Goal: Task Accomplishment & Management: Use online tool/utility

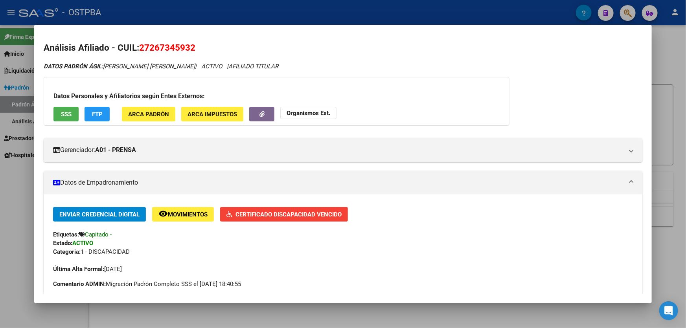
click at [25, 206] on div at bounding box center [343, 164] width 686 height 328
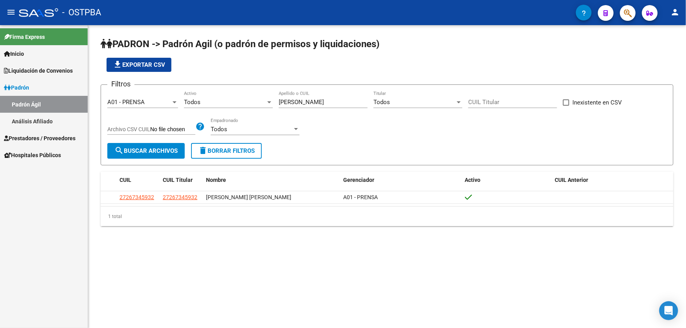
click at [42, 120] on link "Análisis Afiliado" at bounding box center [44, 121] width 88 height 17
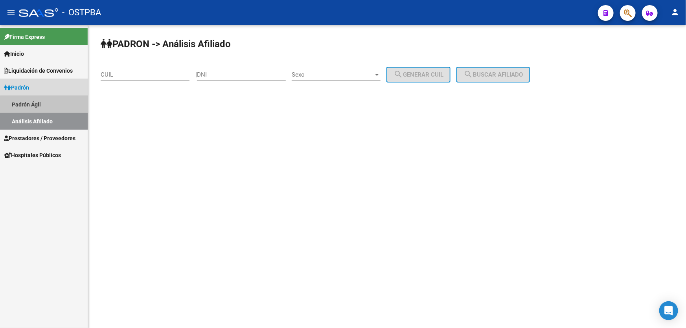
click at [48, 105] on link "Padrón Ágil" at bounding box center [44, 104] width 88 height 17
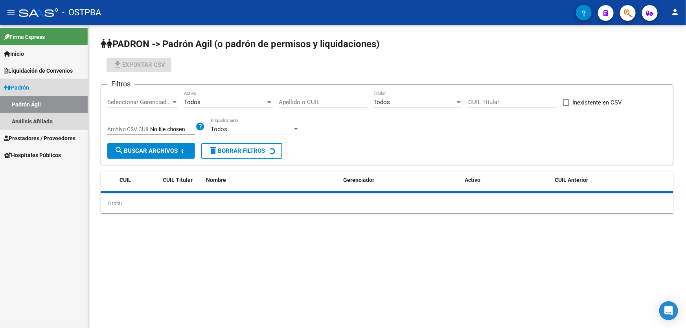
click at [49, 89] on link "Padrón" at bounding box center [44, 87] width 88 height 17
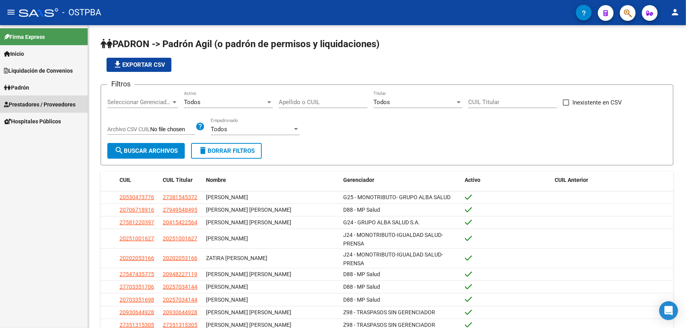
click at [28, 103] on span "Prestadores / Proveedores" at bounding box center [40, 104] width 72 height 9
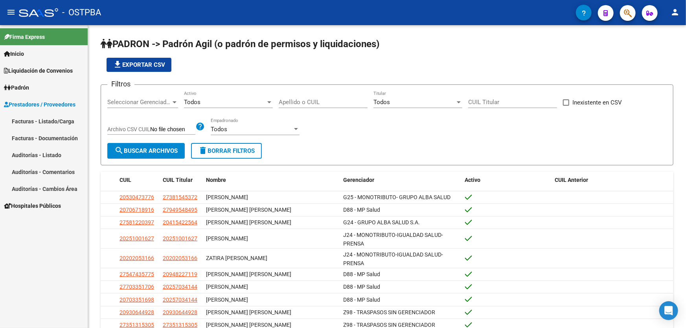
click at [64, 156] on link "Auditorías - Listado" at bounding box center [44, 155] width 88 height 17
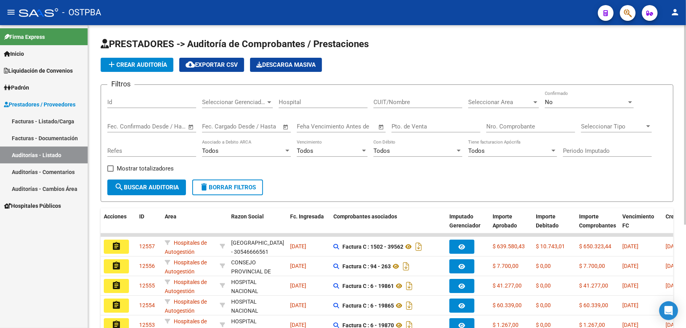
click at [508, 126] on input "Nro. Comprobante" at bounding box center [530, 126] width 89 height 7
type input "82994"
click at [558, 102] on div "No" at bounding box center [586, 102] width 82 height 7
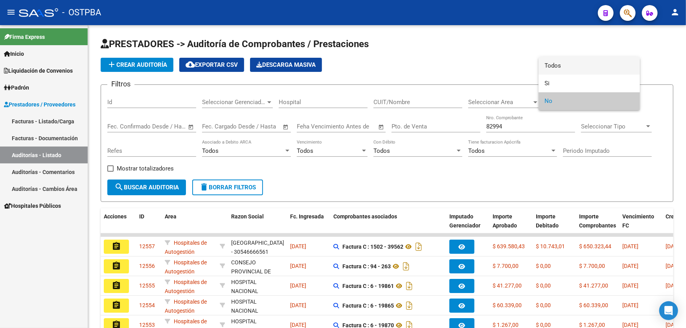
click at [562, 68] on span "Todos" at bounding box center [589, 66] width 89 height 18
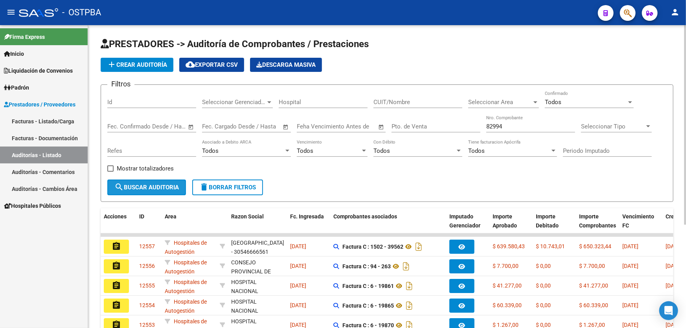
click at [118, 191] on button "search Buscar Auditoria" at bounding box center [146, 188] width 79 height 16
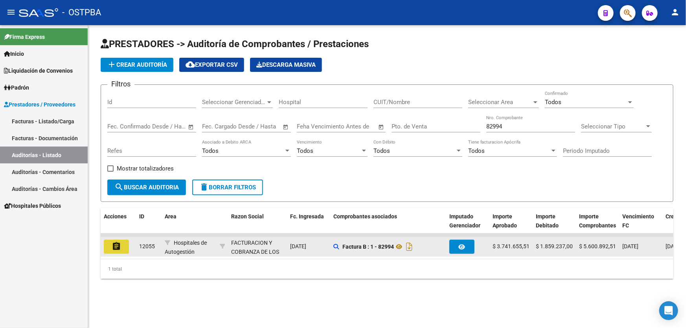
click at [115, 244] on mat-icon "assignment" at bounding box center [116, 246] width 9 height 9
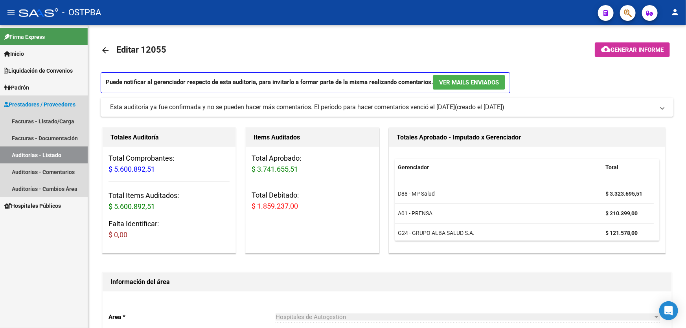
click at [57, 154] on link "Auditorías - Listado" at bounding box center [44, 155] width 88 height 17
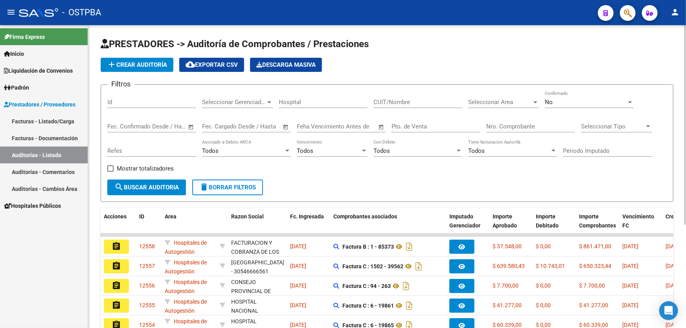
click at [510, 126] on input "Nro. Comprobante" at bounding box center [530, 126] width 89 height 7
type input "8252"
click at [118, 188] on mat-icon "search" at bounding box center [118, 186] width 9 height 9
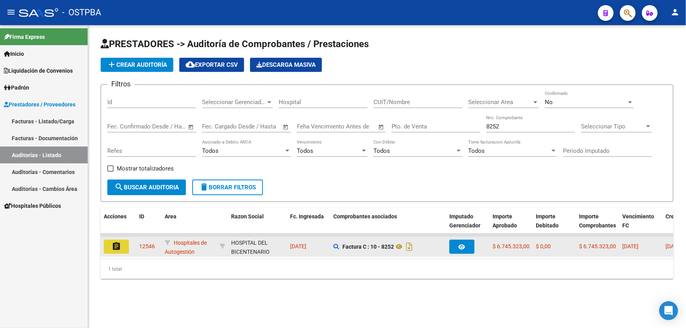
click at [117, 245] on mat-icon "assignment" at bounding box center [116, 246] width 9 height 9
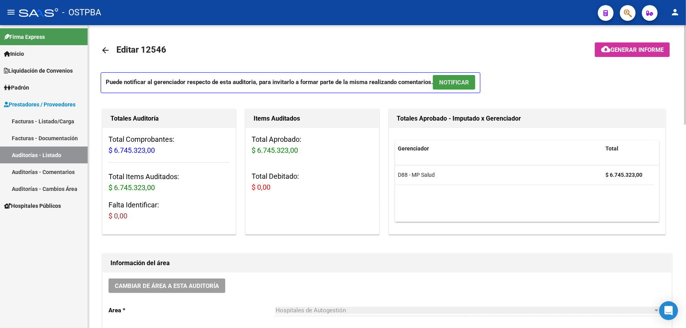
click at [463, 81] on span "NOTIFICAR" at bounding box center [454, 82] width 30 height 7
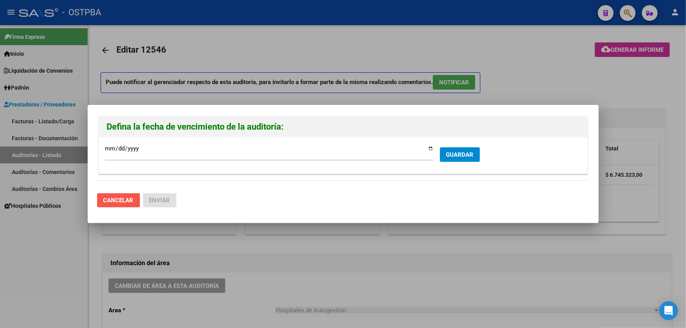
click at [118, 198] on span "Cancelar" at bounding box center [118, 200] width 30 height 7
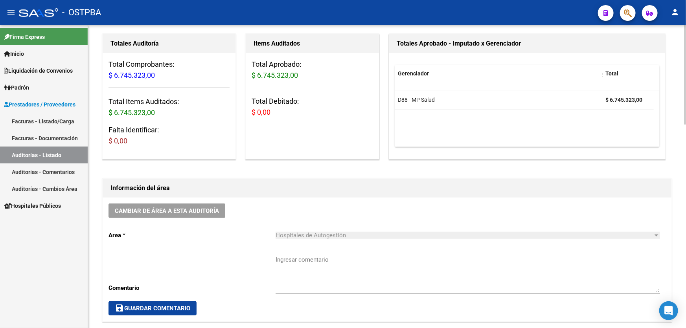
scroll to position [71, 0]
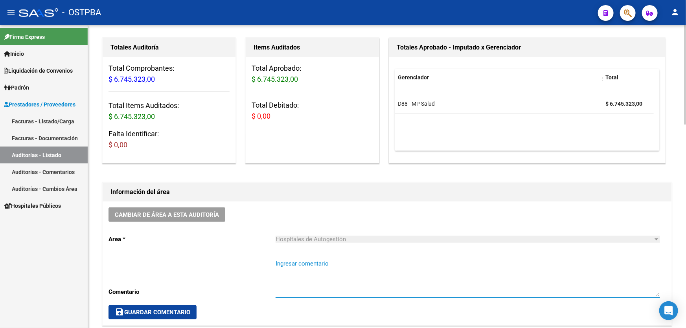
click at [296, 266] on textarea "Ingresar comentario" at bounding box center [467, 277] width 384 height 37
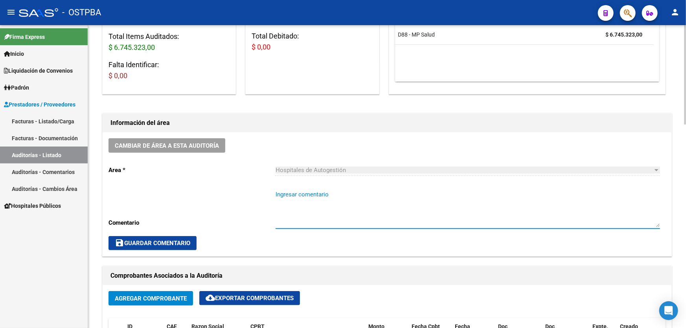
scroll to position [143, 0]
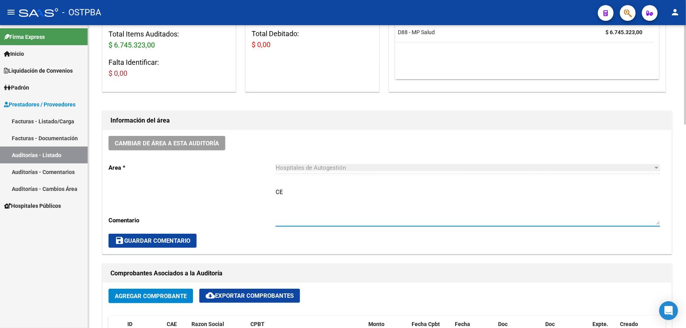
type textarea "C"
click at [375, 190] on textarea "SE NOTIFICA DEBITO DE MP EL 9/9" at bounding box center [467, 206] width 384 height 37
type textarea "SE NOTIFICA DEBITO DE MP EL 9/9 EN CARPETA- AUDITORIA SIN CONFIRMAR"
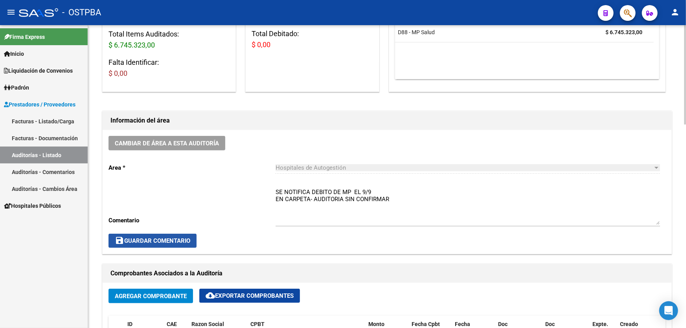
click at [145, 239] on span "save Guardar Comentario" at bounding box center [152, 240] width 75 height 7
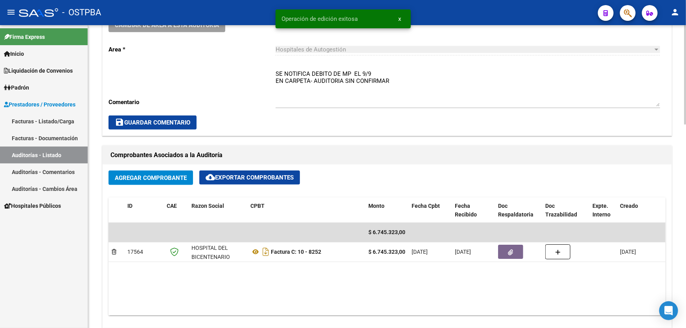
scroll to position [357, 0]
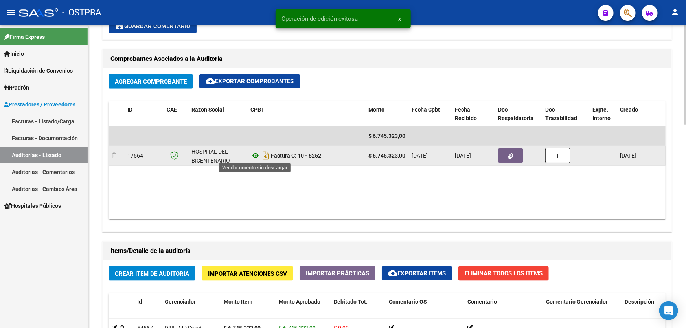
click at [255, 153] on icon at bounding box center [255, 155] width 10 height 9
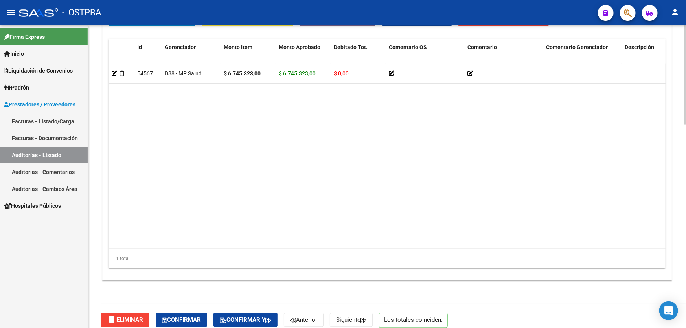
scroll to position [619, 0]
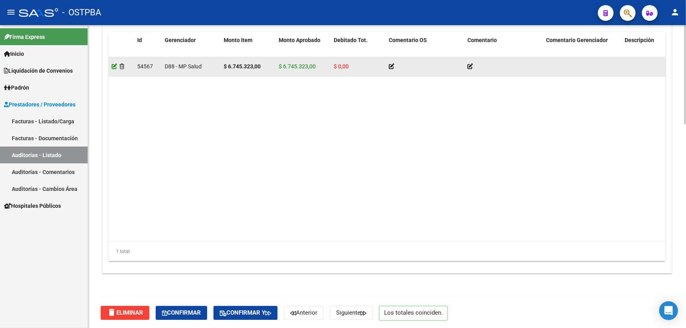
click at [112, 65] on icon at bounding box center [115, 67] width 6 height 6
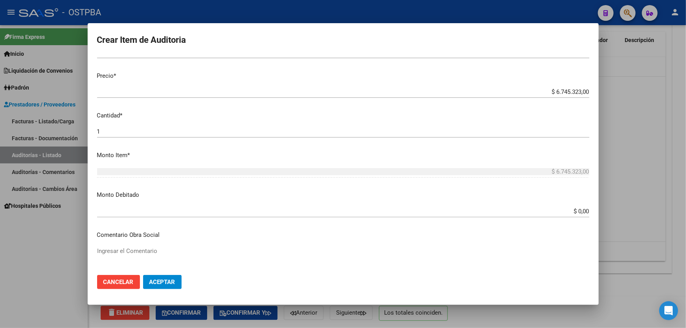
scroll to position [178, 0]
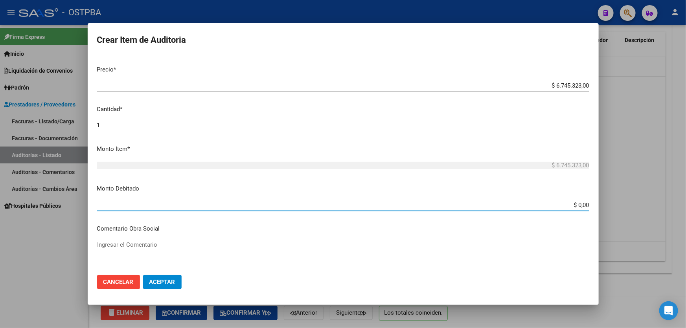
click at [574, 203] on input "$ 0,00" at bounding box center [343, 205] width 492 height 7
type input "$ 6.745.323,00"
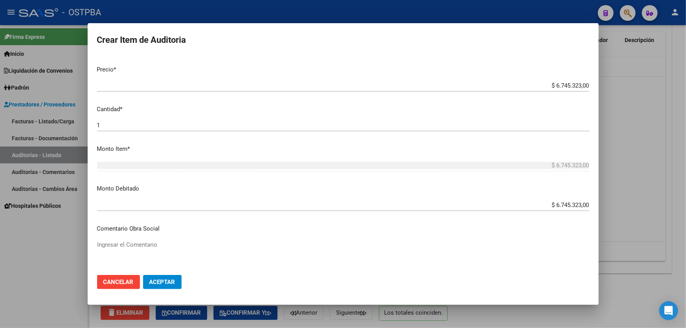
click at [327, 228] on p "Comentario Obra Social" at bounding box center [343, 228] width 492 height 9
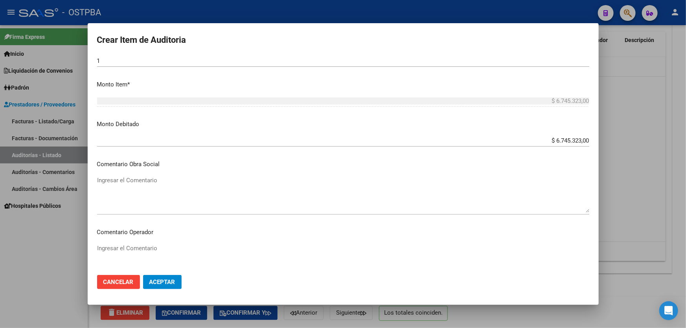
scroll to position [321, 0]
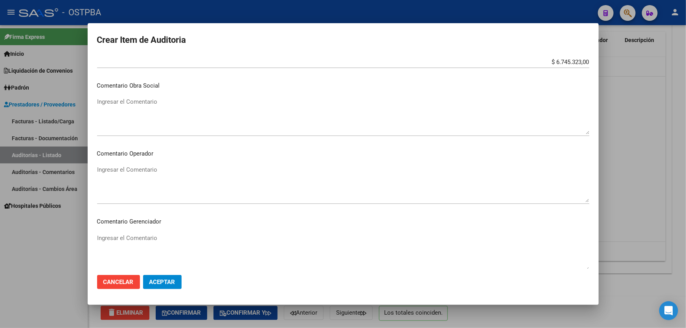
click at [120, 168] on textarea "Ingresar el Comentario" at bounding box center [343, 183] width 492 height 37
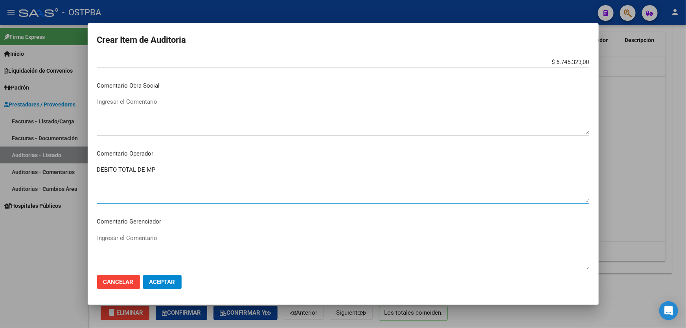
type textarea "DEBITO TOTAL DE MP"
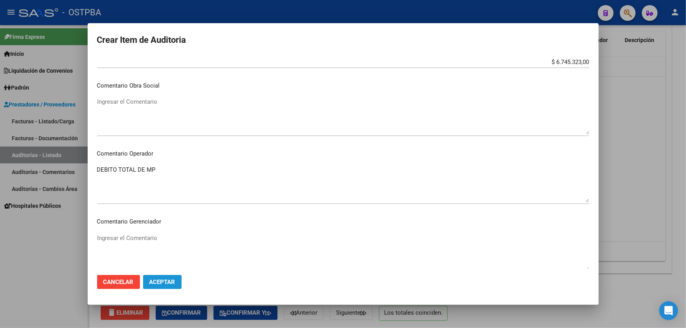
click at [160, 277] on button "Aceptar" at bounding box center [162, 282] width 39 height 14
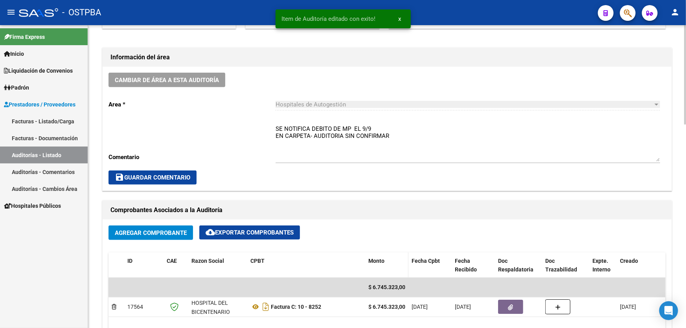
scroll to position [214, 0]
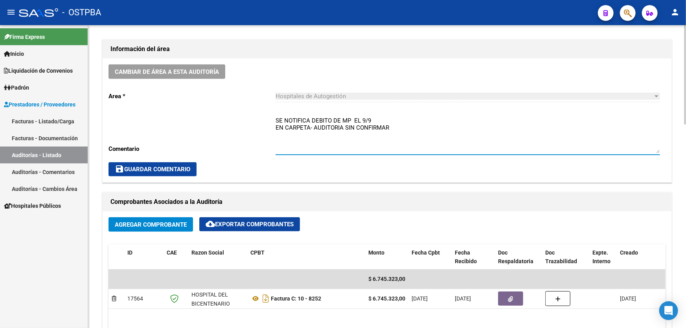
click at [401, 126] on textarea "SE NOTIFICA DEBITO DE MP EL 9/9 EN CARPETA- AUDITORIA SIN CONFIRMAR" at bounding box center [467, 134] width 384 height 37
click at [276, 118] on textarea "SE NOTIFICA DEBITO DE MP EL 9/9 EN CARPETA- AUDITORIA SIN CONFIRMAR" at bounding box center [467, 134] width 384 height 37
click at [409, 134] on textarea "CERRAR 20/9 SE NOTIFICA DEBITO DE MP EL 9/9 EN CARPETA- AUDITORIA SIN CONFIRMAR" at bounding box center [467, 134] width 384 height 37
type textarea "CERRAR 20/9 SE NOTIFICA DEBITO DE MP EL 9/9 EN CARPETA- AUDITORIA SIN CONFIRMAR"
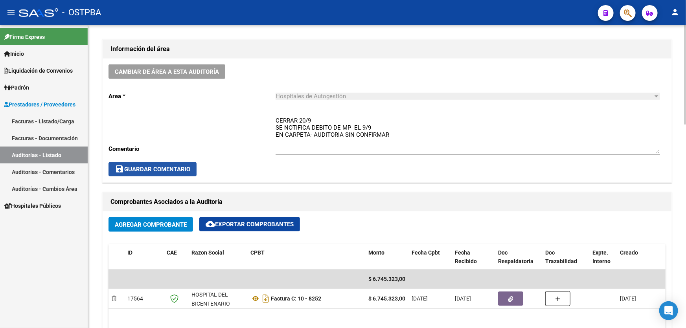
click at [150, 166] on span "save Guardar Comentario" at bounding box center [152, 169] width 75 height 7
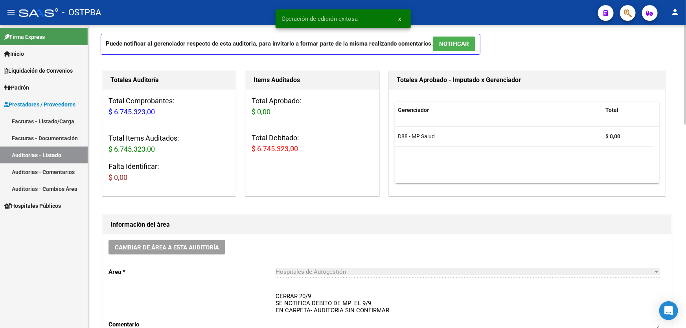
scroll to position [0, 0]
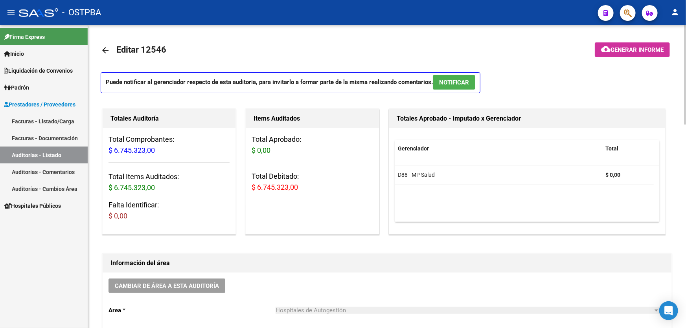
click at [106, 50] on mat-icon "arrow_back" at bounding box center [105, 50] width 9 height 9
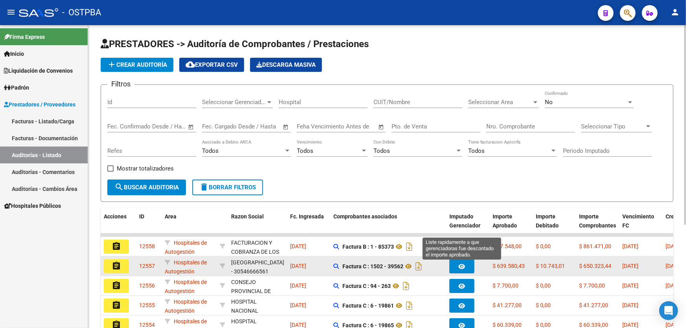
scroll to position [157, 0]
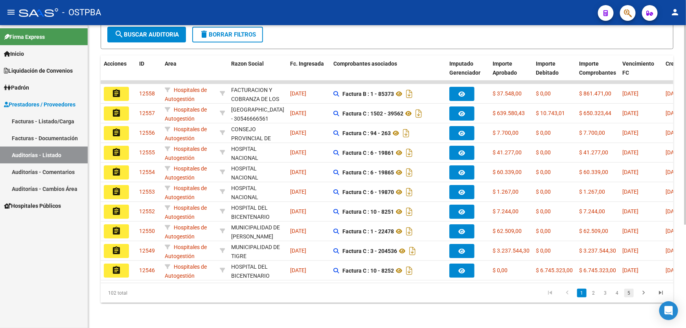
click at [629, 293] on link "5" at bounding box center [628, 293] width 9 height 9
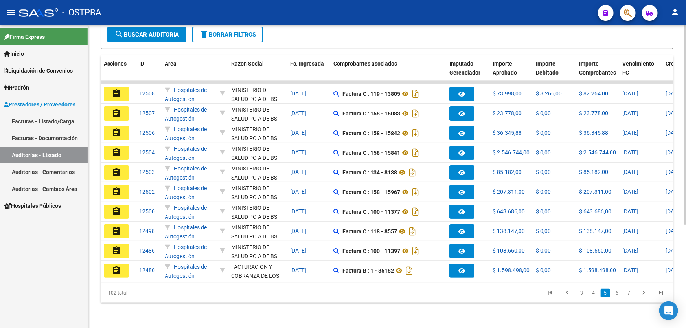
click at [629, 293] on link "7" at bounding box center [628, 293] width 9 height 9
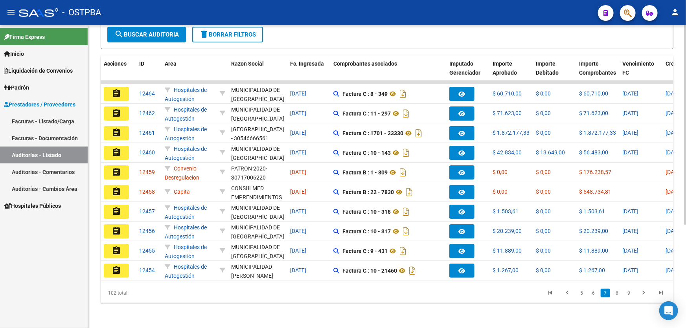
click at [629, 293] on link "9" at bounding box center [628, 293] width 9 height 9
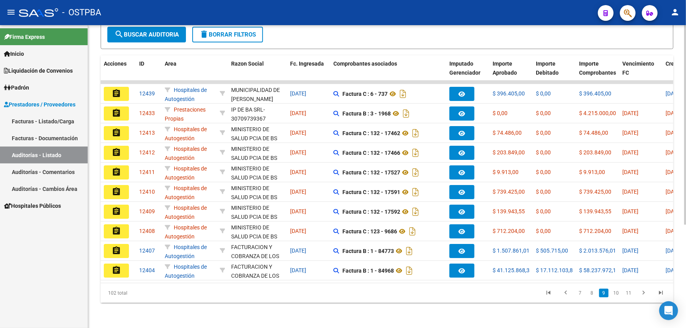
click at [629, 293] on link "11" at bounding box center [628, 293] width 10 height 9
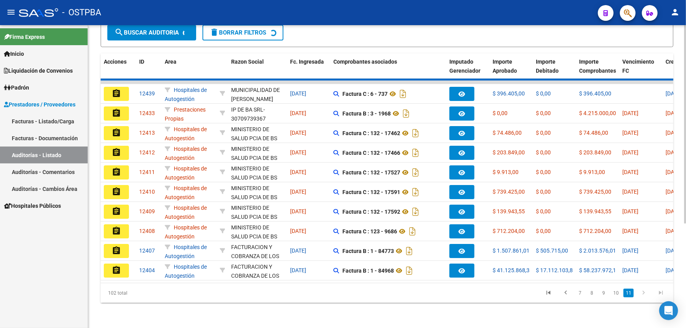
scroll to position [0, 0]
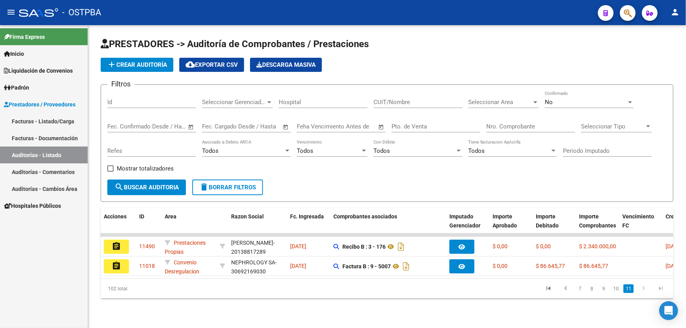
click at [629, 293] on link "11" at bounding box center [628, 289] width 10 height 9
click at [517, 123] on input "Nro. Comprobante" at bounding box center [530, 126] width 89 height 7
type input "282"
click at [437, 129] on input "Pto. de Venta" at bounding box center [435, 126] width 89 height 7
type input "9"
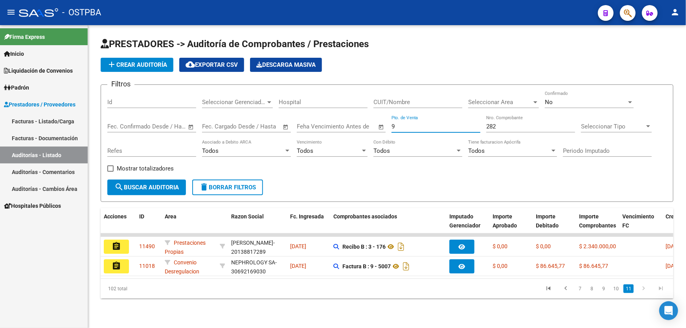
click at [578, 102] on div "No" at bounding box center [586, 102] width 82 height 7
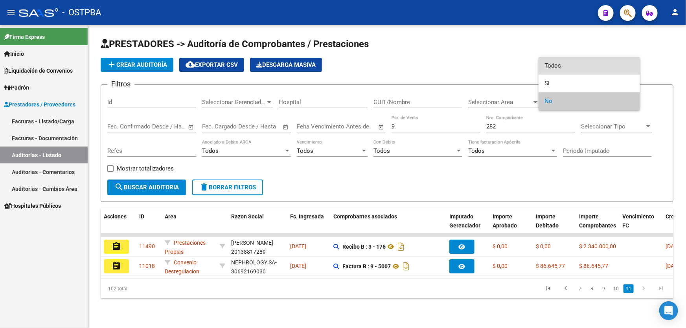
click at [577, 65] on span "Todos" at bounding box center [589, 66] width 89 height 18
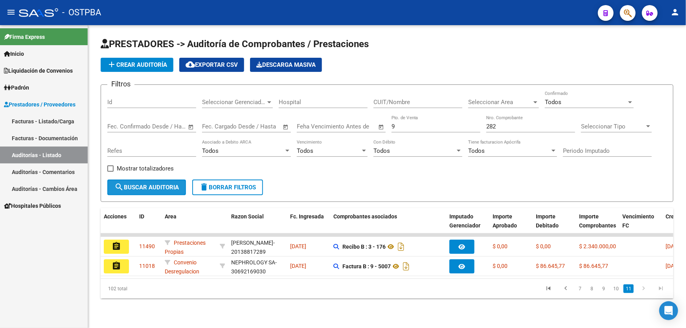
click at [134, 184] on span "search Buscar Auditoria" at bounding box center [146, 187] width 64 height 7
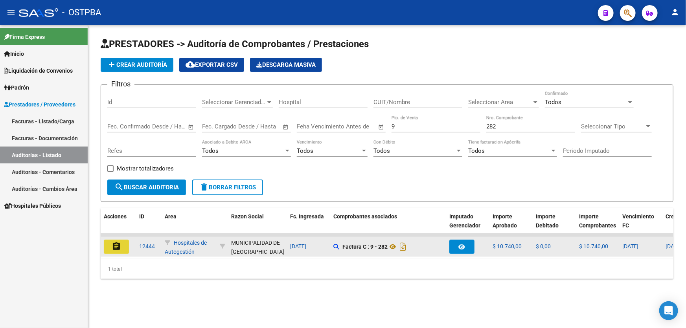
click at [118, 245] on mat-icon "assignment" at bounding box center [116, 246] width 9 height 9
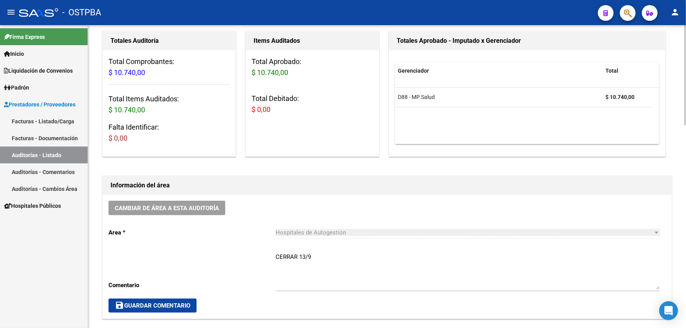
scroll to position [107, 0]
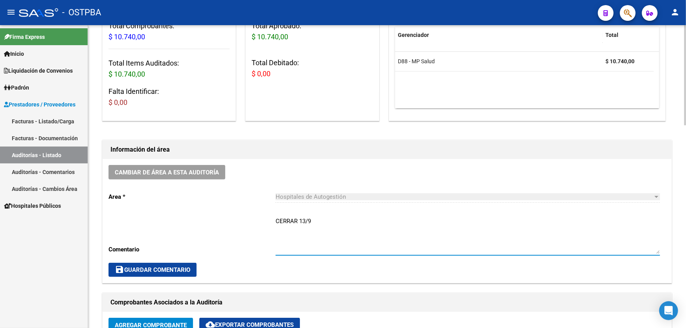
click at [318, 217] on textarea "CERRAR 13/9" at bounding box center [467, 235] width 384 height 37
click at [332, 228] on textarea "CERRAR 13/9 SE NOTIFICA DEBITO EL 9/9 AUDITORIA SIN CONFIRMAR" at bounding box center [467, 235] width 384 height 37
click at [365, 235] on textarea "CERRAR 13/9 SE NOTIFICA DEBITO DE MP EL 9/9 AUDITORIA SIN CONFIRMAR" at bounding box center [467, 235] width 384 height 37
type textarea "CERRAR 13/9 SE NOTIFICA DEBITO DE MP EL 9/9 AUDITORIA SIN CONFIRMAR"
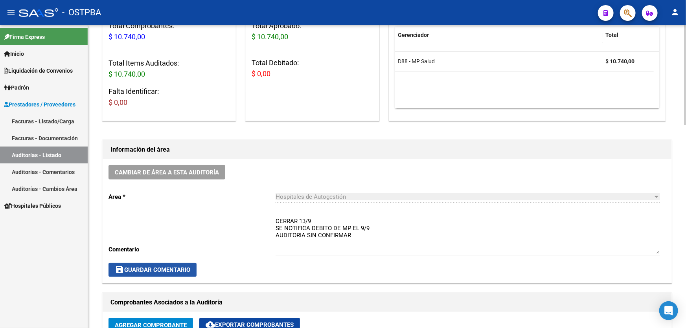
click at [179, 266] on span "save Guardar Comentario" at bounding box center [152, 269] width 75 height 7
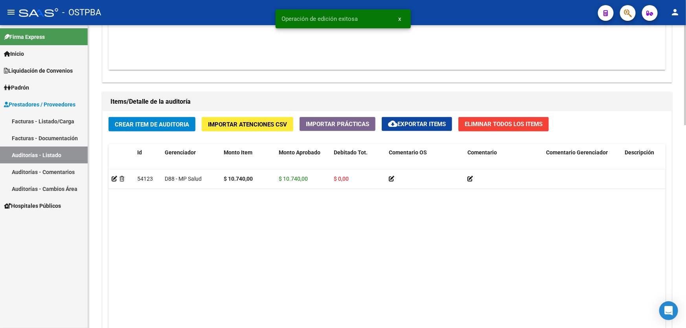
scroll to position [607, 0]
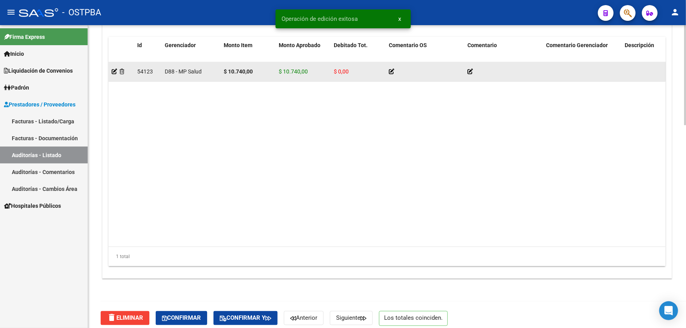
click at [113, 74] on div at bounding box center [121, 71] width 19 height 9
click at [113, 71] on icon at bounding box center [115, 72] width 6 height 6
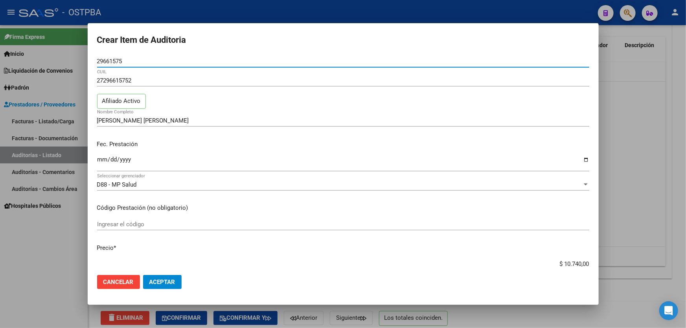
scroll to position [214, 0]
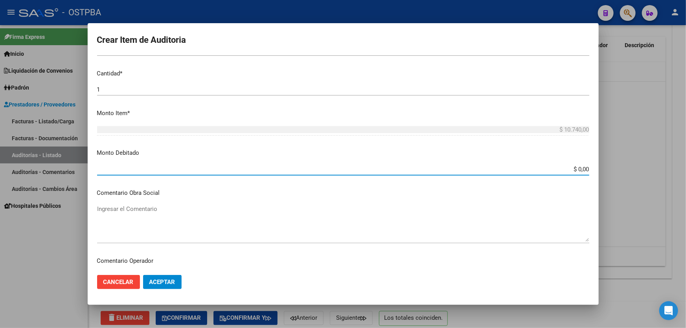
click at [575, 169] on input "$ 0,00" at bounding box center [343, 169] width 492 height 7
type input "$ 10.740,00"
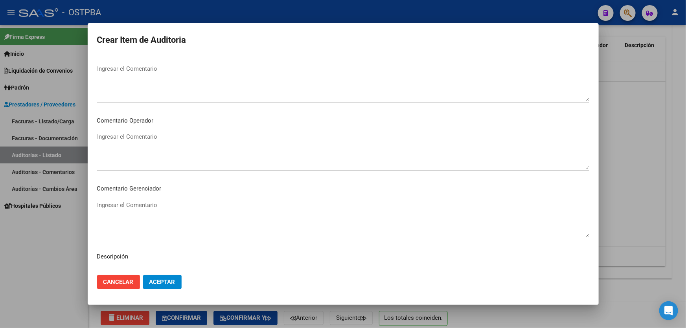
scroll to position [357, 0]
click at [154, 149] on textarea "Ingresar el Comentario" at bounding box center [343, 148] width 492 height 37
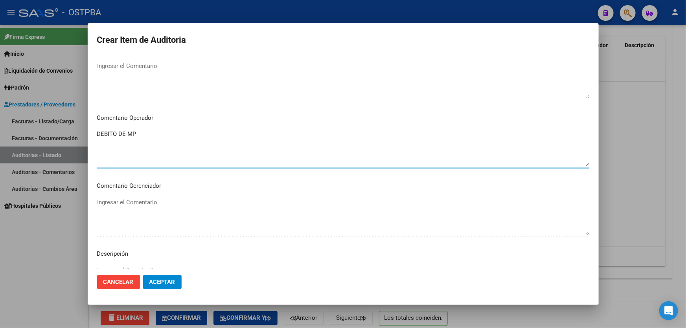
type textarea "DEBITO DE MP"
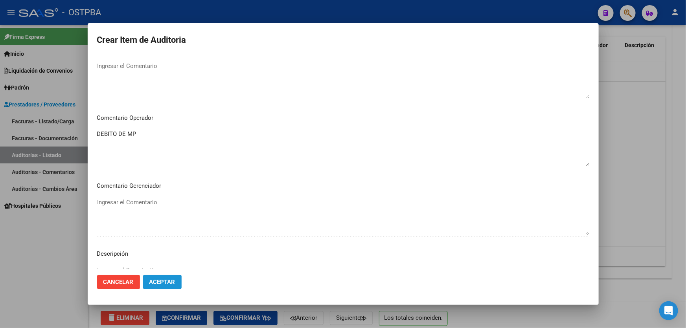
click at [167, 282] on span "Aceptar" at bounding box center [162, 282] width 26 height 7
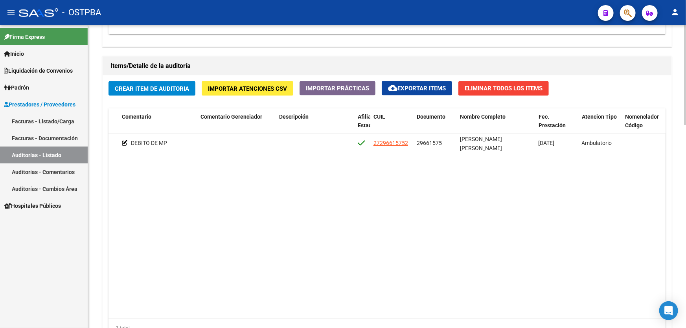
scroll to position [0, 346]
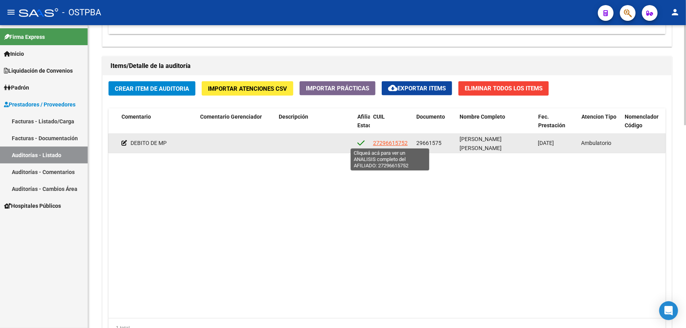
click at [396, 141] on span "27296615752" at bounding box center [390, 143] width 35 height 6
type textarea "27296615752"
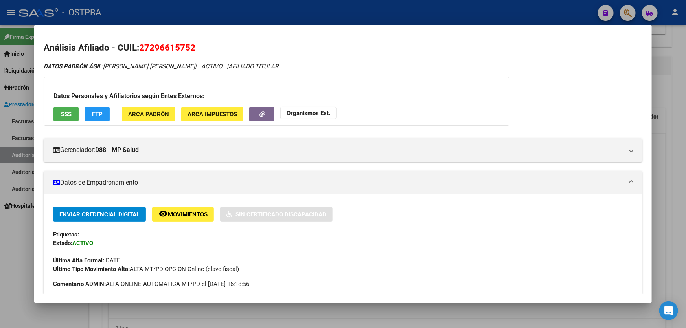
drag, startPoint x: 16, startPoint y: 229, endPoint x: 20, endPoint y: 222, distance: 8.3
click at [18, 225] on div at bounding box center [343, 164] width 686 height 328
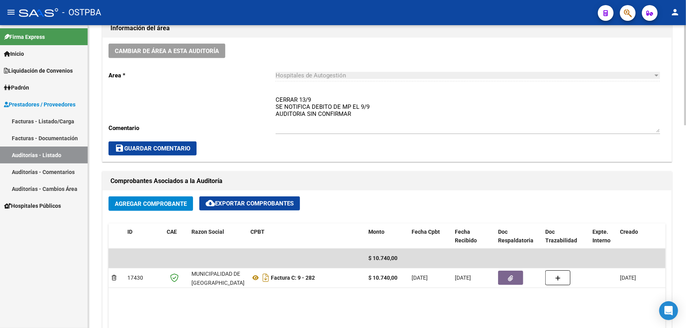
scroll to position [250, 0]
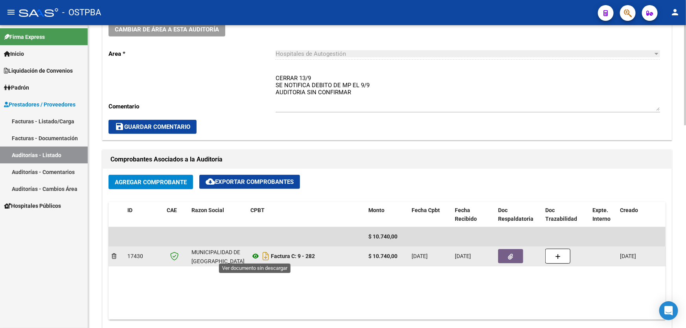
click at [252, 255] on icon at bounding box center [255, 256] width 10 height 9
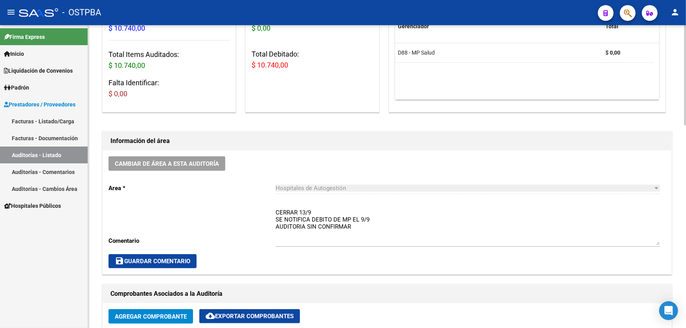
scroll to position [107, 0]
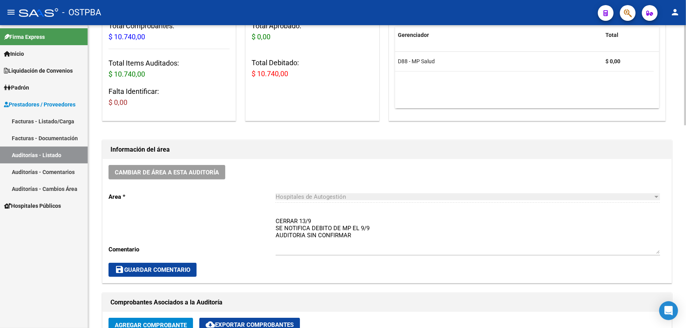
click at [380, 227] on textarea "CERRAR 13/9 SE NOTIFICA DEBITO DE MP EL 9/9 AUDITORIA SIN CONFIRMAR" at bounding box center [467, 235] width 384 height 37
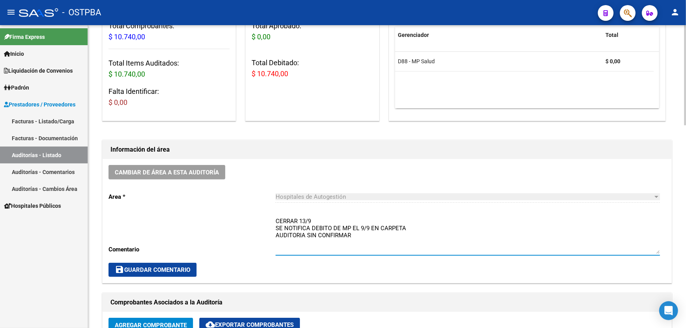
type textarea "CERRAR 13/9 SE NOTIFICA DEBITO DE MP EL 9/9 EN CARPETA AUDITORIA SIN CONFIRMAR"
click at [143, 266] on span "save Guardar Comentario" at bounding box center [152, 269] width 75 height 7
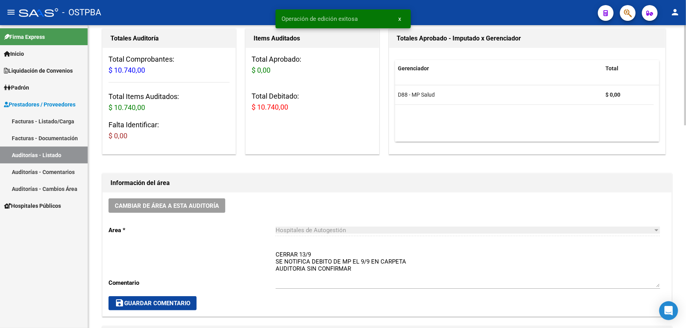
scroll to position [0, 0]
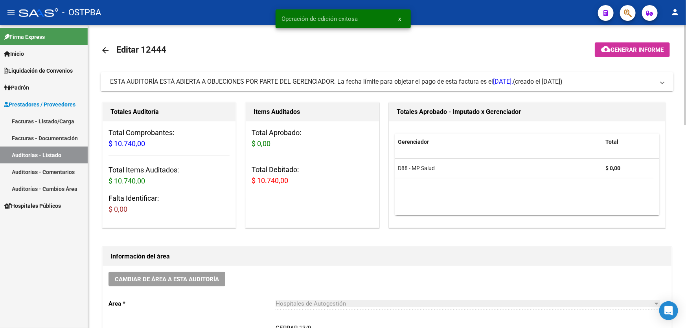
click at [104, 49] on mat-icon "arrow_back" at bounding box center [105, 50] width 9 height 9
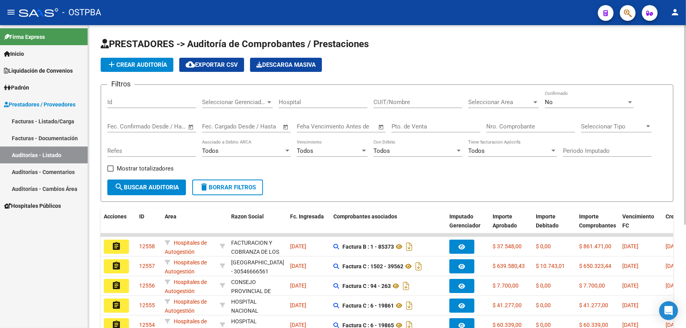
click at [518, 130] on div "Nro. Comprobante" at bounding box center [530, 124] width 89 height 17
click at [520, 127] on input "Nro. Comprobante" at bounding box center [530, 126] width 89 height 7
type input "1419"
click at [565, 101] on div "No" at bounding box center [586, 102] width 82 height 7
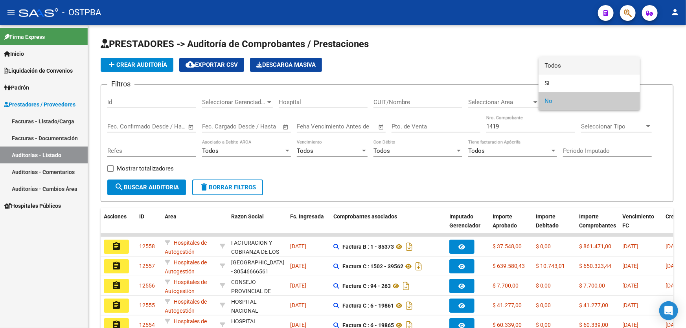
click at [562, 66] on span "Todos" at bounding box center [589, 66] width 89 height 18
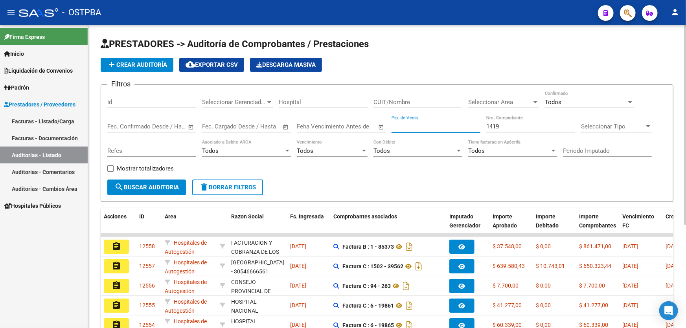
click at [438, 124] on input "Pto. de Venta" at bounding box center [435, 126] width 89 height 7
type input "194"
click at [134, 188] on span "search Buscar Auditoria" at bounding box center [146, 187] width 64 height 7
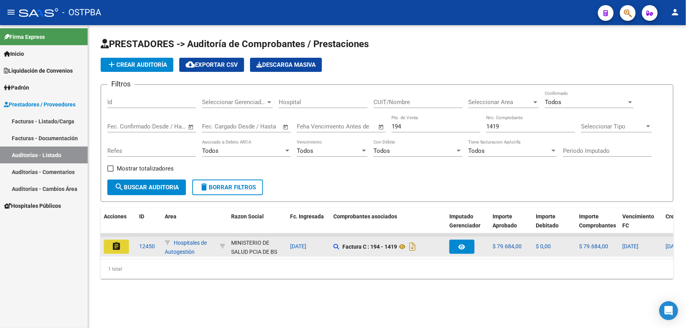
click at [121, 249] on button "assignment" at bounding box center [116, 247] width 25 height 14
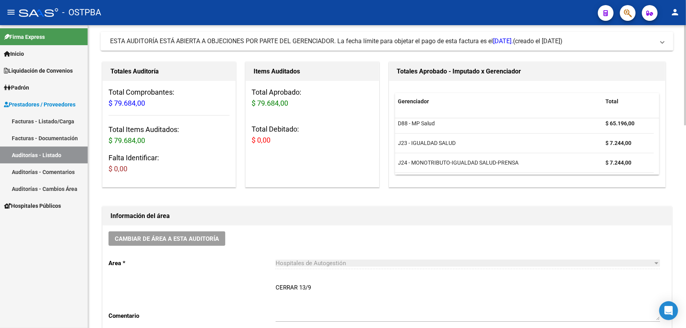
scroll to position [178, 0]
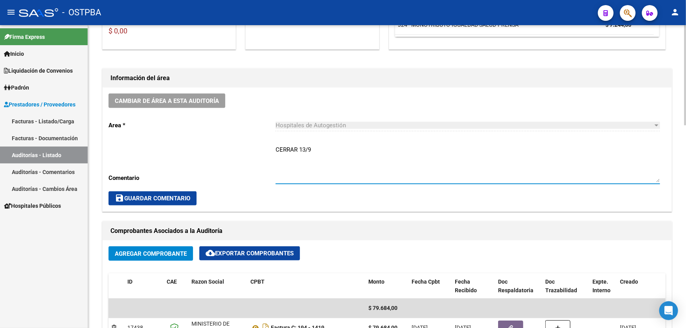
click at [331, 152] on textarea "CERRAR 13/9" at bounding box center [467, 163] width 384 height 37
type textarea "CERRAR 13/9 DEBITOS DE MP SE NOTIFICA EL 9/9 AUDITORIA SIN CONFIRMAR EN CARPETA"
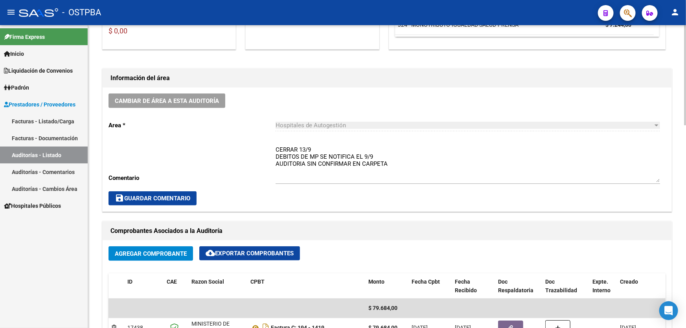
click at [331, 182] on div "CERRAR 13/9 DEBITOS DE MP SE NOTIFICA EL 9/9 AUDITORIA SIN CONFIRMAR EN CARPETA…" at bounding box center [467, 161] width 384 height 45
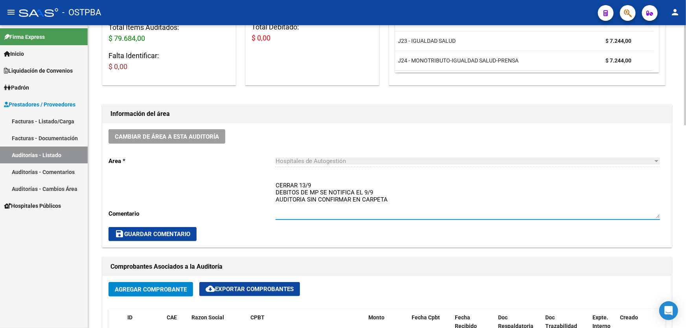
scroll to position [286, 0]
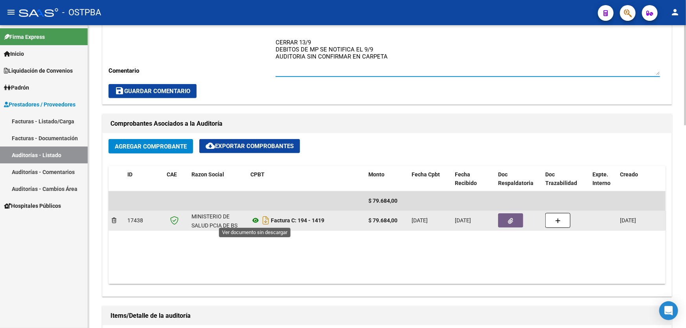
click at [256, 219] on icon at bounding box center [255, 220] width 10 height 9
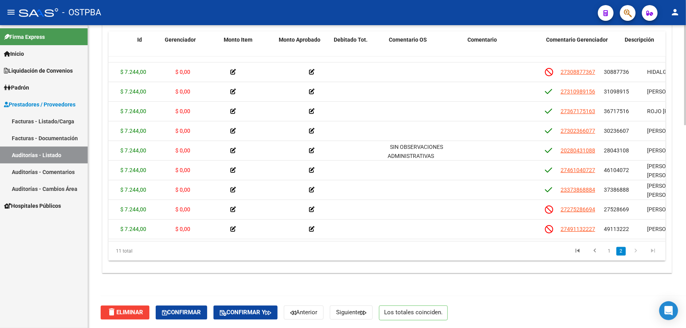
scroll to position [39, 0]
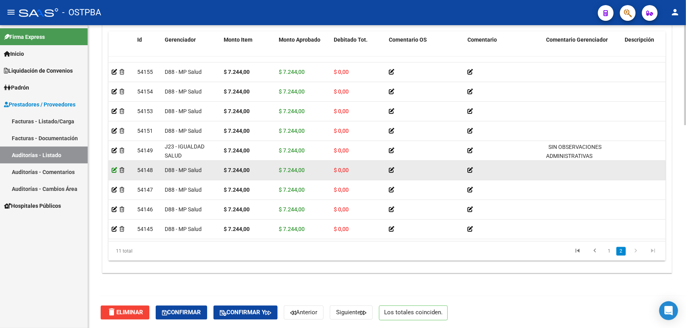
click at [114, 167] on icon at bounding box center [115, 170] width 6 height 6
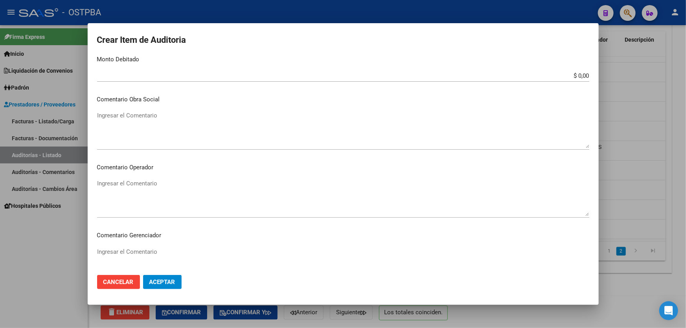
scroll to position [250, 0]
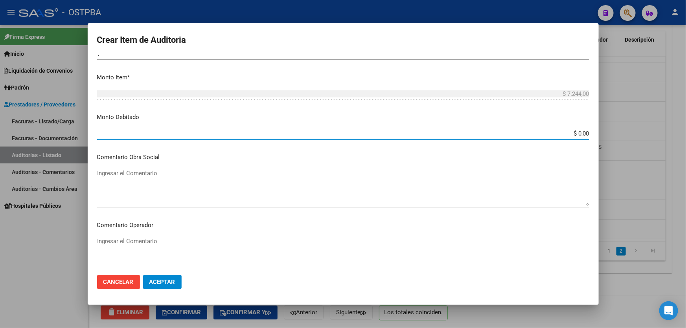
click at [577, 133] on input "$ 0,00" at bounding box center [343, 133] width 492 height 7
type input "$ 7.244,00"
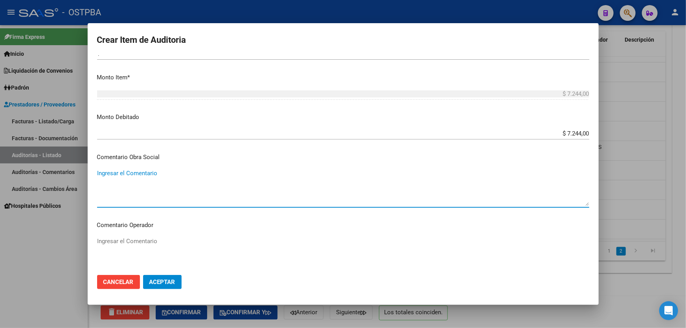
click at [241, 173] on textarea "Ingresar el Comentario" at bounding box center [343, 187] width 492 height 37
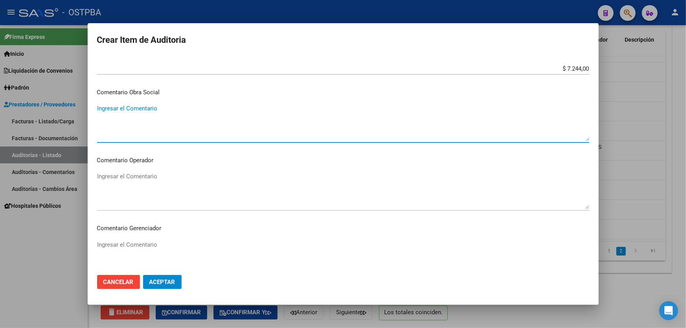
scroll to position [321, 0]
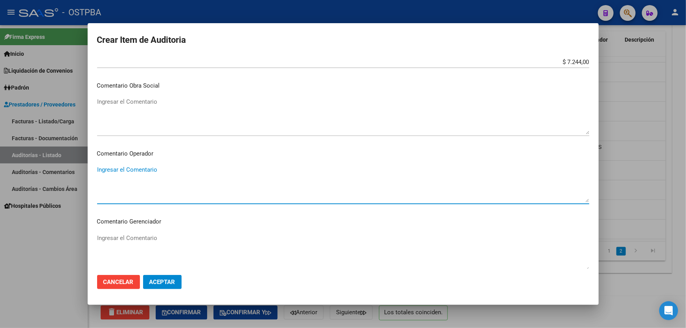
click at [138, 173] on textarea "Ingresar el Comentario" at bounding box center [343, 183] width 492 height 37
type textarea "DEBITO MP"
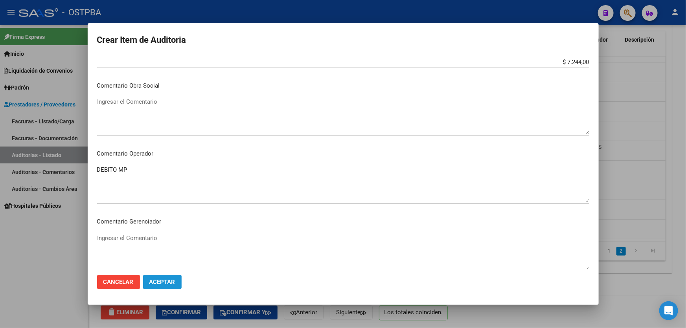
click at [171, 282] on span "Aceptar" at bounding box center [162, 282] width 26 height 7
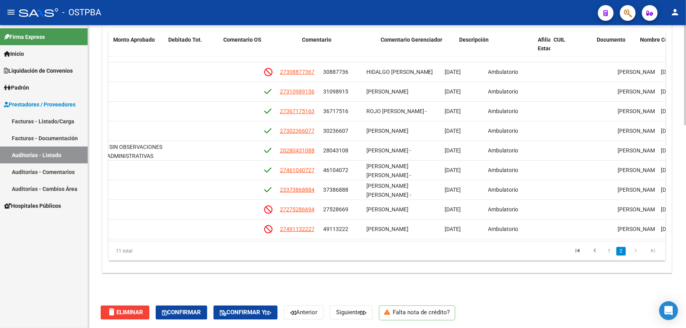
scroll to position [39, 0]
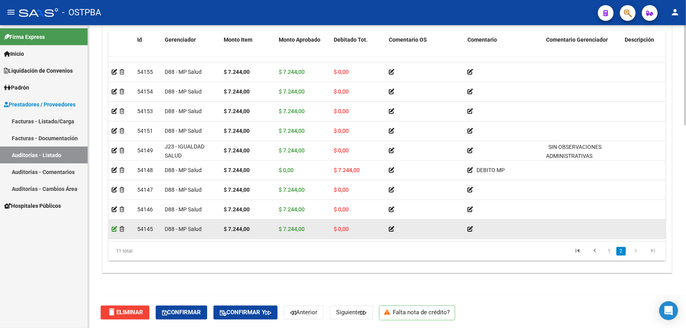
click at [114, 226] on icon at bounding box center [115, 229] width 6 height 6
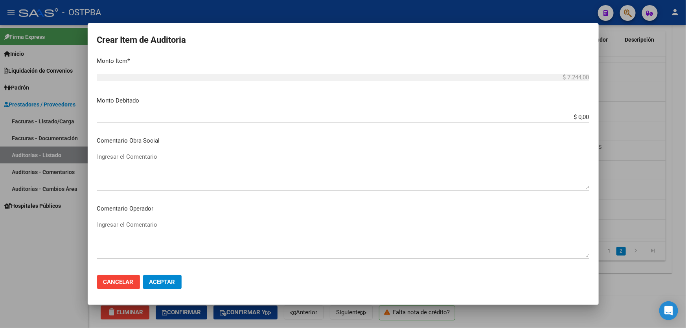
scroll to position [250, 0]
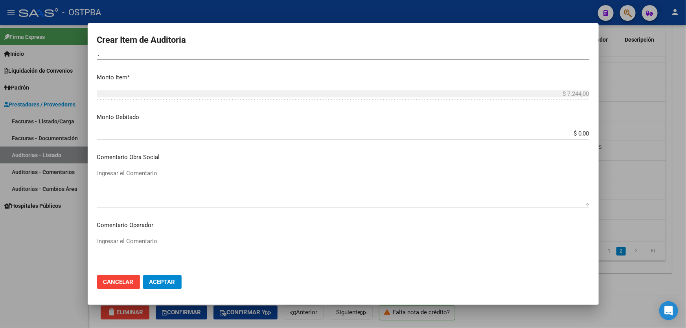
click at [574, 130] on input "$ 0,00" at bounding box center [343, 133] width 492 height 7
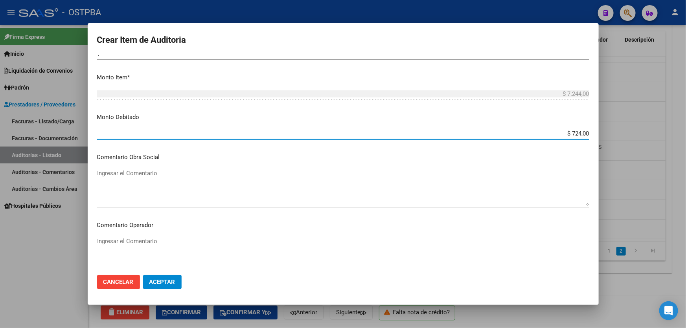
type input "$ 7.244,00"
click at [261, 182] on textarea "Ingresar el Comentario" at bounding box center [343, 187] width 492 height 37
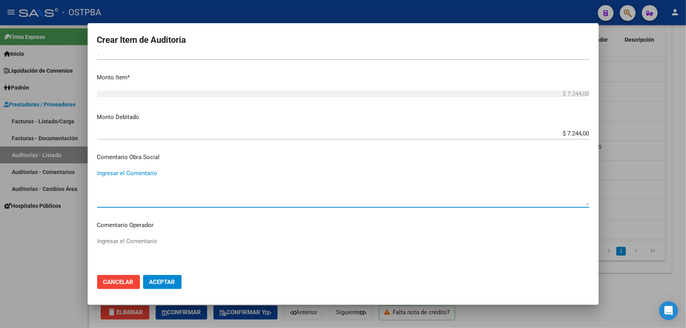
click at [184, 242] on textarea "Ingresar el Comentario" at bounding box center [343, 255] width 492 height 37
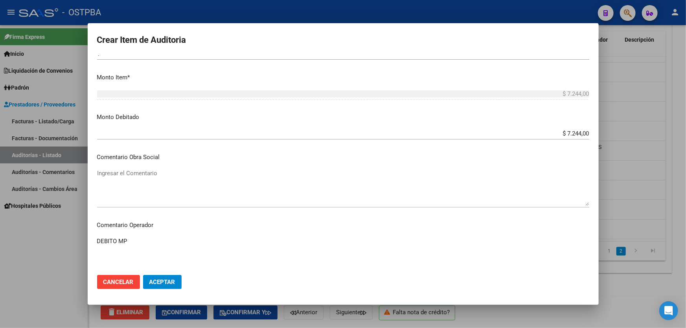
type textarea "DEBITO MP"
click at [166, 280] on span "Aceptar" at bounding box center [162, 282] width 26 height 7
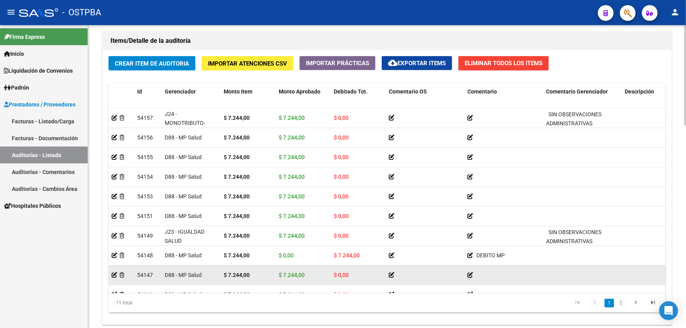
scroll to position [607, 0]
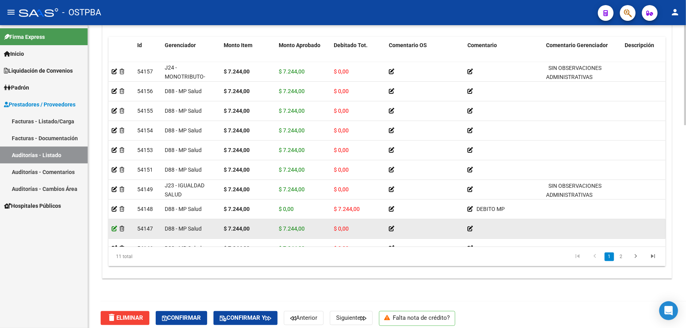
click at [113, 226] on icon at bounding box center [115, 229] width 6 height 6
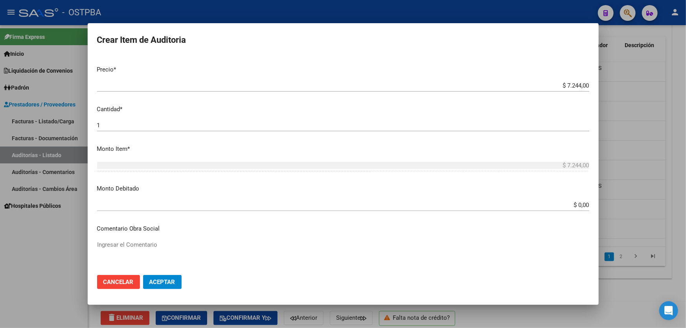
scroll to position [393, 0]
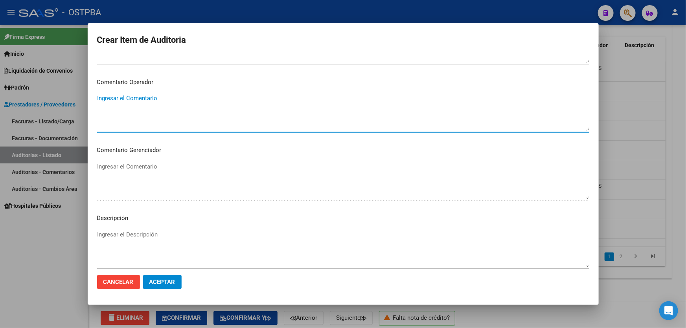
click at [155, 113] on textarea "Ingresar el Comentario" at bounding box center [343, 112] width 492 height 37
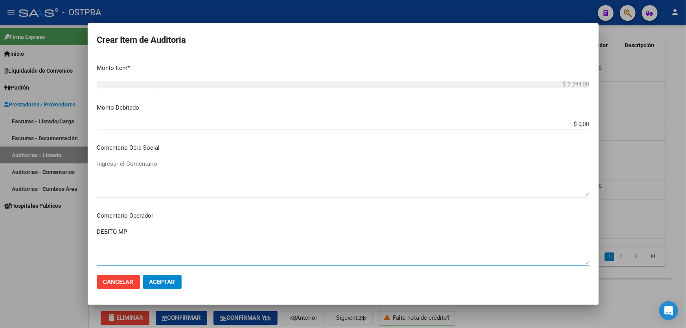
scroll to position [250, 0]
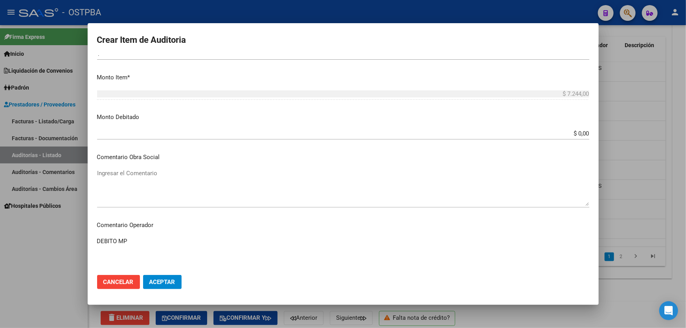
type textarea "DEBITO MP"
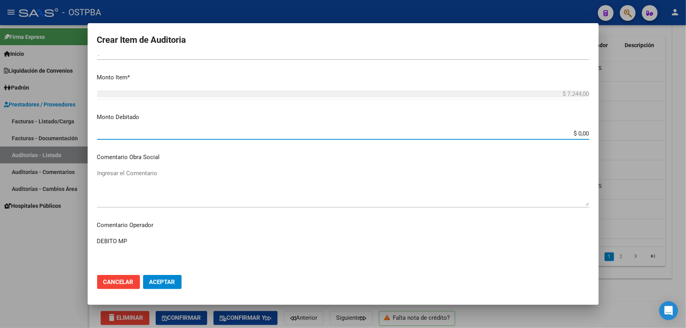
click at [575, 130] on input "$ 0,00" at bounding box center [343, 133] width 492 height 7
type input "$ 7.244,00"
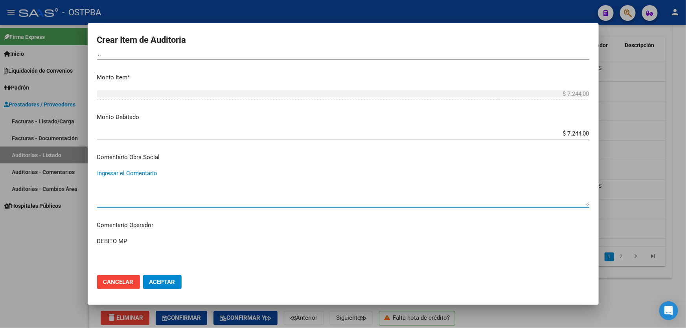
click at [257, 186] on textarea "Ingresar el Comentario" at bounding box center [343, 187] width 492 height 37
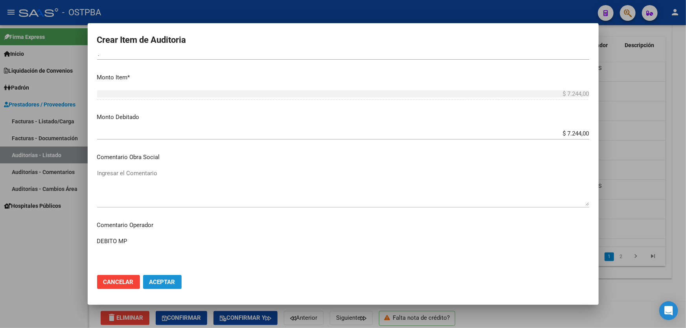
click at [172, 277] on button "Aceptar" at bounding box center [162, 282] width 39 height 14
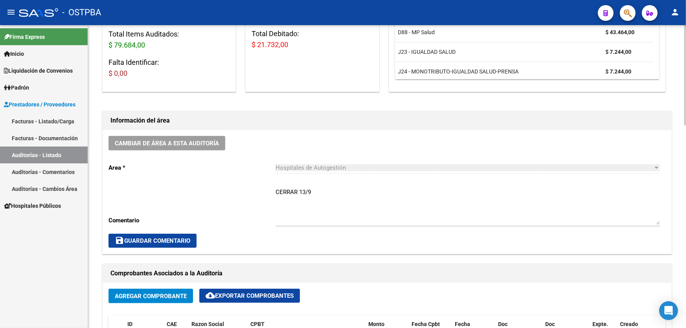
scroll to position [143, 0]
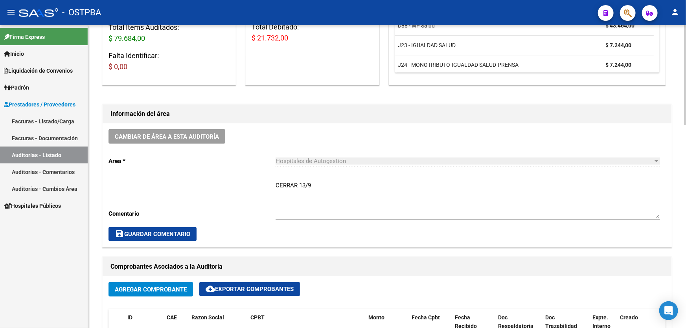
click at [327, 184] on textarea "CERRAR 13/9" at bounding box center [467, 199] width 384 height 37
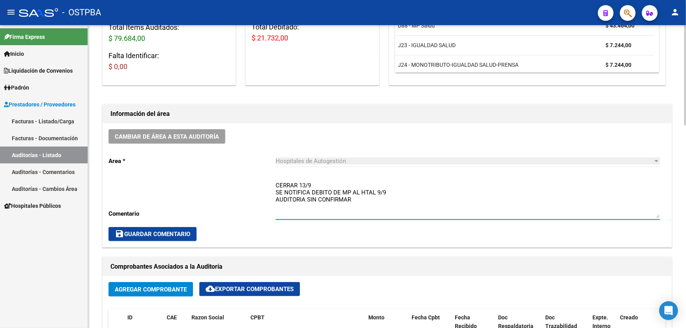
type textarea "CERRAR 13/9 SE NOTIFICA DEBITO DE MP AL HTAL 9/9 AUDITORIA SIN CONFIRMAR"
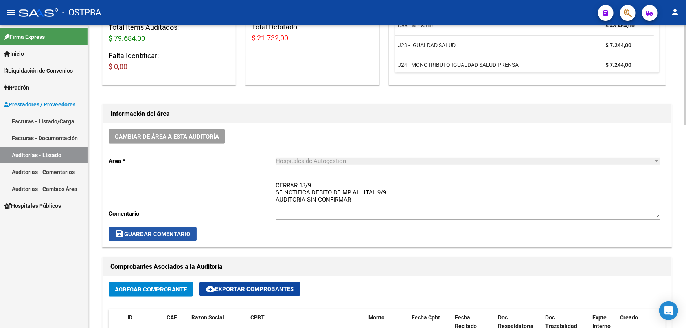
click at [165, 235] on span "save Guardar Comentario" at bounding box center [152, 234] width 75 height 7
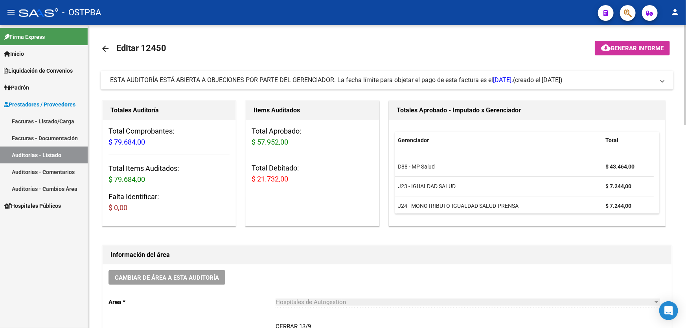
scroll to position [0, 0]
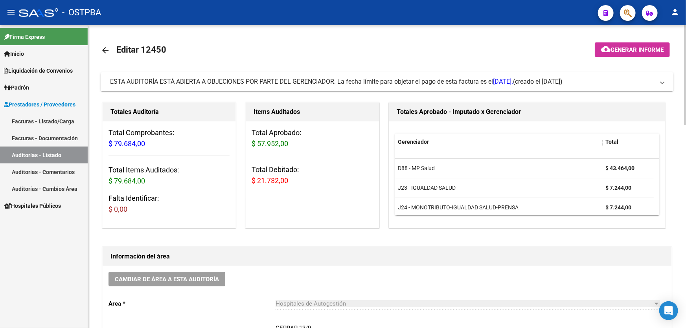
click at [102, 54] on mat-icon "arrow_back" at bounding box center [105, 50] width 9 height 9
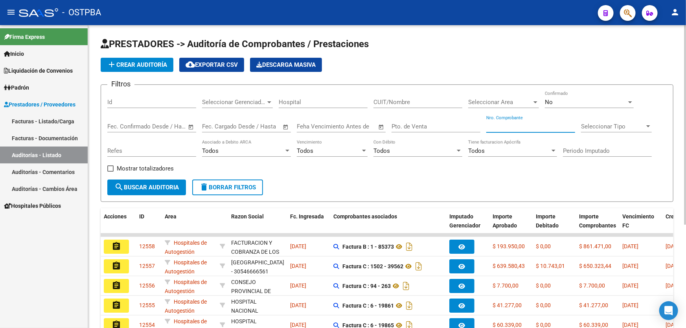
click at [520, 126] on input "Nro. Comprobante" at bounding box center [530, 126] width 89 height 7
type input "143"
click at [437, 127] on input "Pto. de Venta" at bounding box center [435, 126] width 89 height 7
type input "10"
click at [566, 105] on div "No" at bounding box center [586, 102] width 82 height 7
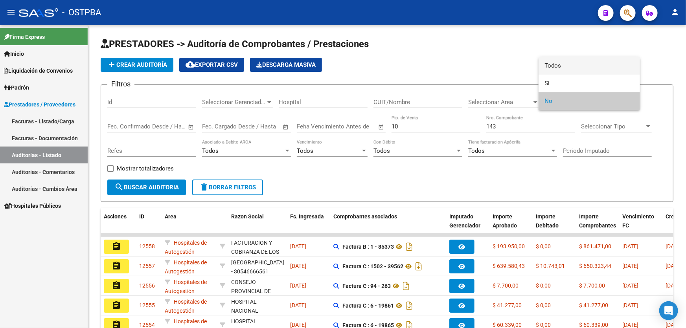
click at [554, 67] on span "Todos" at bounding box center [589, 66] width 89 height 18
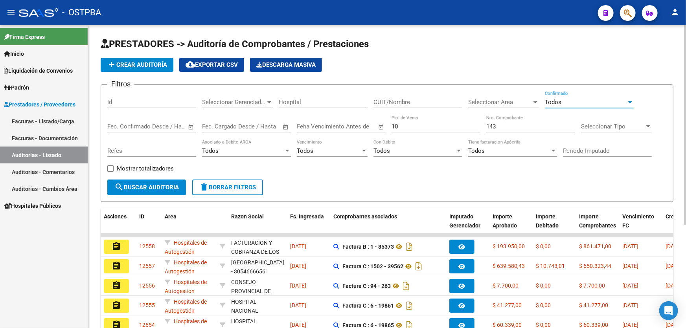
click at [133, 182] on button "search Buscar Auditoria" at bounding box center [146, 188] width 79 height 16
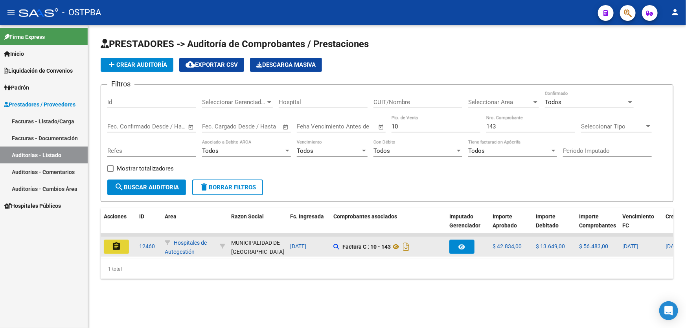
click at [115, 242] on mat-icon "assignment" at bounding box center [116, 246] width 9 height 9
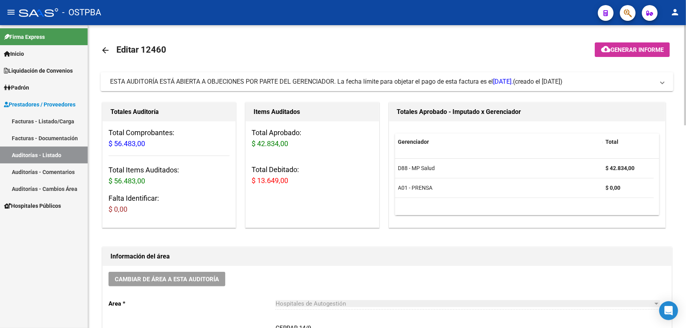
scroll to position [178, 0]
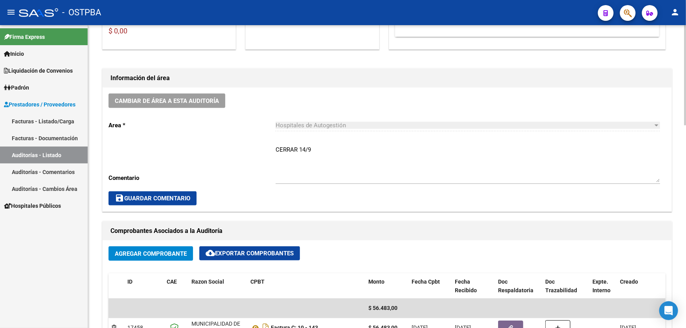
click at [319, 146] on textarea "CERRAR 14/9" at bounding box center [467, 163] width 384 height 37
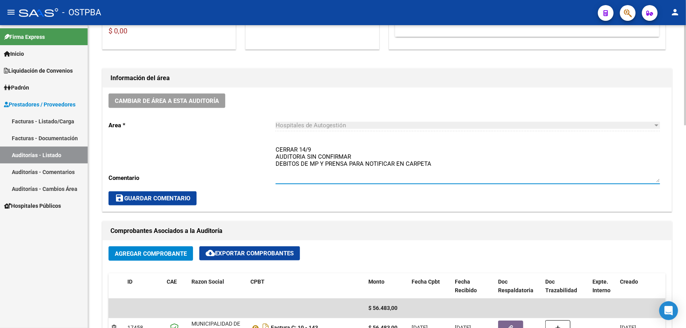
click at [443, 158] on textarea "CERRAR 14/9 AUDITORIA SIN CONFIRMAR DEBITOS DE MP Y PRENSA PARA NOTIFICAR EN CA…" at bounding box center [467, 163] width 384 height 37
type textarea "CERRAR 14/9 AUDITORIA SIN CONFIRMAR DEBITOS DE MP Y PRENSA PARA NOTIFICAR EN CA…"
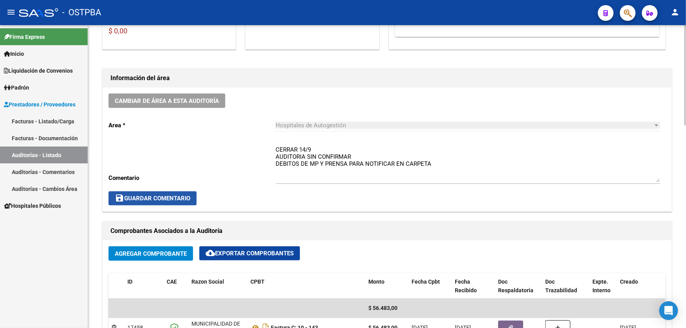
click at [150, 195] on span "save Guardar Comentario" at bounding box center [152, 198] width 75 height 7
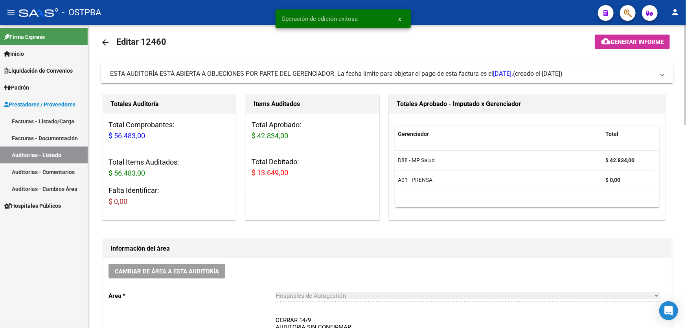
scroll to position [0, 0]
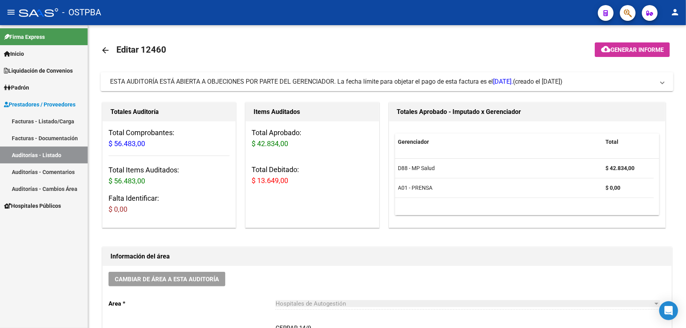
click at [48, 157] on link "Auditorías - Listado" at bounding box center [44, 155] width 88 height 17
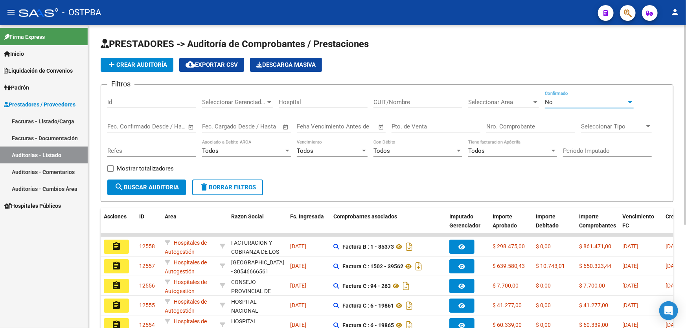
click at [553, 101] on div "No" at bounding box center [586, 102] width 82 height 7
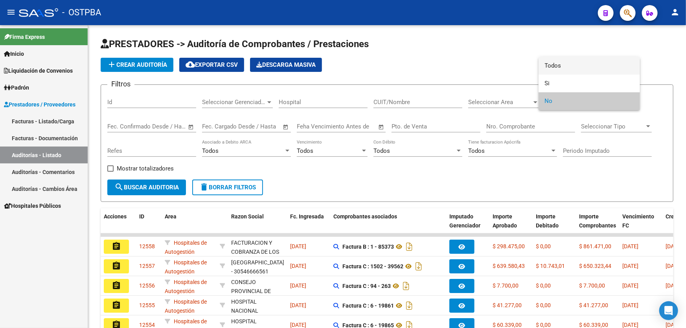
click at [571, 64] on span "Todos" at bounding box center [589, 66] width 89 height 18
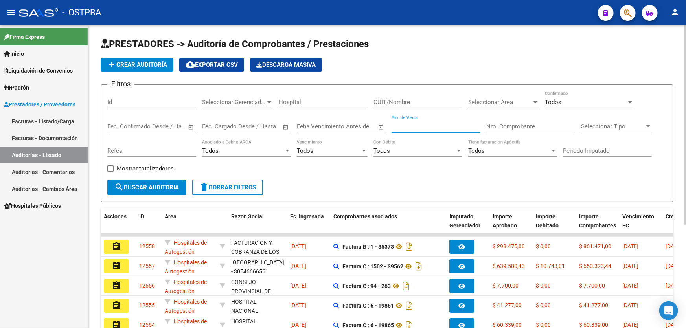
click at [443, 124] on input "Pto. de Venta" at bounding box center [435, 126] width 89 height 7
type input "8"
click at [522, 123] on input "Nro. Comprobante" at bounding box center [530, 126] width 89 height 7
type input "191"
click at [165, 187] on span "search Buscar Auditoria" at bounding box center [146, 187] width 64 height 7
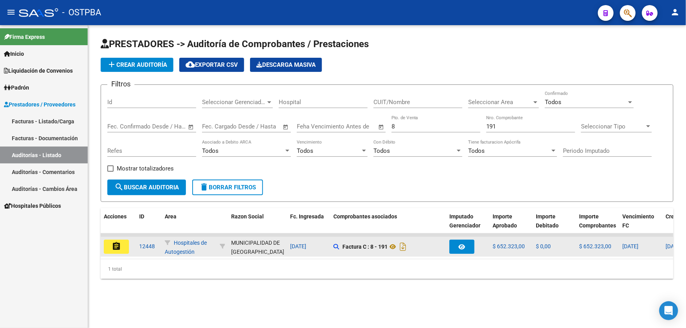
click at [118, 242] on mat-icon "assignment" at bounding box center [116, 246] width 9 height 9
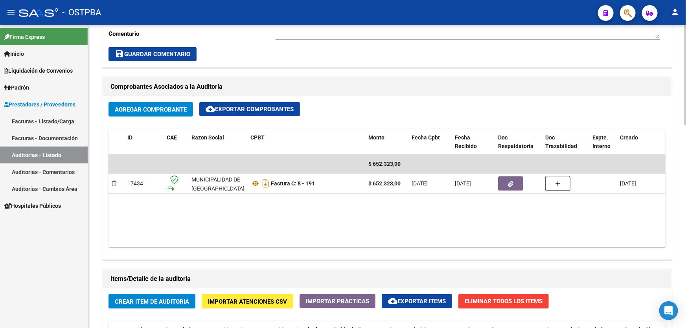
scroll to position [250, 0]
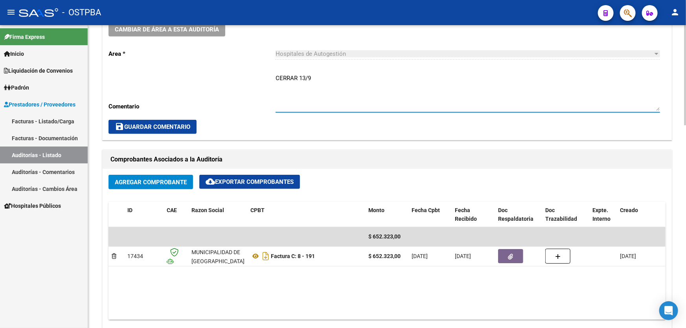
click at [324, 79] on textarea "CERRAR 13/9" at bounding box center [467, 92] width 384 height 37
type textarea "CERRAR 13/9 DEBITO DE MP EN CARPETA PARA NOTIFICAR"
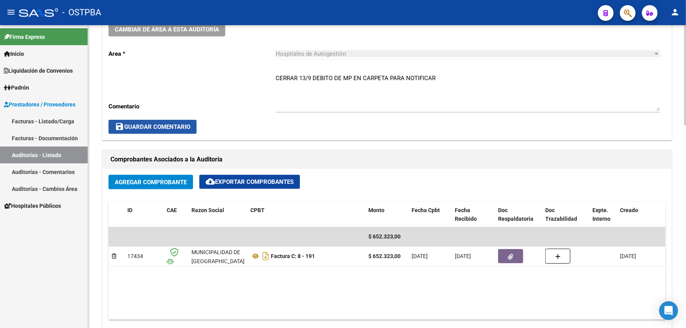
click at [147, 123] on span "save Guardar Comentario" at bounding box center [152, 126] width 75 height 7
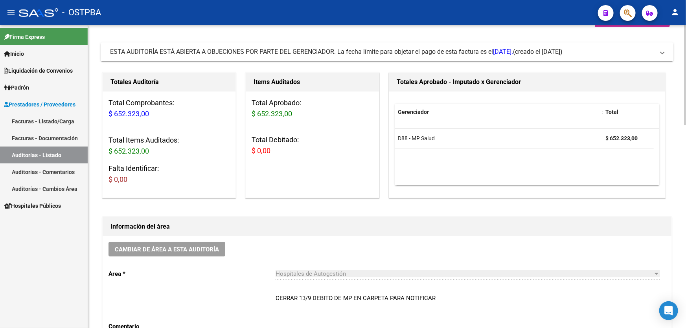
scroll to position [0, 0]
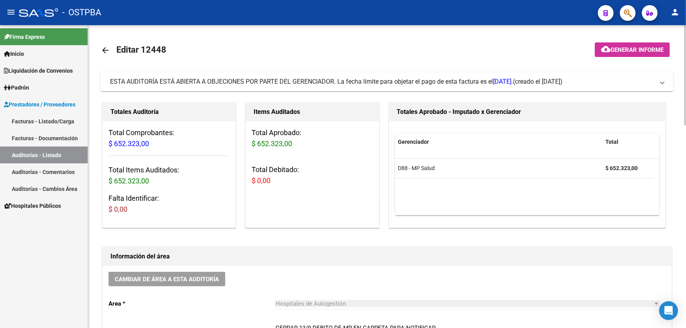
click at [106, 47] on mat-icon "arrow_back" at bounding box center [105, 50] width 9 height 9
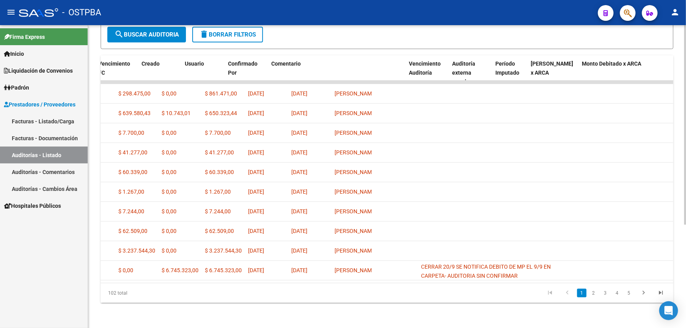
scroll to position [0, 523]
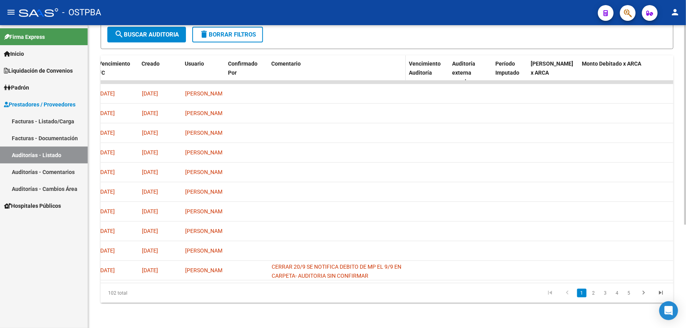
click at [282, 61] on span "Comentario" at bounding box center [285, 64] width 29 height 6
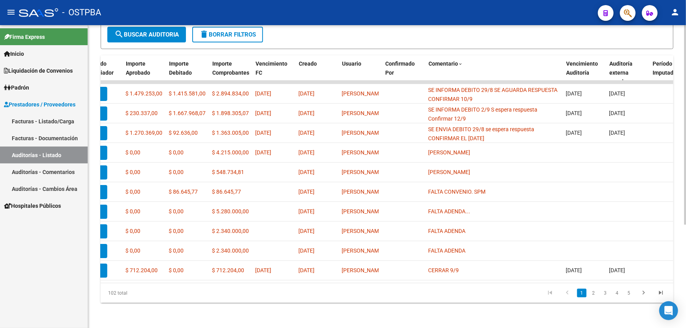
scroll to position [0, 0]
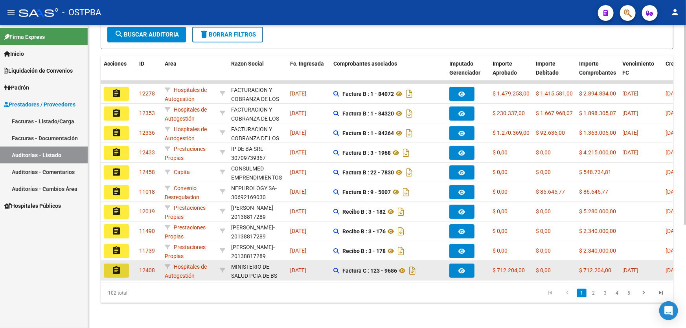
click at [114, 266] on mat-icon "assignment" at bounding box center [116, 270] width 9 height 9
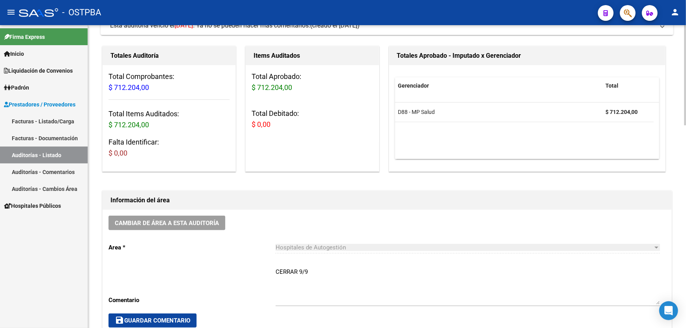
scroll to position [143, 0]
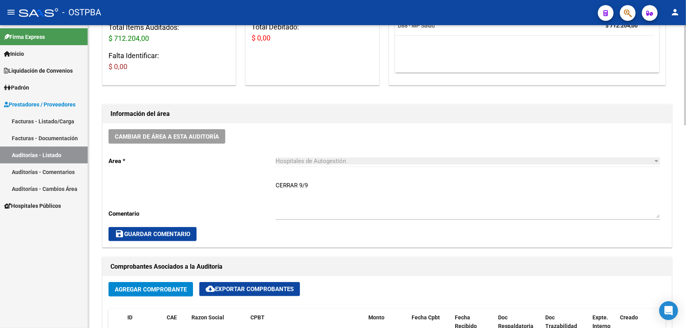
click at [313, 183] on textarea "CERRAR 9/9" at bounding box center [467, 199] width 384 height 37
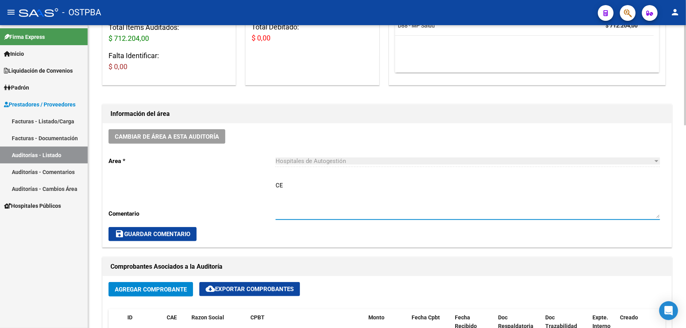
type textarea "C"
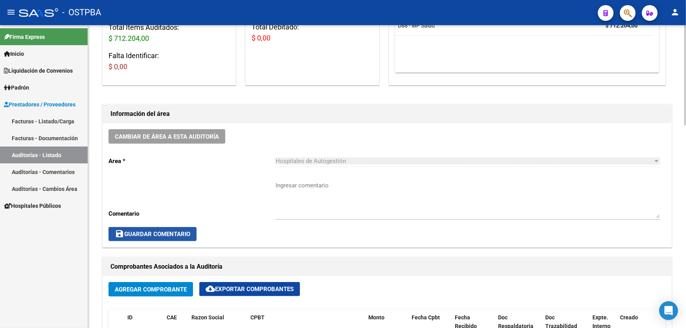
click at [141, 231] on span "save Guardar Comentario" at bounding box center [152, 234] width 75 height 7
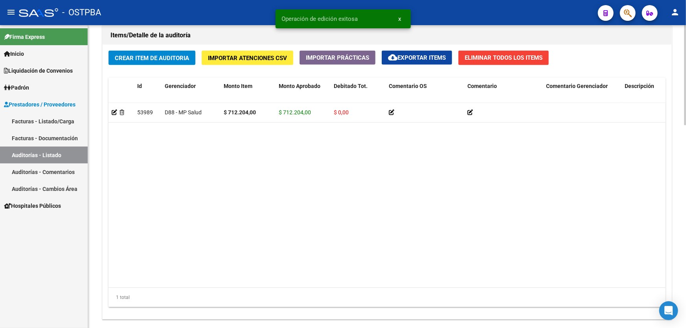
scroll to position [613, 0]
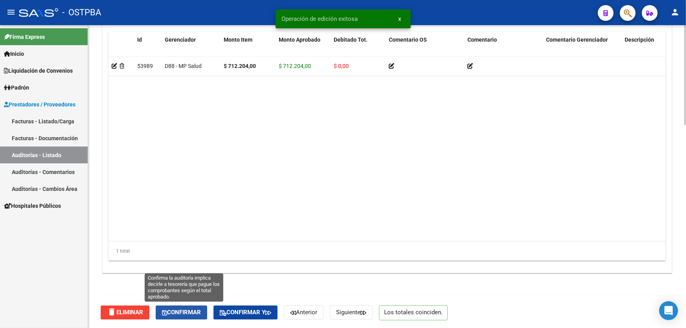
click at [191, 310] on span "Confirmar" at bounding box center [181, 312] width 39 height 7
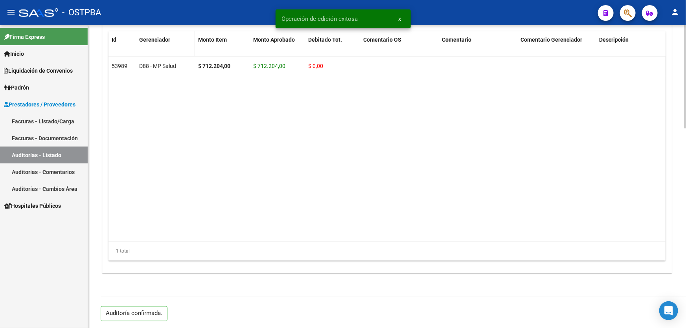
type input "202509"
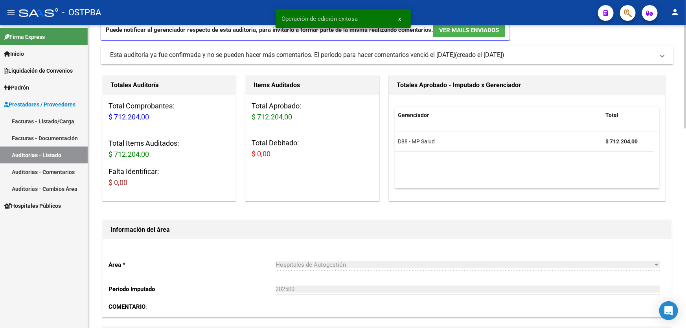
scroll to position [0, 0]
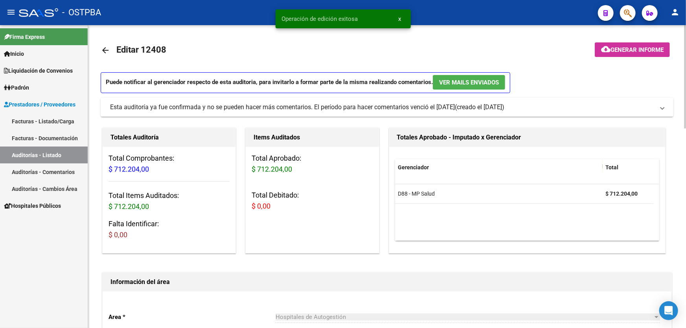
click at [102, 50] on mat-icon "arrow_back" at bounding box center [105, 50] width 9 height 9
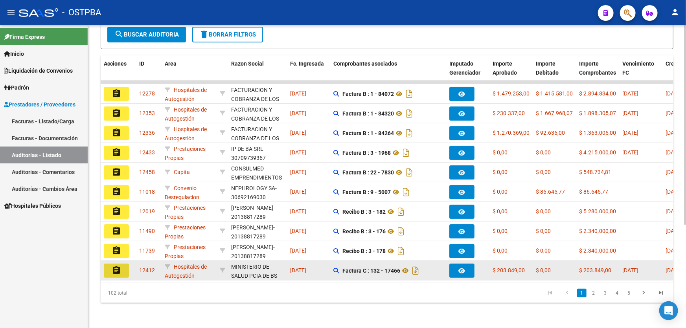
click at [117, 266] on mat-icon "assignment" at bounding box center [116, 270] width 9 height 9
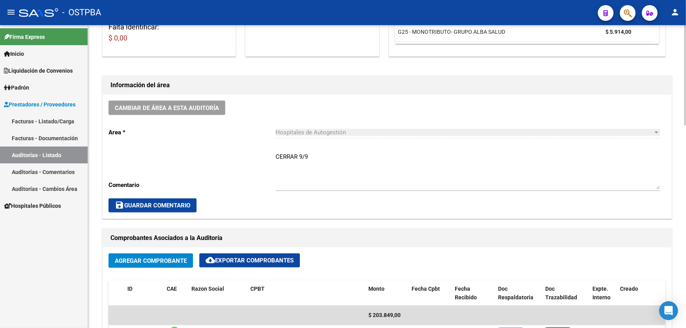
scroll to position [178, 0]
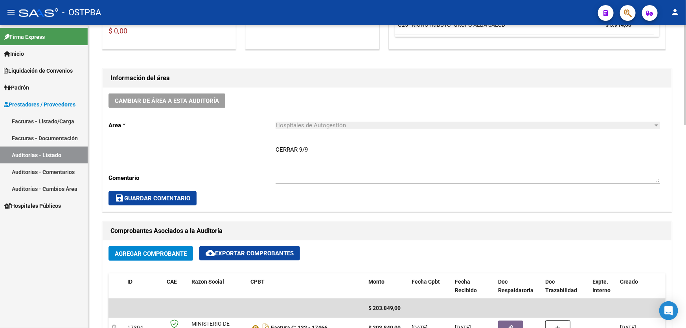
click at [312, 149] on textarea "CERRAR 9/9" at bounding box center [467, 163] width 384 height 37
type textarea "C"
click at [146, 197] on span "save Guardar Comentario" at bounding box center [152, 198] width 75 height 7
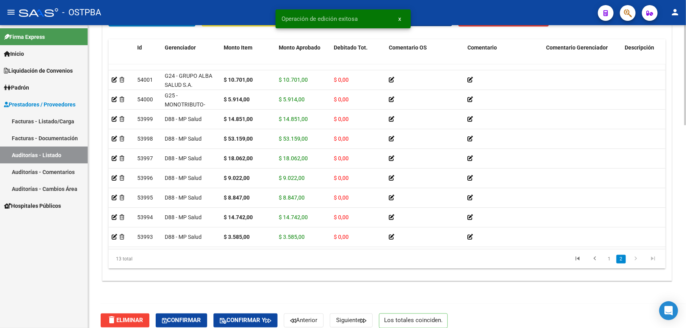
scroll to position [613, 0]
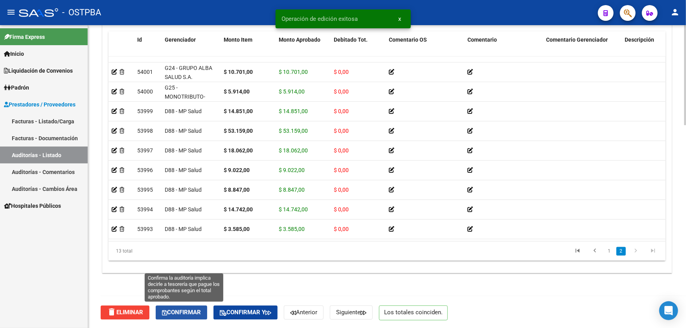
click at [188, 309] on span "Confirmar" at bounding box center [181, 312] width 39 height 7
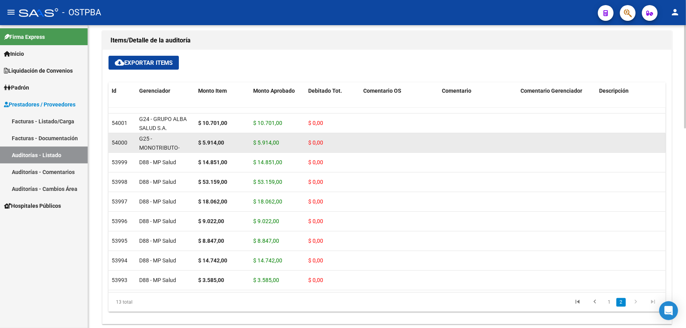
type input "202509"
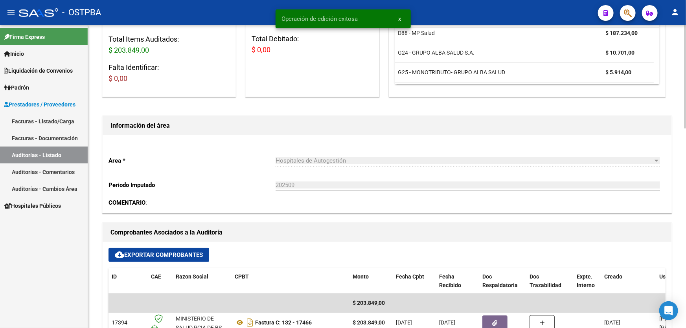
scroll to position [0, 0]
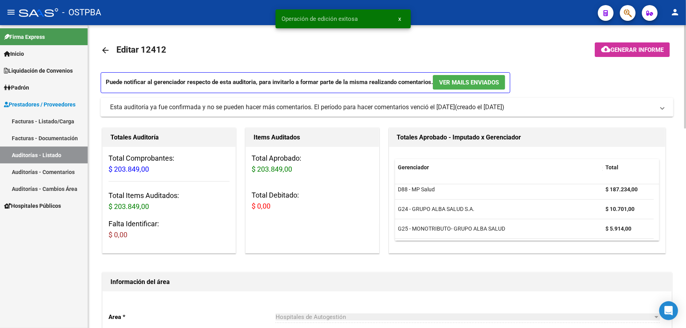
click at [103, 50] on mat-icon "arrow_back" at bounding box center [105, 50] width 9 height 9
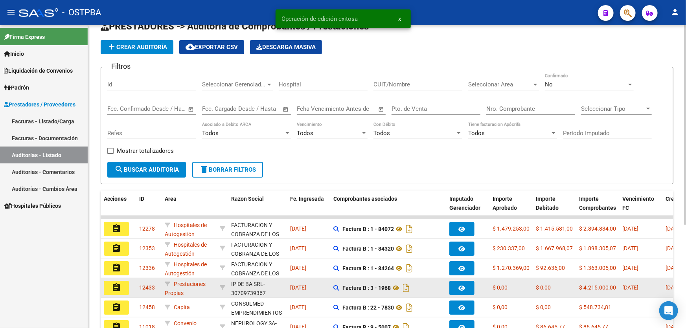
scroll to position [157, 0]
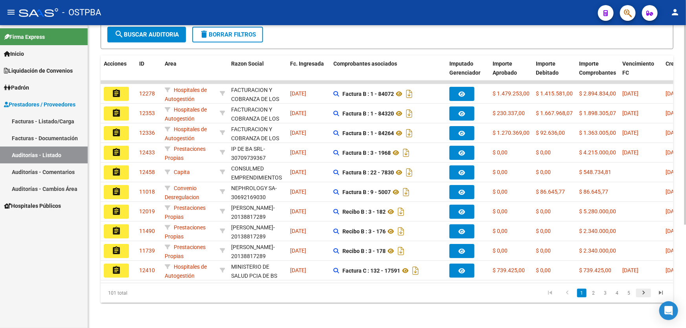
click at [643, 294] on icon "go to next page" at bounding box center [643, 293] width 10 height 9
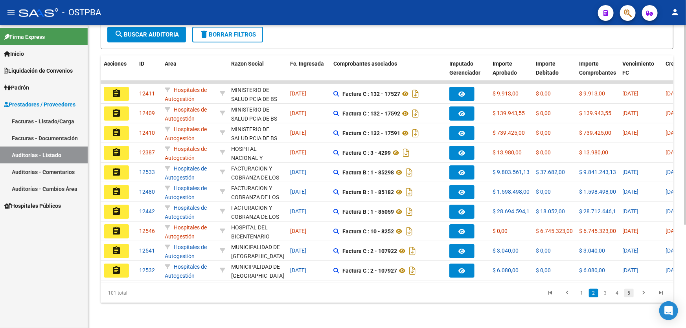
click at [627, 295] on link "5" at bounding box center [628, 293] width 9 height 9
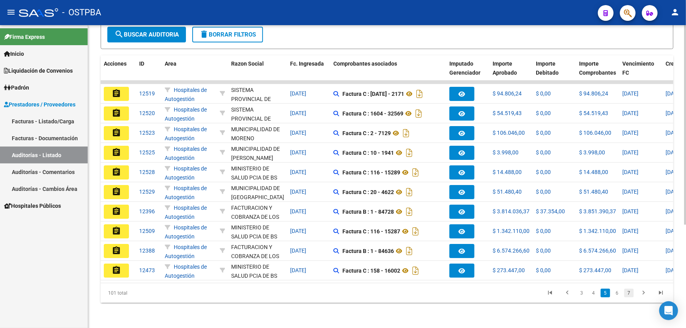
click at [630, 293] on link "7" at bounding box center [628, 293] width 9 height 9
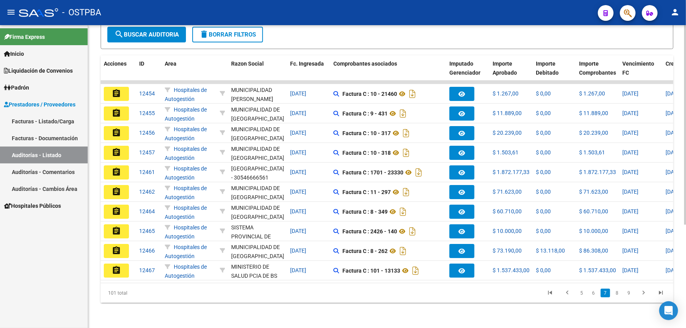
click at [630, 293] on link "9" at bounding box center [628, 293] width 9 height 9
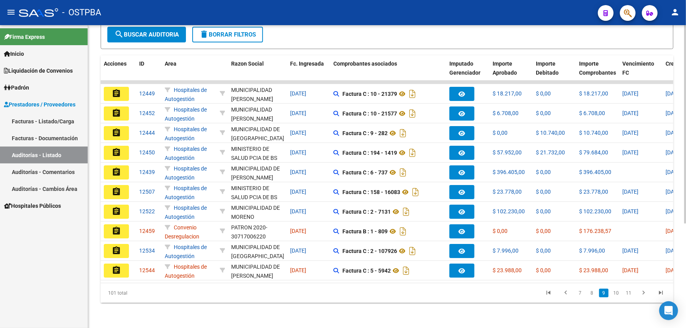
click at [630, 293] on link "11" at bounding box center [628, 293] width 10 height 9
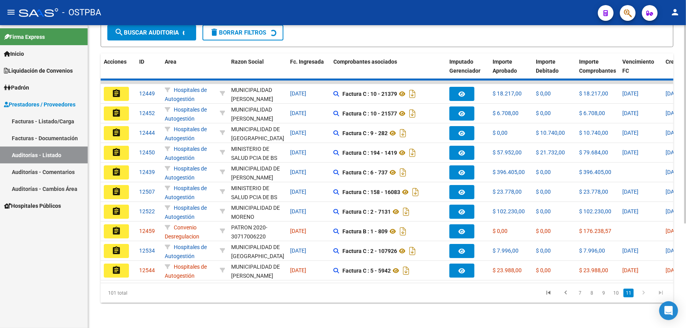
scroll to position [0, 0]
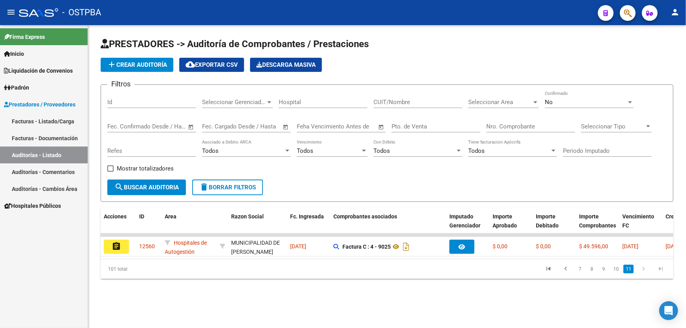
click at [630, 293] on div "PRESTADORES -> Auditoría de Comprobantes / Prestaciones add Crear Auditoría clo…" at bounding box center [387, 164] width 598 height 279
click at [56, 153] on link "Auditorías - Listado" at bounding box center [44, 155] width 88 height 17
click at [37, 139] on link "Facturas - Documentación" at bounding box center [44, 138] width 88 height 17
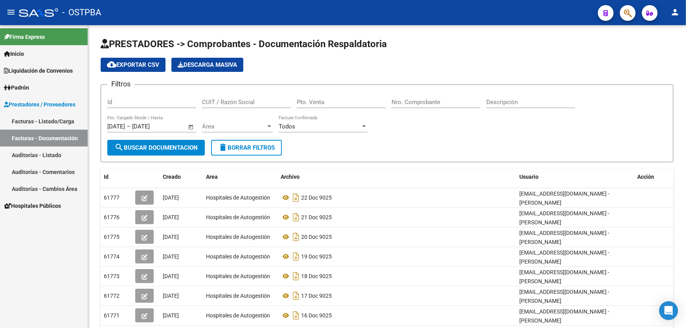
click at [58, 121] on link "Facturas - Listado/Carga" at bounding box center [44, 121] width 88 height 17
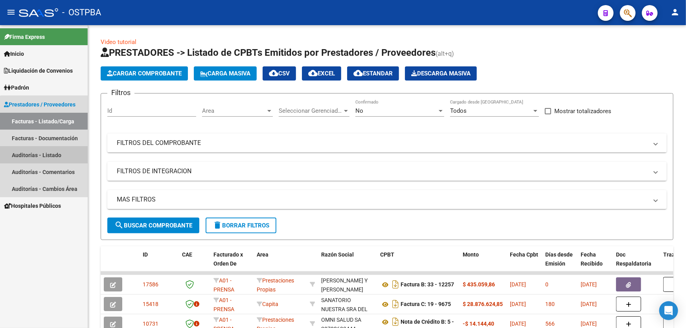
click at [45, 156] on link "Auditorías - Listado" at bounding box center [44, 155] width 88 height 17
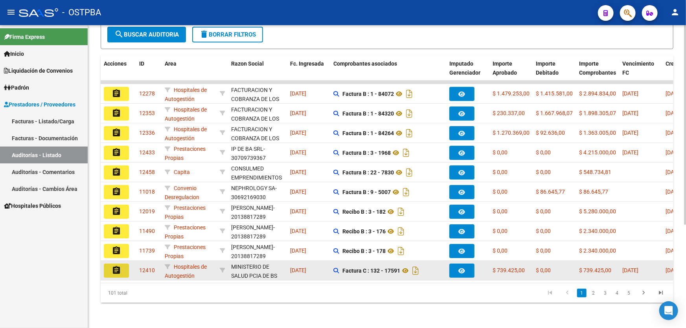
click at [114, 266] on mat-icon "assignment" at bounding box center [116, 270] width 9 height 9
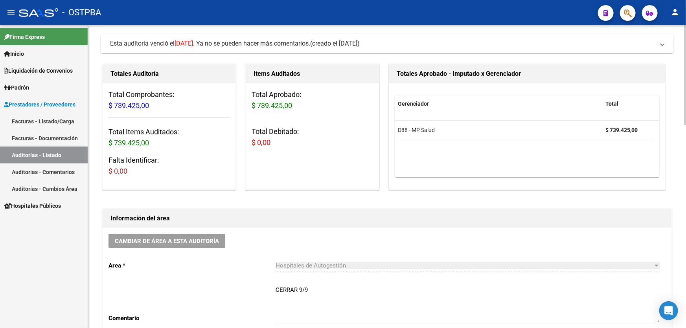
scroll to position [107, 0]
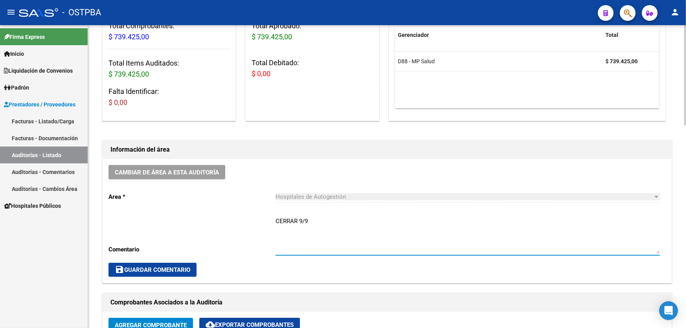
click at [312, 221] on textarea "CERRAR 9/9" at bounding box center [467, 235] width 384 height 37
type textarea "C"
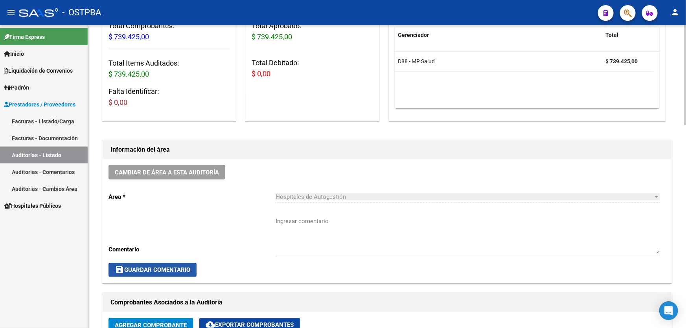
click at [151, 266] on span "save Guardar Comentario" at bounding box center [152, 269] width 75 height 7
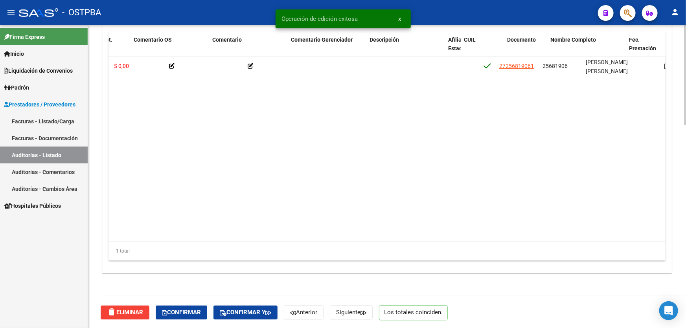
scroll to position [0, 255]
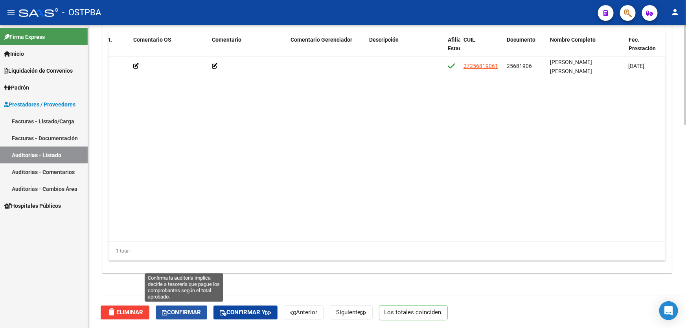
click at [180, 313] on span "Confirmar" at bounding box center [181, 312] width 39 height 7
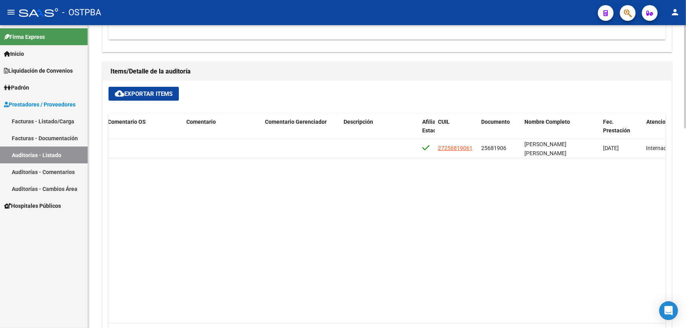
type input "202509"
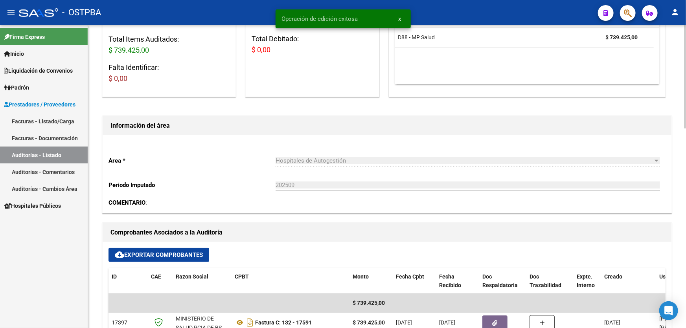
scroll to position [0, 0]
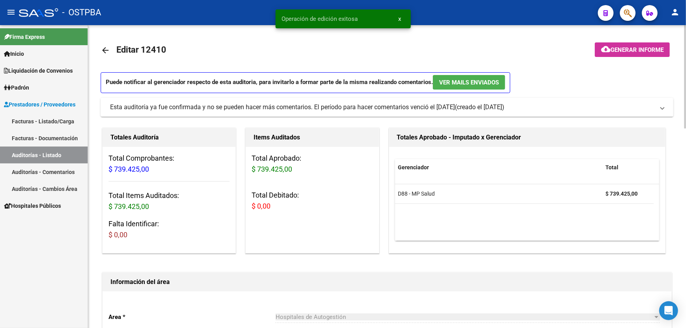
click at [105, 50] on mat-icon "arrow_back" at bounding box center [105, 50] width 9 height 9
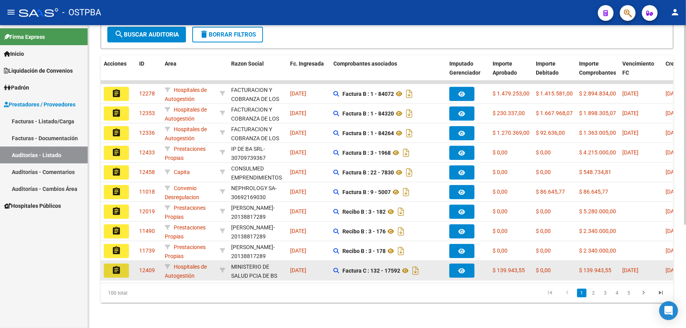
click at [118, 266] on mat-icon "assignment" at bounding box center [116, 270] width 9 height 9
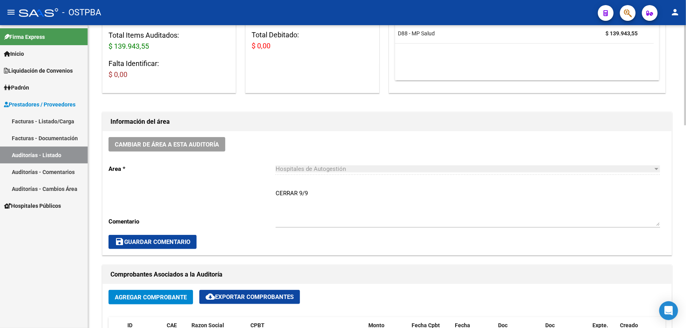
scroll to position [178, 0]
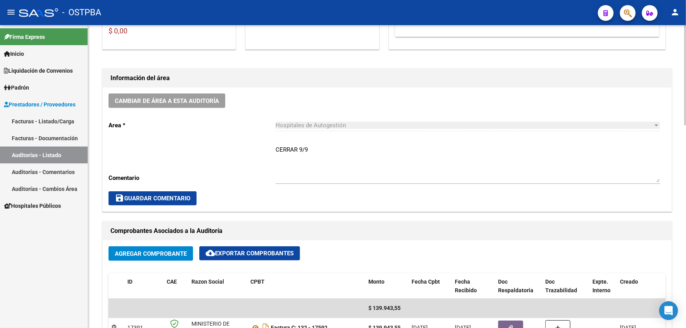
click at [313, 142] on div "CERRAR 9/9 Ingresar comentario" at bounding box center [467, 161] width 384 height 45
click at [310, 148] on textarea "CERRAR 9/9" at bounding box center [467, 163] width 384 height 37
type textarea "C"
click at [136, 195] on span "save Guardar Comentario" at bounding box center [152, 198] width 75 height 7
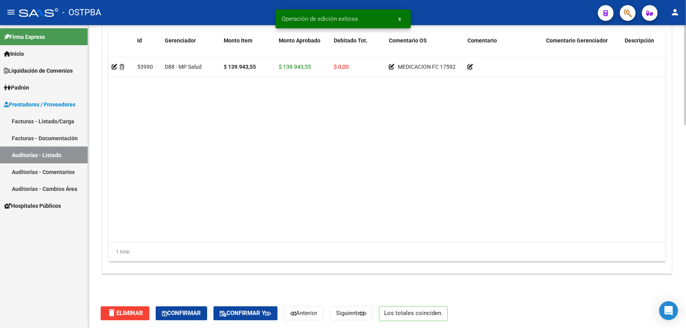
scroll to position [613, 0]
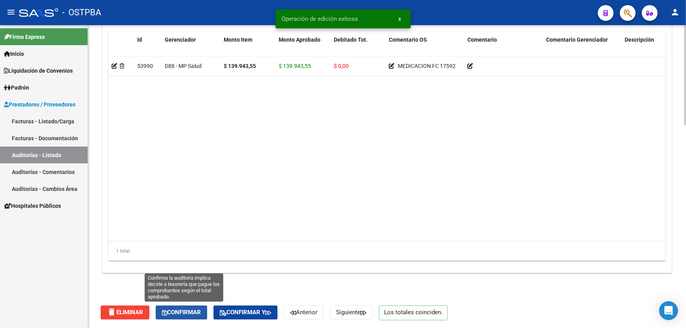
click at [179, 314] on span "Confirmar" at bounding box center [181, 312] width 39 height 7
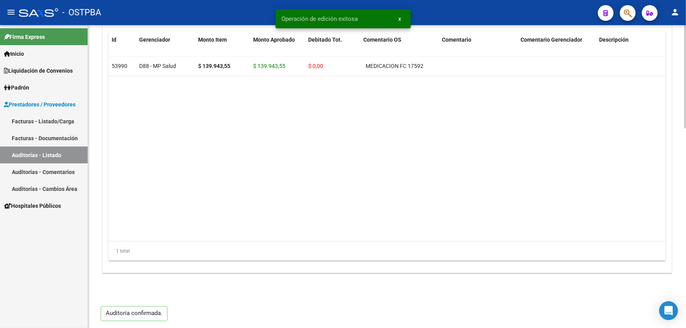
type input "202509"
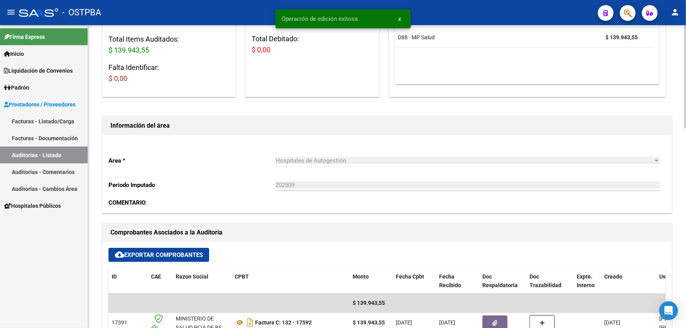
scroll to position [0, 0]
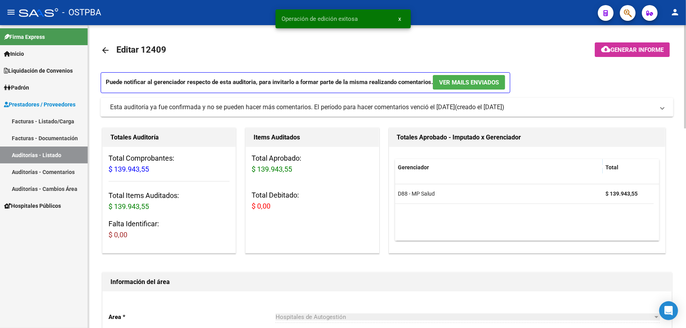
click at [106, 50] on mat-icon "arrow_back" at bounding box center [105, 50] width 9 height 9
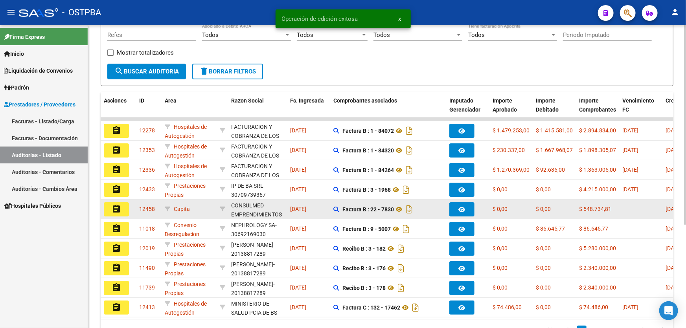
scroll to position [157, 0]
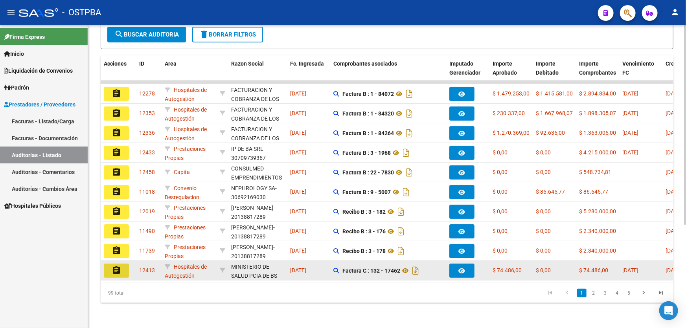
click at [118, 266] on mat-icon "assignment" at bounding box center [116, 270] width 9 height 9
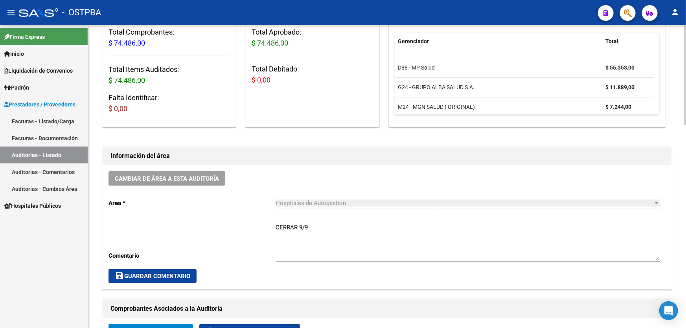
scroll to position [143, 0]
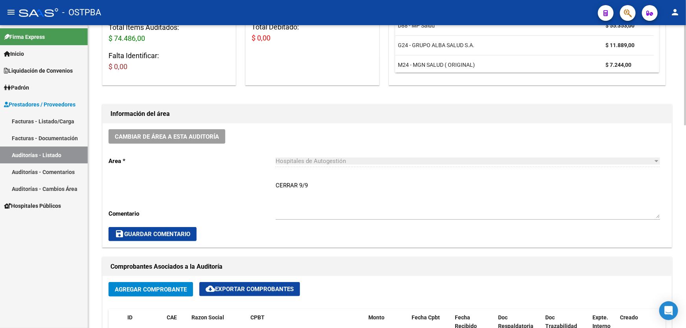
click at [308, 187] on textarea "CERRAR 9/9" at bounding box center [467, 199] width 384 height 37
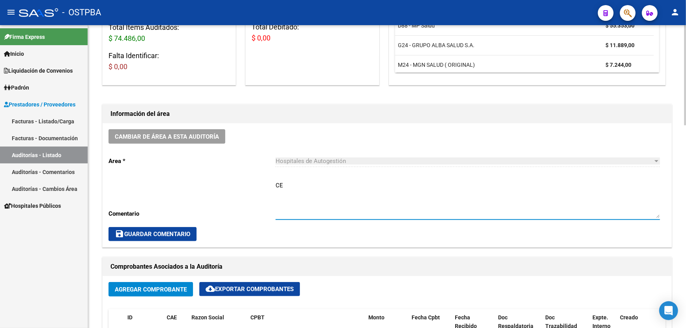
type textarea "C"
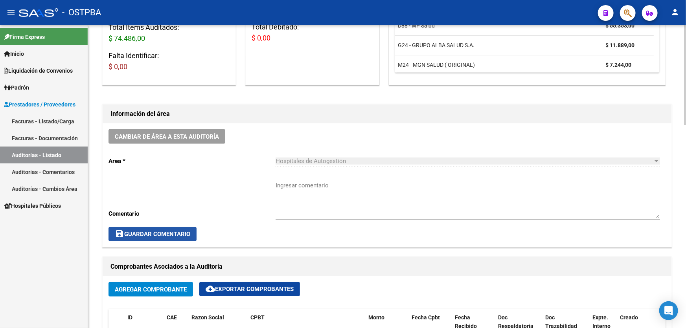
click at [156, 232] on span "save Guardar Comentario" at bounding box center [152, 234] width 75 height 7
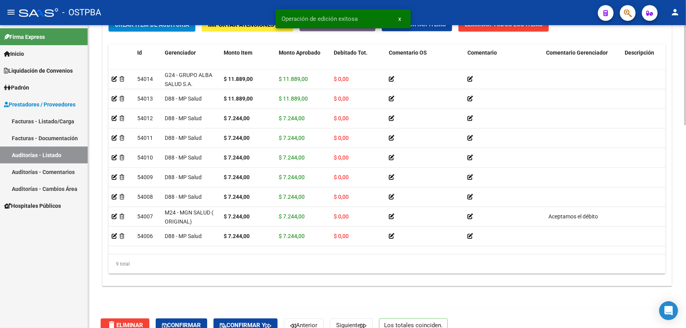
scroll to position [613, 0]
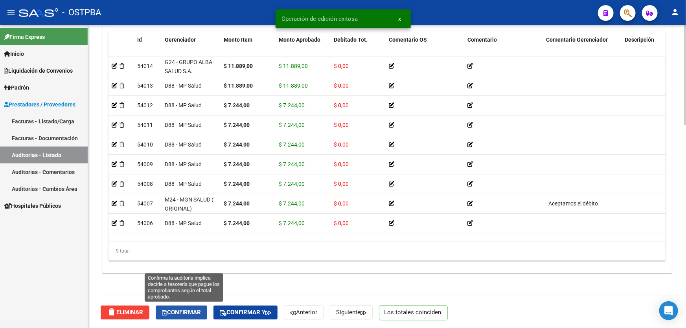
click at [169, 310] on span "Confirmar" at bounding box center [181, 312] width 39 height 7
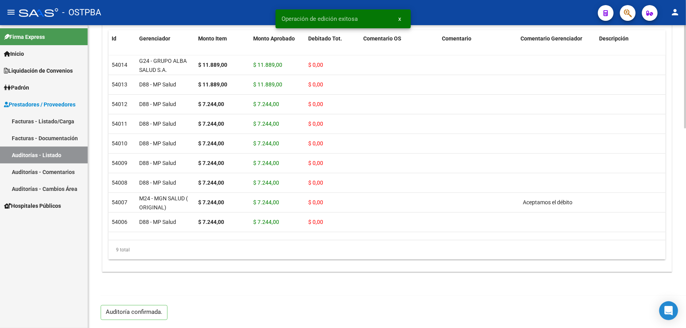
scroll to position [585, 0]
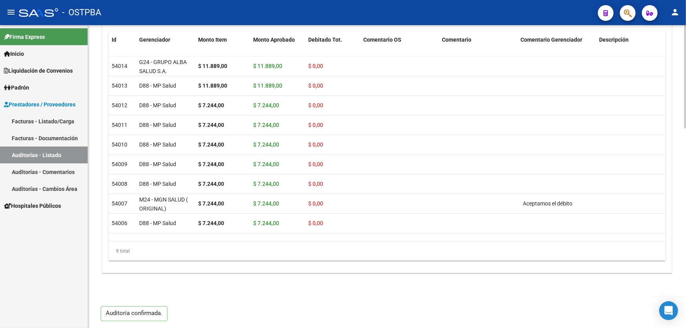
type input "202509"
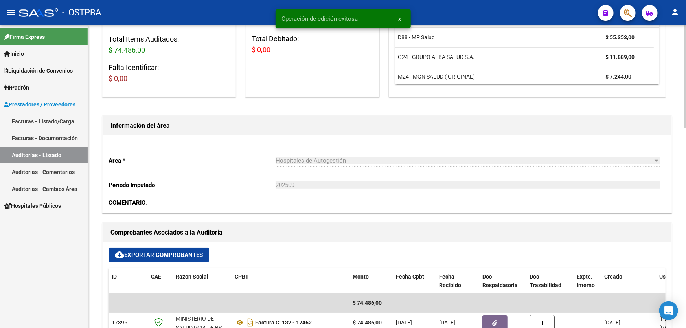
scroll to position [0, 0]
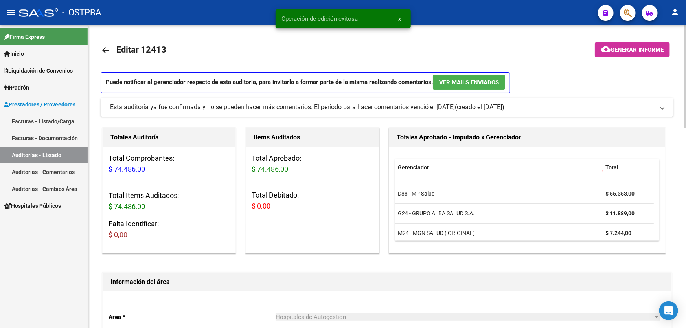
click at [104, 51] on mat-icon "arrow_back" at bounding box center [105, 50] width 9 height 9
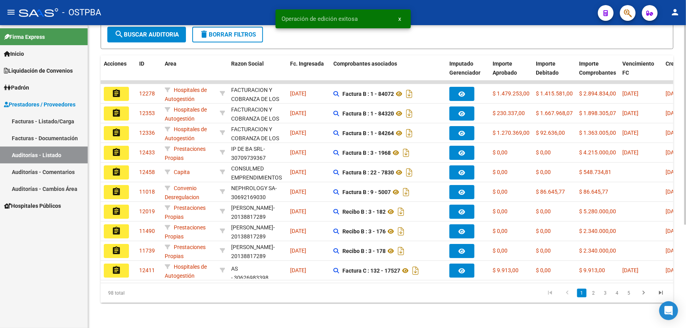
scroll to position [19, 0]
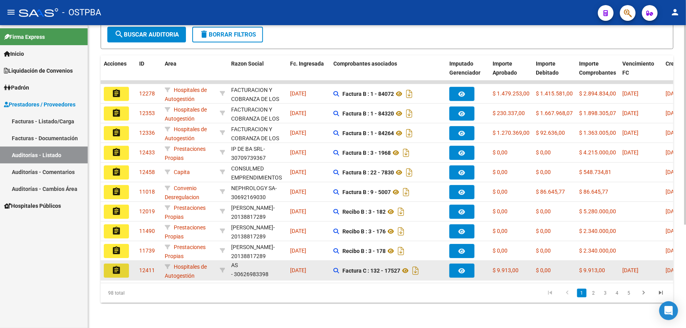
click at [115, 266] on mat-icon "assignment" at bounding box center [116, 270] width 9 height 9
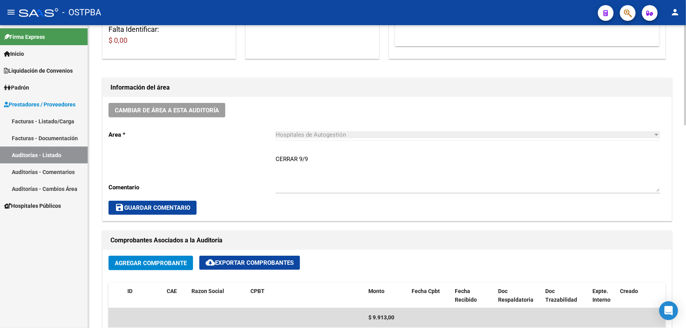
scroll to position [178, 0]
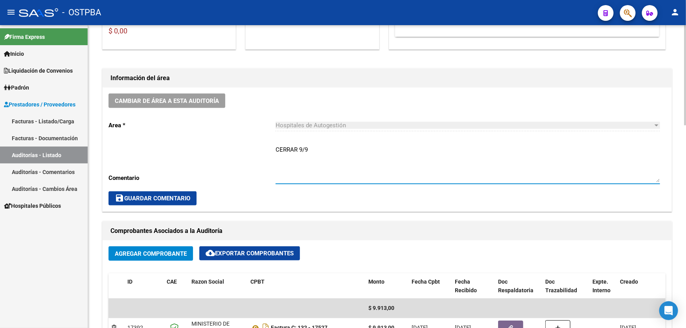
click at [312, 154] on textarea "CERRAR 9/9" at bounding box center [467, 163] width 384 height 37
type textarea "C"
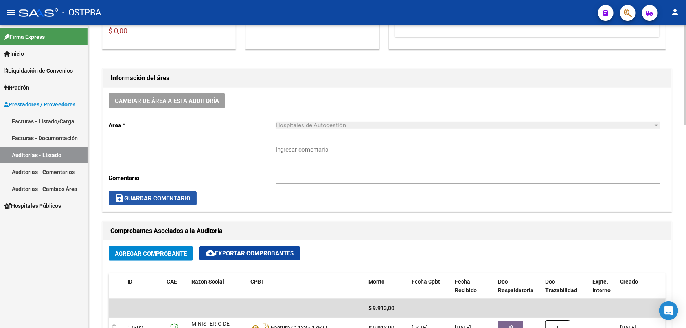
click at [141, 196] on span "save Guardar Comentario" at bounding box center [152, 198] width 75 height 7
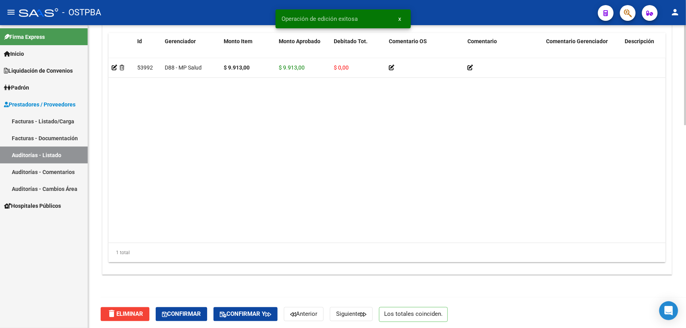
scroll to position [613, 0]
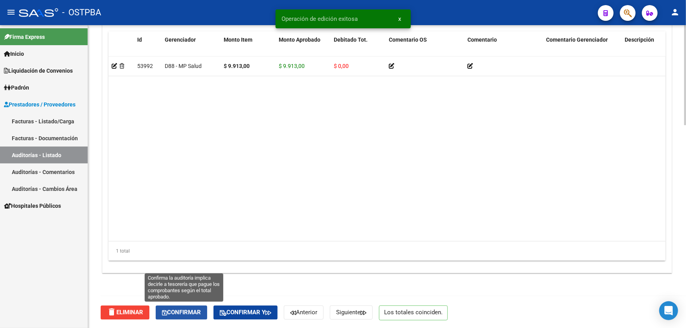
click at [189, 314] on span "Confirmar" at bounding box center [181, 312] width 39 height 7
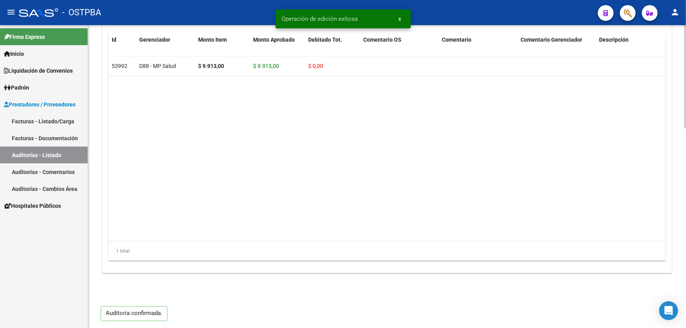
type input "202509"
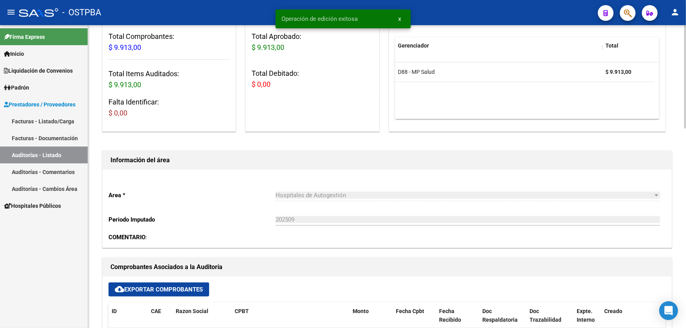
scroll to position [0, 0]
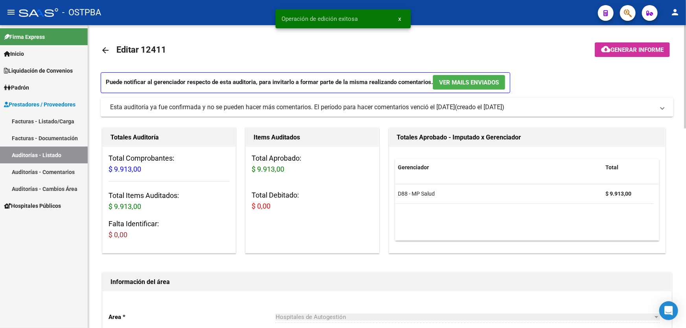
click at [102, 47] on mat-icon "arrow_back" at bounding box center [105, 50] width 9 height 9
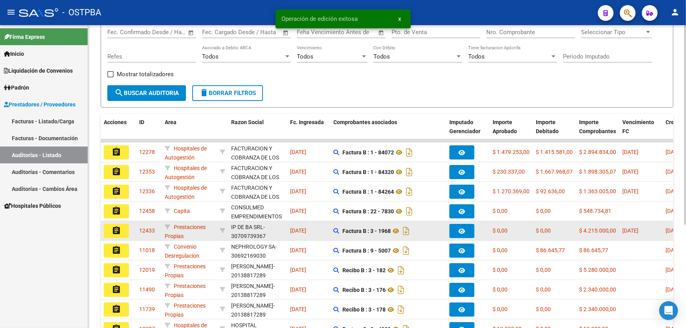
scroll to position [157, 0]
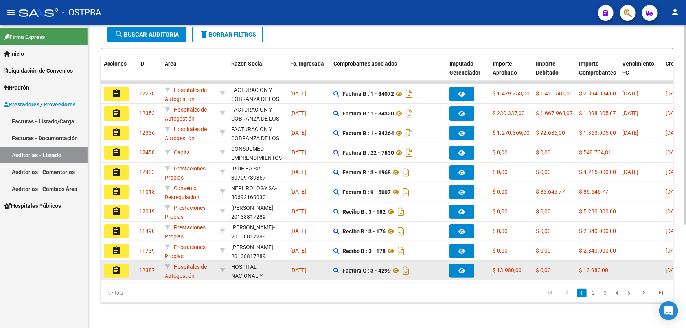
click at [113, 266] on mat-icon "assignment" at bounding box center [116, 270] width 9 height 9
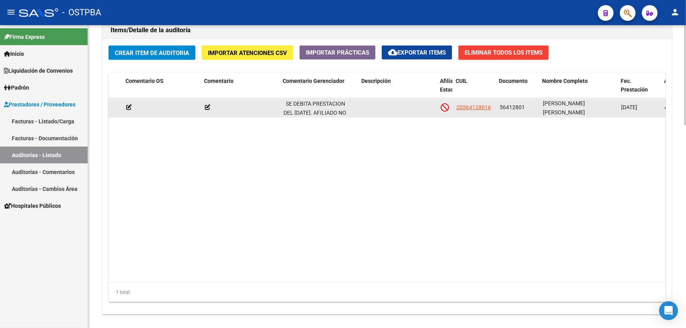
scroll to position [0, 263]
click at [480, 106] on span "20564128016" at bounding box center [472, 107] width 35 height 6
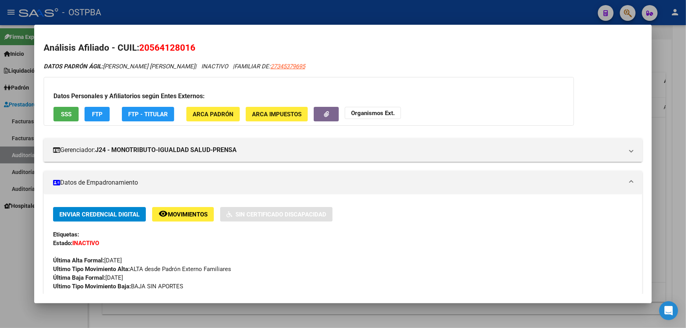
click at [18, 236] on div at bounding box center [343, 164] width 686 height 328
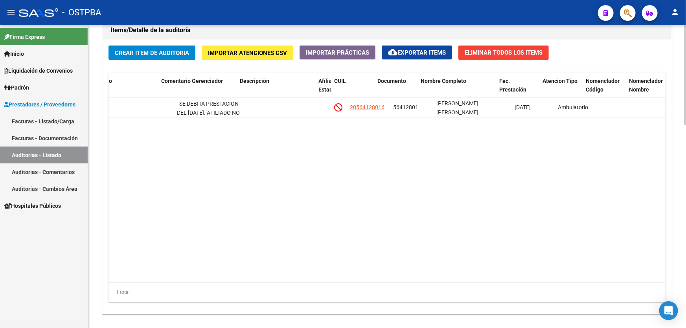
scroll to position [0, 386]
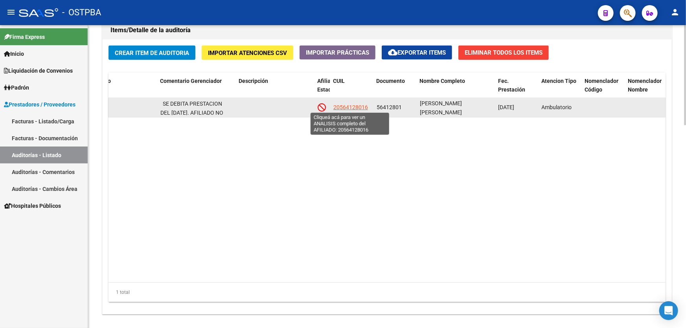
click at [355, 106] on span "20564128016" at bounding box center [350, 107] width 35 height 6
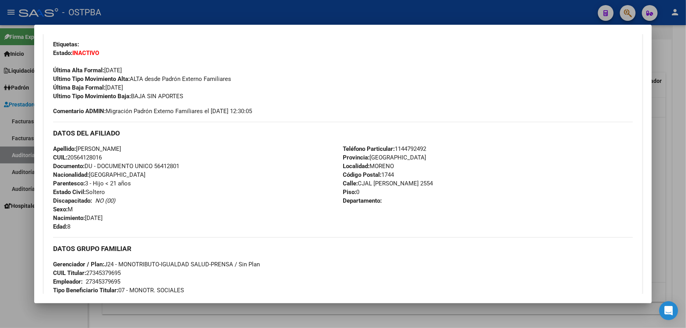
scroll to position [143, 0]
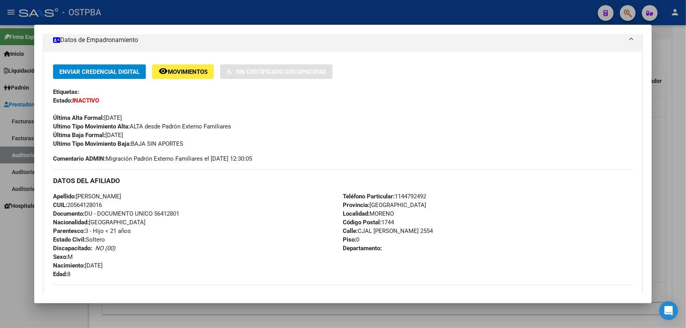
drag, startPoint x: 7, startPoint y: 226, endPoint x: 11, endPoint y: 223, distance: 5.3
click at [8, 226] on div at bounding box center [343, 164] width 686 height 328
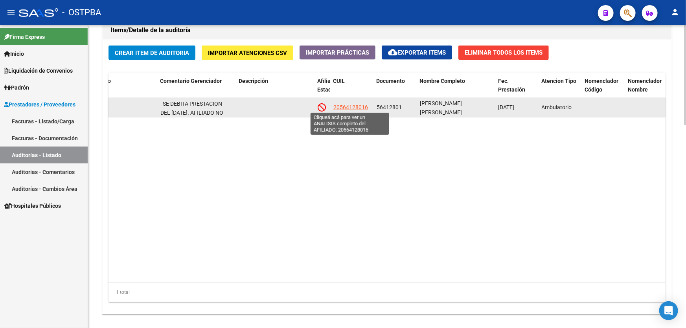
click at [348, 105] on span "20564128016" at bounding box center [350, 107] width 35 height 6
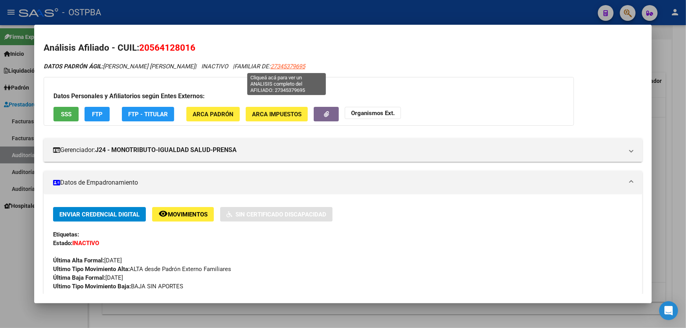
click at [292, 66] on span "27345379695" at bounding box center [287, 66] width 35 height 7
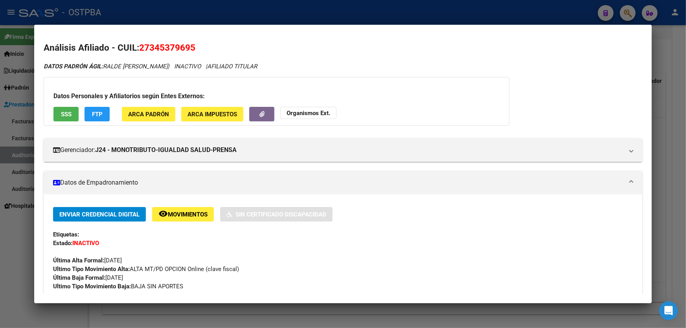
click at [301, 114] on strong "Organismos Ext." at bounding box center [308, 113] width 44 height 7
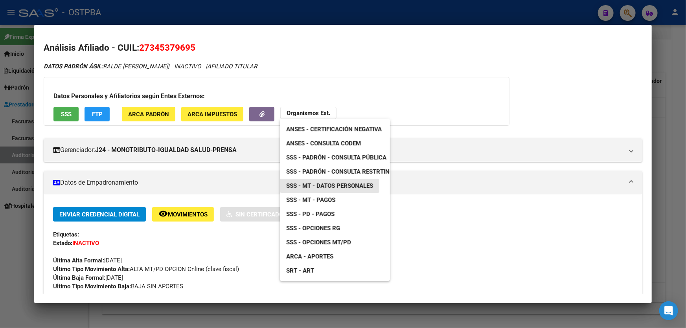
click at [349, 183] on span "SSS - MT - Datos Personales" at bounding box center [329, 185] width 87 height 7
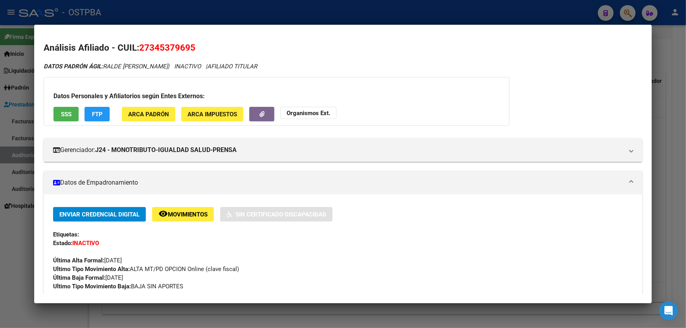
click at [22, 218] on div at bounding box center [343, 164] width 686 height 328
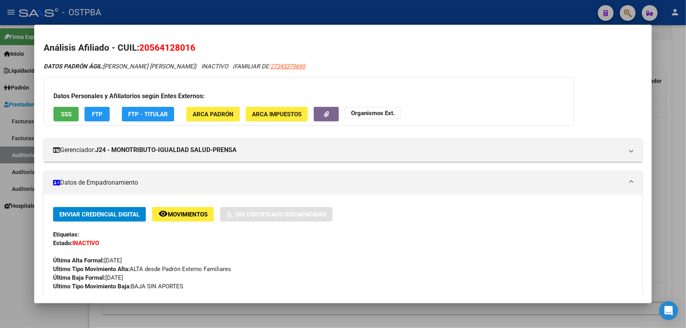
click at [22, 218] on div at bounding box center [343, 164] width 686 height 328
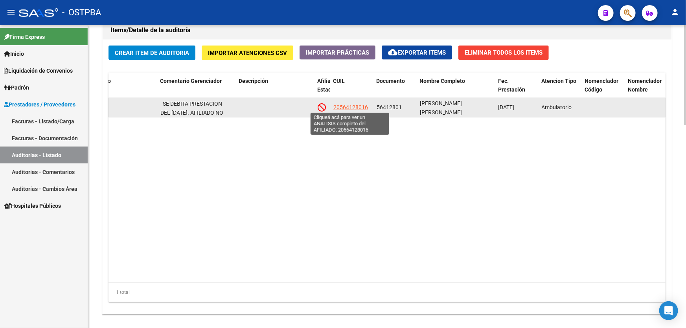
click at [350, 104] on span "20564128016" at bounding box center [350, 107] width 35 height 6
type textarea "20564128016"
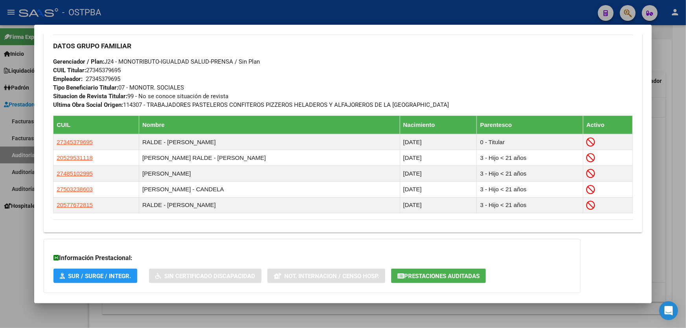
scroll to position [454, 0]
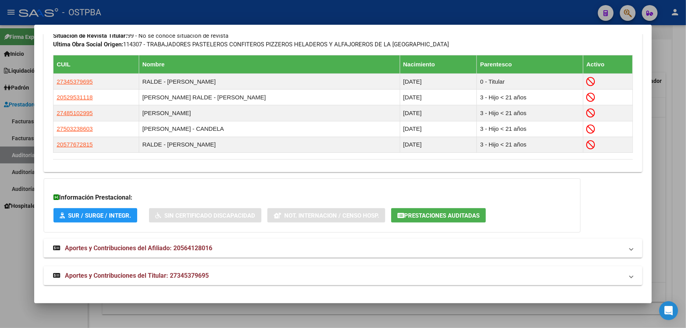
click at [154, 278] on span "Aportes y Contribuciones del Titular: 27345379695" at bounding box center [137, 275] width 144 height 7
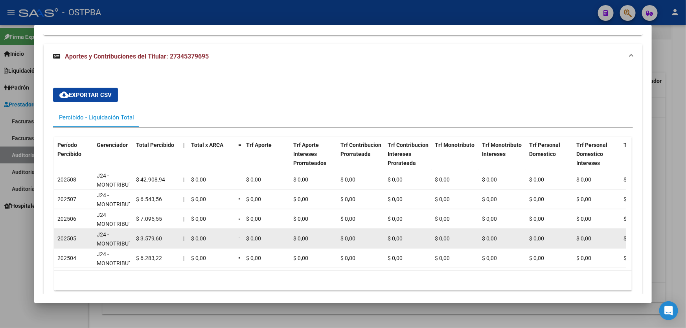
scroll to position [705, 0]
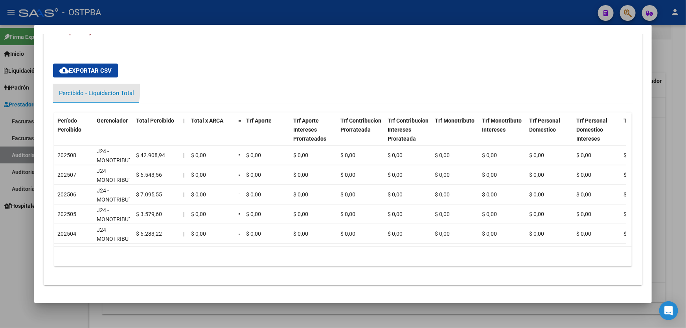
click at [75, 89] on div "Percibido - Liquidación Total" at bounding box center [96, 93] width 75 height 9
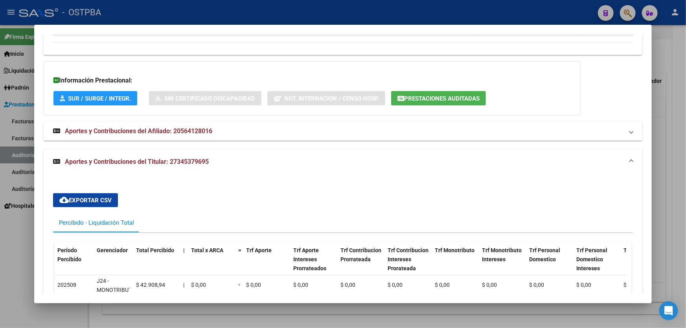
scroll to position [455, 0]
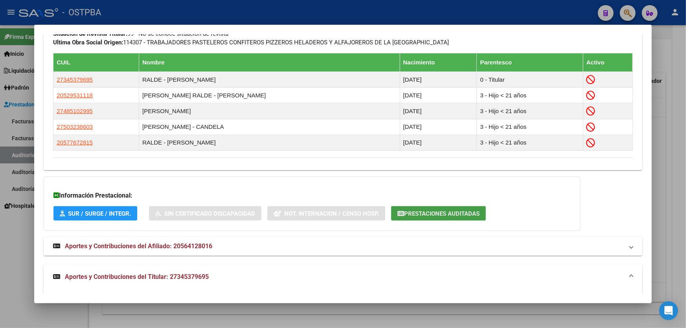
click at [428, 215] on span "Prestaciones Auditadas" at bounding box center [441, 213] width 75 height 7
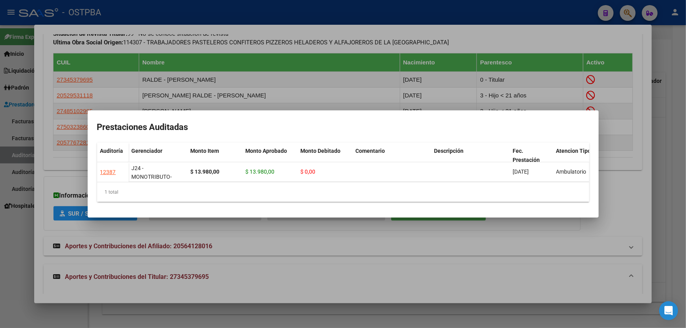
click at [318, 255] on div at bounding box center [343, 164] width 686 height 328
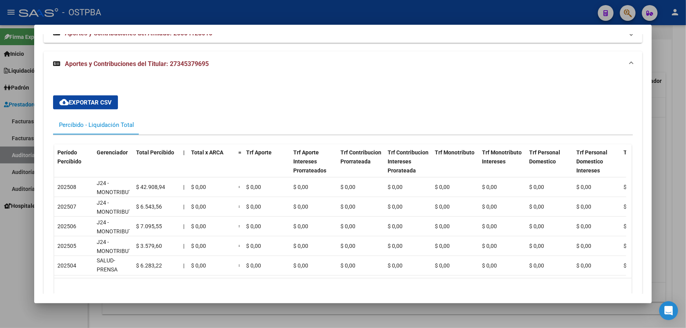
scroll to position [705, 0]
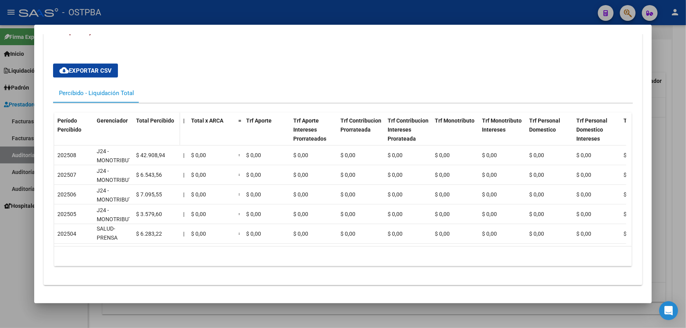
click at [156, 118] on span "Total Percibido" at bounding box center [155, 121] width 38 height 6
click at [75, 119] on span "Período Percibido" at bounding box center [69, 125] width 24 height 15
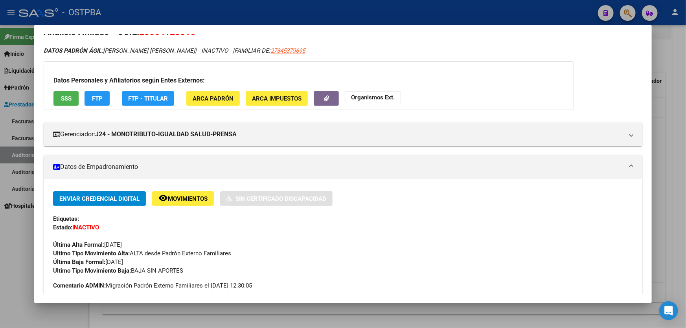
scroll to position [0, 0]
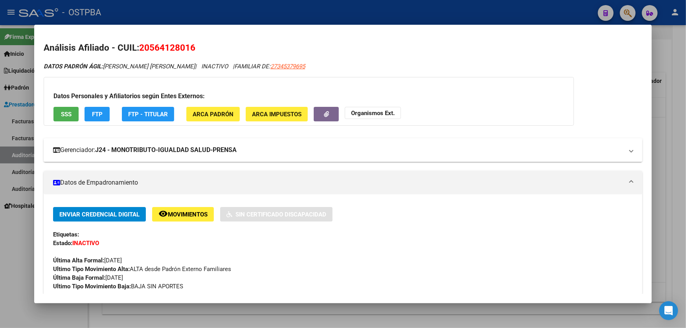
click at [141, 146] on strong "J24 - MONOTRIBUTO-IGUALDAD SALUD-PRENSA" at bounding box center [165, 149] width 141 height 9
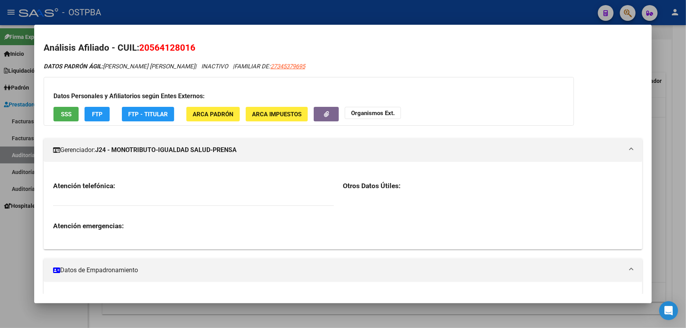
click at [141, 147] on strong "J24 - MONOTRIBUTO-IGUALDAD SALUD-PRENSA" at bounding box center [165, 149] width 141 height 9
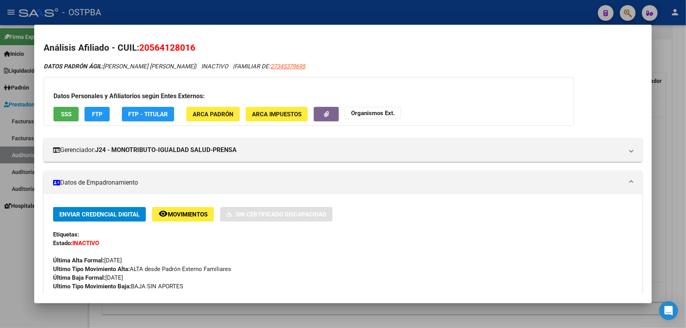
click at [9, 248] on div at bounding box center [343, 164] width 686 height 328
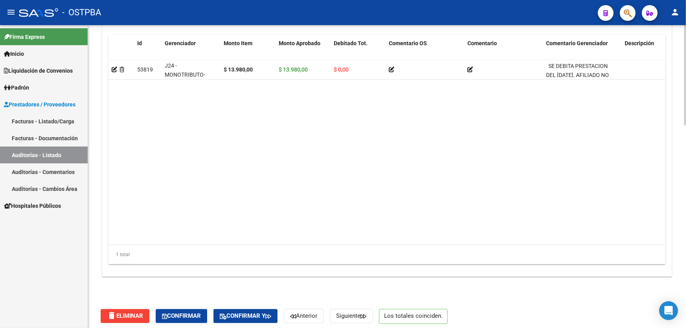
scroll to position [613, 0]
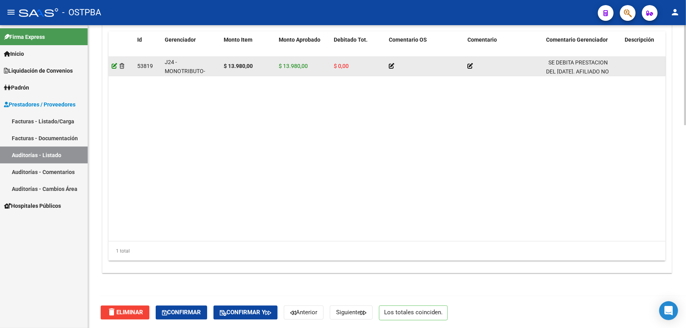
click at [113, 64] on icon at bounding box center [115, 66] width 6 height 6
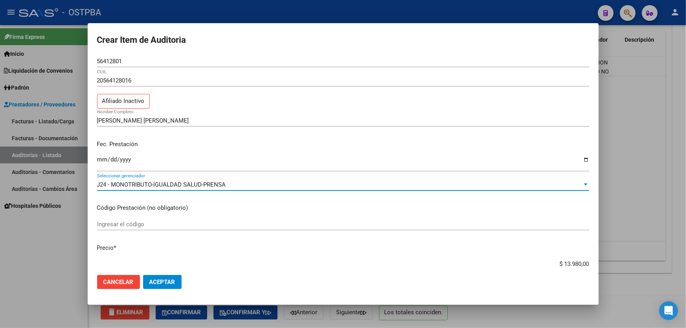
click at [242, 186] on div "J24 - MONOTRIBUTO-IGUALDAD SALUD-PRENSA" at bounding box center [339, 184] width 485 height 7
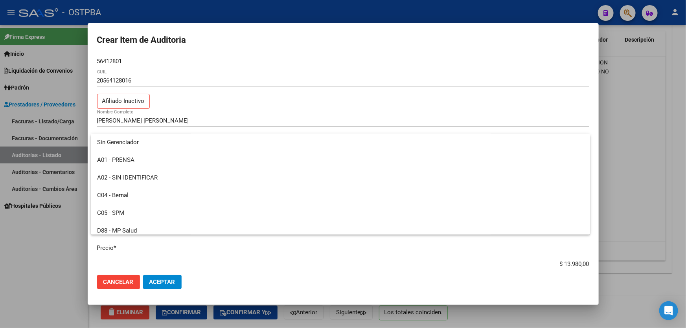
scroll to position [0, 0]
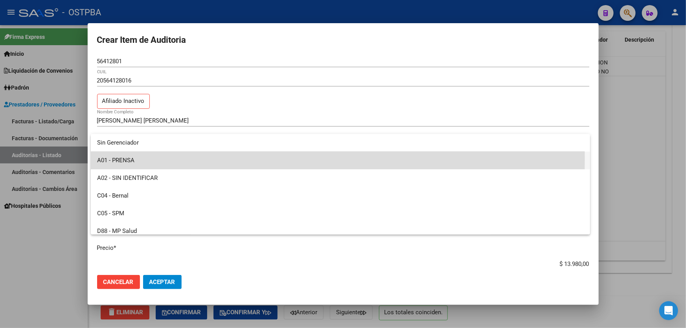
click at [154, 159] on span "A01 - PRENSA" at bounding box center [340, 161] width 487 height 18
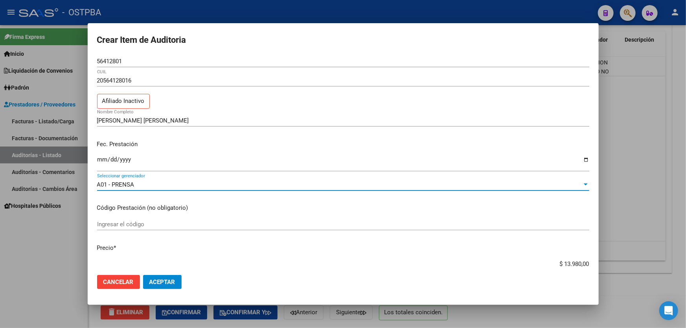
click at [160, 186] on div "A01 - PRENSA" at bounding box center [339, 184] width 485 height 7
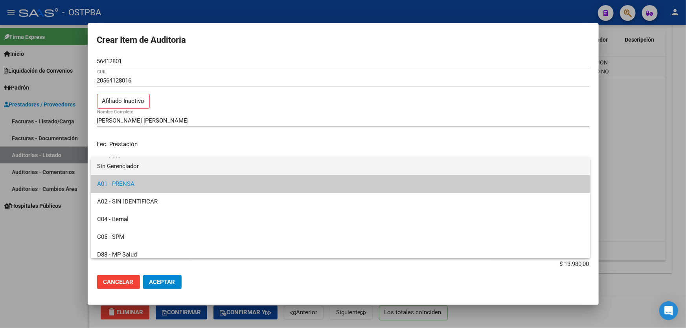
click at [147, 167] on span "Sin Gerenciador" at bounding box center [340, 167] width 487 height 18
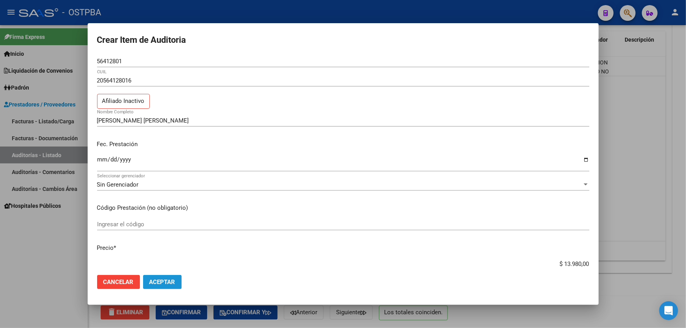
click at [169, 282] on span "Aceptar" at bounding box center [162, 282] width 26 height 7
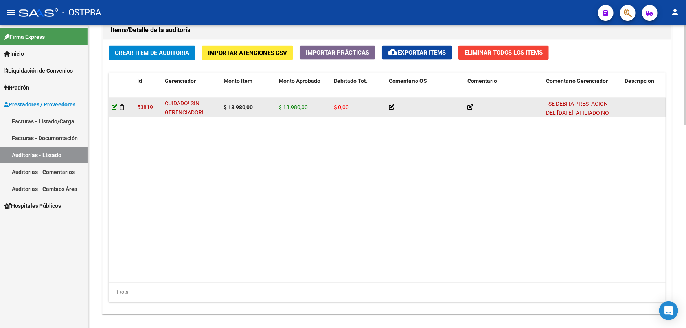
click at [115, 105] on icon at bounding box center [115, 108] width 6 height 6
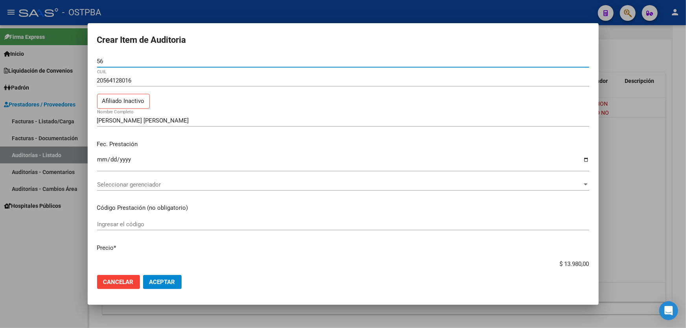
type input "5"
type input "34537969"
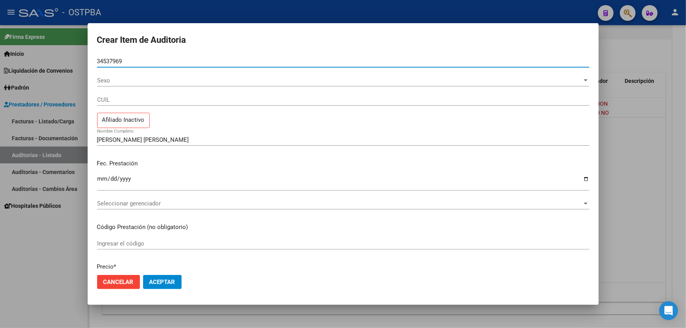
type input "34537969"
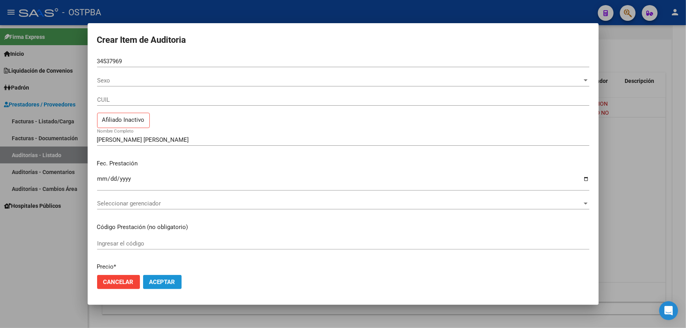
click at [165, 282] on span "Aceptar" at bounding box center [162, 282] width 26 height 7
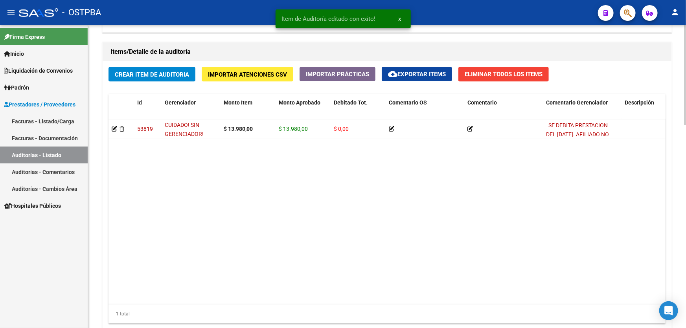
scroll to position [571, 0]
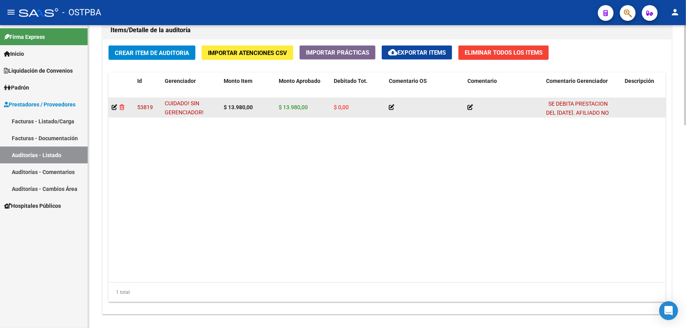
click at [121, 106] on icon at bounding box center [121, 108] width 5 height 6
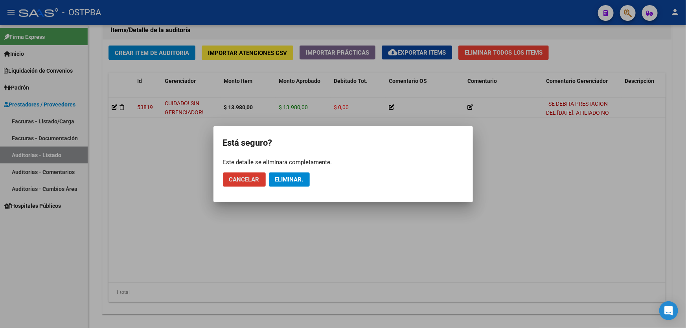
click at [283, 178] on span "Eliminar." at bounding box center [289, 179] width 28 height 7
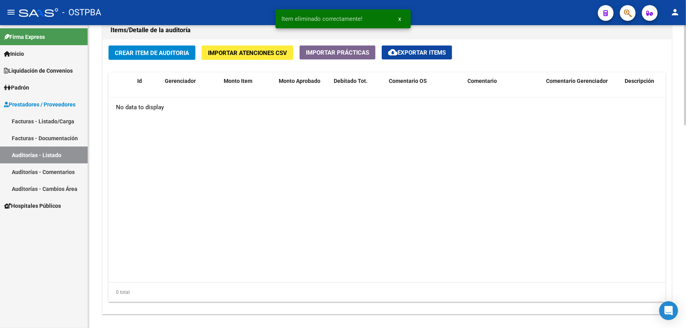
scroll to position [571, 0]
click at [149, 51] on span "Crear Item de Auditoria" at bounding box center [152, 53] width 74 height 7
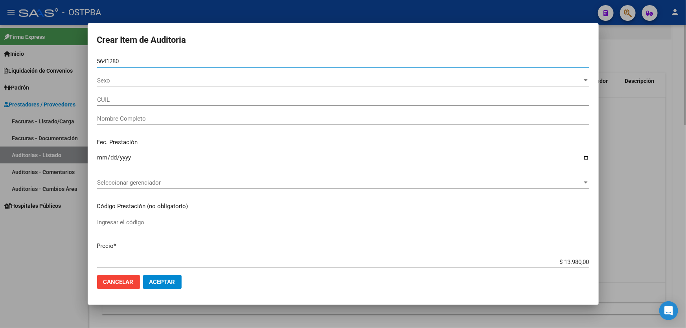
type input "56412801"
type input "20564128016"
type input "[PERSON_NAME] [PERSON_NAME]"
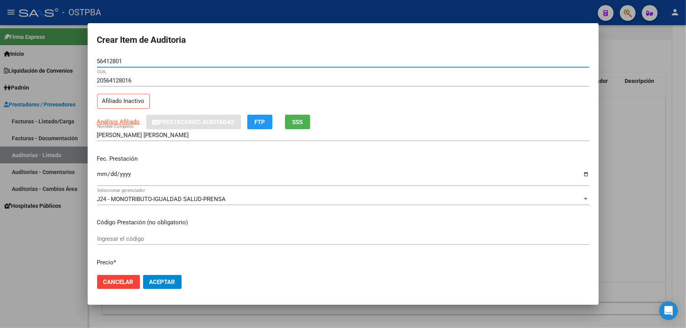
type input "56412801"
click at [102, 177] on input "Ingresar la fecha" at bounding box center [343, 177] width 492 height 13
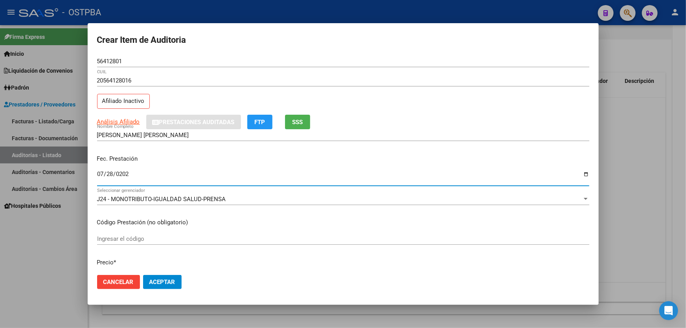
type input "[DATE]"
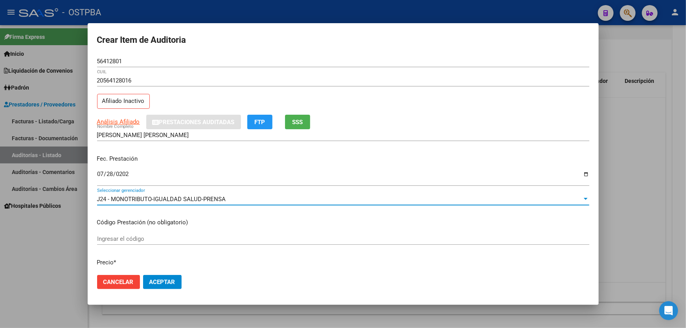
click at [242, 199] on div "J24 - MONOTRIBUTO-IGUALDAD SALUD-PRENSA" at bounding box center [339, 199] width 485 height 7
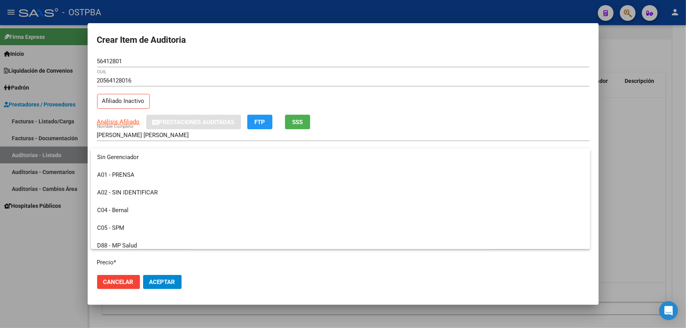
scroll to position [118, 0]
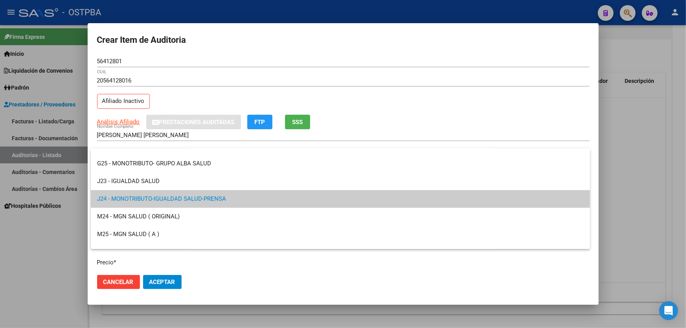
click at [28, 225] on div at bounding box center [343, 164] width 686 height 328
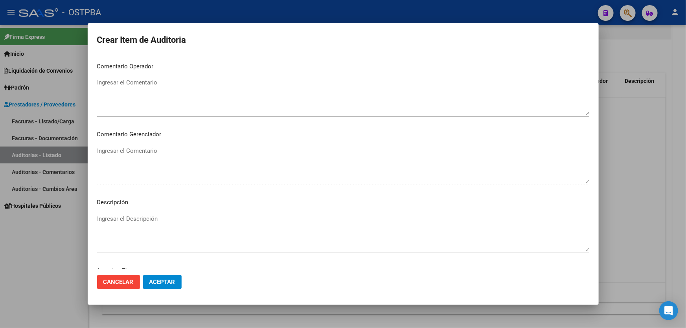
scroll to position [494, 0]
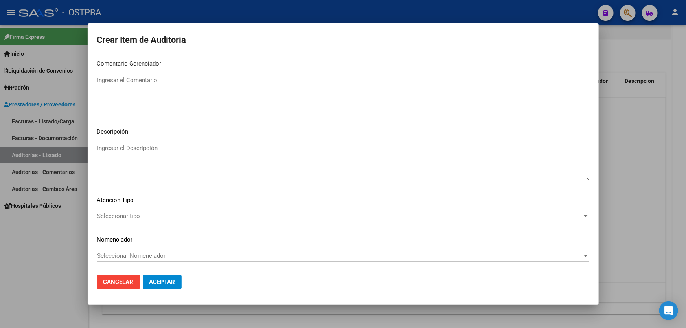
click at [126, 215] on span "Seleccionar tipo" at bounding box center [339, 216] width 485 height 7
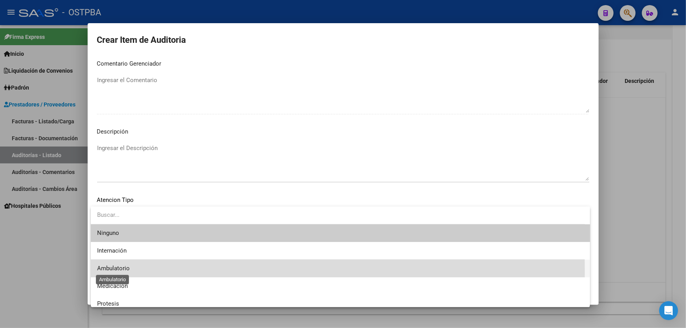
click at [127, 271] on span "Ambulatorio" at bounding box center [113, 268] width 33 height 7
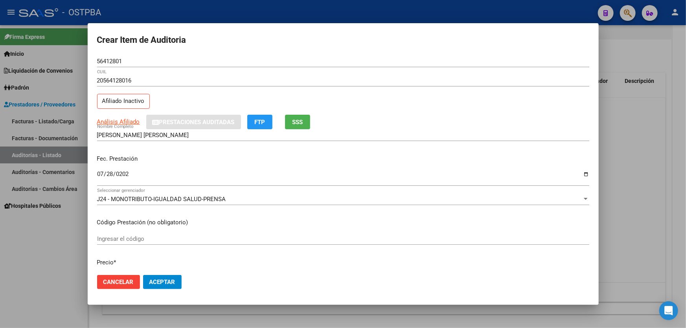
scroll to position [0, 0]
click at [167, 284] on span "Aceptar" at bounding box center [162, 282] width 26 height 7
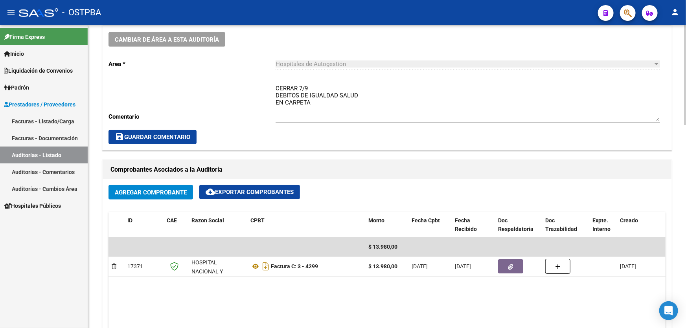
scroll to position [143, 0]
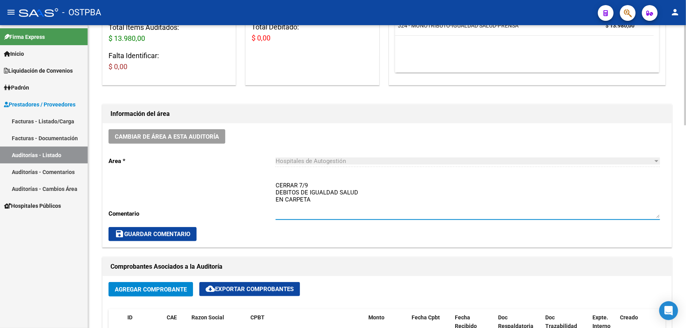
click at [316, 196] on textarea "CERRAR 7/9 DEBITOS DE IGUALDAD SALUD EN CARPETA" at bounding box center [467, 199] width 384 height 37
type textarea "C"
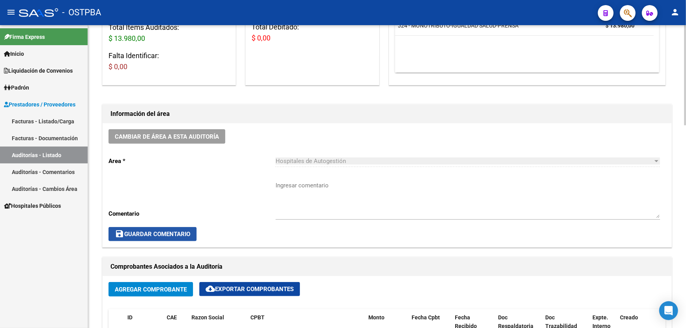
click at [153, 228] on button "save Guardar Comentario" at bounding box center [152, 234] width 88 height 14
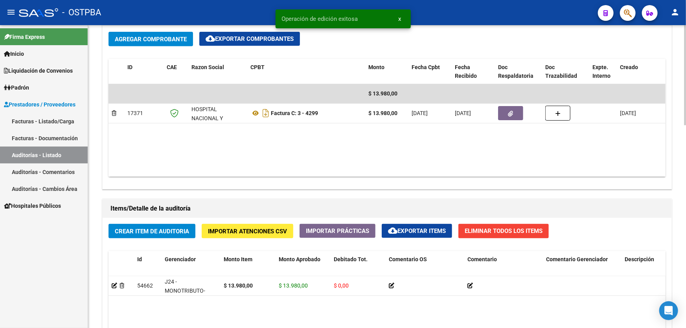
scroll to position [536, 0]
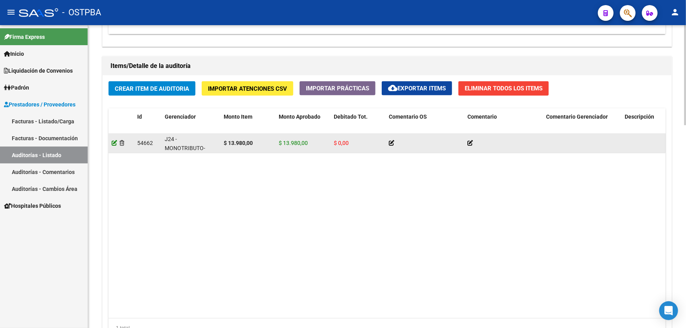
click at [113, 141] on icon at bounding box center [115, 143] width 6 height 6
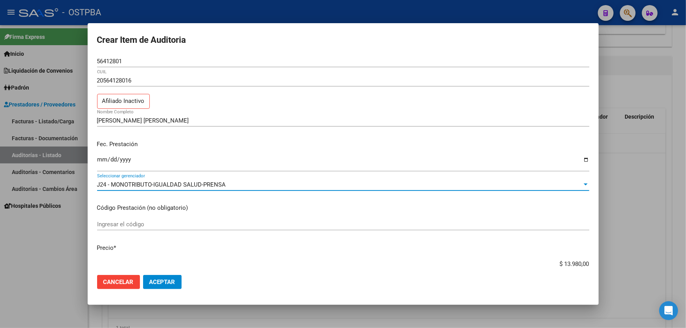
click at [154, 184] on span "J24 - MONOTRIBUTO-IGUALDAD SALUD-PRENSA" at bounding box center [161, 184] width 129 height 7
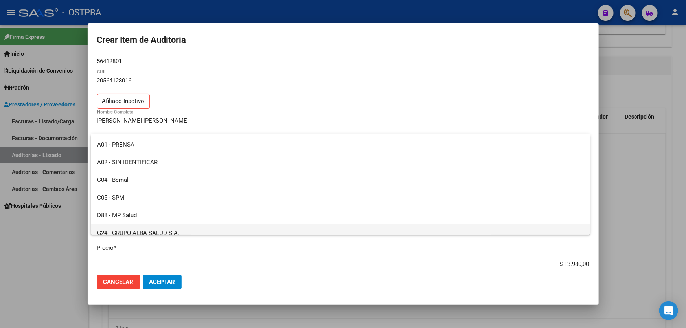
scroll to position [10, 0]
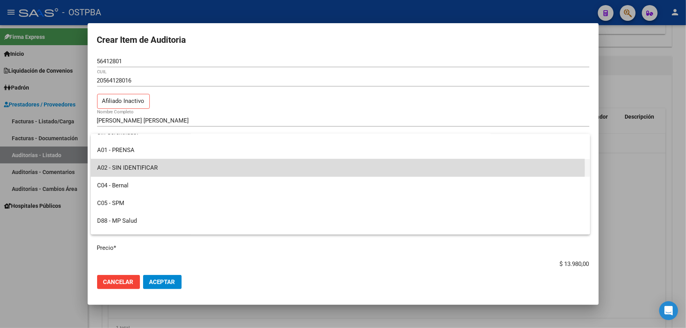
click at [154, 168] on span "A02 - SIN IDENTIFICAR" at bounding box center [340, 168] width 487 height 18
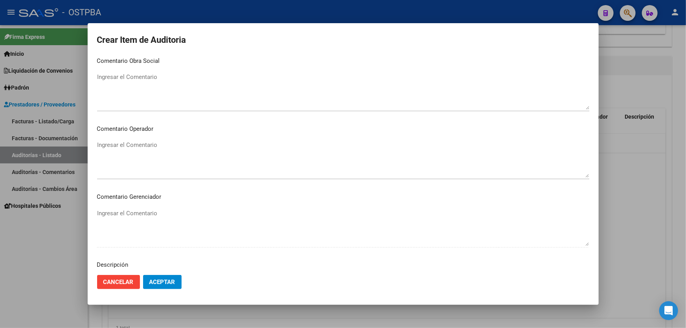
scroll to position [428, 0]
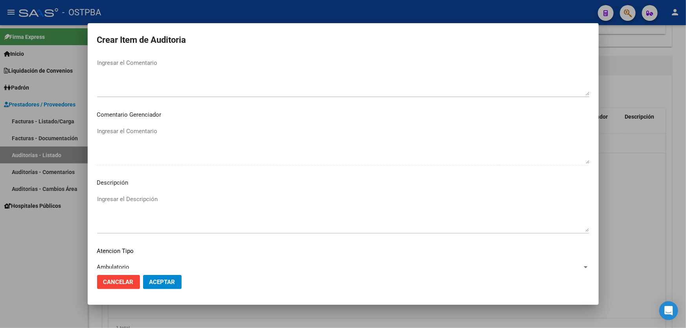
click at [159, 281] on span "Aceptar" at bounding box center [162, 282] width 26 height 7
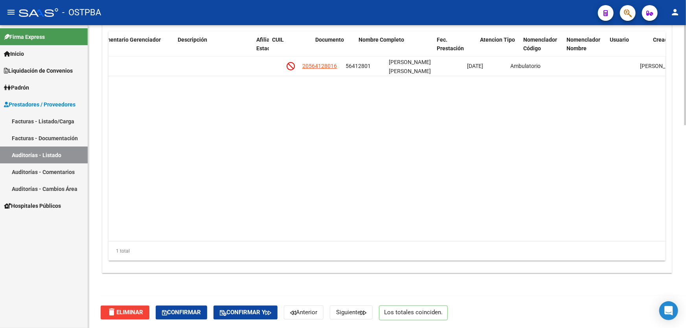
scroll to position [0, 447]
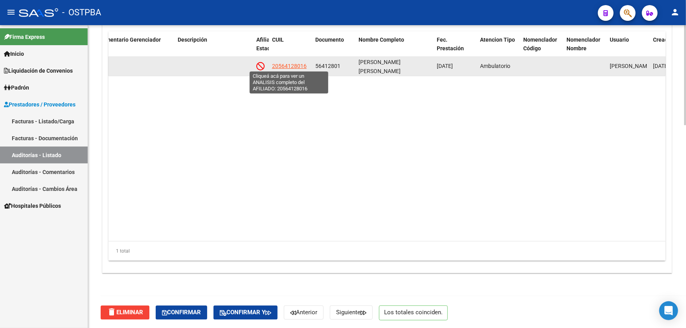
click at [286, 65] on span "20564128016" at bounding box center [289, 66] width 35 height 6
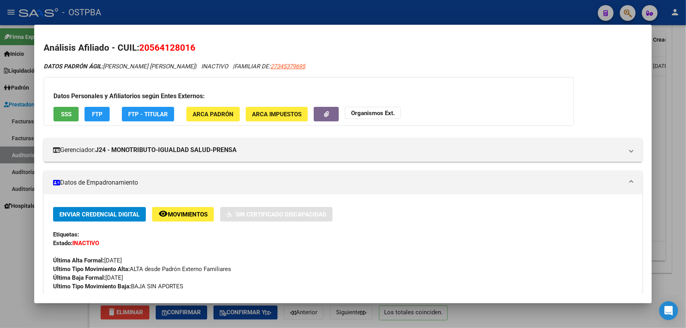
click at [17, 230] on div at bounding box center [343, 164] width 686 height 328
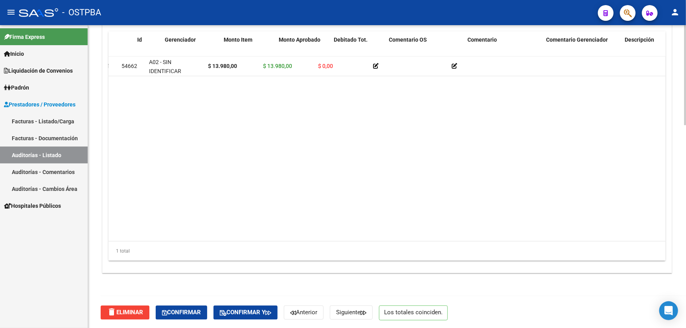
scroll to position [0, 0]
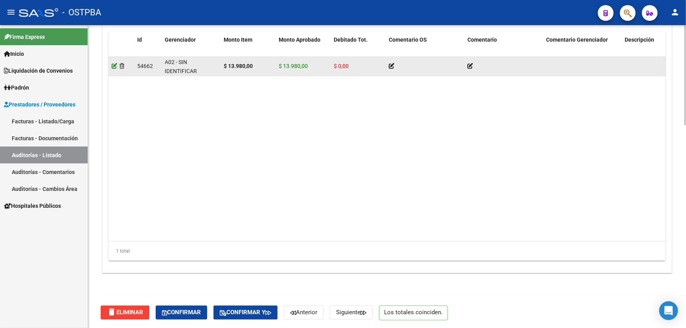
click at [113, 65] on icon at bounding box center [115, 66] width 6 height 6
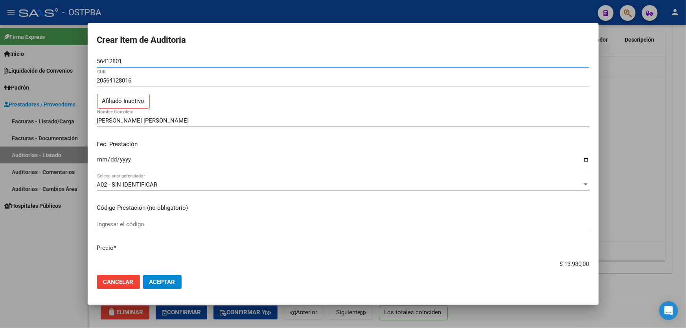
click at [165, 186] on div "A02 - SIN IDENTIFICAR" at bounding box center [339, 184] width 485 height 7
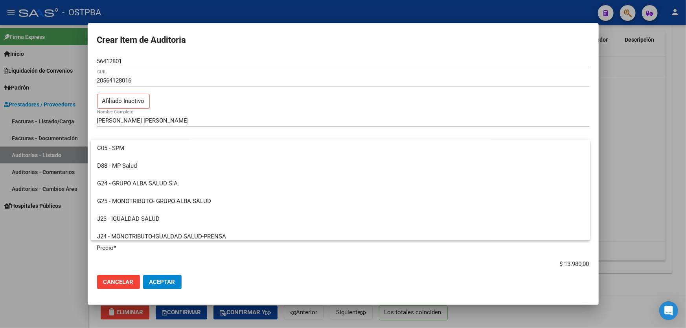
scroll to position [107, 0]
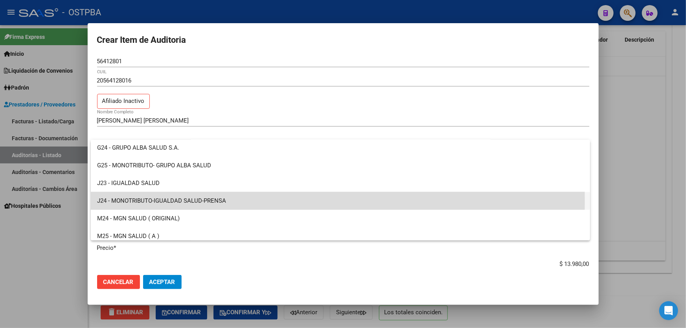
click at [143, 201] on span "J24 - MONOTRIBUTO-IGUALDAD SALUD-PRENSA" at bounding box center [340, 201] width 487 height 18
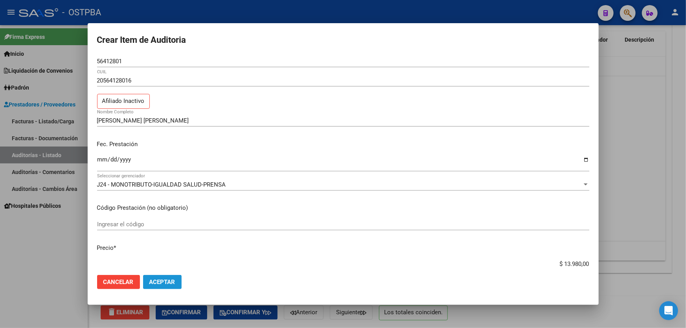
click at [173, 283] on span "Aceptar" at bounding box center [162, 282] width 26 height 7
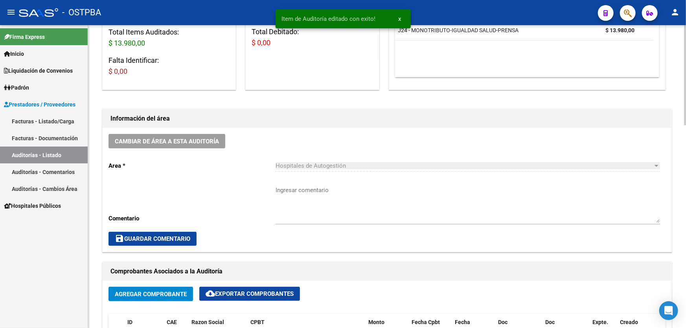
scroll to position [143, 0]
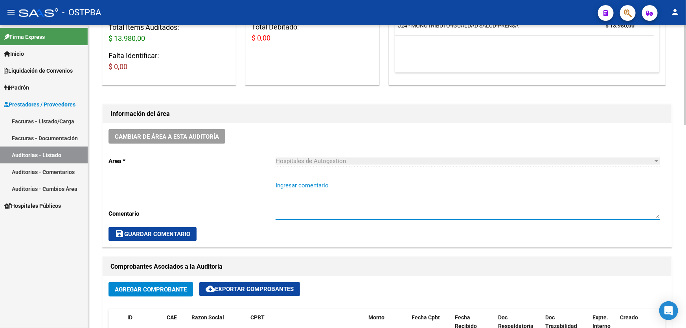
click at [293, 201] on textarea "Ingresar comentario" at bounding box center [467, 199] width 384 height 37
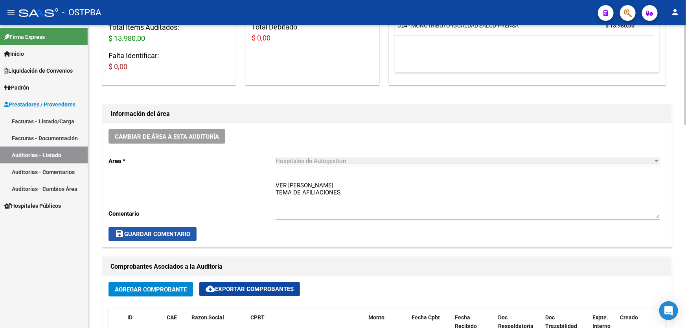
click at [139, 234] on span "save Guardar Comentario" at bounding box center [152, 234] width 75 height 7
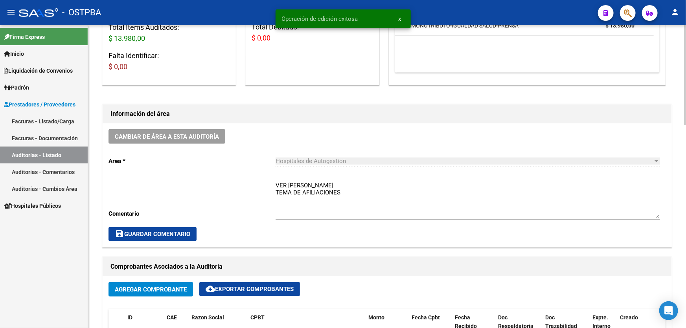
click at [324, 184] on textarea "VER [PERSON_NAME] TEMA DE AFILIACIONES" at bounding box center [467, 199] width 384 height 37
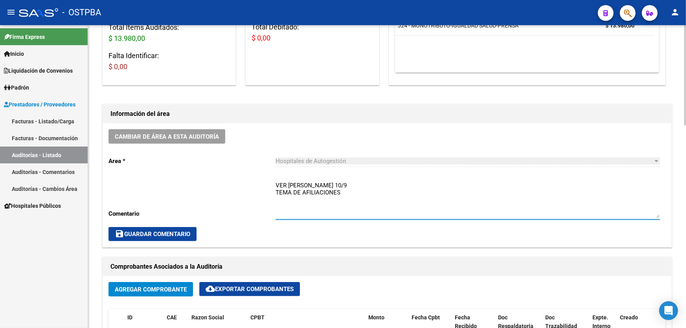
click at [144, 235] on span "save Guardar Comentario" at bounding box center [152, 234] width 75 height 7
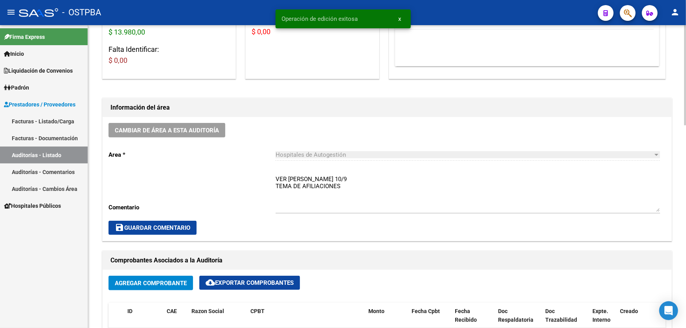
scroll to position [214, 0]
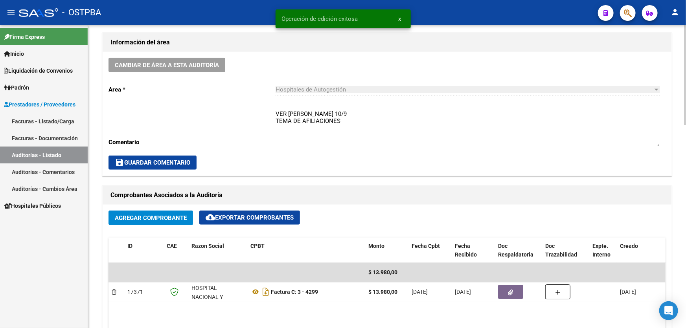
click at [357, 110] on textarea "VER [PERSON_NAME] 10/9 TEMA DE AFILIACIONES" at bounding box center [467, 128] width 384 height 37
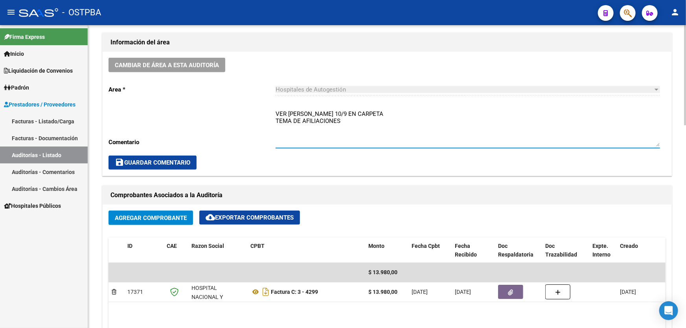
click at [357, 122] on textarea "VER [PERSON_NAME] 10/9 EN CARPETA TEMA DE AFILIACIONES" at bounding box center [467, 128] width 384 height 37
type textarea "VER [PERSON_NAME] 10/9 EN CARPETA TEMA DE AFILIACIONES"
click at [148, 160] on span "save Guardar Comentario" at bounding box center [152, 162] width 75 height 7
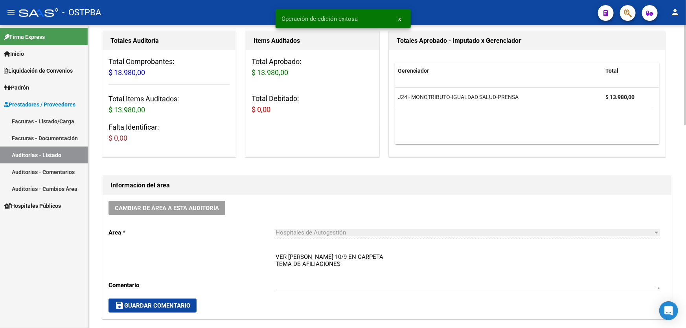
scroll to position [0, 0]
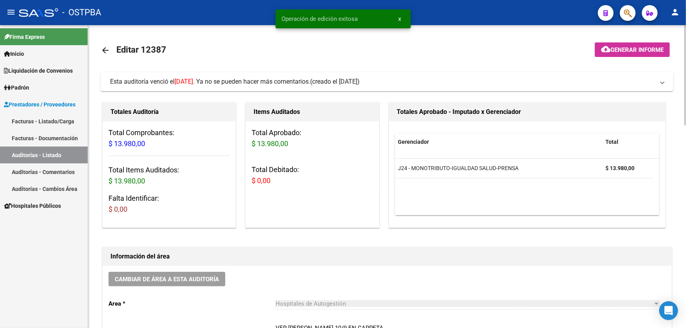
click at [101, 48] on mat-icon "arrow_back" at bounding box center [105, 50] width 9 height 9
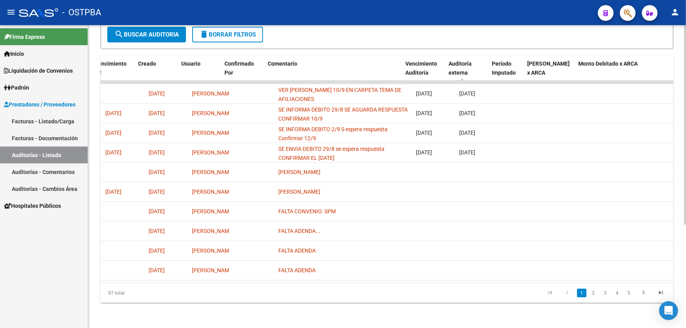
scroll to position [0, 527]
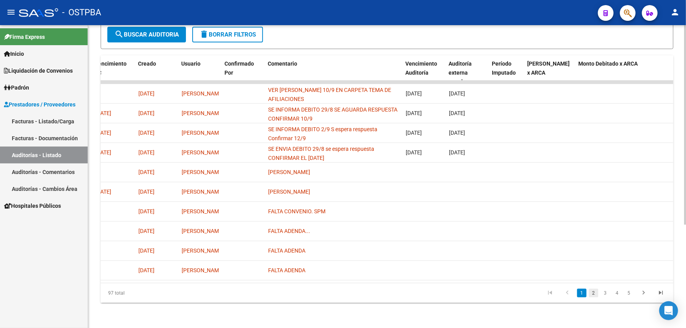
click at [592, 292] on link "2" at bounding box center [593, 293] width 9 height 9
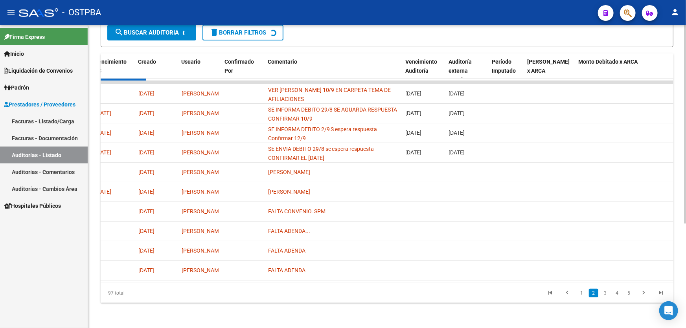
scroll to position [157, 0]
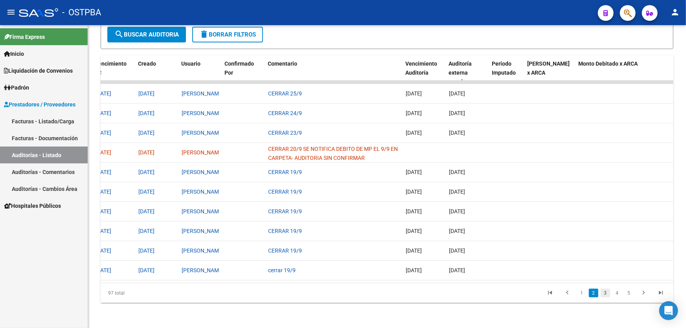
click at [603, 295] on link "3" at bounding box center [604, 293] width 9 height 9
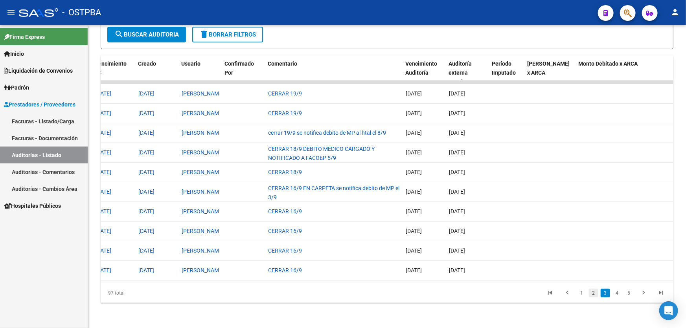
click at [593, 294] on link "2" at bounding box center [593, 293] width 9 height 9
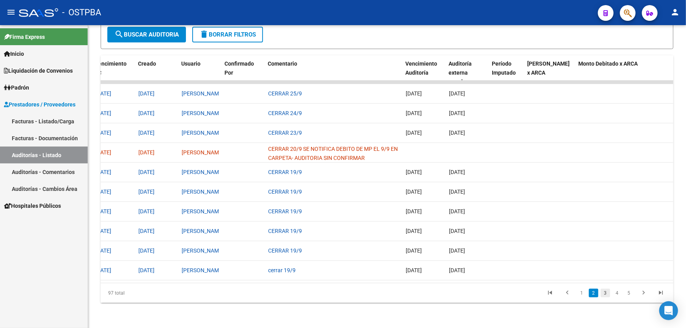
click at [608, 294] on link "3" at bounding box center [604, 293] width 9 height 9
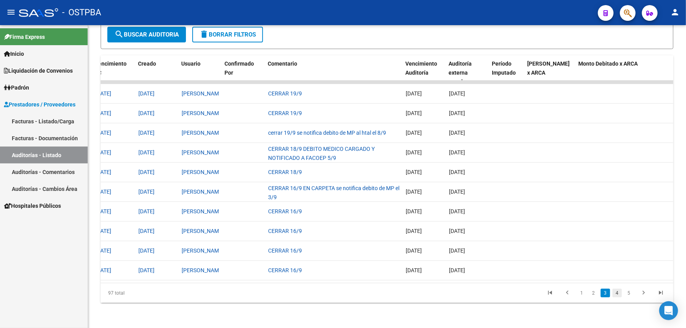
click at [617, 294] on link "4" at bounding box center [616, 293] width 9 height 9
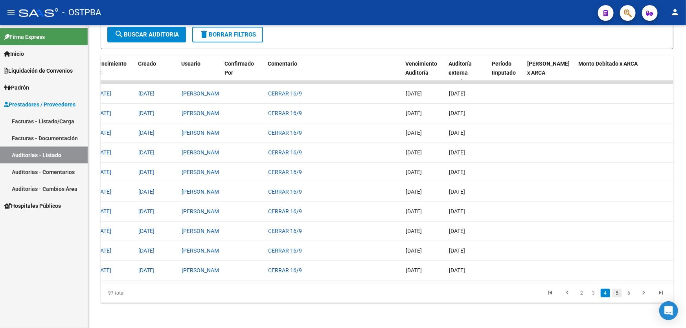
click at [618, 293] on link "5" at bounding box center [616, 293] width 9 height 9
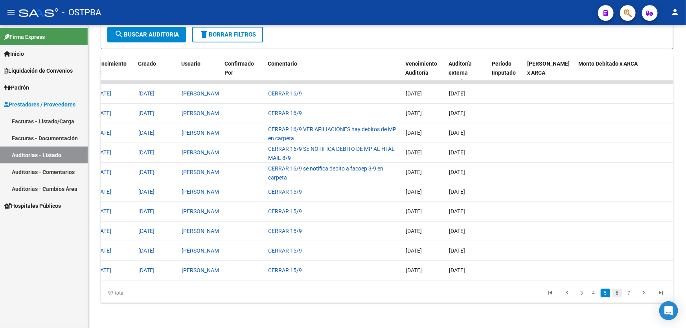
click at [617, 294] on link "6" at bounding box center [616, 293] width 9 height 9
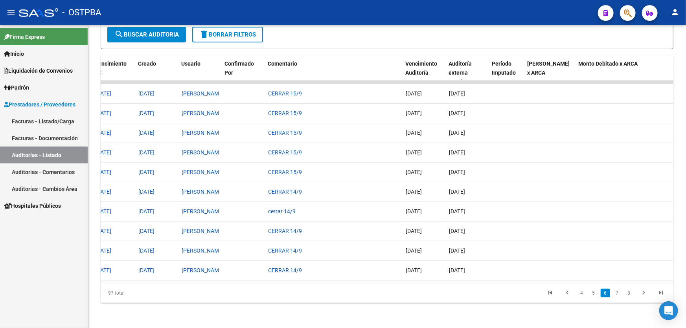
click at [617, 294] on link "7" at bounding box center [616, 293] width 9 height 9
click at [617, 294] on link "8" at bounding box center [616, 293] width 9 height 9
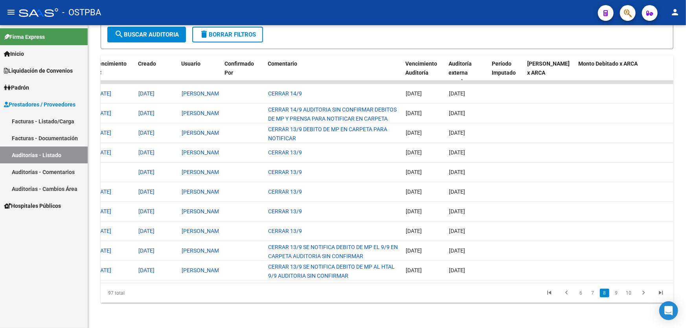
click at [617, 294] on link "9" at bounding box center [615, 293] width 9 height 9
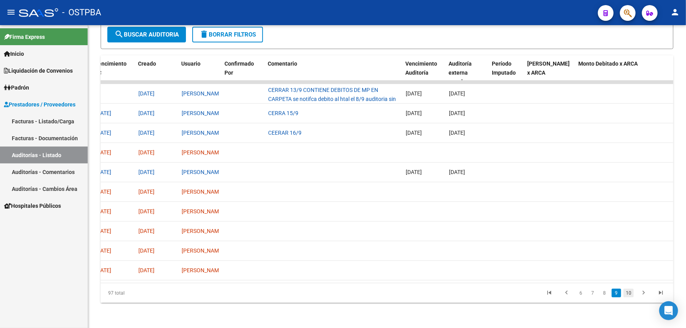
click at [627, 291] on link "10" at bounding box center [628, 293] width 10 height 9
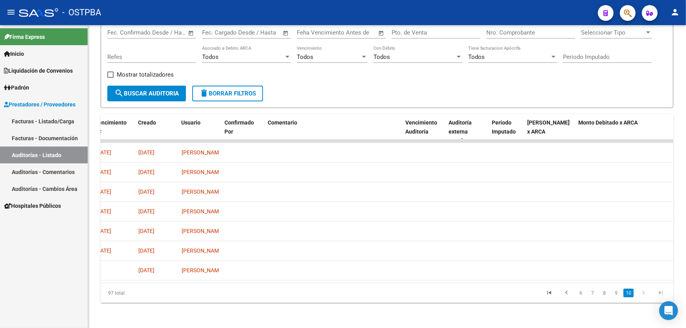
scroll to position [98, 0]
click at [628, 292] on link "10" at bounding box center [628, 293] width 10 height 9
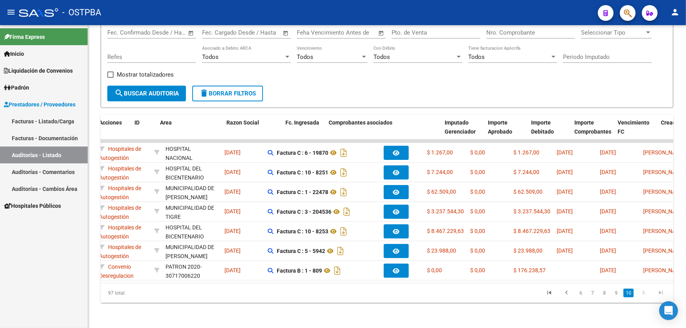
scroll to position [0, 0]
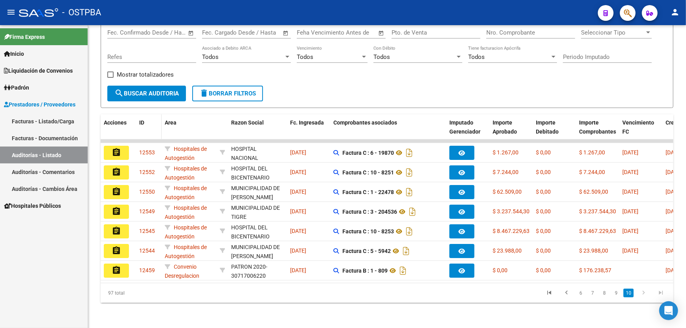
click at [141, 119] on span "ID" at bounding box center [141, 122] width 5 height 6
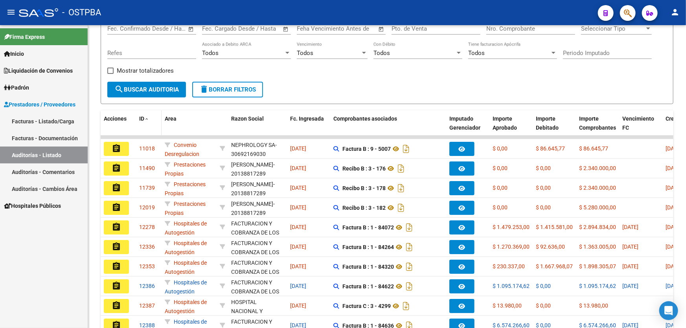
click at [141, 116] on span "ID" at bounding box center [141, 119] width 5 height 6
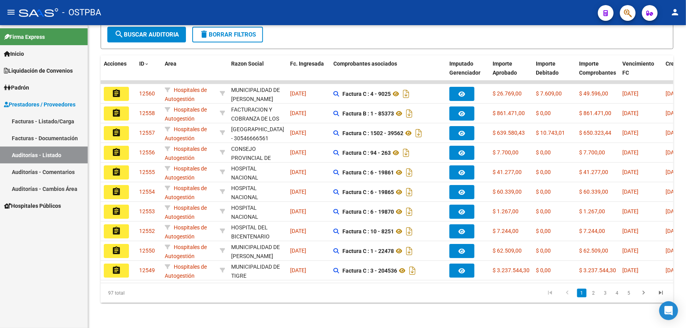
scroll to position [155, 0]
click at [685, 314] on div at bounding box center [685, 229] width 2 height 200
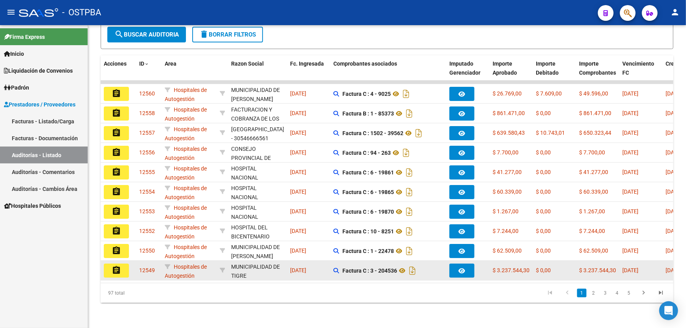
click at [118, 267] on mat-icon "assignment" at bounding box center [116, 270] width 9 height 9
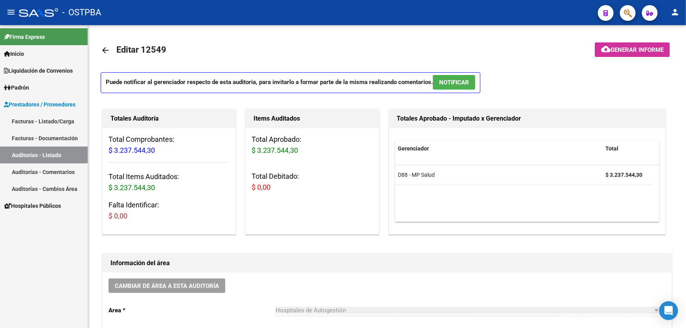
click at [112, 41] on link "arrow_back" at bounding box center [109, 50] width 16 height 18
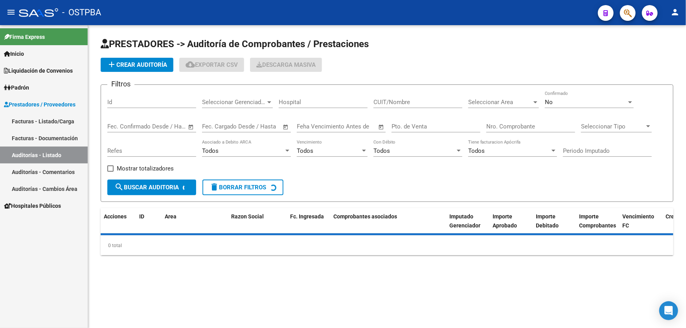
click at [106, 52] on app-list-header "PRESTADORES -> Auditoría de Comprobantes / Prestaciones add Crear Auditoría clo…" at bounding box center [387, 120] width 573 height 164
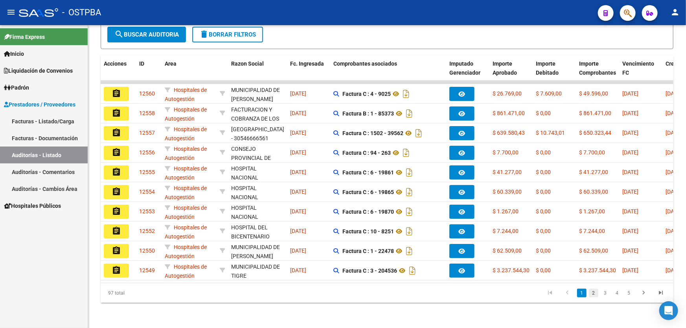
click at [596, 294] on link "2" at bounding box center [593, 293] width 9 height 9
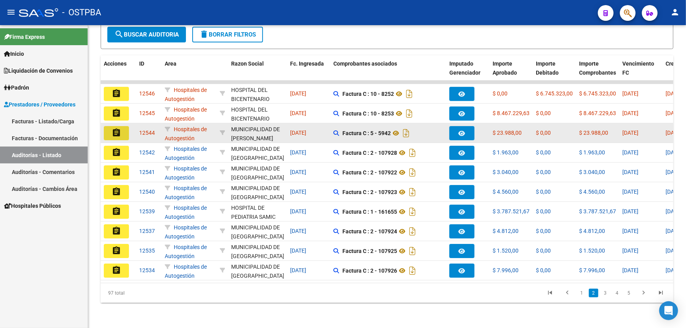
click at [118, 128] on mat-icon "assignment" at bounding box center [116, 132] width 9 height 9
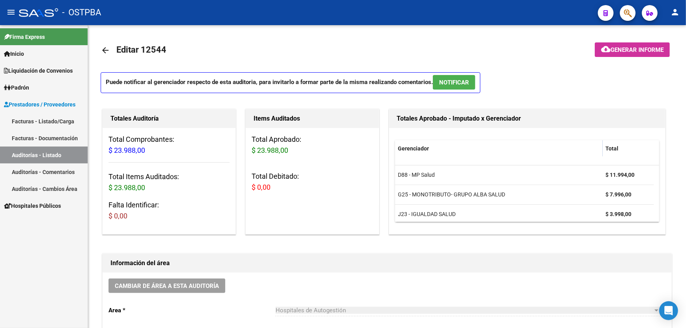
click at [463, 83] on span "NOTIFICAR" at bounding box center [454, 82] width 30 height 7
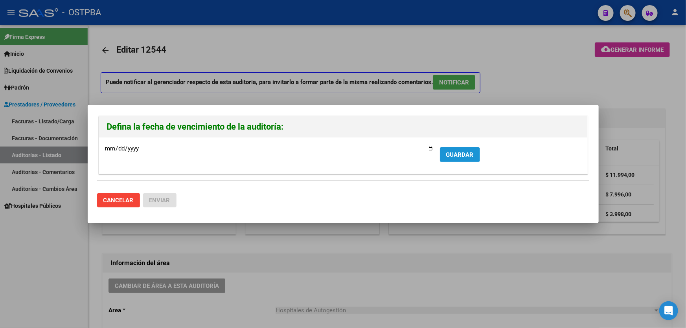
click at [457, 151] on span "GUARDAR" at bounding box center [460, 154] width 28 height 7
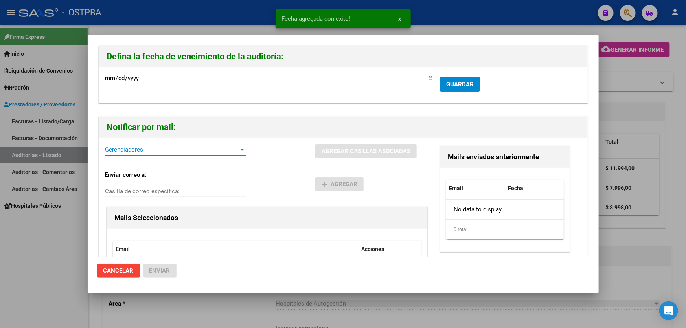
click at [131, 148] on span "Gerenciadores" at bounding box center [172, 149] width 134 height 7
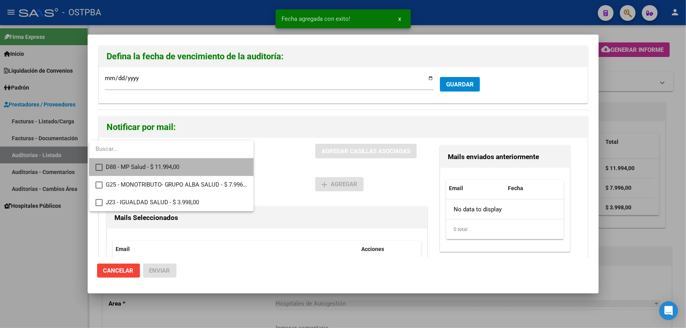
click at [98, 167] on mat-pseudo-checkbox at bounding box center [98, 167] width 7 height 7
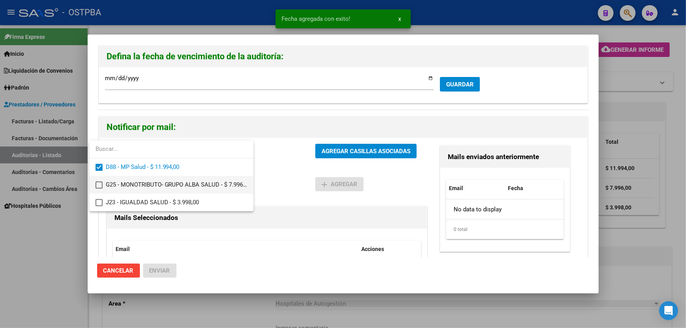
click at [97, 180] on mat-option "G25 - MONOTRIBUTO- GRUPO ALBA SALUD - $ 7.996,00" at bounding box center [171, 185] width 164 height 18
click at [97, 202] on mat-pseudo-checkbox at bounding box center [98, 202] width 7 height 7
click at [266, 169] on div at bounding box center [343, 164] width 686 height 328
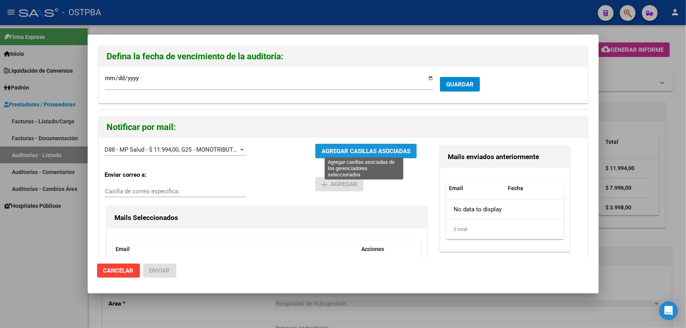
click at [365, 149] on span "AGREGAR CASILLAS ASOCIADAS" at bounding box center [365, 151] width 89 height 7
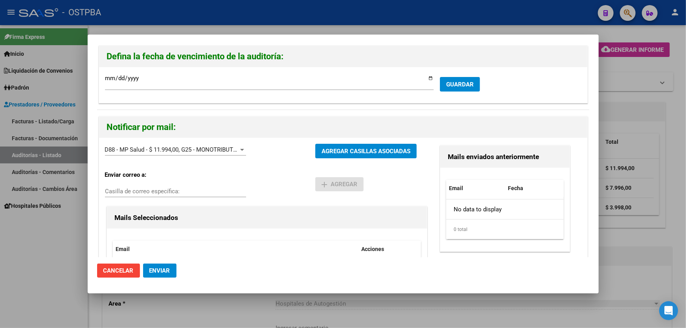
click at [151, 273] on span "Enviar" at bounding box center [159, 270] width 21 height 7
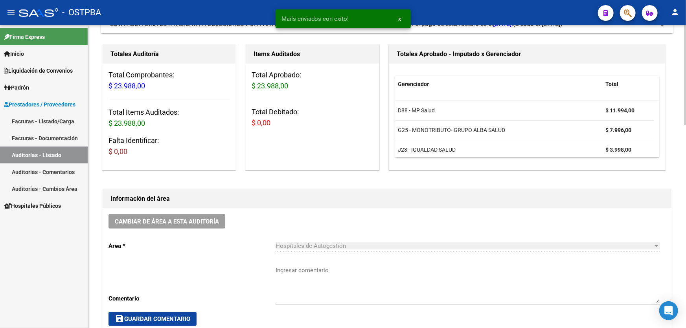
scroll to position [143, 0]
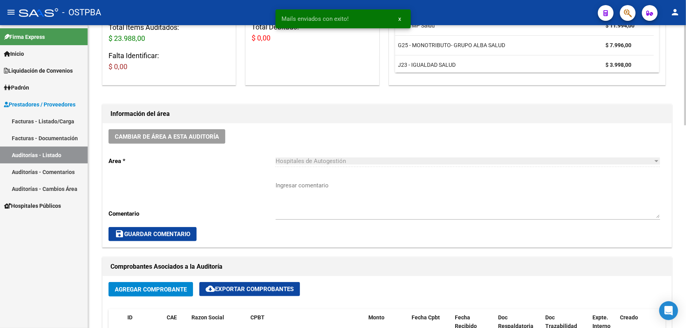
click at [303, 200] on textarea "Ingresar comentario" at bounding box center [467, 199] width 384 height 37
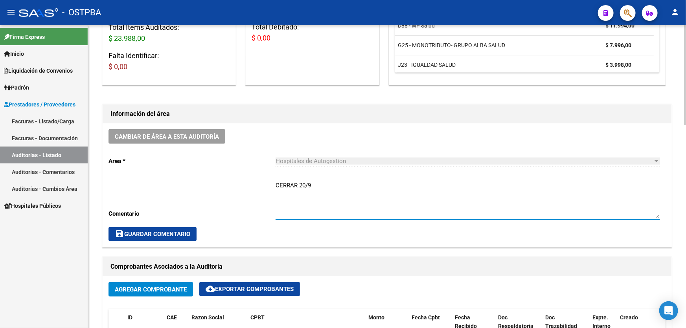
type textarea "CERRAR 20/9"
click at [162, 233] on span "save Guardar Comentario" at bounding box center [152, 234] width 75 height 7
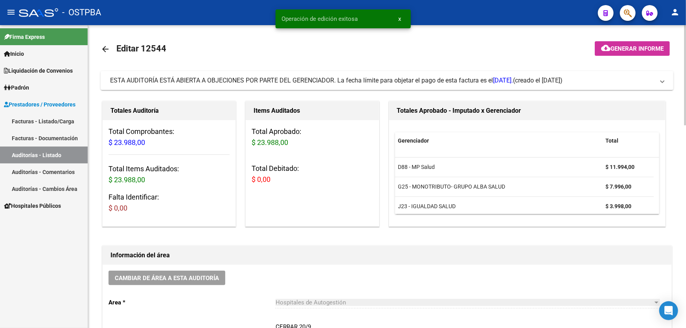
scroll to position [0, 0]
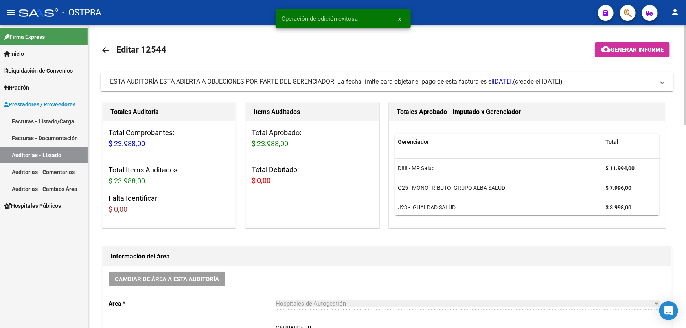
click at [107, 46] on mat-icon "arrow_back" at bounding box center [105, 50] width 9 height 9
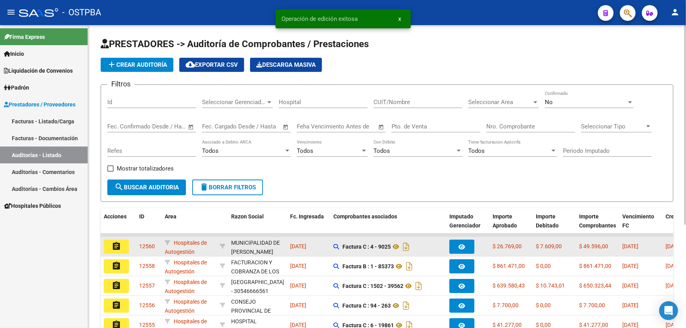
scroll to position [157, 0]
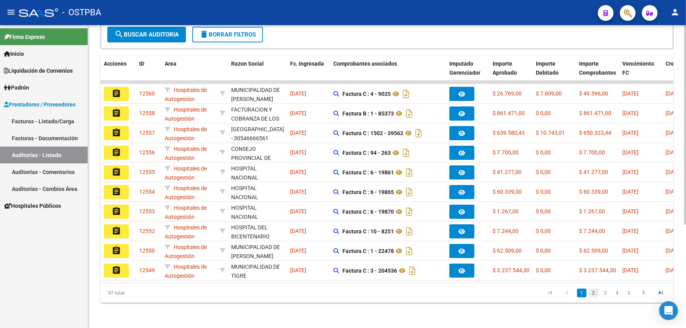
click at [593, 292] on link "2" at bounding box center [593, 293] width 9 height 9
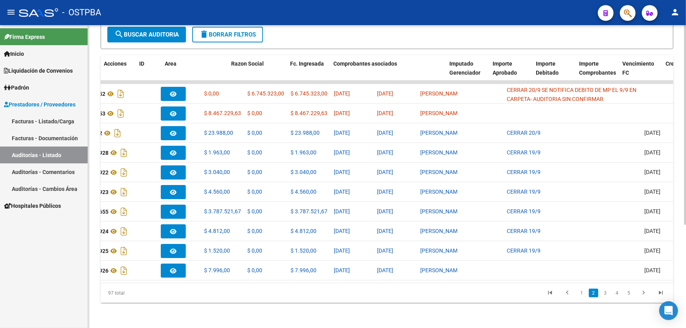
scroll to position [0, 0]
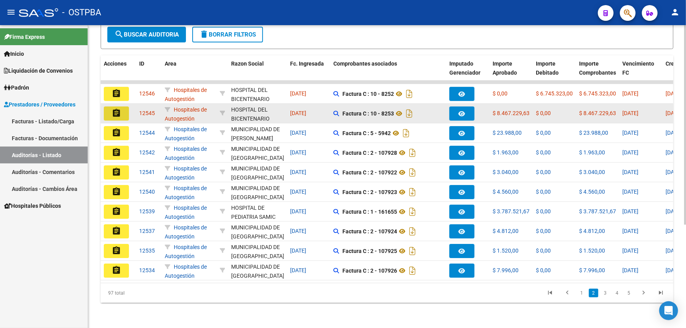
click at [114, 109] on mat-icon "assignment" at bounding box center [116, 112] width 9 height 9
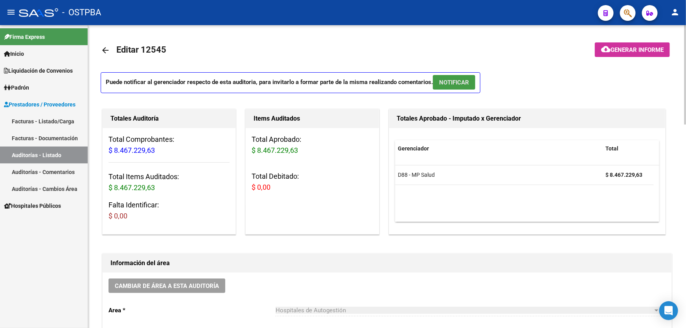
click at [453, 83] on span "NOTIFICAR" at bounding box center [454, 82] width 30 height 7
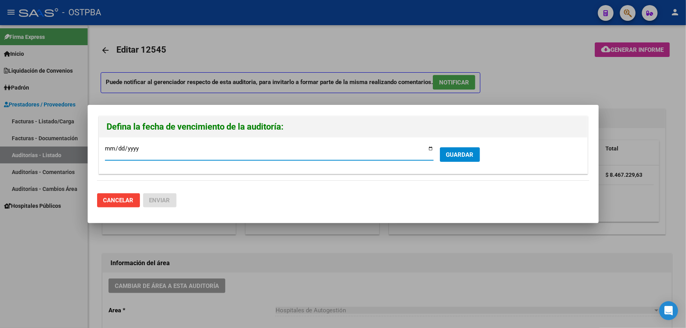
click at [453, 150] on button "GUARDAR" at bounding box center [460, 154] width 40 height 15
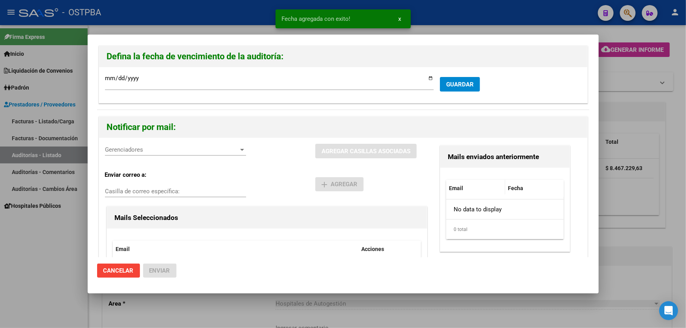
click at [127, 149] on span "Gerenciadores" at bounding box center [172, 149] width 134 height 7
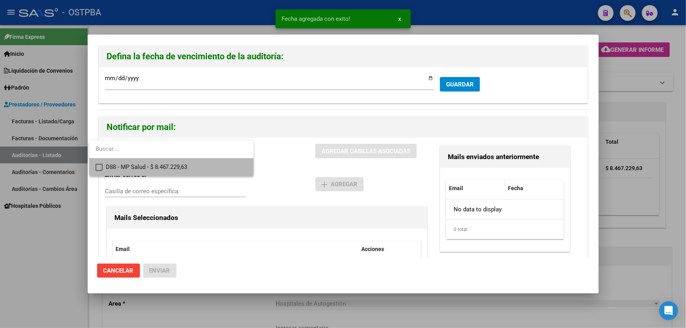
click at [99, 167] on mat-pseudo-checkbox at bounding box center [98, 167] width 7 height 7
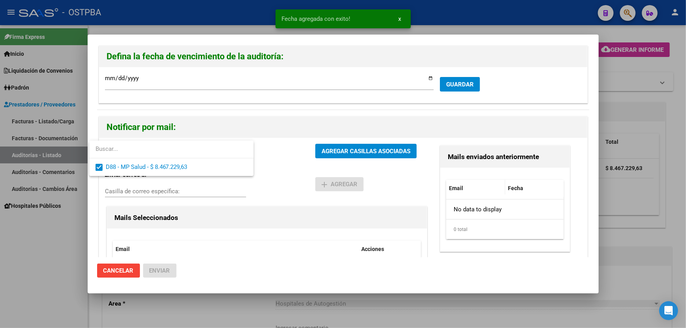
drag, startPoint x: 275, startPoint y: 189, endPoint x: 292, endPoint y: 171, distance: 24.7
click at [275, 188] on div at bounding box center [343, 164] width 686 height 328
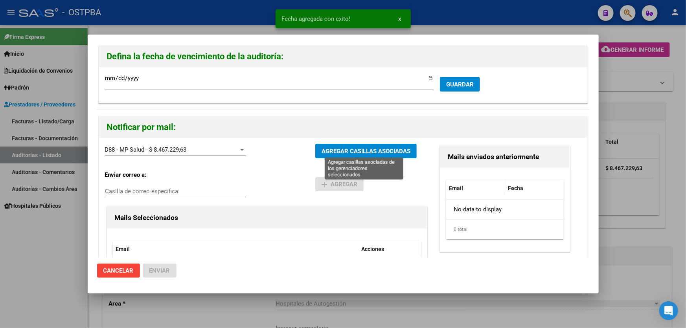
click at [357, 149] on span "AGREGAR CASILLAS ASOCIADAS" at bounding box center [365, 151] width 89 height 7
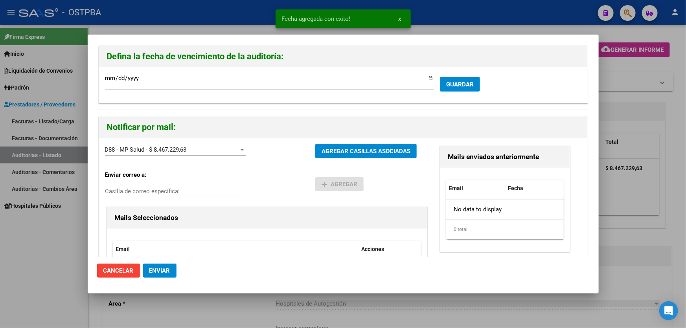
click at [158, 272] on span "Enviar" at bounding box center [159, 270] width 21 height 7
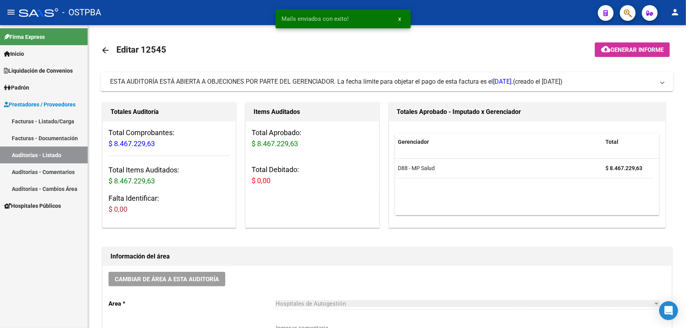
scroll to position [214, 0]
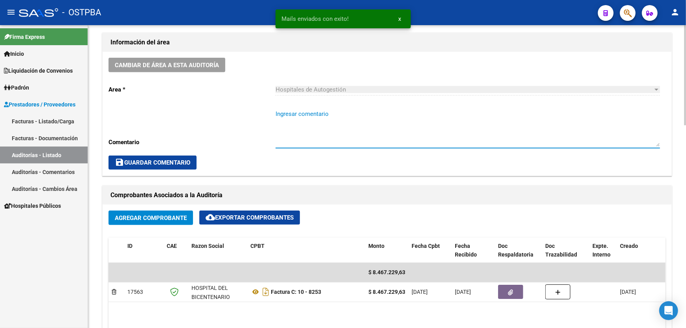
click at [310, 138] on textarea "Ingresar comentario" at bounding box center [467, 128] width 384 height 37
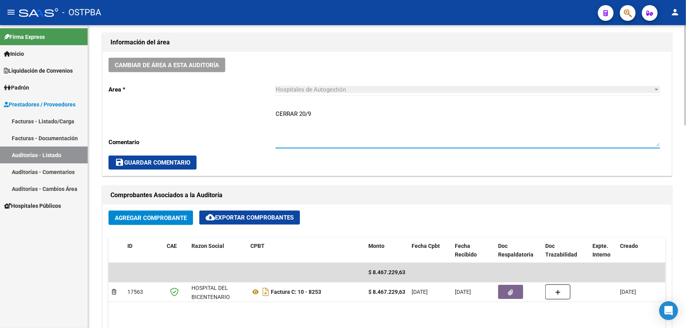
drag, startPoint x: 276, startPoint y: 113, endPoint x: 314, endPoint y: 116, distance: 37.9
click at [314, 116] on textarea "CERRAR 20/9" at bounding box center [467, 128] width 384 height 37
click at [324, 117] on textarea "CERRAR 20/9" at bounding box center [467, 128] width 384 height 37
type textarea "CERRAR 20/9"
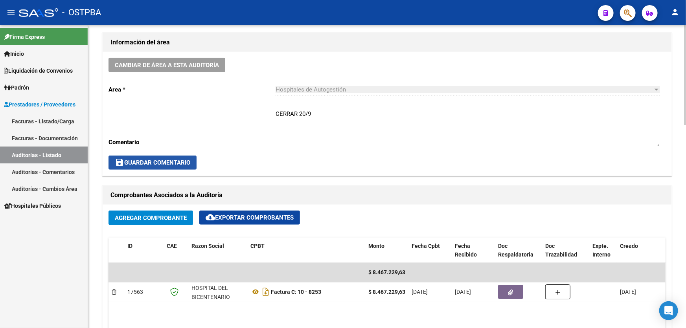
click at [161, 160] on span "save Guardar Comentario" at bounding box center [152, 162] width 75 height 7
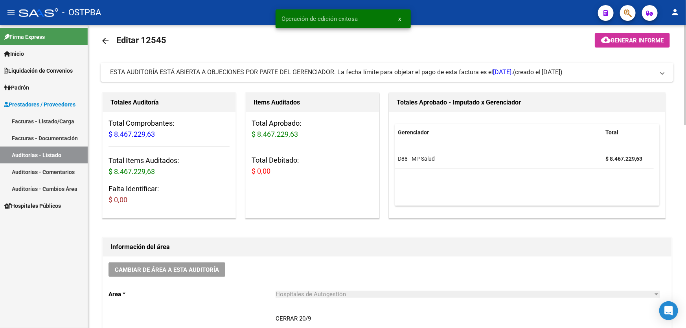
scroll to position [0, 0]
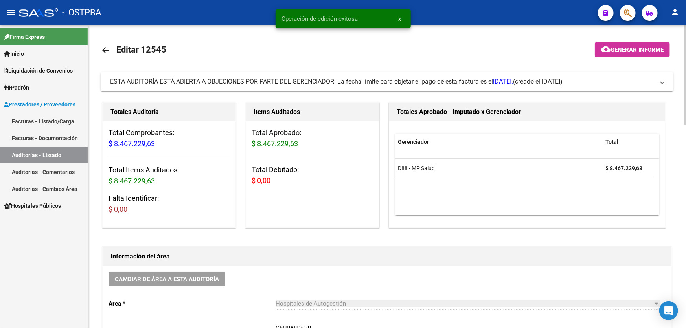
click at [106, 52] on mat-icon "arrow_back" at bounding box center [105, 50] width 9 height 9
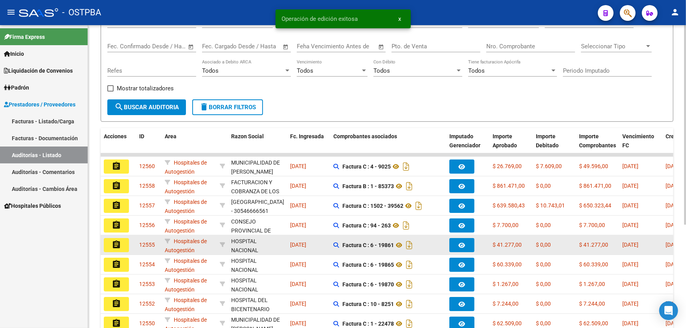
scroll to position [157, 0]
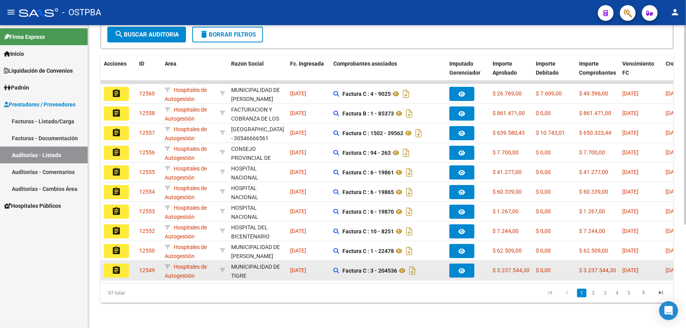
click at [118, 266] on mat-icon "assignment" at bounding box center [116, 270] width 9 height 9
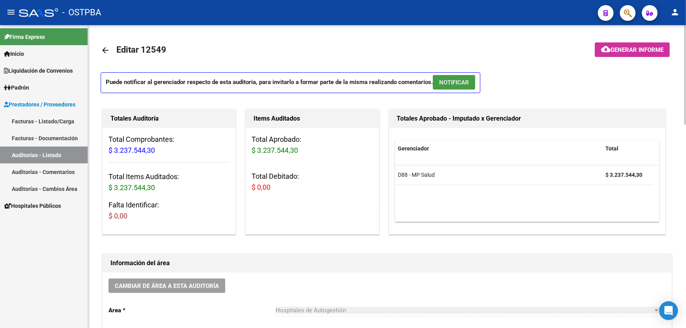
click at [462, 81] on span "NOTIFICAR" at bounding box center [454, 82] width 30 height 7
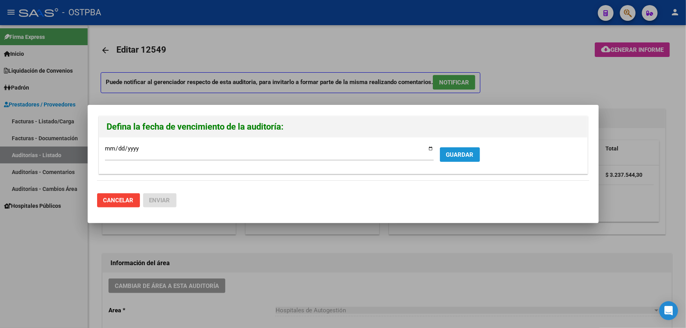
click at [448, 152] on span "GUARDAR" at bounding box center [460, 154] width 28 height 7
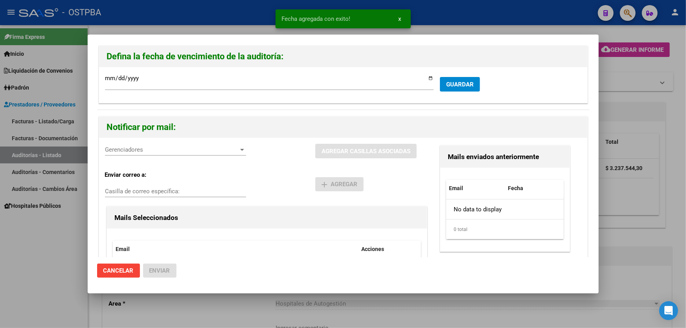
click at [144, 151] on span "Gerenciadores" at bounding box center [172, 149] width 134 height 7
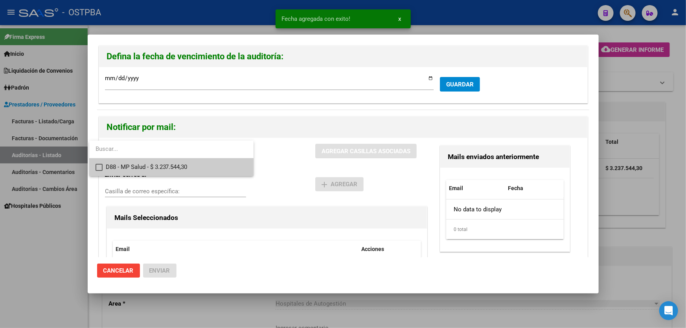
click at [100, 166] on mat-pseudo-checkbox at bounding box center [98, 167] width 7 height 7
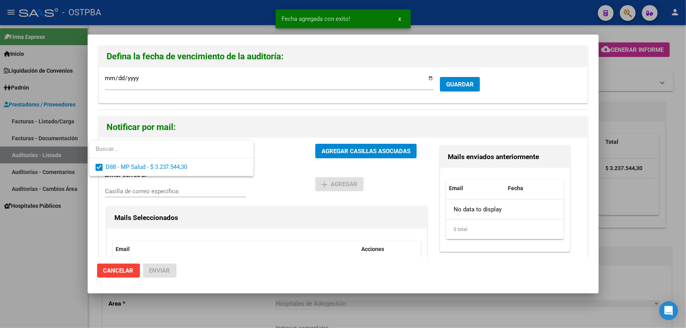
click at [280, 169] on div at bounding box center [343, 164] width 686 height 328
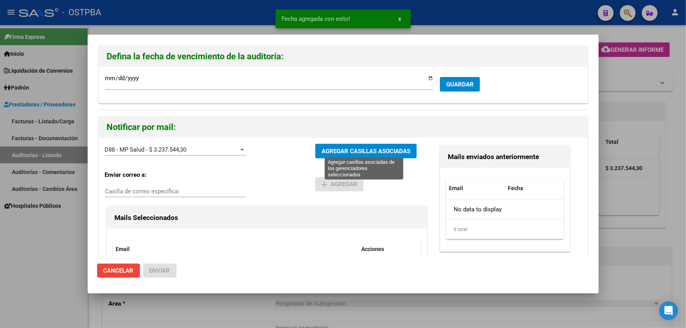
click at [348, 150] on span "AGREGAR CASILLAS ASOCIADAS" at bounding box center [365, 151] width 89 height 7
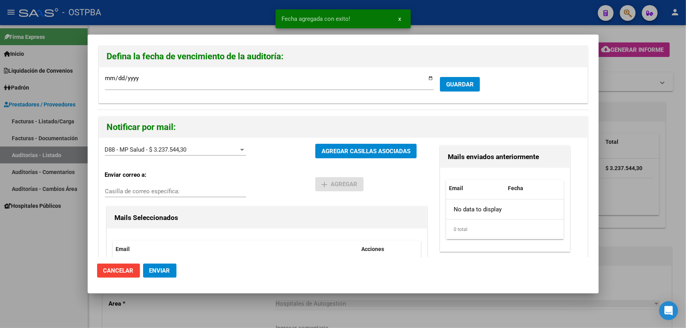
click at [170, 270] on button "Enviar" at bounding box center [159, 271] width 33 height 14
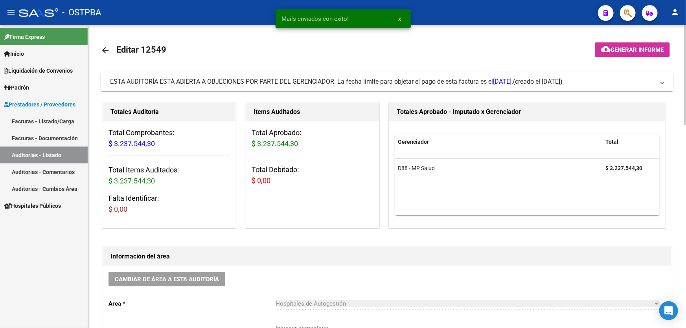
scroll to position [143, 0]
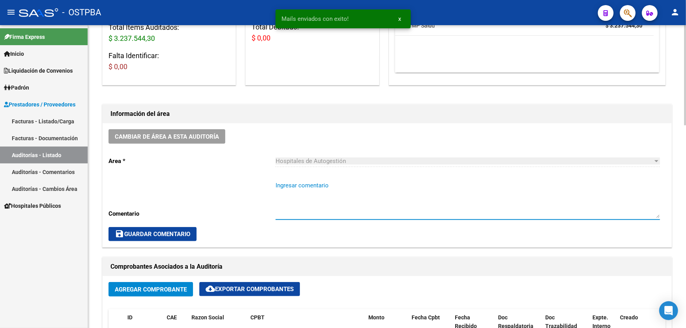
paste textarea "CERRAR 20/9"
type textarea "CERRAR 20/9"
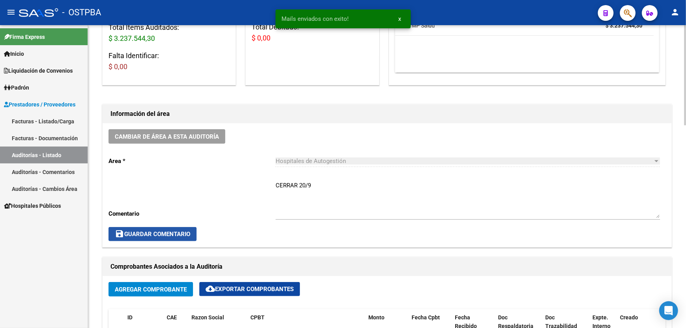
click at [155, 231] on span "save Guardar Comentario" at bounding box center [152, 234] width 75 height 7
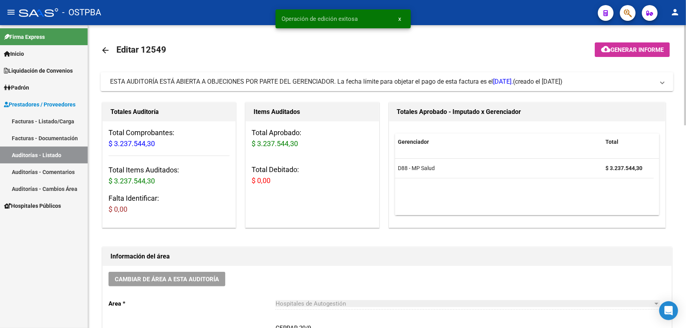
click at [103, 50] on mat-icon "arrow_back" at bounding box center [105, 50] width 9 height 9
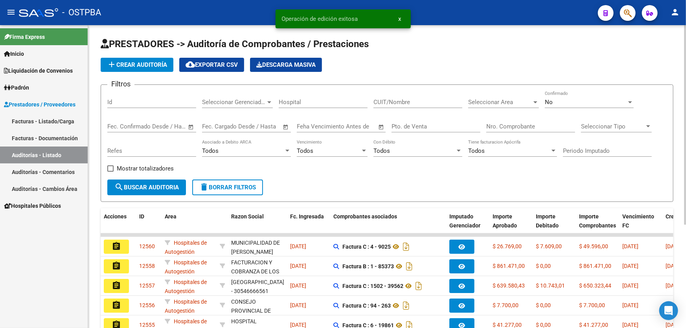
scroll to position [157, 0]
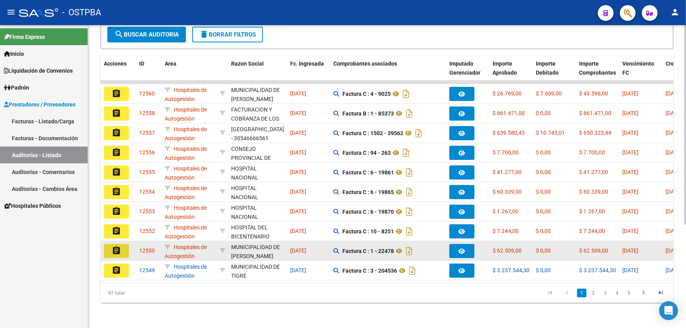
click at [116, 246] on mat-icon "assignment" at bounding box center [116, 250] width 9 height 9
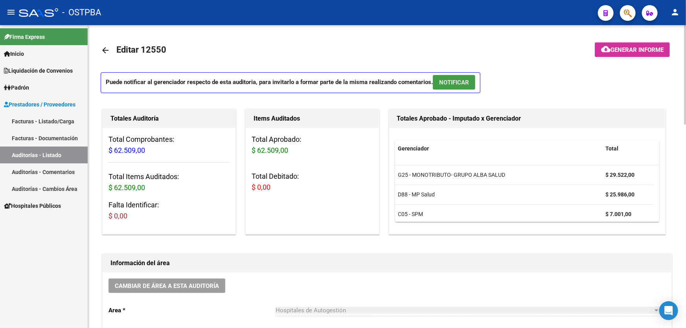
click at [451, 86] on button "NOTIFICAR" at bounding box center [454, 82] width 42 height 15
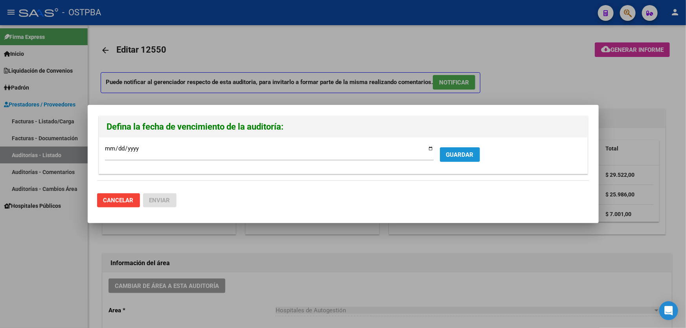
click at [461, 153] on span "GUARDAR" at bounding box center [460, 154] width 28 height 7
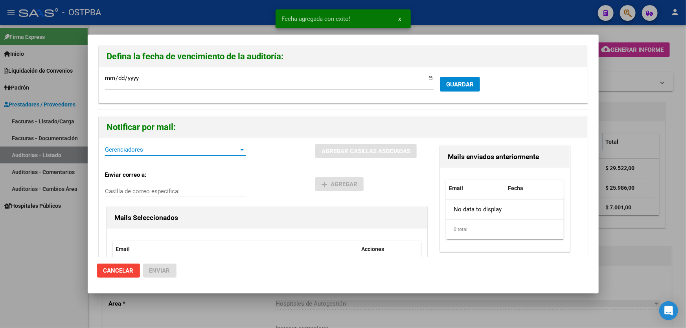
click at [119, 147] on span "Gerenciadores" at bounding box center [172, 149] width 134 height 7
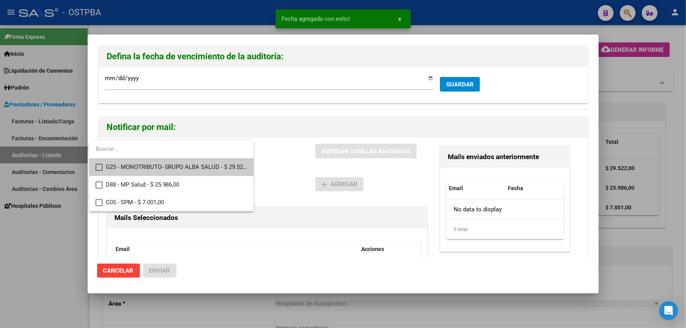
click at [98, 167] on mat-pseudo-checkbox at bounding box center [98, 167] width 7 height 7
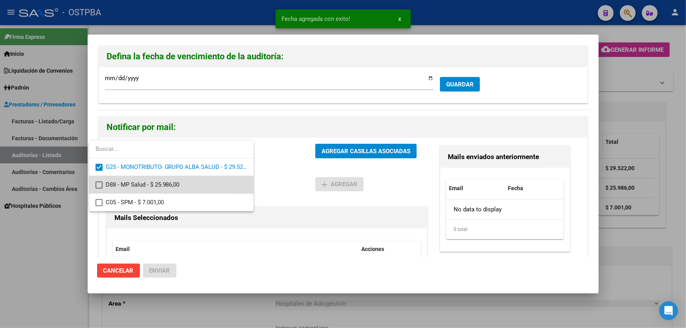
click at [93, 183] on mat-option "D88 - MP Salud - $ 25.986,00" at bounding box center [171, 185] width 164 height 18
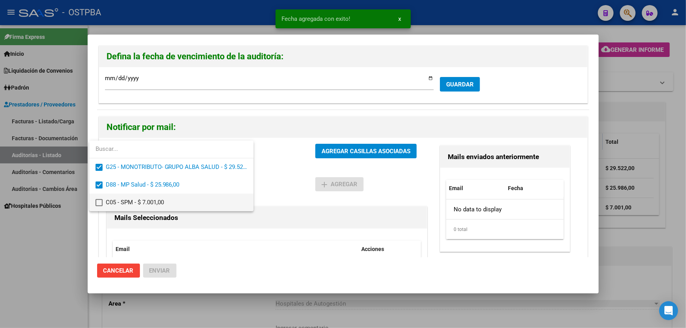
click at [99, 205] on mat-pseudo-checkbox at bounding box center [98, 202] width 7 height 7
click at [290, 172] on div at bounding box center [343, 164] width 686 height 328
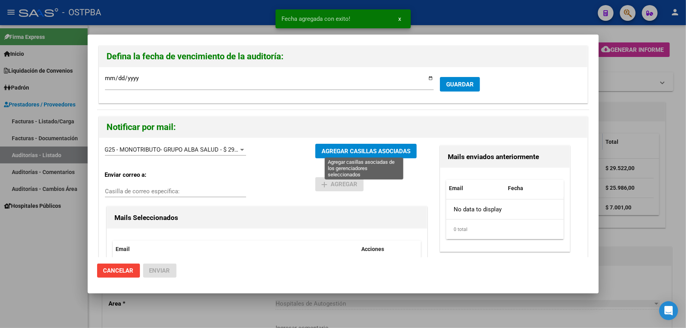
click at [353, 154] on span "AGREGAR CASILLAS ASOCIADAS" at bounding box center [365, 151] width 89 height 7
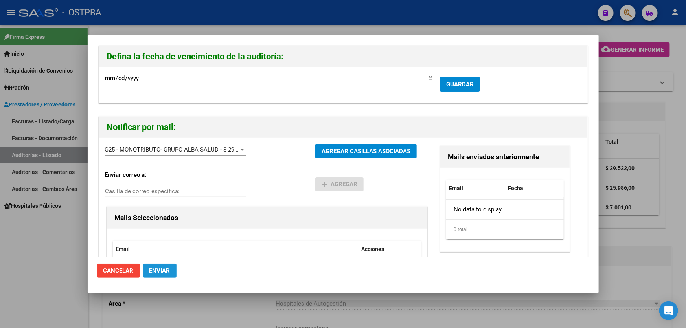
drag, startPoint x: 160, startPoint y: 265, endPoint x: 166, endPoint y: 264, distance: 5.9
click at [161, 265] on button "Enviar" at bounding box center [159, 271] width 33 height 14
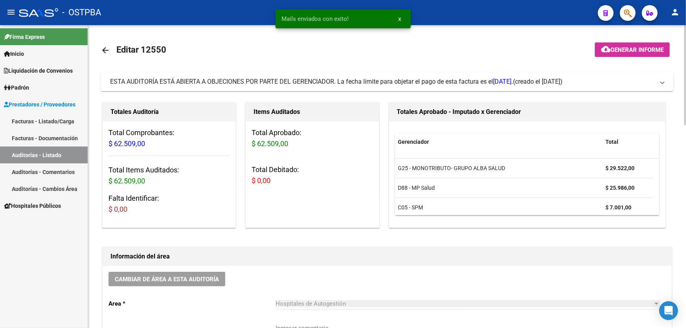
scroll to position [178, 0]
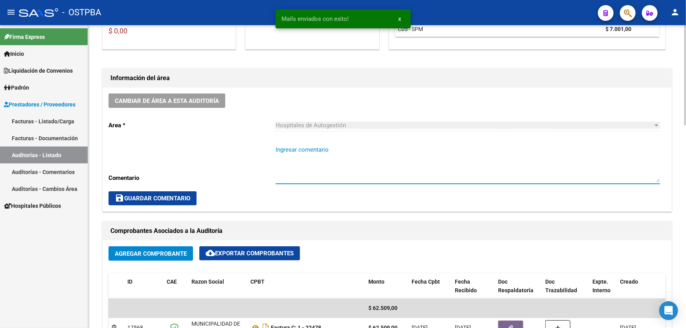
paste textarea "CERRAR 20/9"
type textarea "CERRAR 20/9"
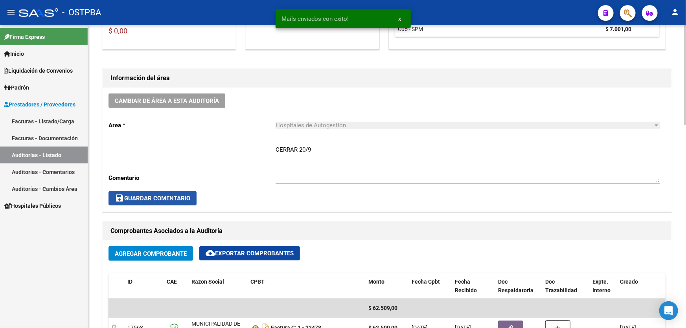
click at [149, 197] on span "save Guardar Comentario" at bounding box center [152, 198] width 75 height 7
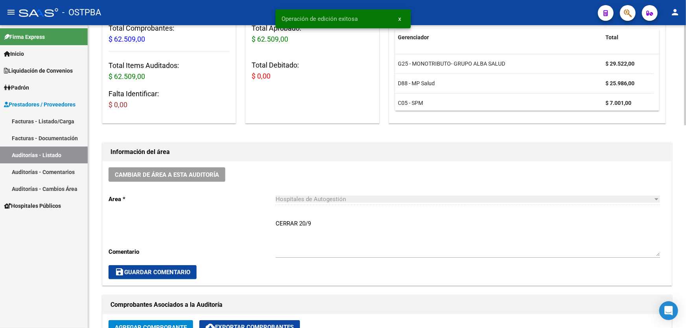
scroll to position [0, 0]
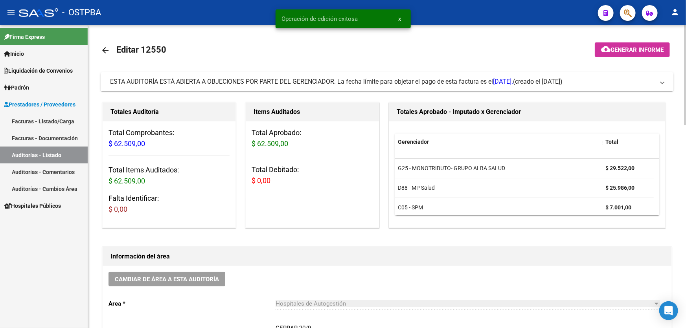
click at [103, 48] on mat-icon "arrow_back" at bounding box center [105, 50] width 9 height 9
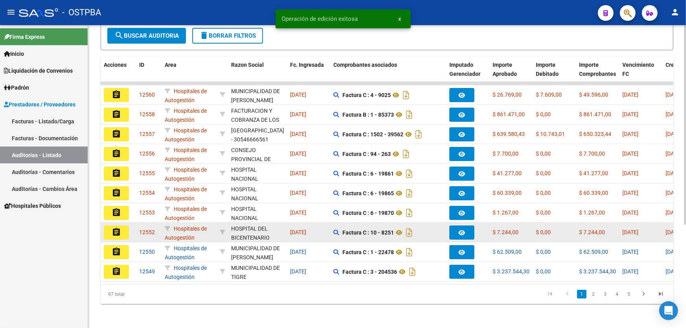
scroll to position [157, 0]
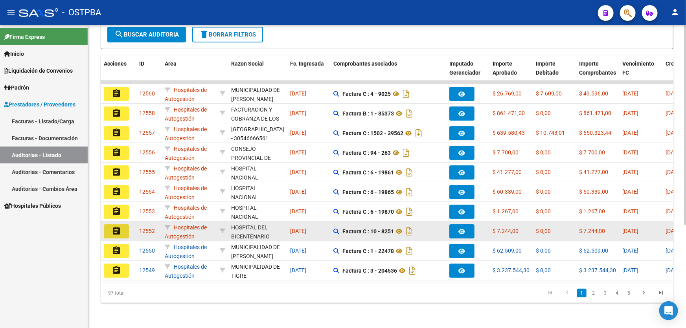
click at [118, 226] on mat-icon "assignment" at bounding box center [116, 230] width 9 height 9
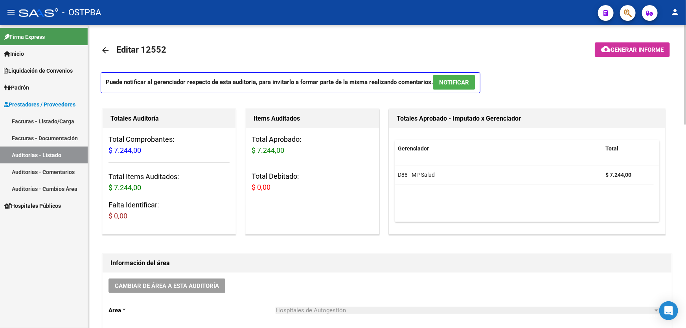
click at [457, 79] on span "NOTIFICAR" at bounding box center [454, 82] width 30 height 7
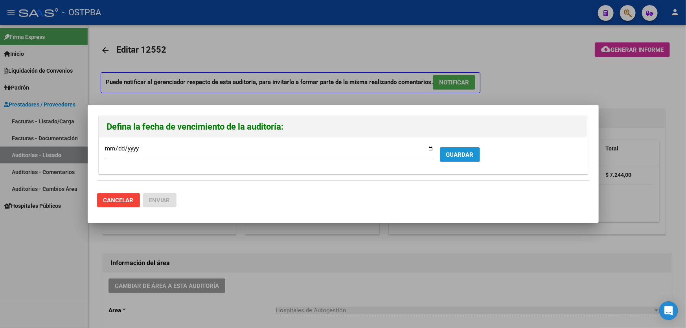
click at [453, 155] on span "GUARDAR" at bounding box center [460, 154] width 28 height 7
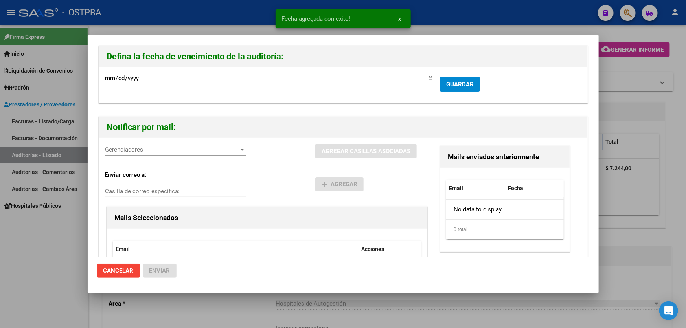
click at [122, 148] on span "Gerenciadores" at bounding box center [172, 149] width 134 height 7
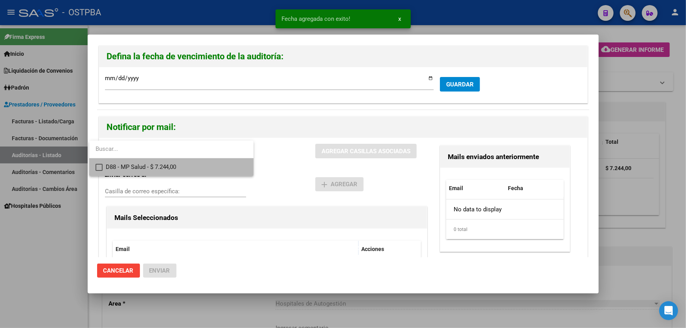
click at [96, 165] on mat-pseudo-checkbox at bounding box center [98, 167] width 7 height 7
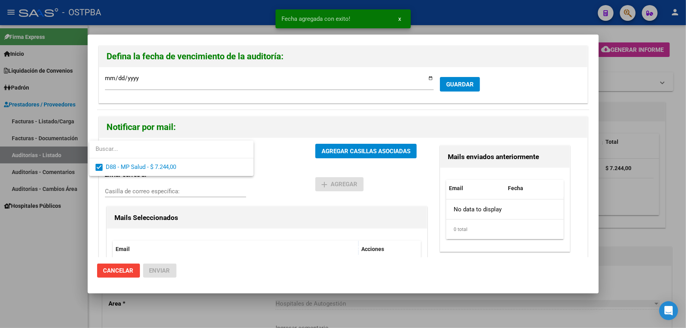
click at [271, 182] on div at bounding box center [343, 164] width 686 height 328
click at [340, 144] on button "AGREGAR CASILLAS ASOCIADAS" at bounding box center [365, 151] width 101 height 15
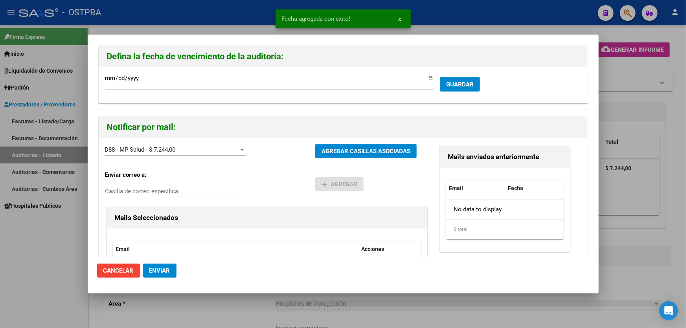
click at [164, 274] on button "Enviar" at bounding box center [159, 271] width 33 height 14
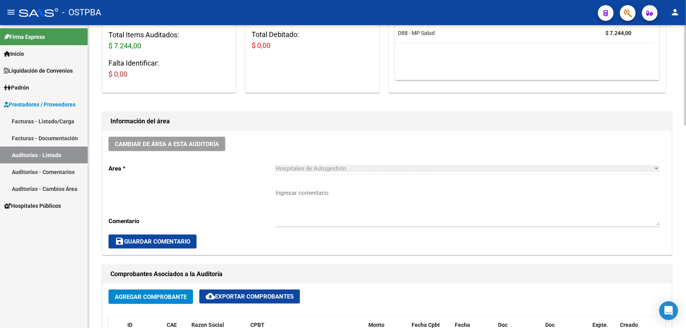
scroll to position [178, 0]
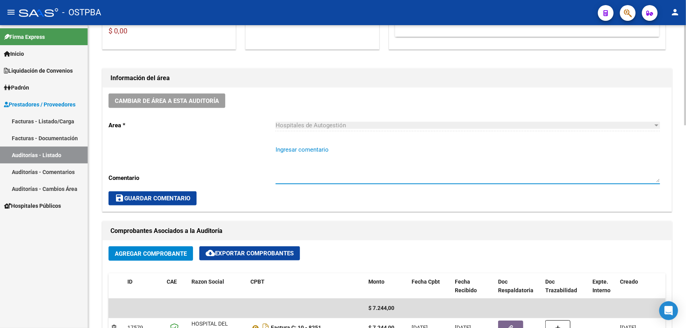
paste textarea "CERRAR 20/9"
type textarea "CERRAR 20/9"
click at [169, 195] on span "save Guardar Comentario" at bounding box center [152, 198] width 75 height 7
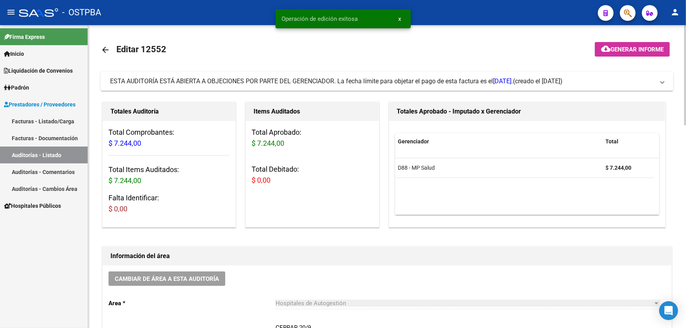
scroll to position [0, 0]
click at [101, 48] on mat-icon "arrow_back" at bounding box center [105, 50] width 9 height 9
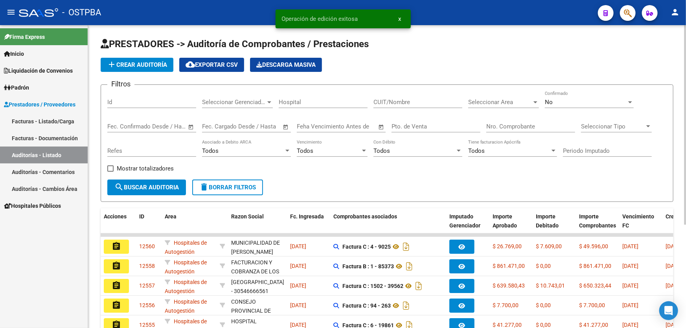
scroll to position [157, 0]
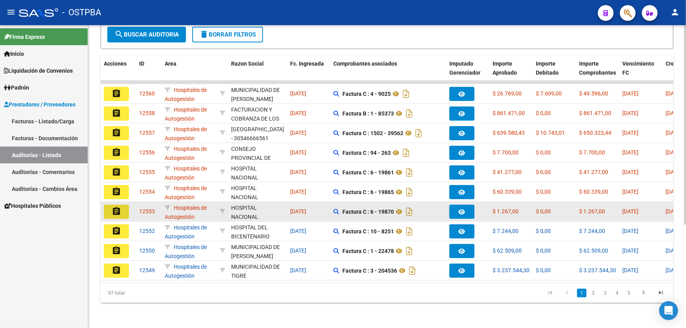
click at [112, 207] on mat-icon "assignment" at bounding box center [116, 211] width 9 height 9
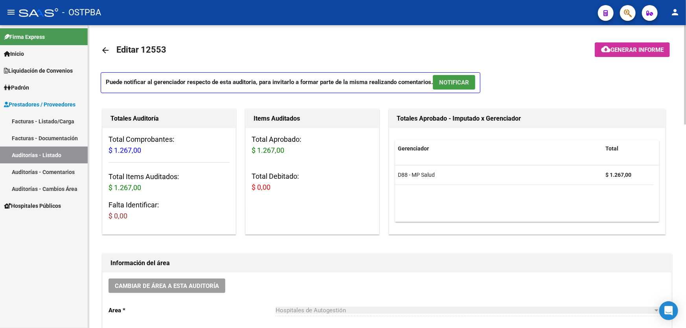
click at [460, 83] on span "NOTIFICAR" at bounding box center [454, 82] width 30 height 7
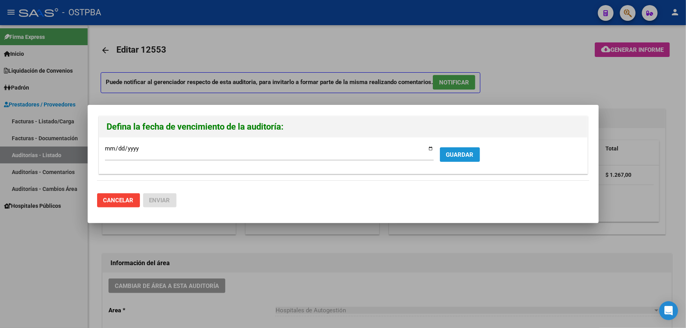
click at [474, 157] on button "GUARDAR" at bounding box center [460, 154] width 40 height 15
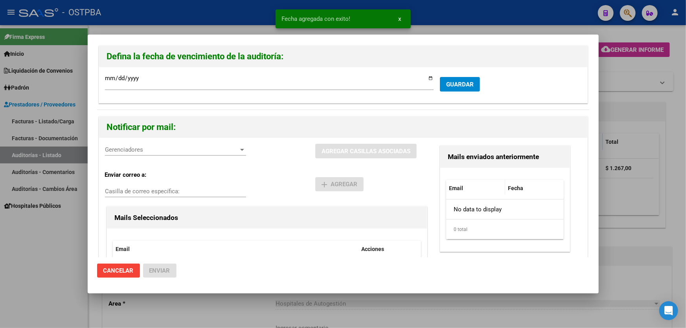
click at [118, 147] on span "Gerenciadores" at bounding box center [172, 149] width 134 height 7
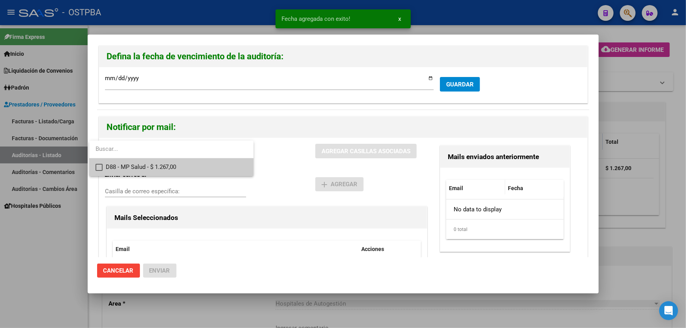
click at [95, 167] on mat-option "D88 - MP Salud - $ 1.267,00" at bounding box center [171, 167] width 164 height 18
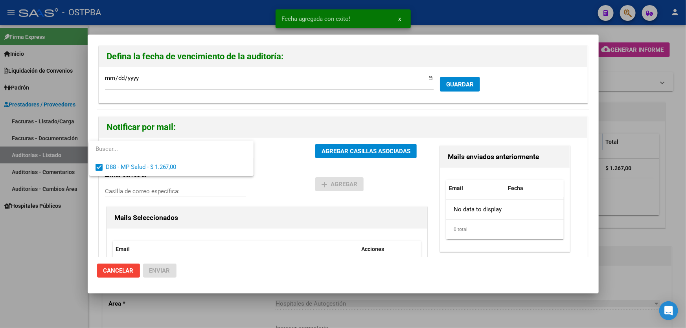
drag, startPoint x: 253, startPoint y: 167, endPoint x: 259, endPoint y: 165, distance: 5.8
click at [254, 166] on div at bounding box center [343, 164] width 686 height 328
click at [345, 144] on button "AGREGAR CASILLAS ASOCIADAS" at bounding box center [365, 151] width 101 height 15
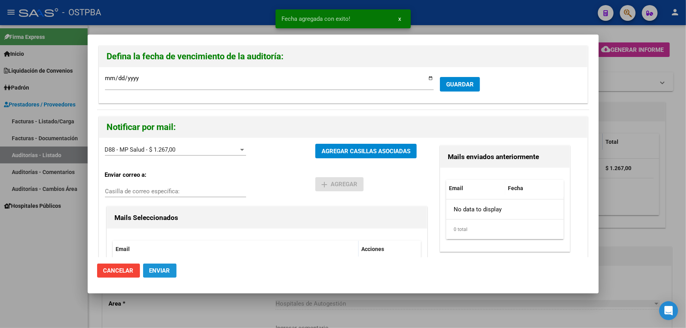
click at [165, 274] on button "Enviar" at bounding box center [159, 271] width 33 height 14
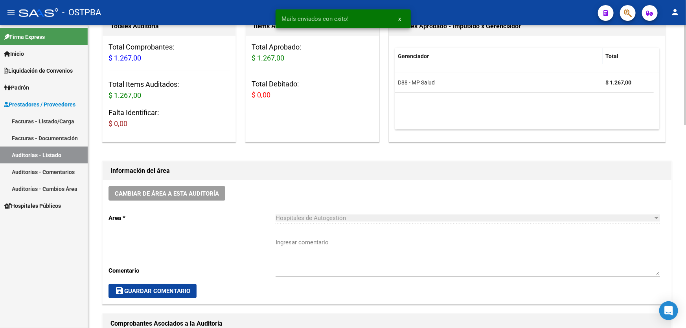
scroll to position [143, 0]
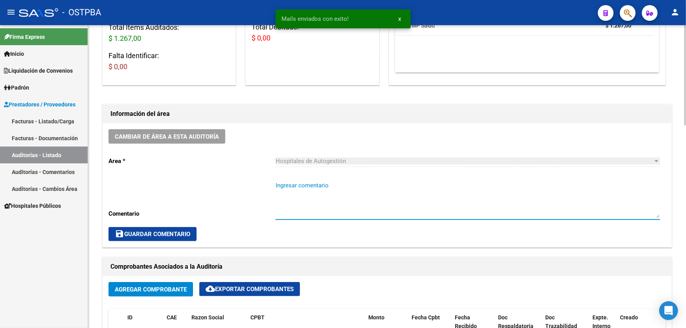
paste textarea "CERRAR 20/9"
type textarea "CERRAR 20/9"
click at [161, 231] on span "save Guardar Comentario" at bounding box center [152, 234] width 75 height 7
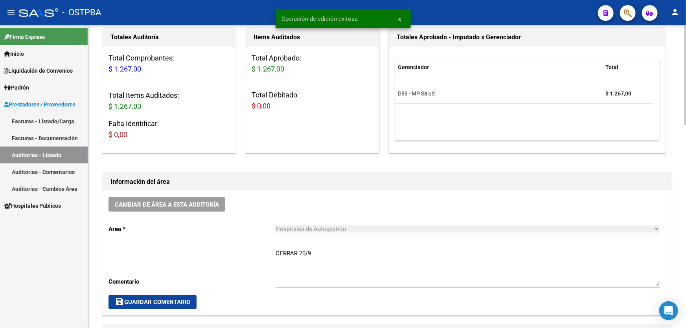
scroll to position [0, 0]
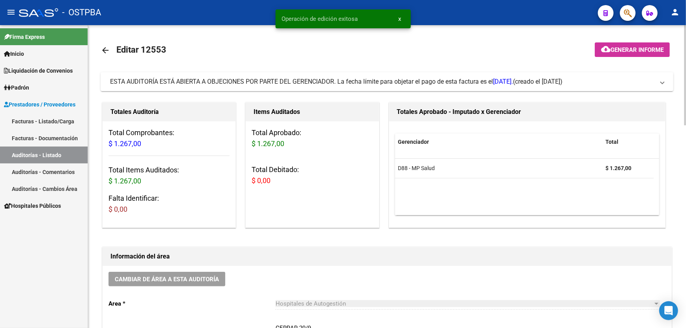
click at [108, 51] on mat-icon "arrow_back" at bounding box center [105, 50] width 9 height 9
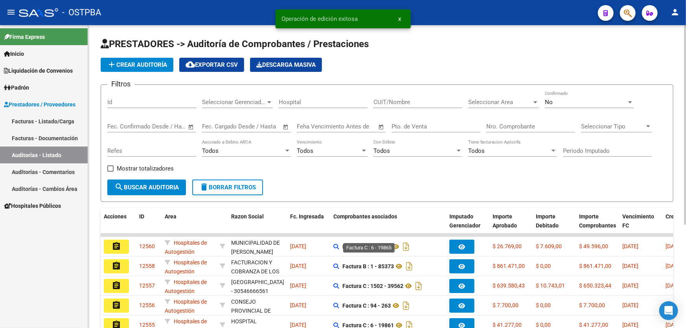
scroll to position [157, 0]
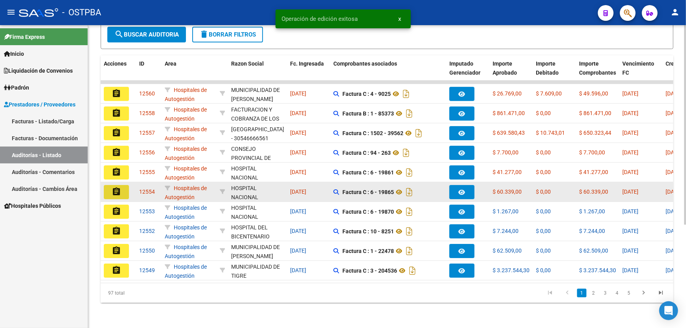
click at [115, 187] on mat-icon "assignment" at bounding box center [116, 191] width 9 height 9
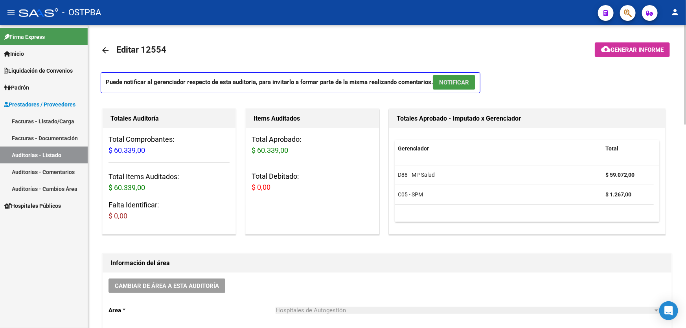
click at [457, 84] on span "NOTIFICAR" at bounding box center [454, 82] width 30 height 7
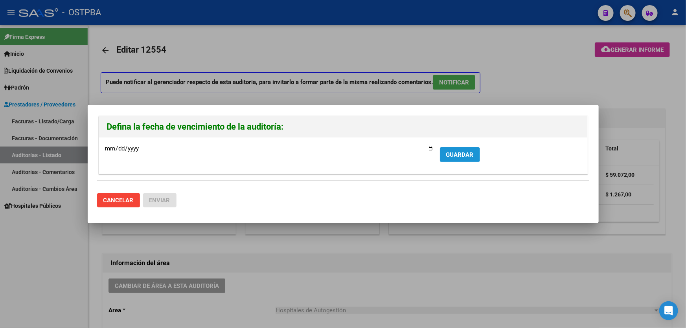
drag, startPoint x: 453, startPoint y: 150, endPoint x: 316, endPoint y: 125, distance: 139.8
click at [444, 147] on button "GUARDAR" at bounding box center [460, 154] width 40 height 15
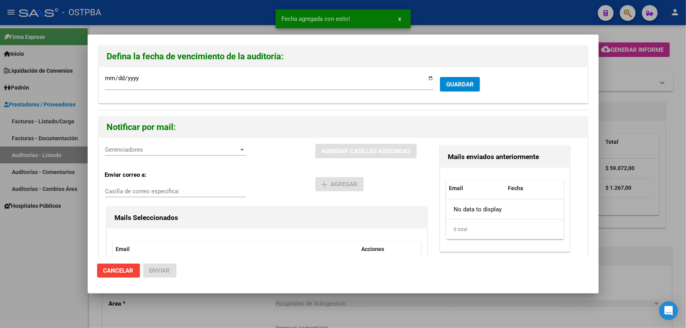
click at [140, 153] on span "Gerenciadores" at bounding box center [172, 149] width 134 height 7
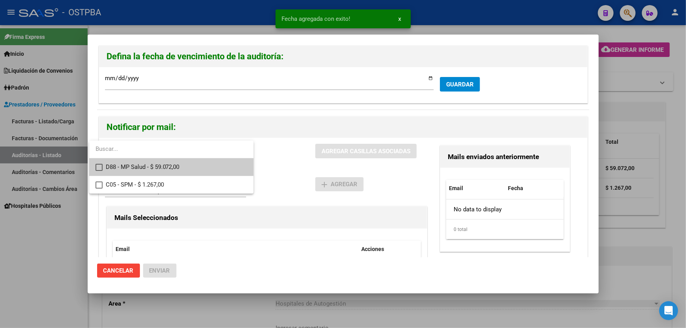
click at [99, 165] on mat-pseudo-checkbox at bounding box center [98, 167] width 7 height 7
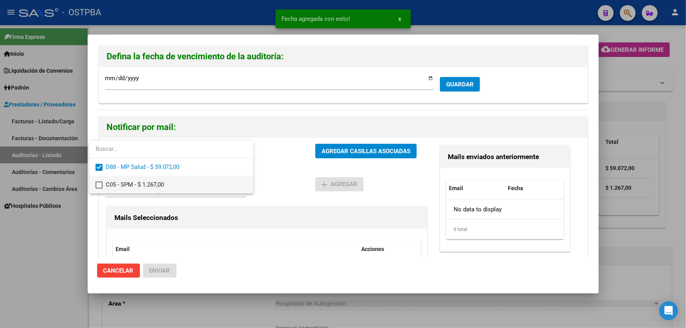
click at [98, 182] on mat-pseudo-checkbox at bounding box center [98, 185] width 7 height 7
drag, startPoint x: 283, startPoint y: 184, endPoint x: 298, endPoint y: 170, distance: 20.3
click at [285, 182] on div at bounding box center [343, 164] width 686 height 328
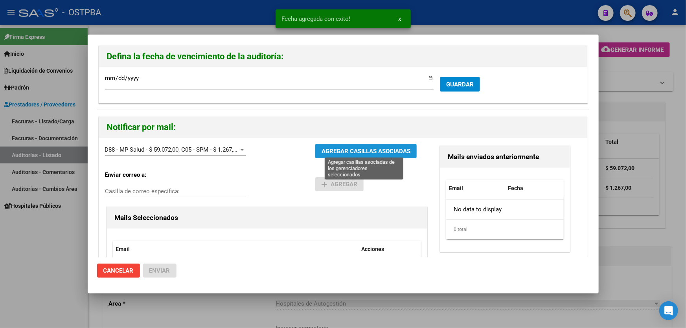
click at [338, 152] on span "AGREGAR CASILLAS ASOCIADAS" at bounding box center [365, 151] width 89 height 7
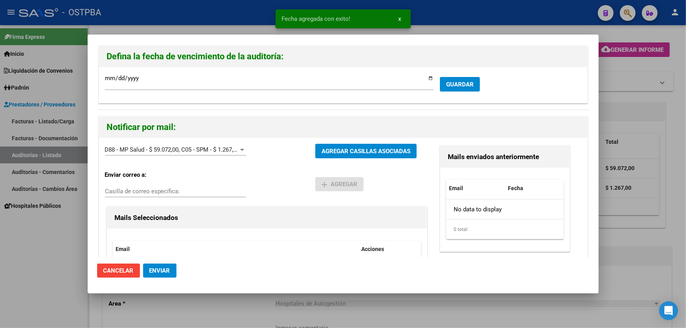
click at [157, 268] on span "Enviar" at bounding box center [159, 270] width 21 height 7
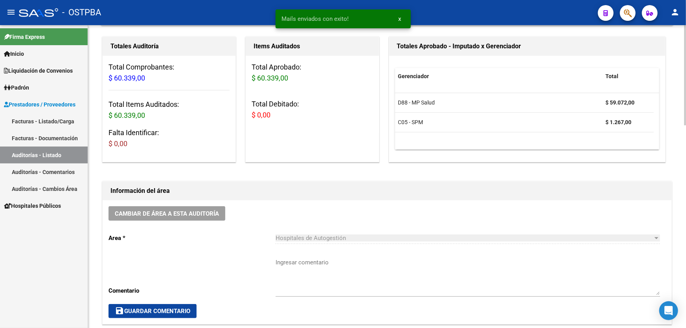
scroll to position [178, 0]
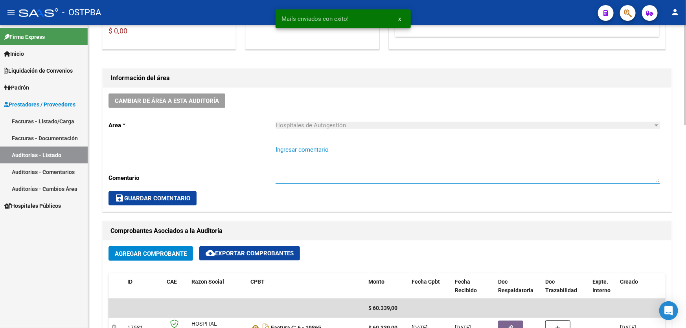
paste textarea "CERRAR 20/9"
type textarea "CERRAR 20/9"
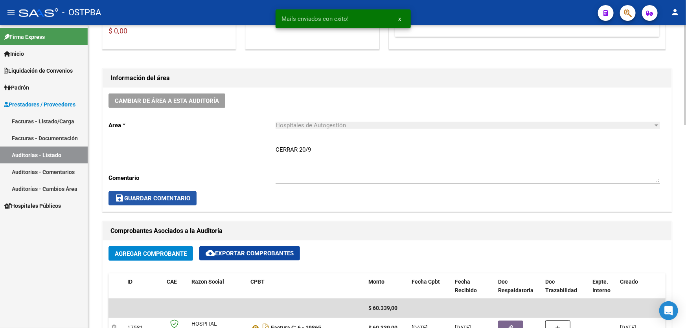
click at [164, 197] on span "save Guardar Comentario" at bounding box center [152, 198] width 75 height 7
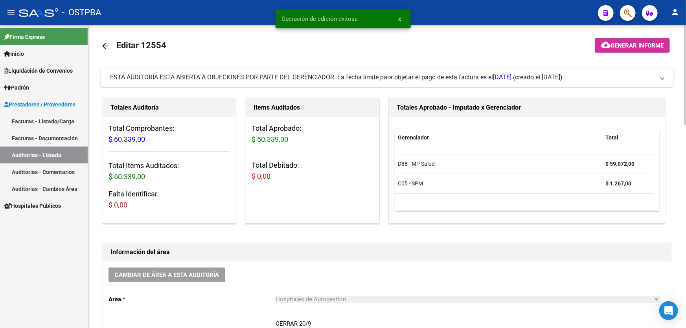
scroll to position [0, 0]
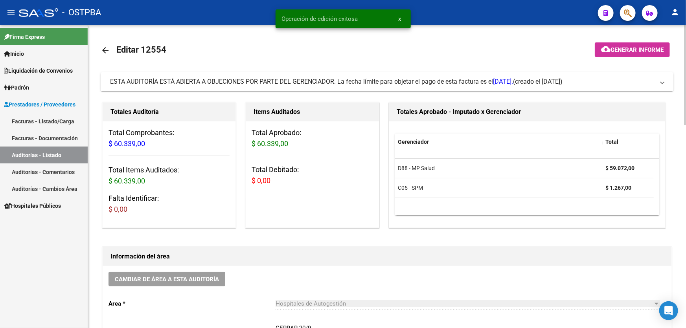
click at [107, 44] on link "arrow_back" at bounding box center [109, 50] width 16 height 18
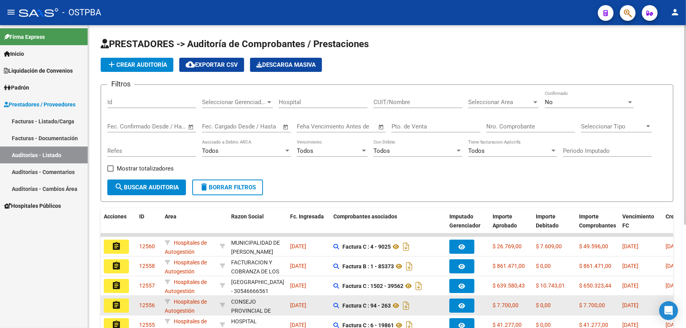
scroll to position [157, 0]
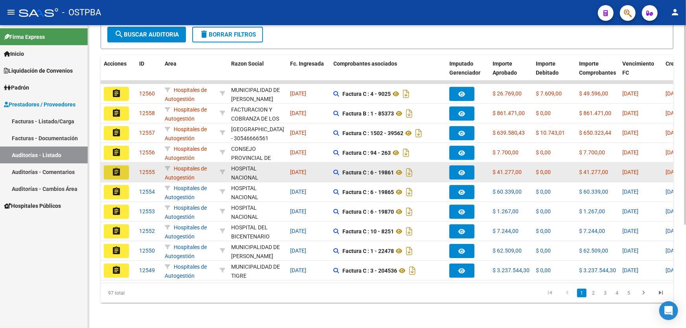
click at [118, 167] on mat-icon "assignment" at bounding box center [116, 171] width 9 height 9
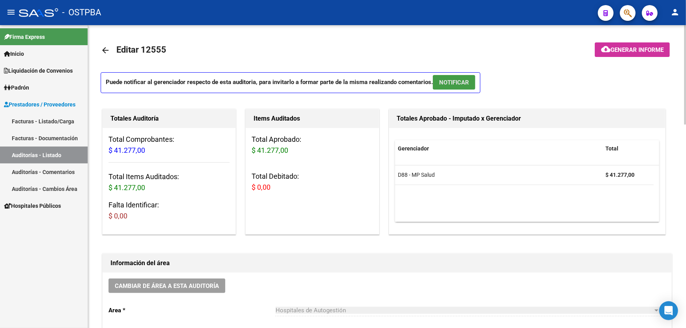
click at [453, 81] on span "NOTIFICAR" at bounding box center [454, 82] width 30 height 7
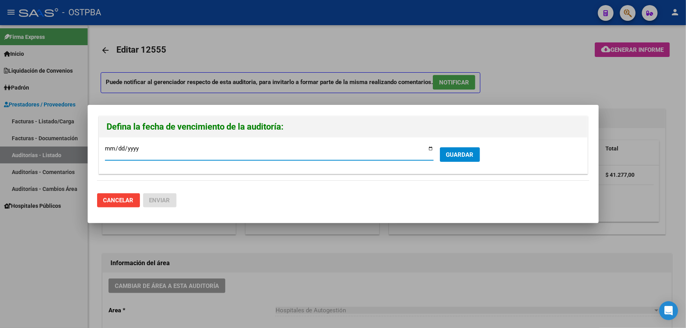
click at [465, 152] on span "GUARDAR" at bounding box center [460, 154] width 28 height 7
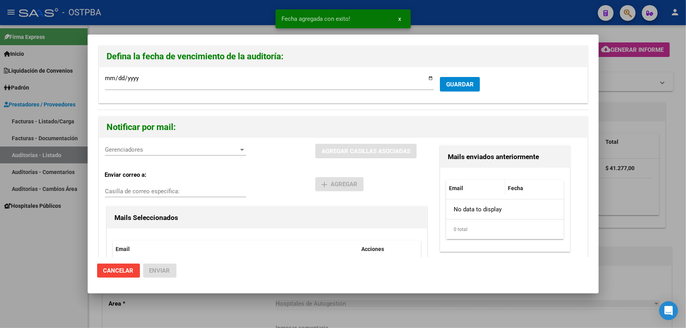
click at [106, 146] on span "Gerenciadores" at bounding box center [172, 149] width 134 height 7
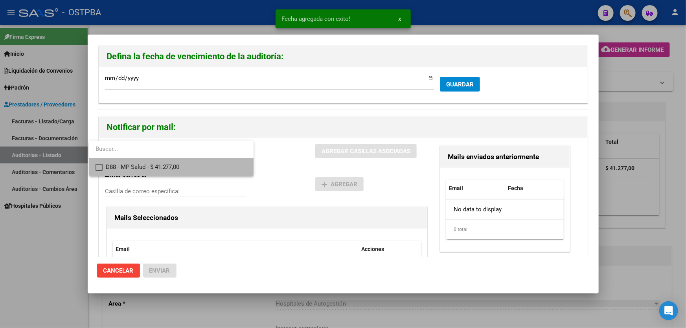
click at [103, 165] on mat-option "D88 - MP Salud - $ 41.277,00" at bounding box center [171, 167] width 164 height 18
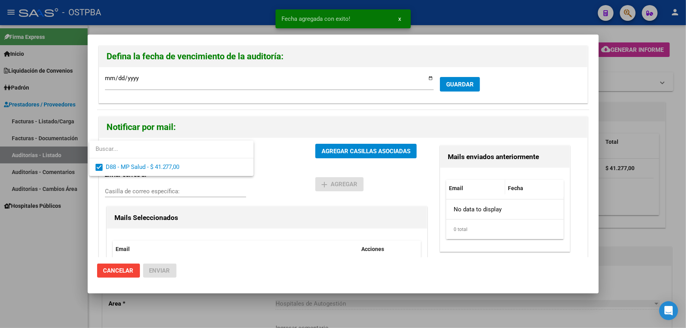
drag, startPoint x: 263, startPoint y: 186, endPoint x: 286, endPoint y: 180, distance: 23.1
click at [268, 185] on div at bounding box center [343, 164] width 686 height 328
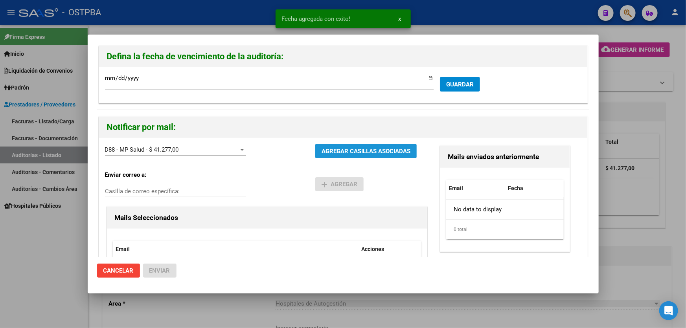
click at [380, 147] on span "AGREGAR CASILLAS ASOCIADAS" at bounding box center [365, 150] width 89 height 7
click at [149, 268] on span "Enviar" at bounding box center [159, 270] width 21 height 7
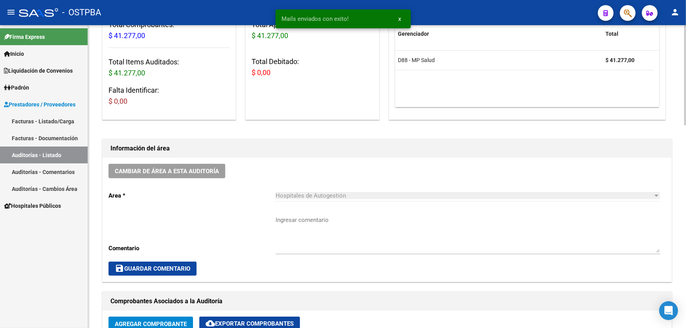
scroll to position [143, 0]
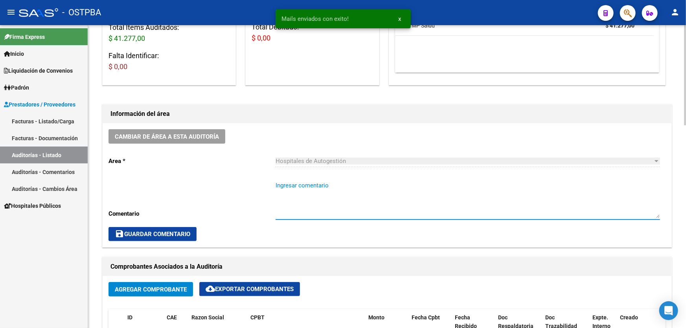
click at [324, 209] on textarea "Ingresar comentario" at bounding box center [467, 199] width 384 height 37
paste textarea "CERRAR 20/9"
type textarea "CERRAR 20/9"
click at [162, 234] on span "save Guardar Comentario" at bounding box center [152, 234] width 75 height 7
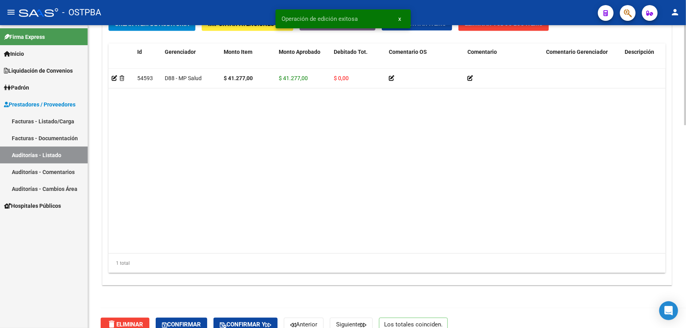
scroll to position [613, 0]
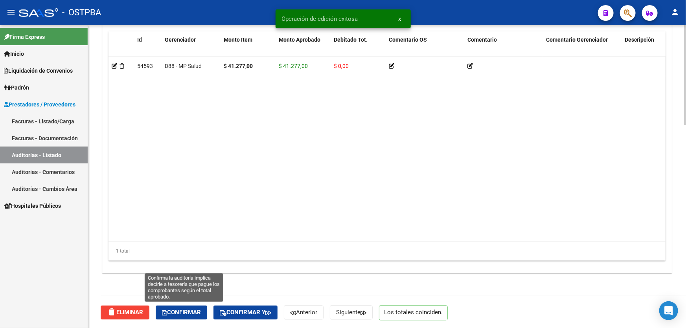
click at [175, 313] on span "Confirmar" at bounding box center [181, 312] width 39 height 7
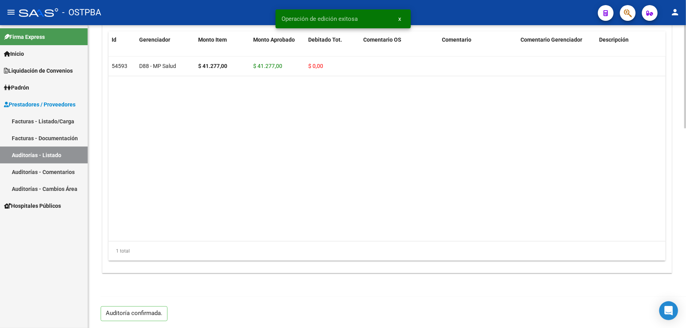
type input "202509"
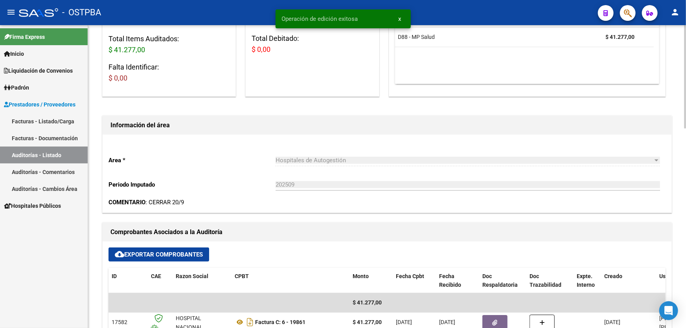
scroll to position [13, 0]
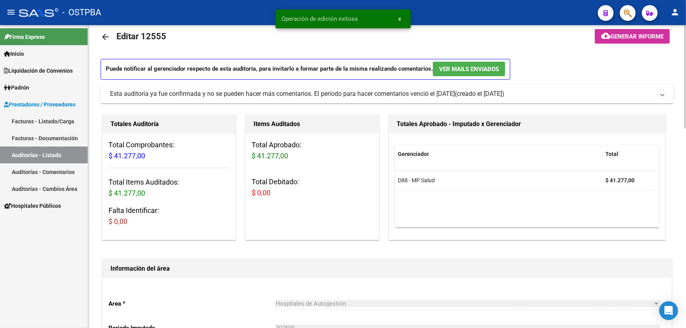
click at [104, 35] on mat-icon "arrow_back" at bounding box center [105, 36] width 9 height 9
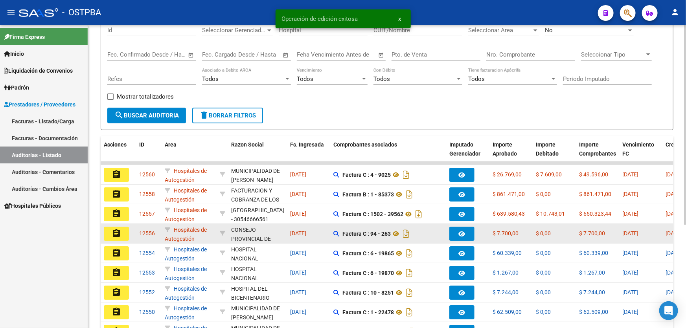
scroll to position [157, 0]
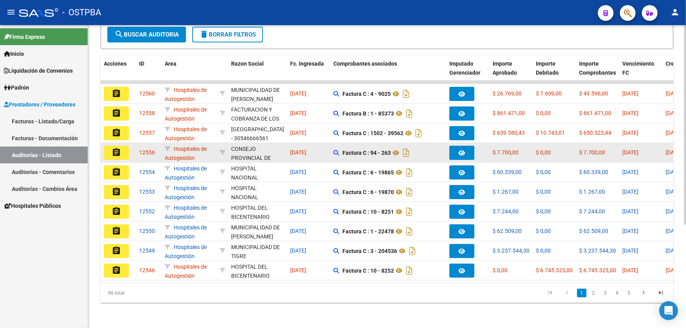
click at [114, 148] on mat-icon "assignment" at bounding box center [116, 152] width 9 height 9
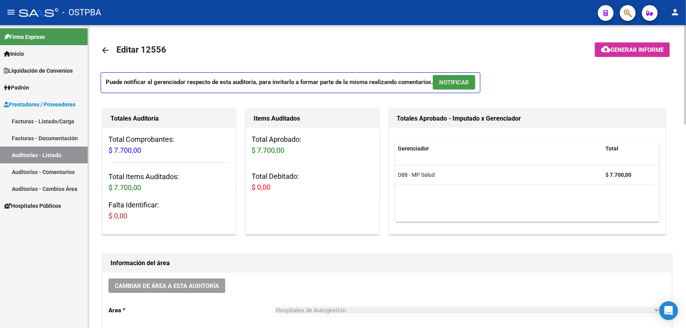
click at [472, 79] on button "NOTIFICAR" at bounding box center [454, 82] width 42 height 15
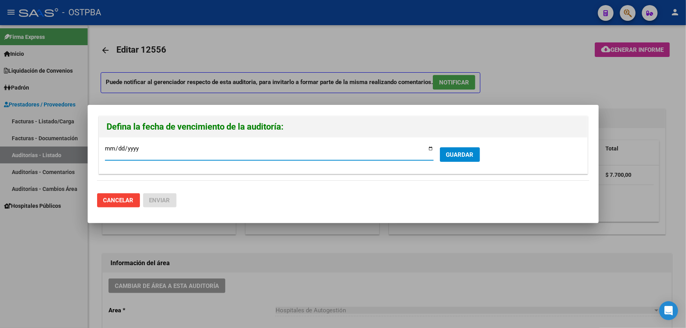
click at [450, 152] on span "GUARDAR" at bounding box center [460, 154] width 28 height 7
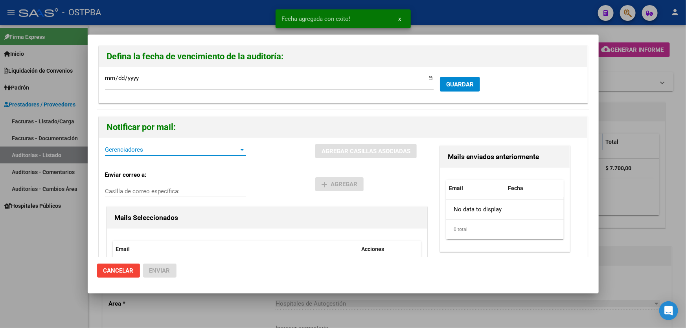
click at [145, 151] on span "Gerenciadores" at bounding box center [172, 149] width 134 height 7
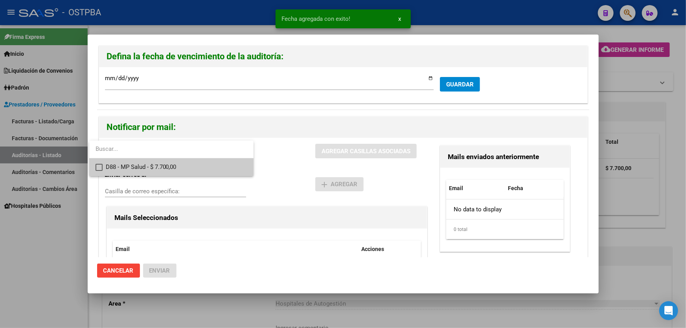
click at [99, 167] on mat-pseudo-checkbox at bounding box center [98, 167] width 7 height 7
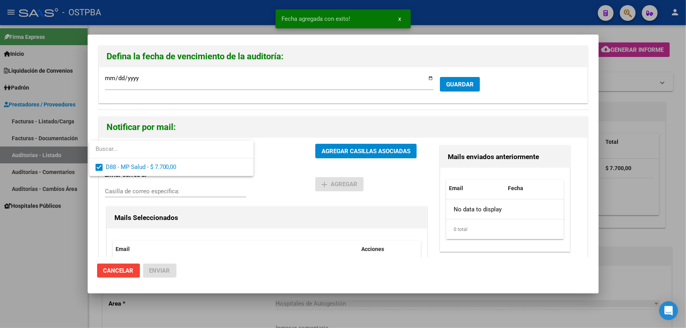
click at [289, 172] on div at bounding box center [343, 164] width 686 height 328
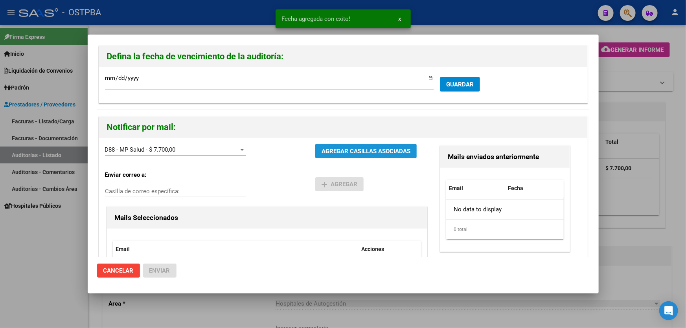
click at [351, 146] on button "AGREGAR CASILLAS ASOCIADAS" at bounding box center [365, 151] width 101 height 15
click at [162, 271] on span "Enviar" at bounding box center [159, 270] width 21 height 7
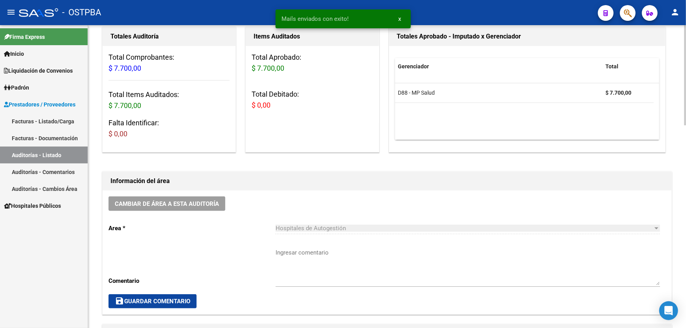
scroll to position [178, 0]
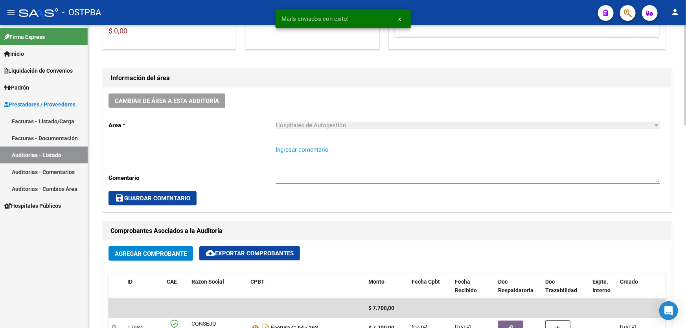
drag, startPoint x: 327, startPoint y: 164, endPoint x: 293, endPoint y: 155, distance: 35.4
paste textarea "CERRAR 20/9"
type textarea "CERRAR 20/9"
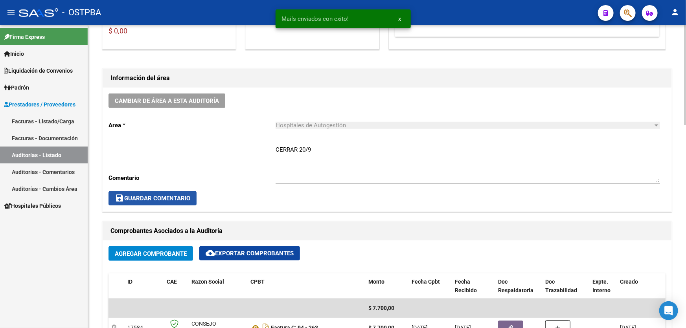
click at [145, 200] on span "save Guardar Comentario" at bounding box center [152, 198] width 75 height 7
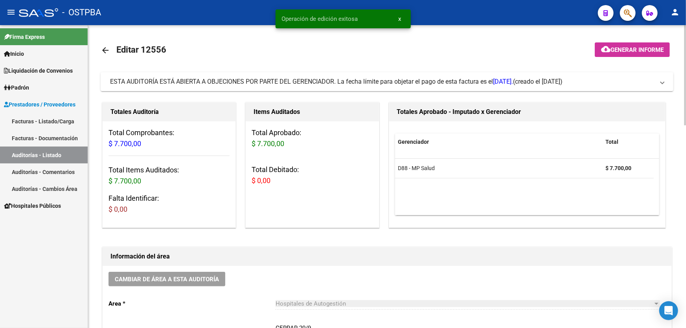
click at [103, 51] on mat-icon "arrow_back" at bounding box center [105, 50] width 9 height 9
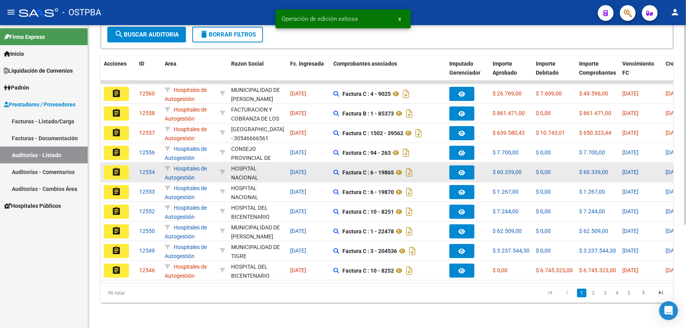
scroll to position [157, 0]
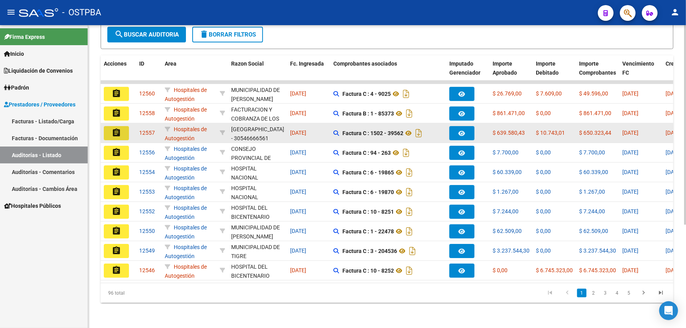
click at [119, 128] on mat-icon "assignment" at bounding box center [116, 132] width 9 height 9
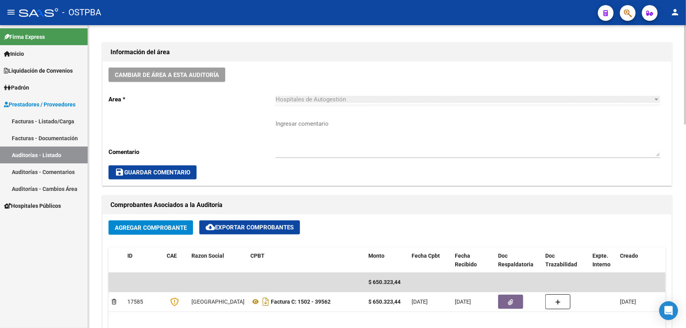
scroll to position [214, 0]
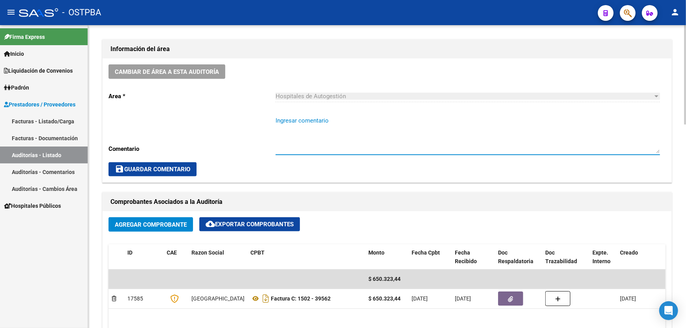
paste textarea "CERRAR 20/9"
type textarea "CERRAR 20/9"
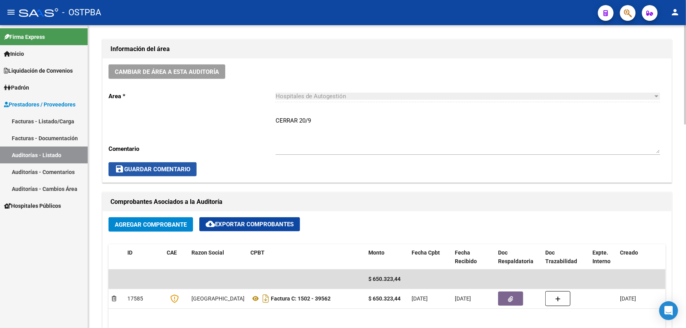
click at [169, 166] on span "save Guardar Comentario" at bounding box center [152, 169] width 75 height 7
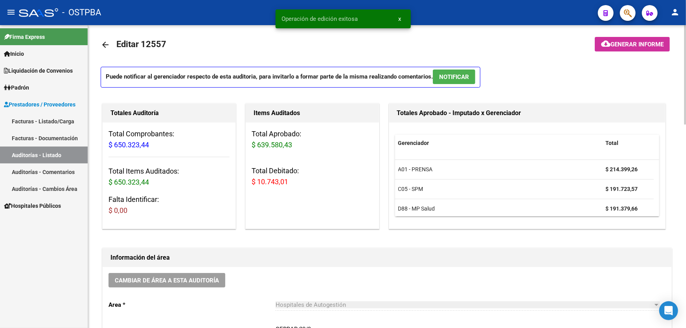
scroll to position [0, 0]
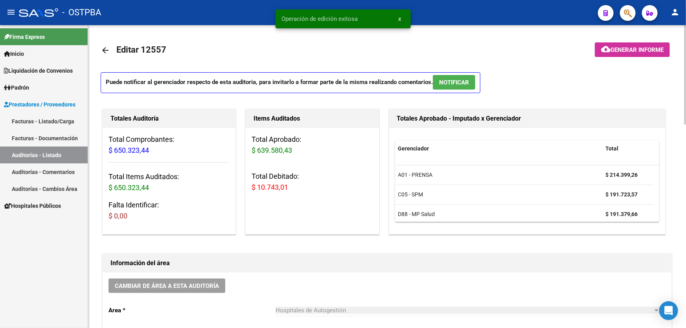
click at [474, 79] on button "NOTIFICAR" at bounding box center [454, 82] width 42 height 15
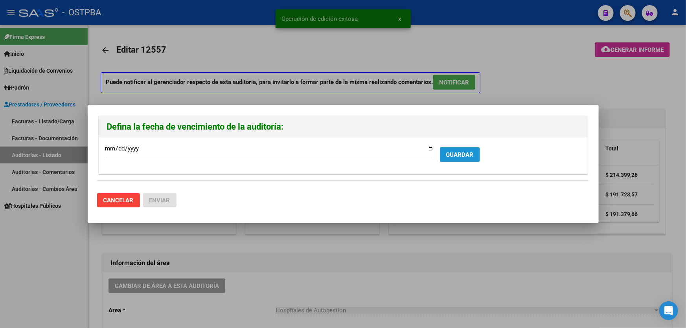
click at [454, 157] on span "GUARDAR" at bounding box center [460, 154] width 28 height 7
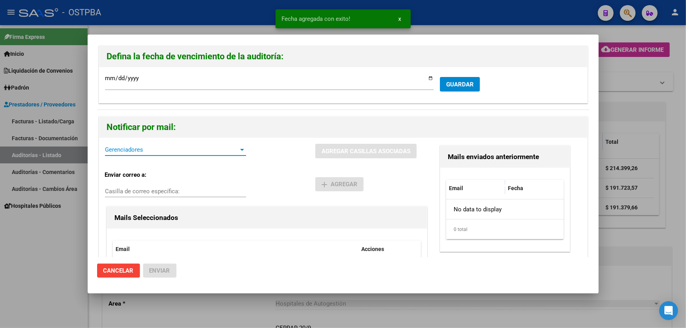
click at [145, 152] on span "Gerenciadores" at bounding box center [172, 149] width 134 height 7
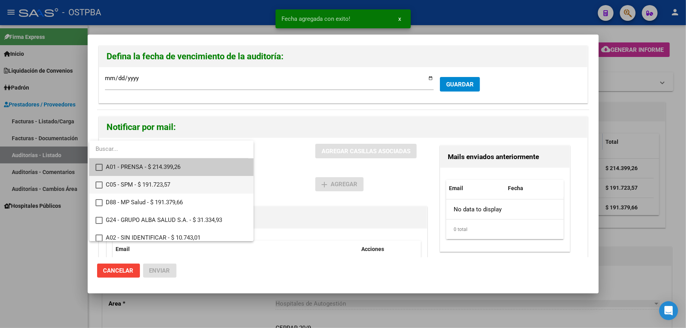
click at [99, 185] on mat-pseudo-checkbox at bounding box center [98, 185] width 7 height 7
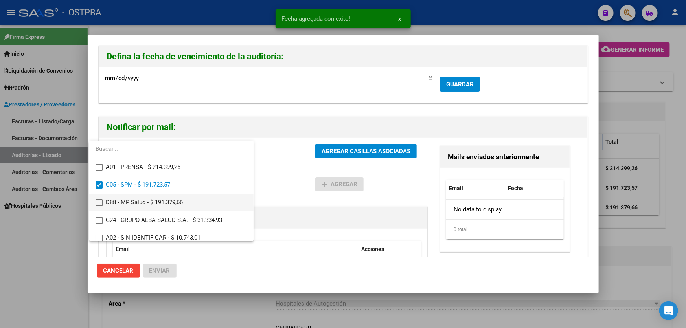
click at [99, 202] on mat-pseudo-checkbox at bounding box center [98, 202] width 7 height 7
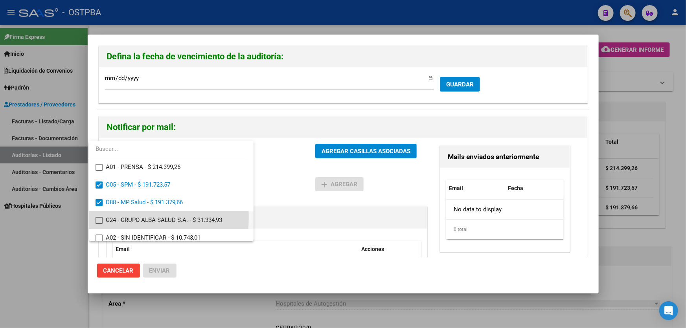
click at [99, 217] on mat-pseudo-checkbox at bounding box center [98, 220] width 7 height 7
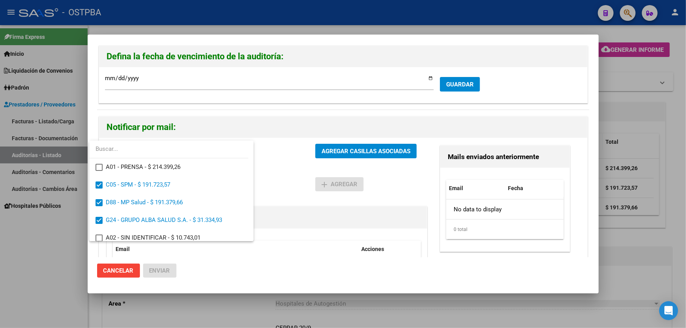
click at [285, 178] on div at bounding box center [343, 164] width 686 height 328
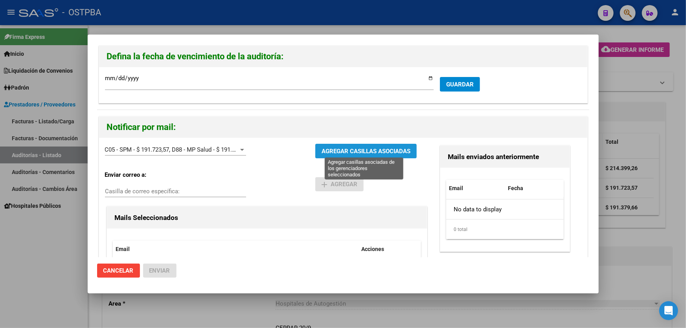
click at [355, 148] on span "AGREGAR CASILLAS ASOCIADAS" at bounding box center [365, 151] width 89 height 7
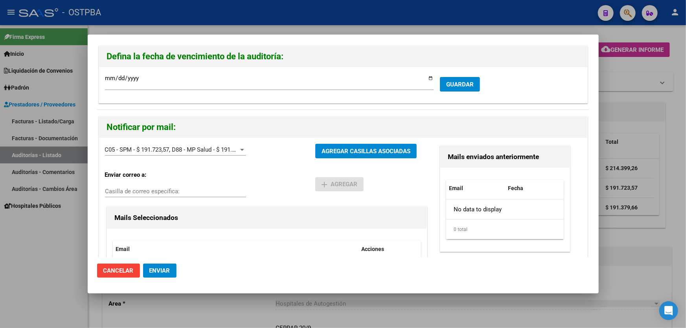
click at [157, 270] on span "Enviar" at bounding box center [159, 270] width 21 height 7
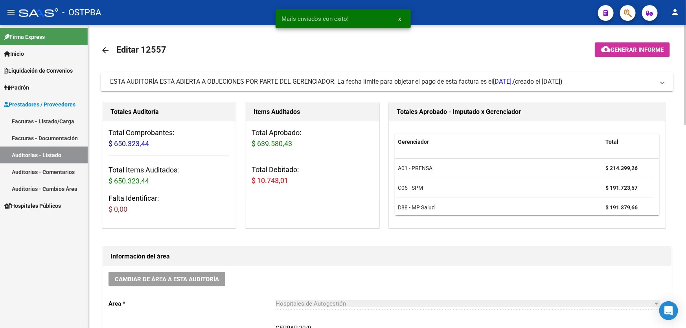
click at [103, 48] on mat-icon "arrow_back" at bounding box center [105, 50] width 9 height 9
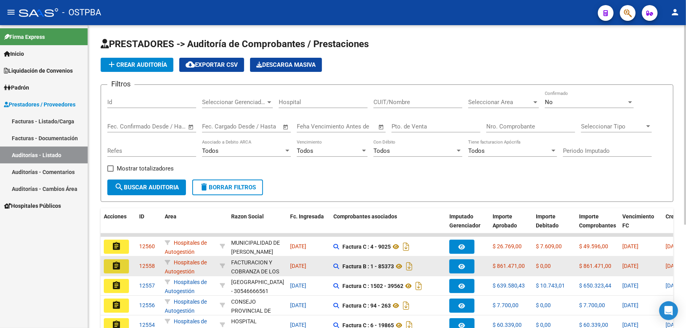
click at [118, 261] on mat-icon "assignment" at bounding box center [116, 265] width 9 height 9
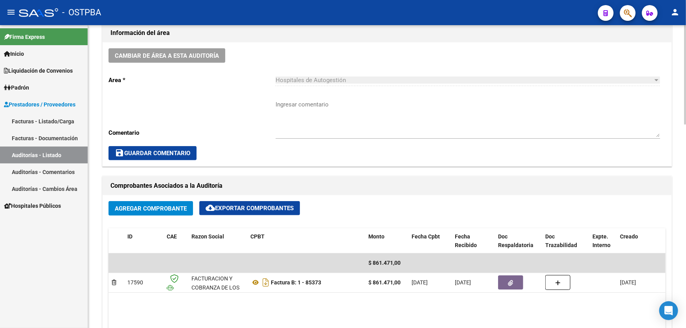
scroll to position [321, 0]
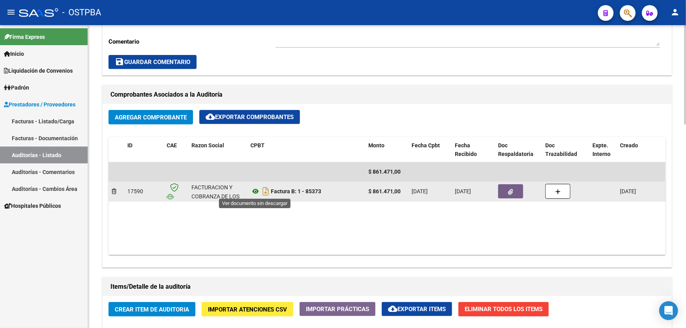
click at [253, 188] on icon at bounding box center [255, 191] width 10 height 9
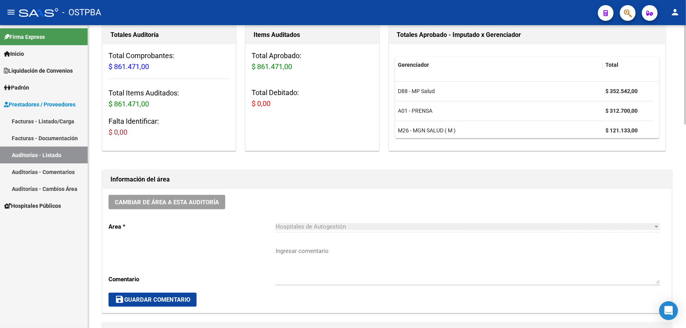
scroll to position [0, 0]
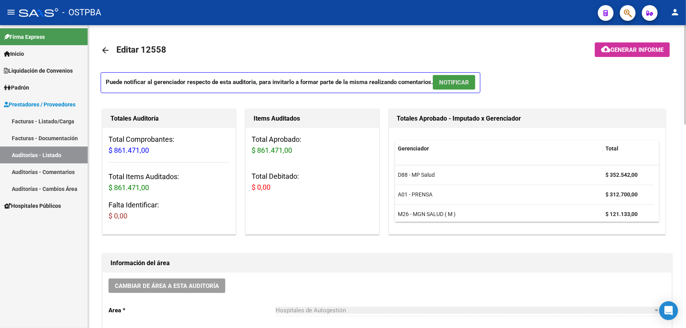
click at [456, 83] on span "NOTIFICAR" at bounding box center [454, 82] width 30 height 7
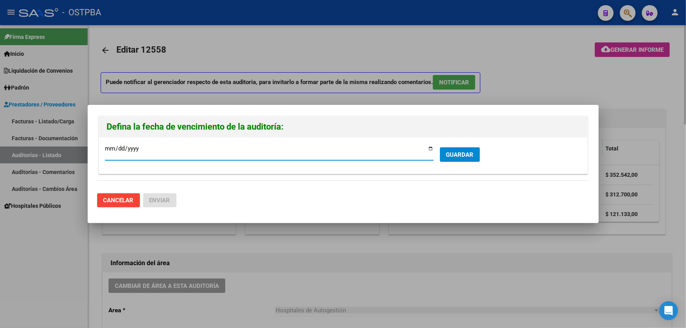
type input "2025-09-25"
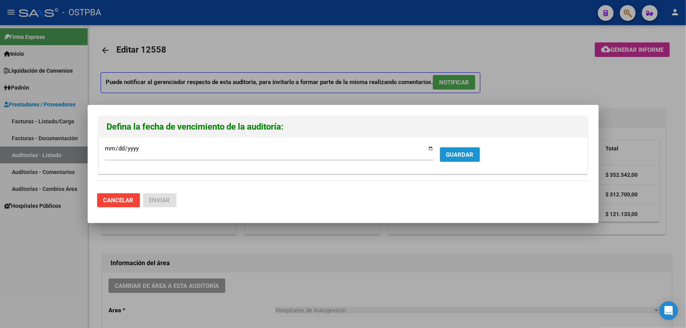
click at [468, 156] on span "GUARDAR" at bounding box center [460, 154] width 28 height 7
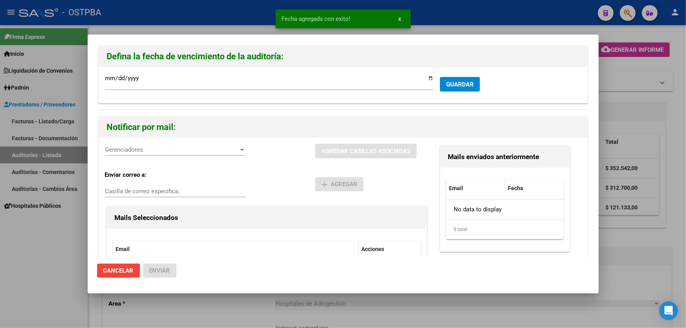
click at [119, 143] on div "Gerenciadores Gerenciadores AGREGAR CASILLAS ASOCIADAS Enviar correo a: Casilla…" at bounding box center [343, 229] width 488 height 182
click at [119, 146] on span "Gerenciadores" at bounding box center [172, 149] width 134 height 7
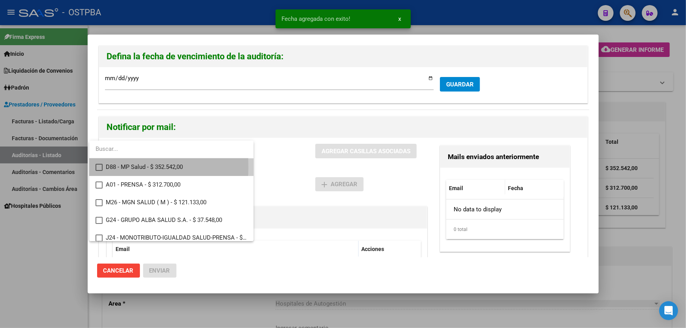
click at [100, 167] on mat-pseudo-checkbox at bounding box center [98, 167] width 7 height 7
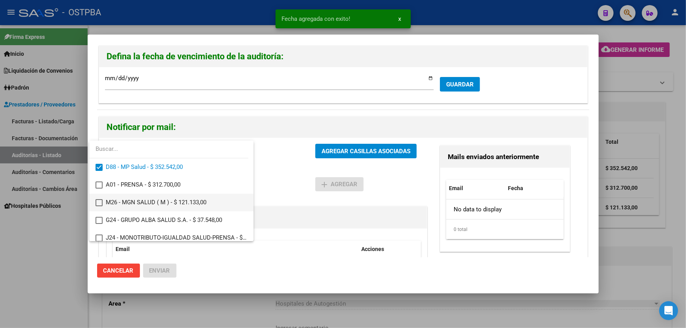
click at [98, 202] on mat-pseudo-checkbox at bounding box center [98, 202] width 7 height 7
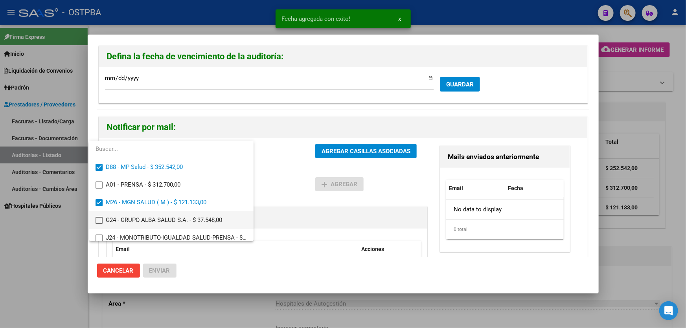
click at [99, 217] on mat-pseudo-checkbox at bounding box center [98, 220] width 7 height 7
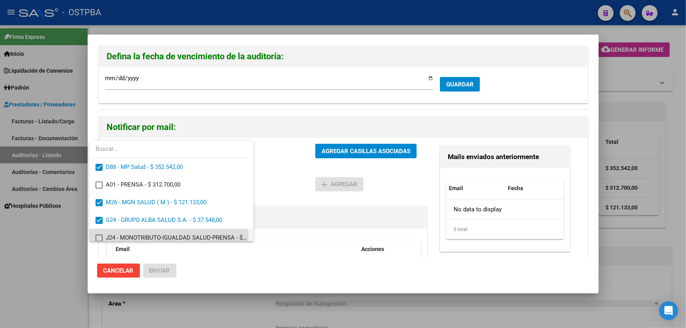
click at [99, 236] on mat-pseudo-checkbox at bounding box center [98, 238] width 7 height 7
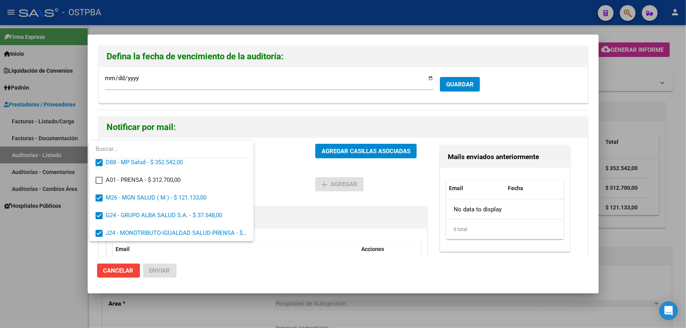
scroll to position [23, 0]
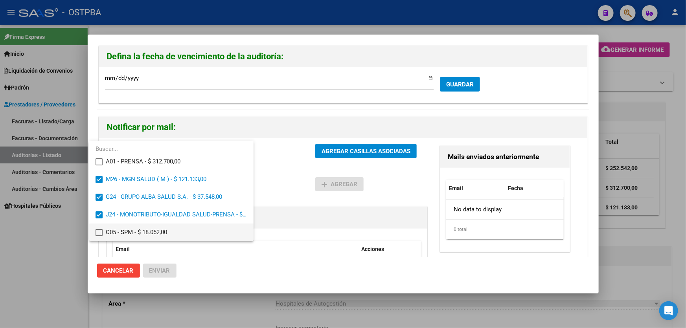
click at [97, 235] on mat-pseudo-checkbox at bounding box center [98, 232] width 7 height 7
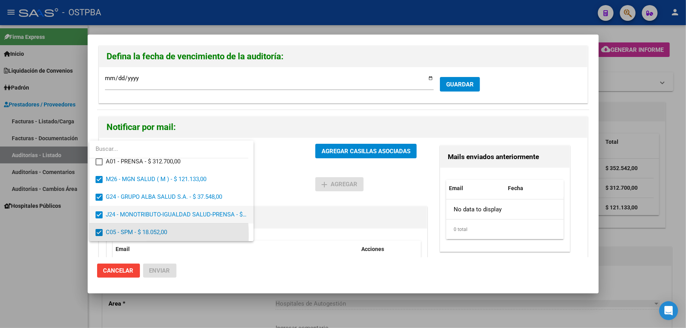
scroll to position [23, 0]
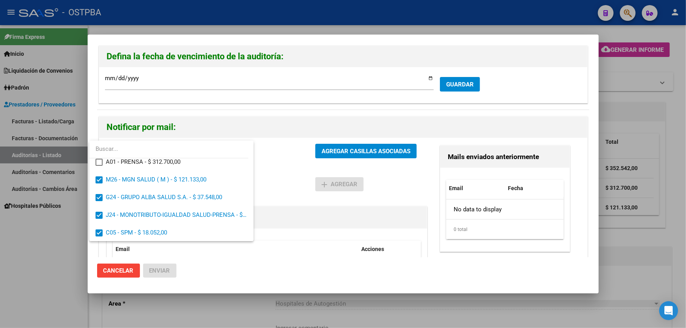
click at [271, 186] on div at bounding box center [343, 164] width 686 height 328
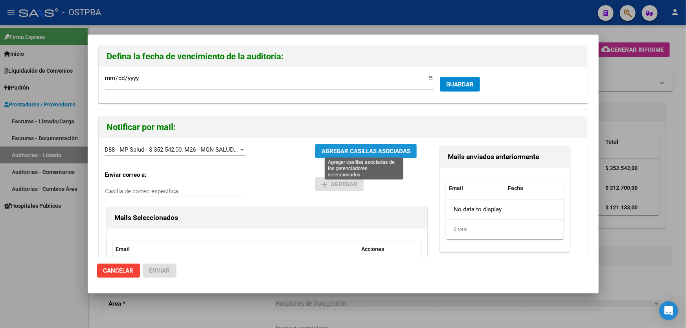
click at [339, 148] on span "AGREGAR CASILLAS ASOCIADAS" at bounding box center [365, 151] width 89 height 7
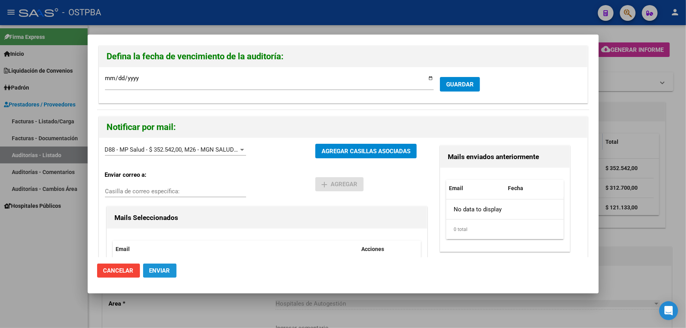
click at [158, 268] on span "Enviar" at bounding box center [159, 270] width 21 height 7
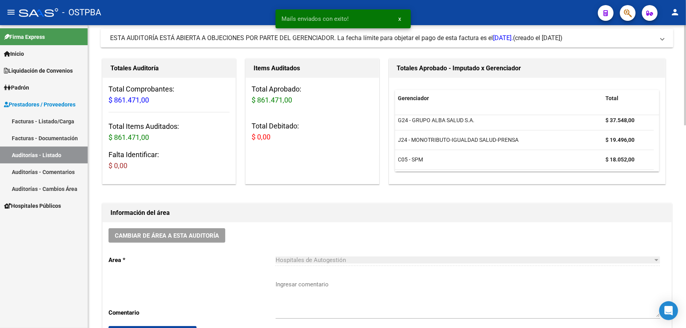
scroll to position [214, 0]
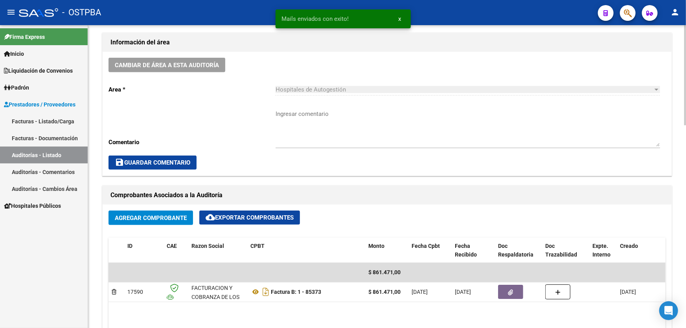
click at [331, 130] on textarea "Ingresar comentario" at bounding box center [467, 128] width 384 height 37
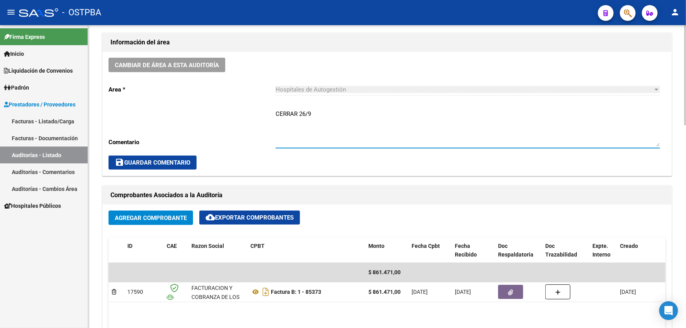
type textarea "CERRAR 26/9"
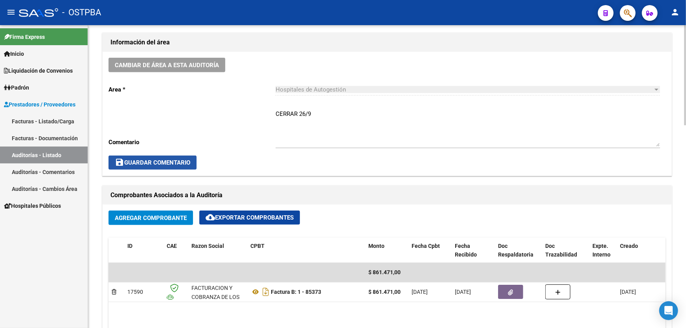
click at [137, 160] on span "save Guardar Comentario" at bounding box center [152, 162] width 75 height 7
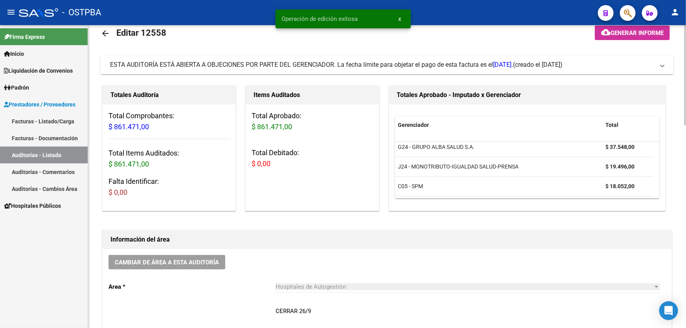
scroll to position [0, 0]
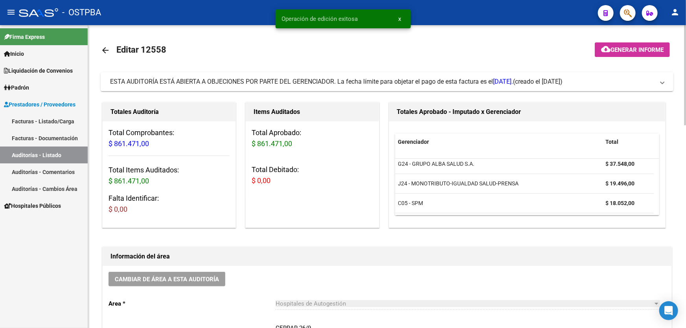
click at [106, 49] on mat-icon "arrow_back" at bounding box center [105, 50] width 9 height 9
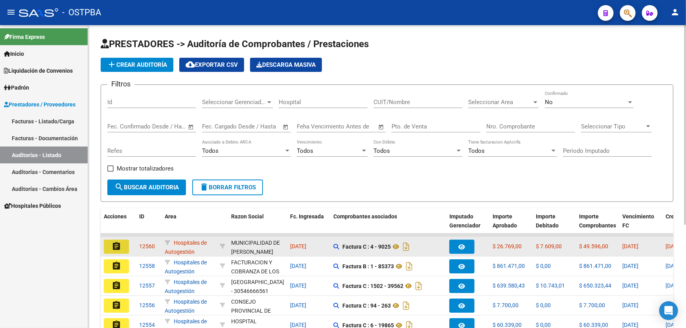
click at [119, 247] on mat-icon "assignment" at bounding box center [116, 246] width 9 height 9
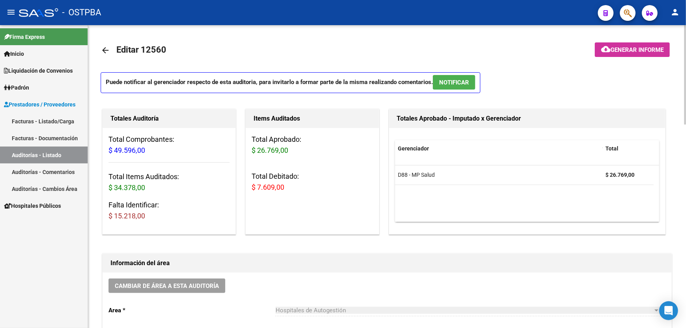
click at [105, 48] on mat-icon "arrow_back" at bounding box center [105, 50] width 9 height 9
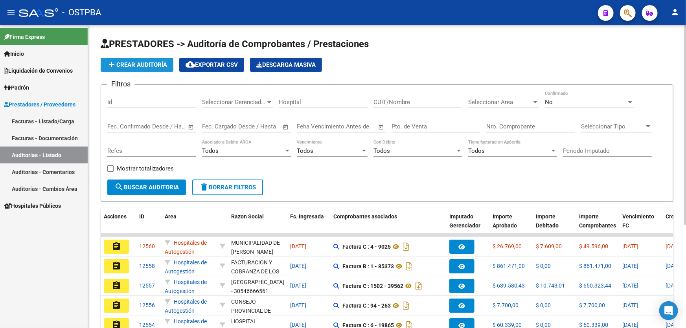
click at [140, 64] on span "add Crear Auditoría" at bounding box center [137, 64] width 60 height 7
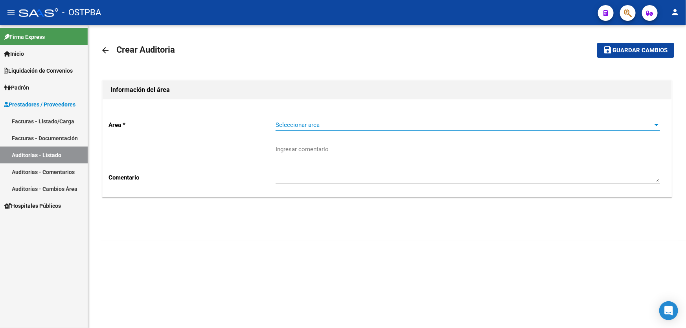
click at [313, 125] on span "Seleccionar area" at bounding box center [463, 124] width 377 height 7
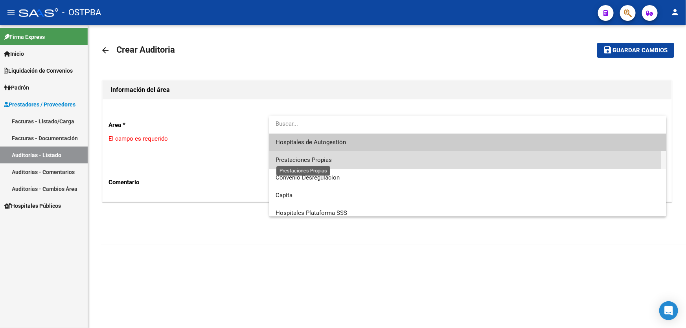
click at [307, 161] on span "Prestaciones Propias" at bounding box center [303, 159] width 56 height 7
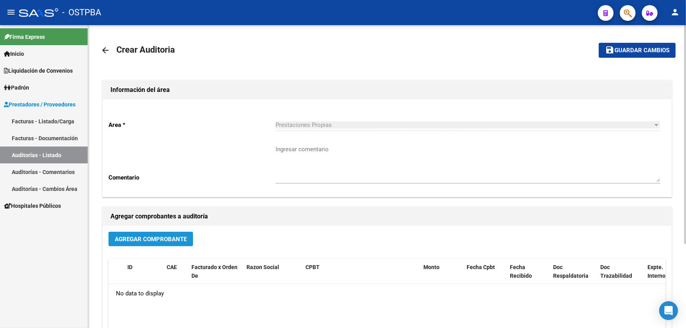
click at [132, 235] on span "Agregar Comprobante" at bounding box center [151, 238] width 72 height 7
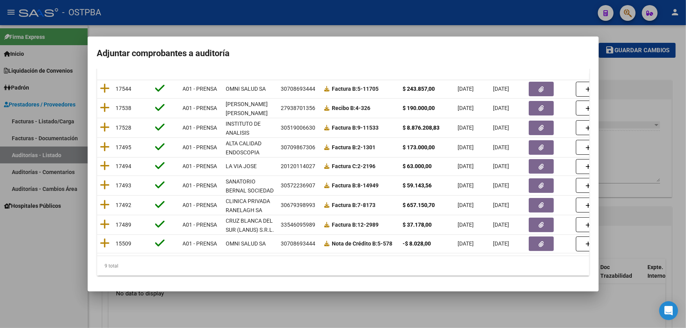
scroll to position [105, 0]
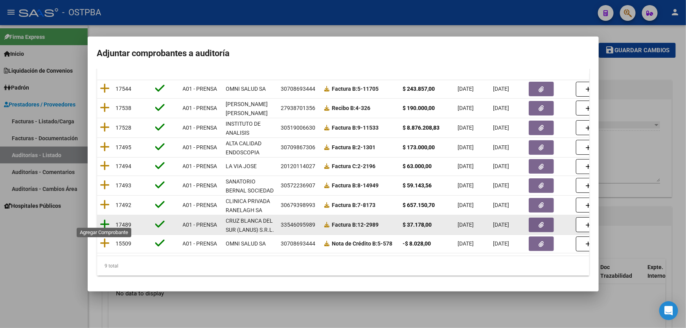
click at [105, 219] on icon at bounding box center [105, 224] width 10 height 11
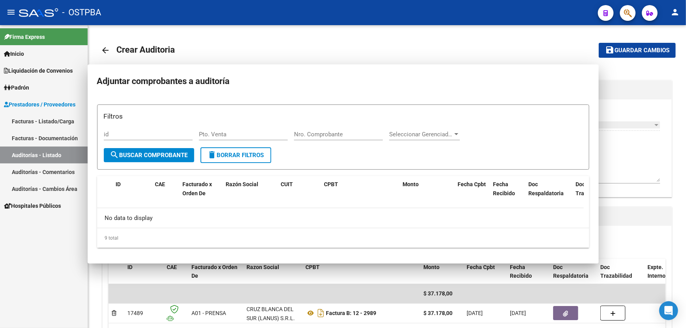
scroll to position [0, 0]
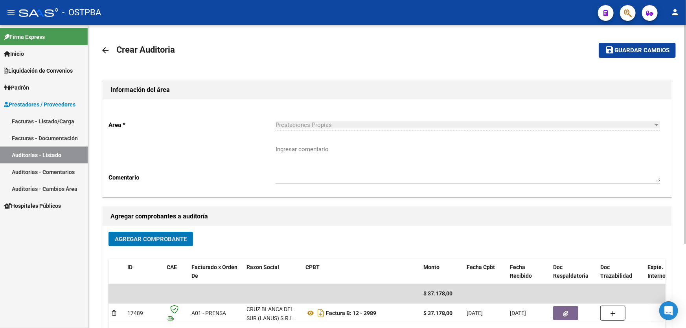
click at [295, 166] on textarea "Ingresar comentario" at bounding box center [467, 163] width 384 height 37
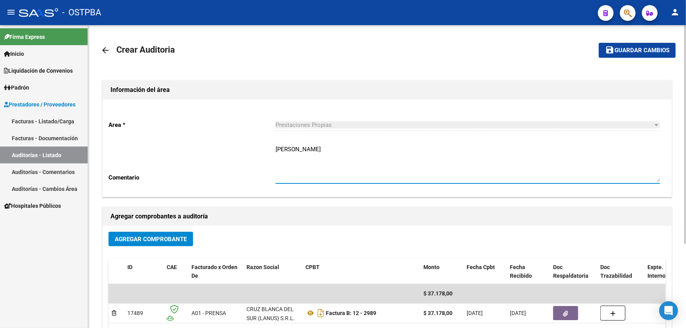
type textarea "[PERSON_NAME]"
click at [650, 51] on span "Guardar cambios" at bounding box center [641, 50] width 55 height 7
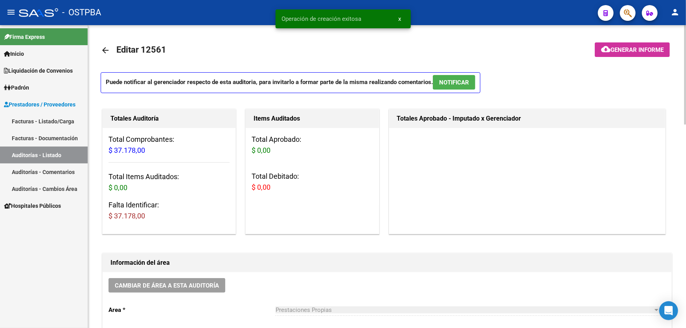
click at [104, 49] on mat-icon "arrow_back" at bounding box center [105, 50] width 9 height 9
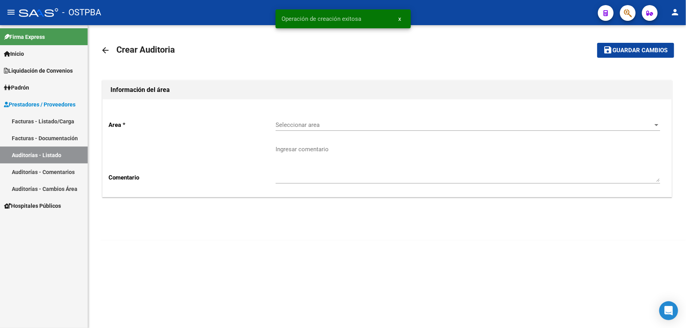
click at [293, 127] on span "Seleccionar area" at bounding box center [463, 124] width 377 height 7
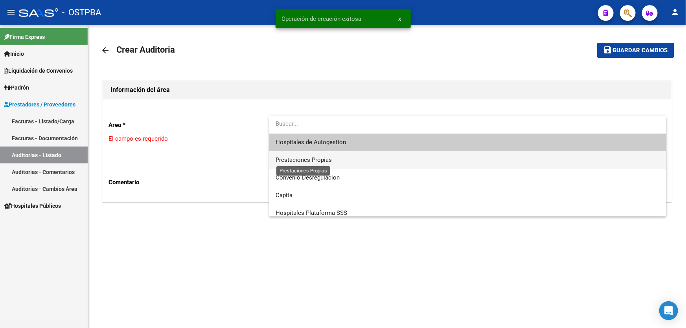
click at [297, 156] on span "Prestaciones Propias" at bounding box center [303, 159] width 56 height 7
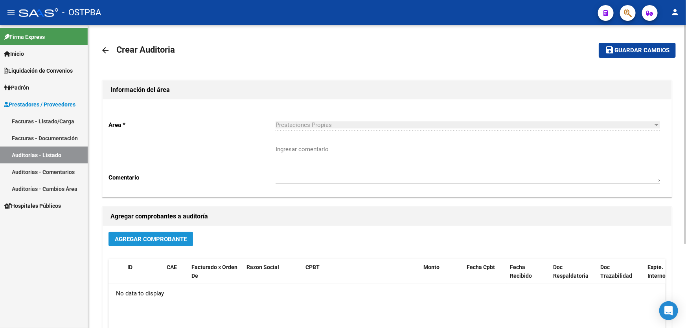
click at [149, 236] on span "Agregar Comprobante" at bounding box center [151, 239] width 72 height 7
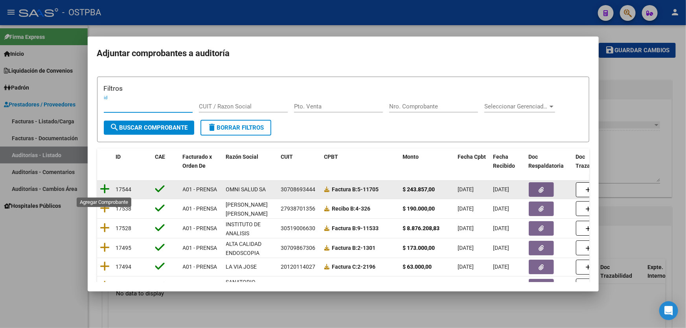
click at [104, 186] on icon at bounding box center [105, 189] width 10 height 11
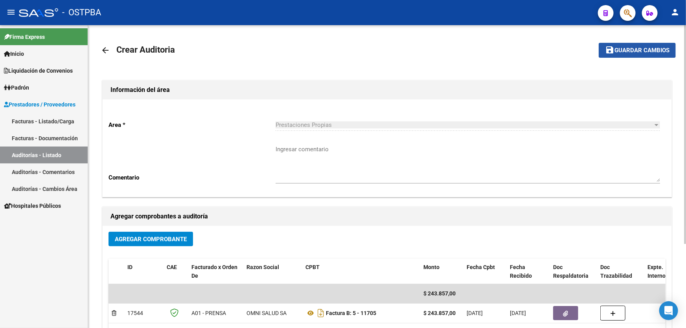
click at [631, 50] on span "Guardar cambios" at bounding box center [641, 50] width 55 height 7
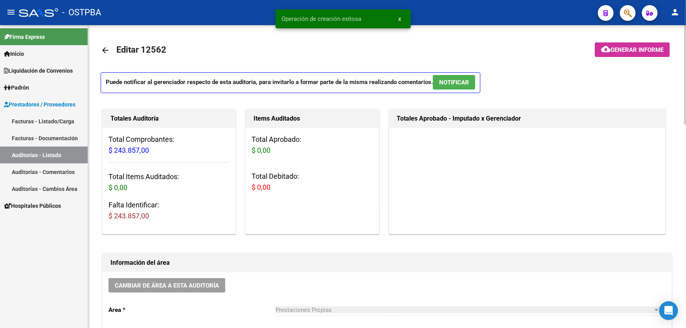
click at [102, 48] on mat-icon "arrow_back" at bounding box center [105, 50] width 9 height 9
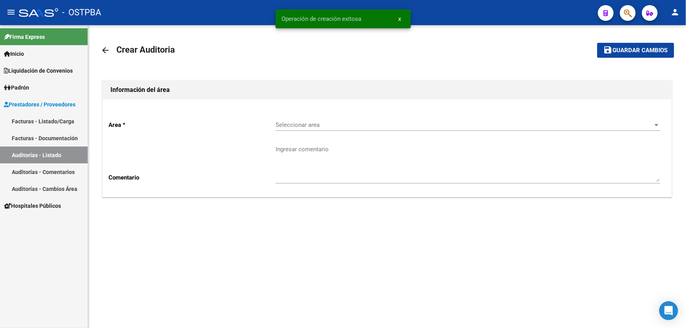
click at [295, 124] on span "Seleccionar area" at bounding box center [463, 124] width 377 height 7
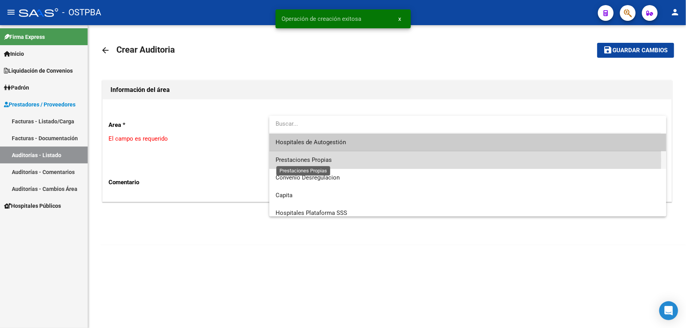
click at [294, 160] on span "Prestaciones Propias" at bounding box center [303, 159] width 56 height 7
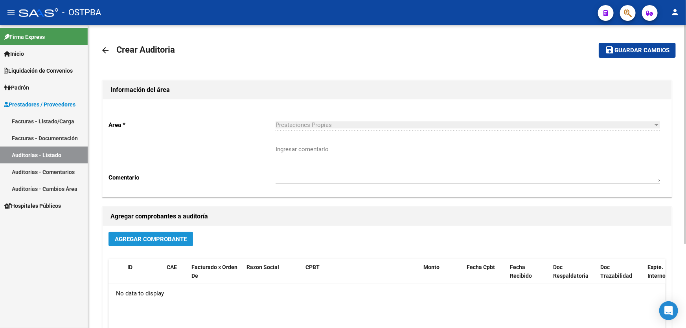
click at [151, 237] on span "Agregar Comprobante" at bounding box center [151, 239] width 72 height 7
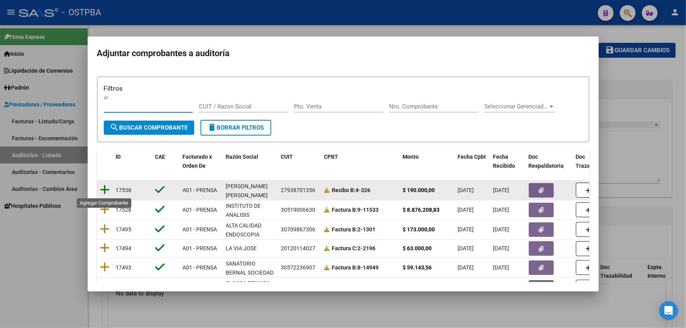
click at [104, 191] on icon at bounding box center [105, 189] width 10 height 11
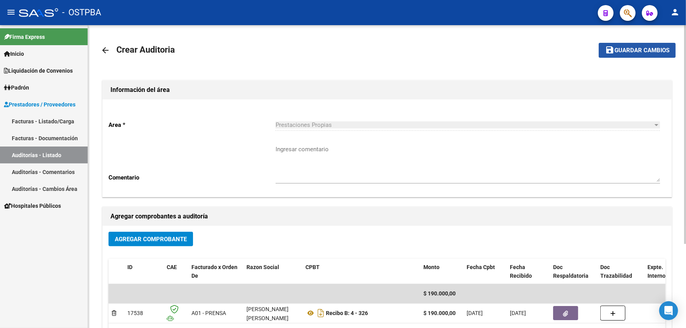
click at [610, 51] on mat-icon "save" at bounding box center [609, 49] width 9 height 9
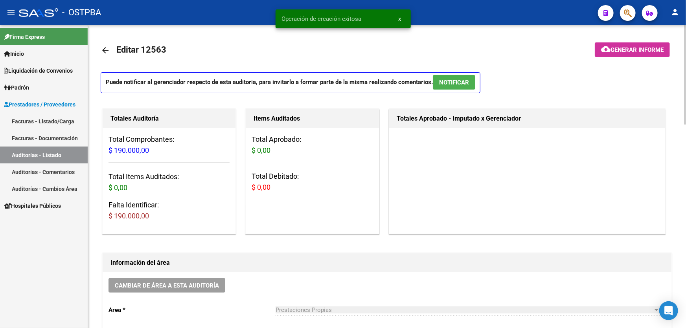
click at [103, 46] on mat-icon "arrow_back" at bounding box center [105, 50] width 9 height 9
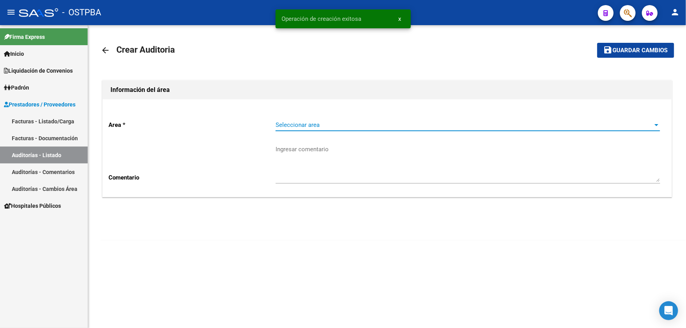
click at [298, 126] on span "Seleccionar area" at bounding box center [463, 124] width 377 height 7
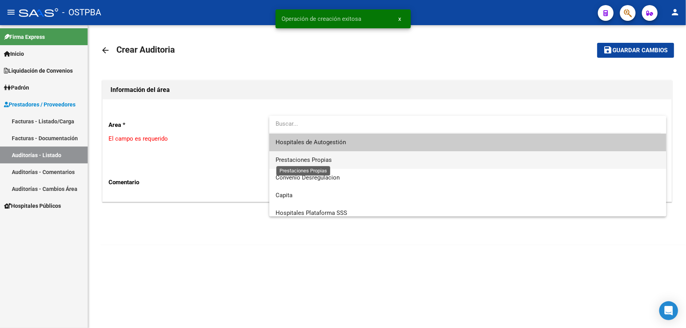
click at [295, 159] on span "Prestaciones Propias" at bounding box center [303, 159] width 56 height 7
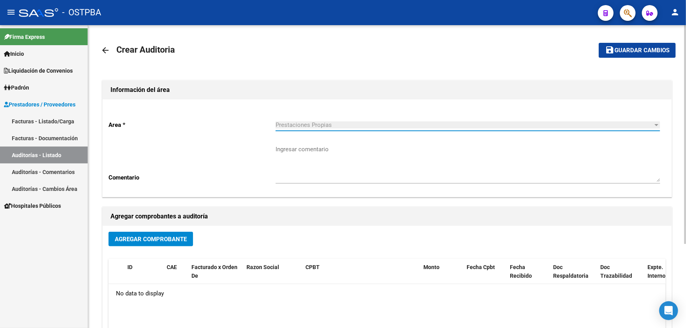
click at [154, 236] on span "Agregar Comprobante" at bounding box center [151, 239] width 72 height 7
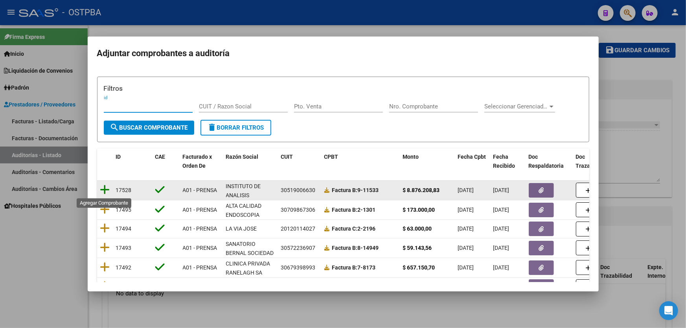
click at [105, 189] on icon at bounding box center [105, 189] width 10 height 11
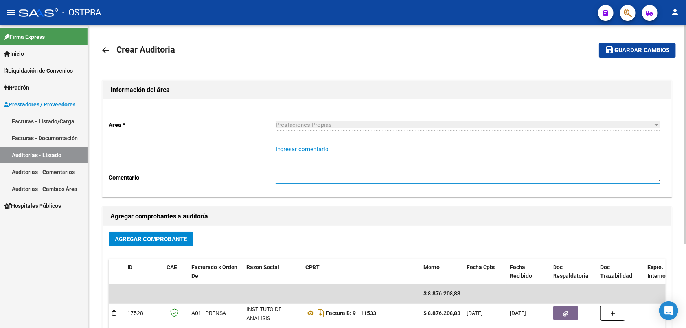
click at [307, 149] on textarea "Ingresar comentario" at bounding box center [467, 163] width 384 height 37
type textarea "F"
type textarea "[PERSON_NAME]"
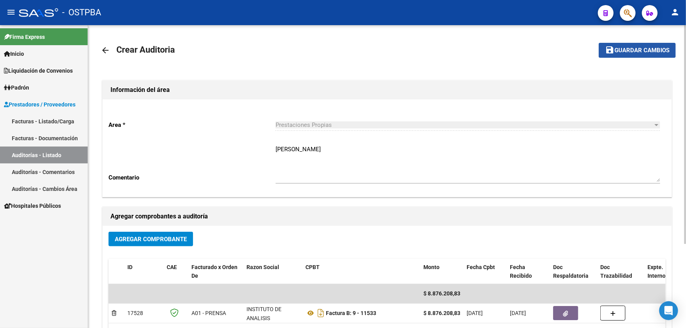
click at [631, 50] on span "Guardar cambios" at bounding box center [641, 50] width 55 height 7
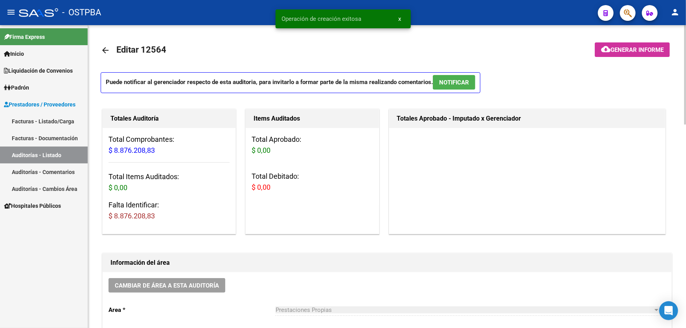
click at [105, 50] on mat-icon "arrow_back" at bounding box center [105, 50] width 9 height 9
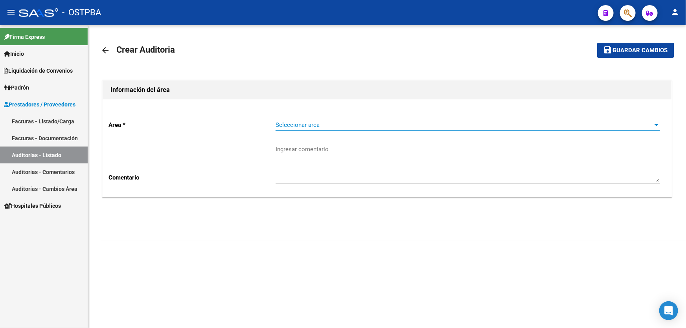
click at [279, 125] on span "Seleccionar area" at bounding box center [463, 124] width 377 height 7
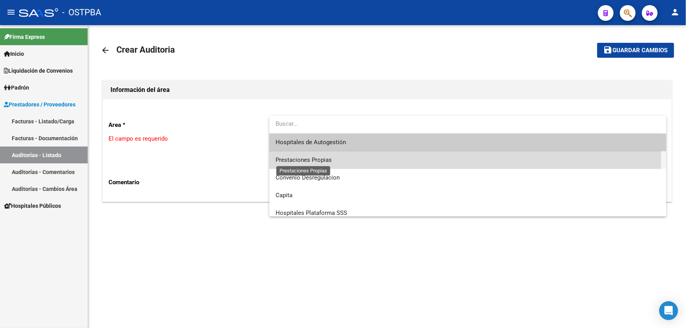
click at [310, 160] on span "Prestaciones Propias" at bounding box center [303, 159] width 56 height 7
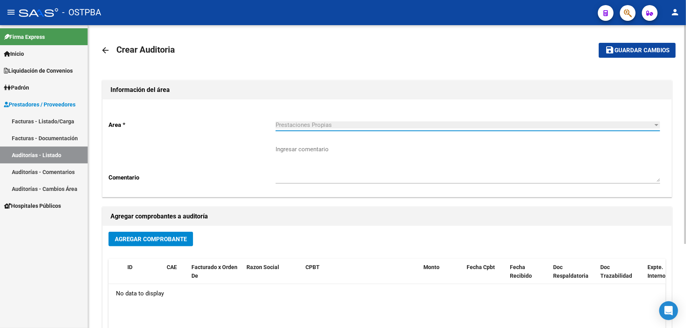
click at [147, 233] on button "Agregar Comprobante" at bounding box center [150, 239] width 84 height 15
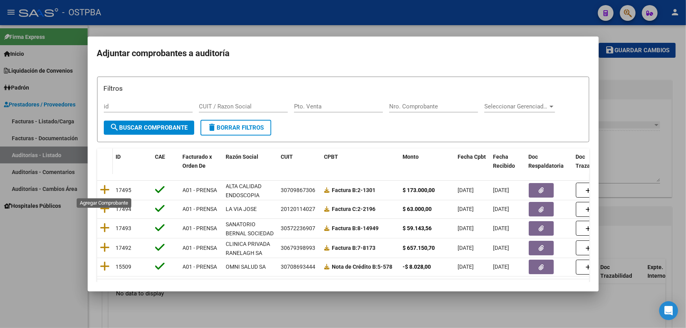
click at [104, 189] on icon at bounding box center [105, 189] width 10 height 11
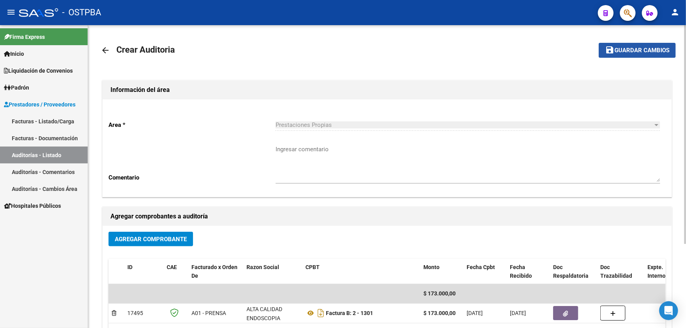
click at [626, 47] on span "Guardar cambios" at bounding box center [641, 50] width 55 height 7
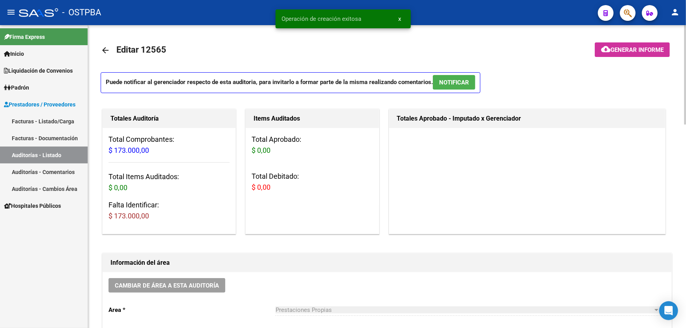
click at [106, 50] on mat-icon "arrow_back" at bounding box center [105, 50] width 9 height 9
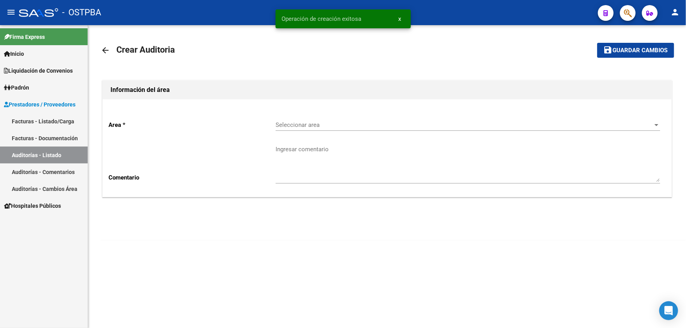
click at [283, 124] on span "Seleccionar area" at bounding box center [463, 124] width 377 height 7
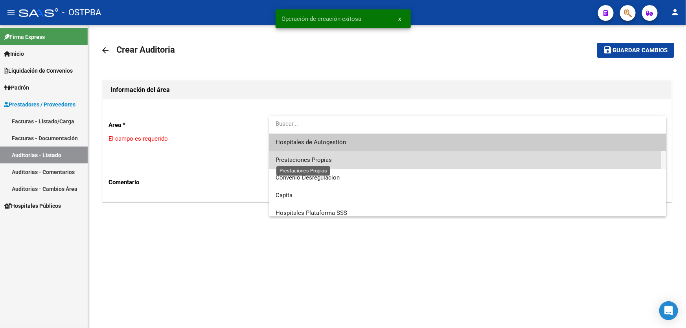
click at [326, 157] on span "Prestaciones Propias" at bounding box center [303, 159] width 56 height 7
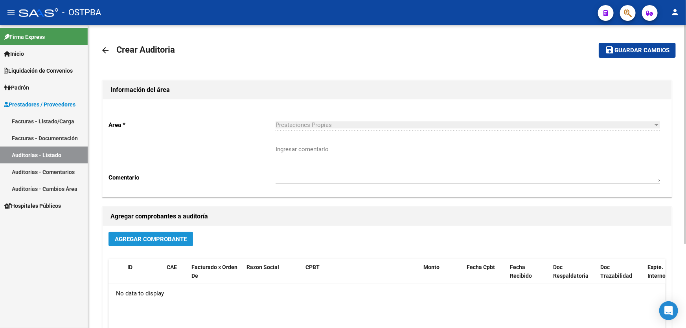
click at [155, 235] on span "Agregar Comprobante" at bounding box center [151, 238] width 72 height 7
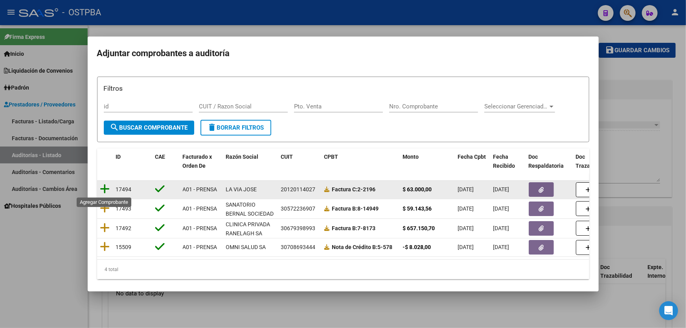
click at [104, 192] on icon at bounding box center [105, 189] width 10 height 11
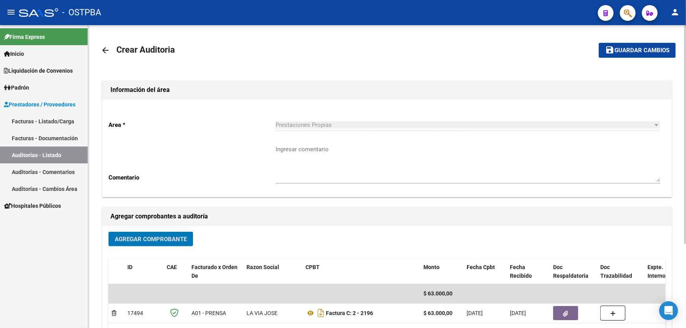
click at [637, 49] on span "Guardar cambios" at bounding box center [641, 50] width 55 height 7
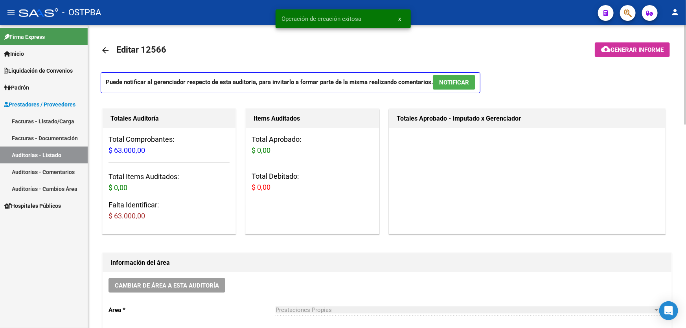
click at [104, 46] on mat-icon "arrow_back" at bounding box center [105, 50] width 9 height 9
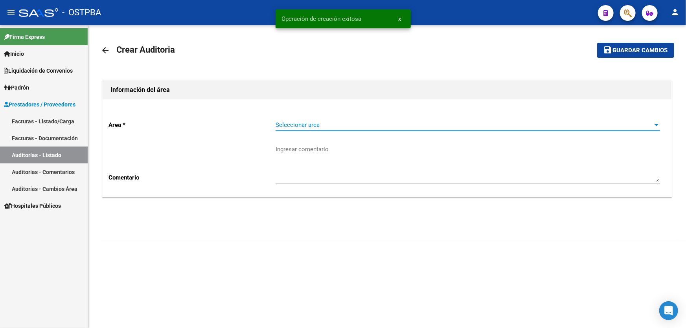
click at [306, 126] on span "Seleccionar area" at bounding box center [463, 124] width 377 height 7
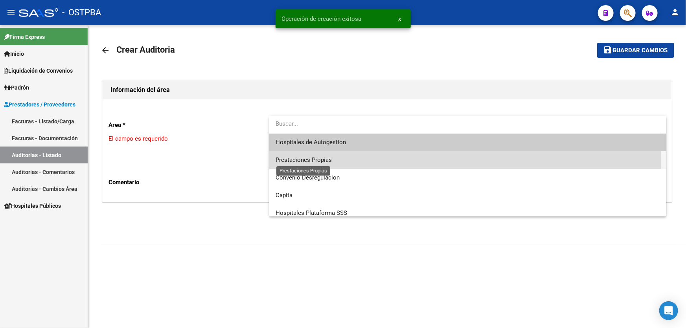
click at [297, 163] on span "Prestaciones Propias" at bounding box center [303, 159] width 56 height 7
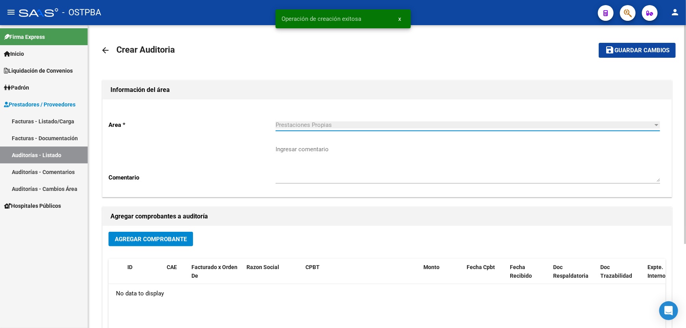
click at [152, 237] on span "Agregar Comprobante" at bounding box center [151, 239] width 72 height 7
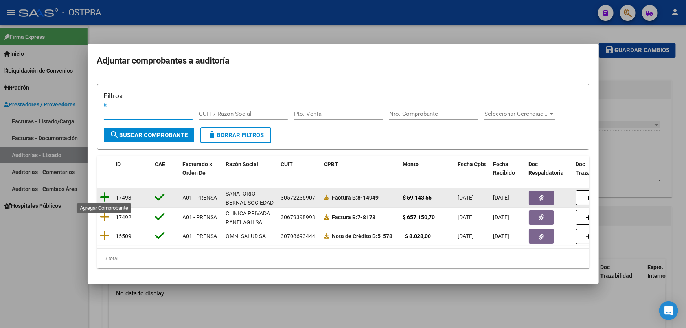
click at [105, 192] on icon at bounding box center [105, 197] width 10 height 11
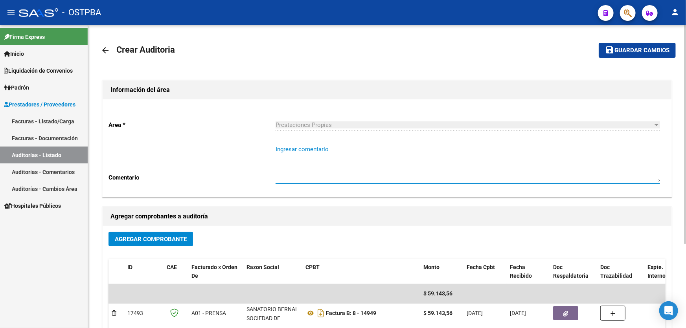
click at [314, 163] on textarea "Ingresar comentario" at bounding box center [467, 163] width 384 height 37
type textarea "[PERSON_NAME]"
click at [642, 47] on span "Guardar cambios" at bounding box center [641, 50] width 55 height 7
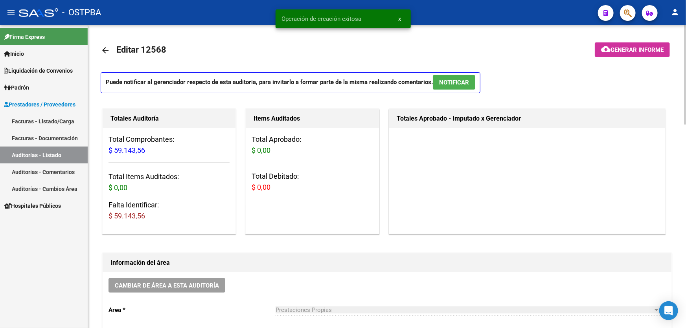
click at [101, 49] on mat-icon "arrow_back" at bounding box center [105, 50] width 9 height 9
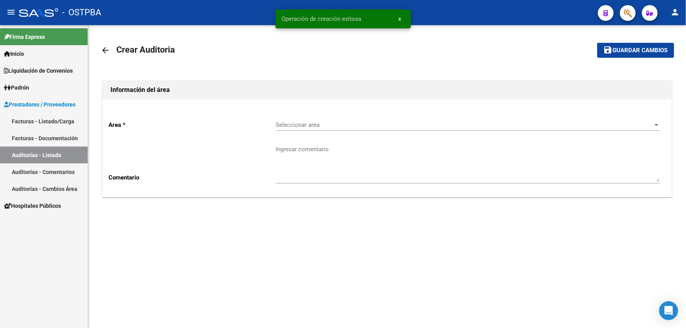
click at [296, 127] on span "Seleccionar area" at bounding box center [463, 124] width 377 height 7
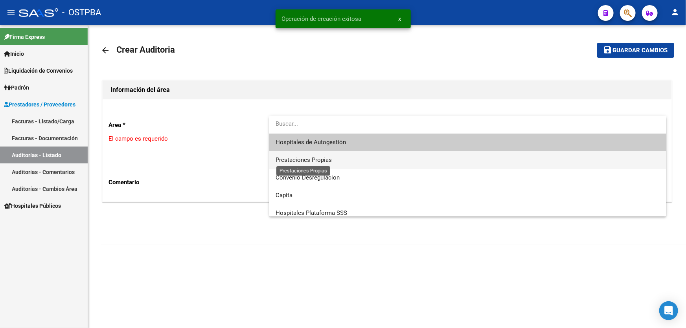
click at [296, 158] on span "Prestaciones Propias" at bounding box center [303, 159] width 56 height 7
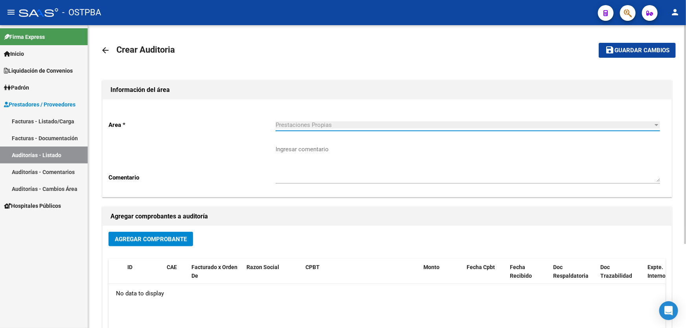
click at [154, 239] on span "Agregar Comprobante" at bounding box center [151, 239] width 72 height 7
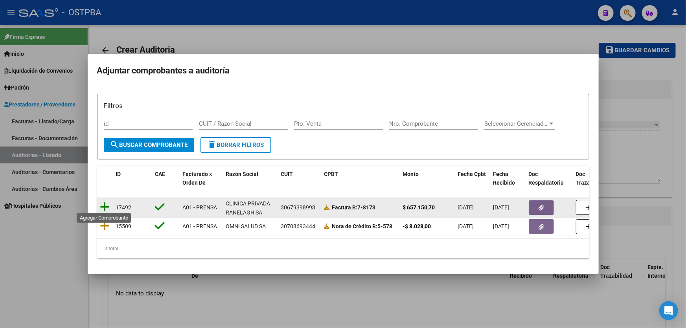
click at [106, 204] on icon at bounding box center [105, 207] width 10 height 11
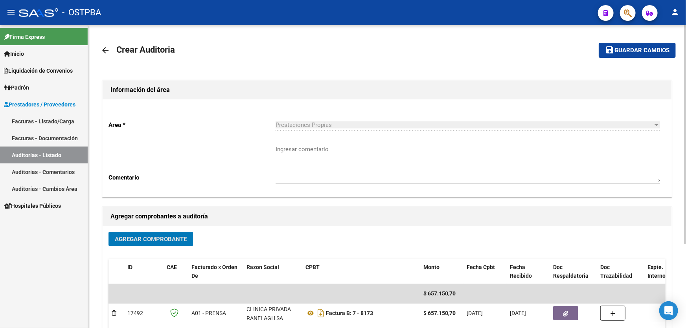
click at [307, 150] on textarea "Ingresar comentario" at bounding box center [467, 163] width 384 height 37
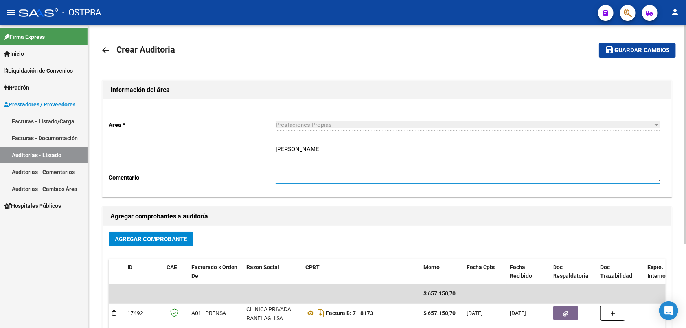
type textarea "[PERSON_NAME]"
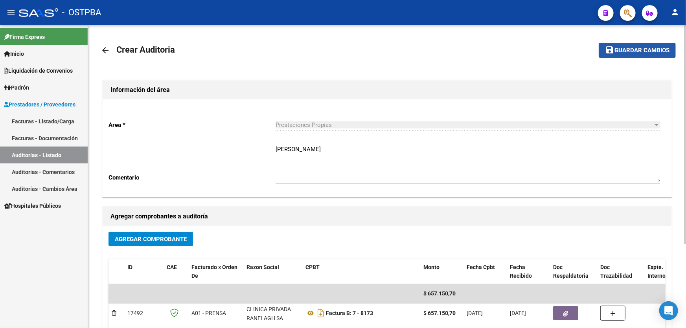
click at [609, 51] on mat-icon "save" at bounding box center [609, 49] width 9 height 9
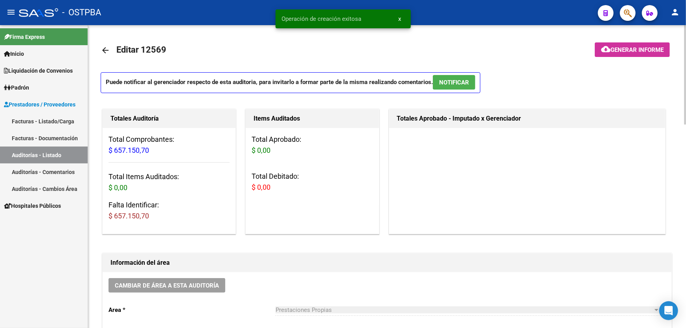
click at [106, 47] on mat-icon "arrow_back" at bounding box center [105, 50] width 9 height 9
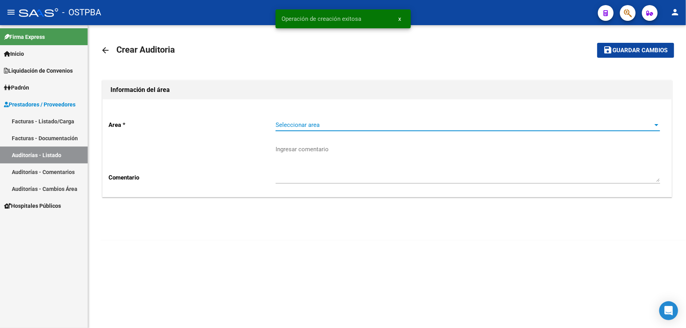
click at [297, 126] on span "Seleccionar area" at bounding box center [463, 124] width 377 height 7
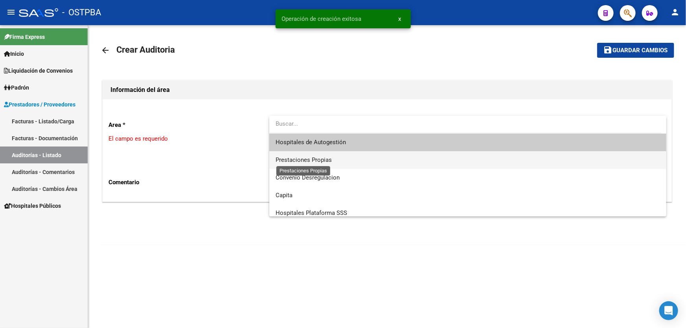
click at [303, 159] on span "Prestaciones Propias" at bounding box center [303, 159] width 56 height 7
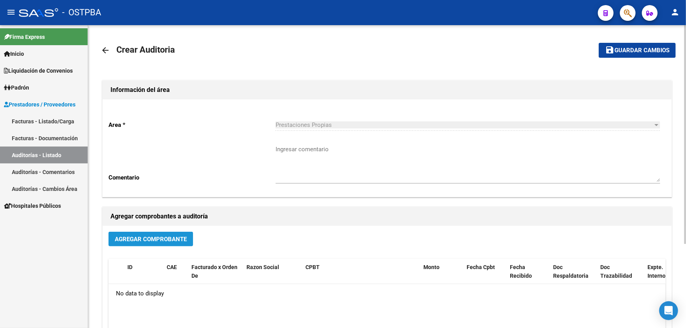
click at [165, 243] on button "Agregar Comprobante" at bounding box center [150, 239] width 84 height 15
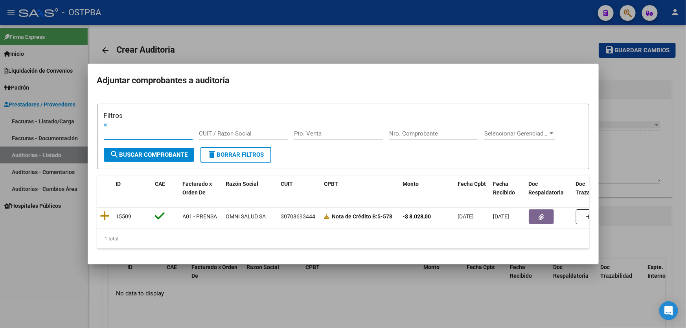
click at [322, 275] on div at bounding box center [343, 164] width 686 height 328
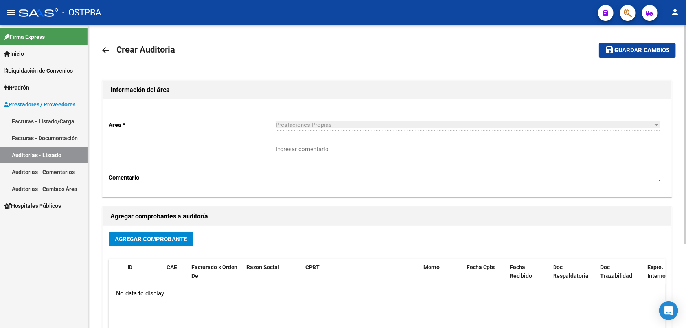
click at [105, 47] on mat-icon "arrow_back" at bounding box center [105, 50] width 9 height 9
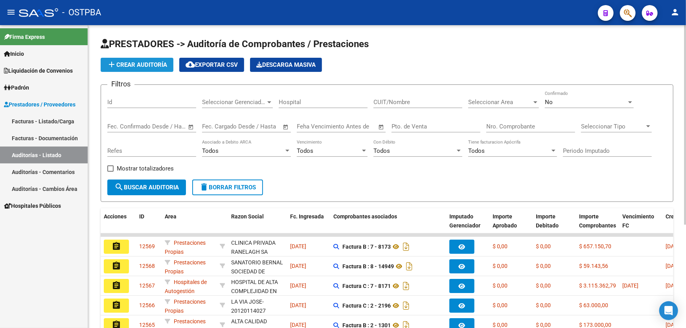
click at [152, 64] on span "add Crear Auditoría" at bounding box center [137, 64] width 60 height 7
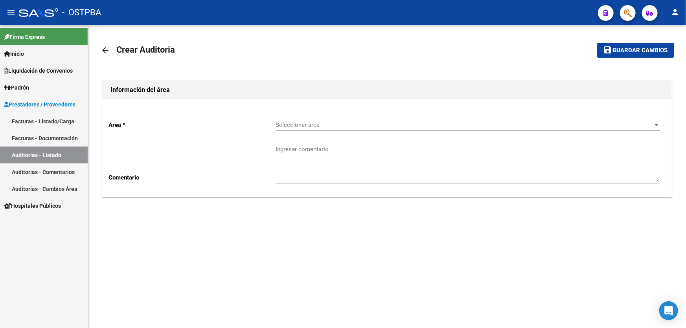
click at [301, 129] on div "Seleccionar area Seleccionar area" at bounding box center [467, 122] width 384 height 17
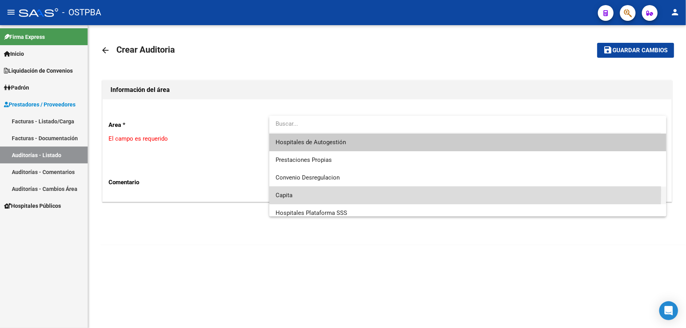
click at [286, 191] on span "Capita" at bounding box center [467, 196] width 384 height 18
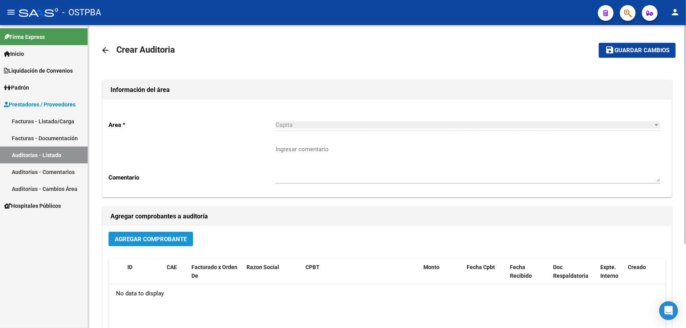
click at [147, 240] on span "Agregar Comprobante" at bounding box center [151, 239] width 72 height 7
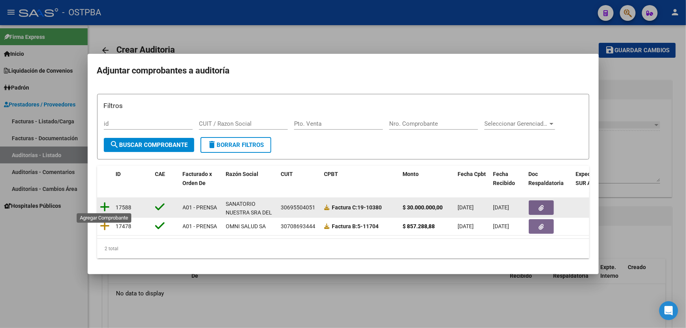
click at [106, 203] on icon at bounding box center [105, 207] width 10 height 11
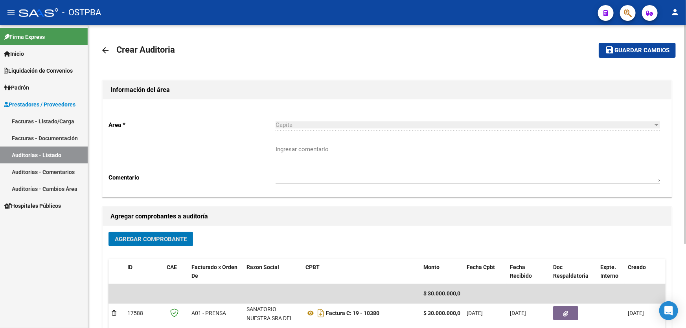
click at [295, 168] on textarea "Ingresar comentario" at bounding box center [467, 163] width 384 height 37
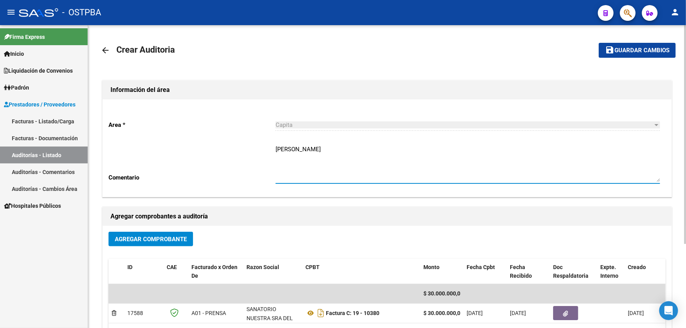
type textarea "[PERSON_NAME]"
click at [637, 53] on span "Guardar cambios" at bounding box center [641, 50] width 55 height 7
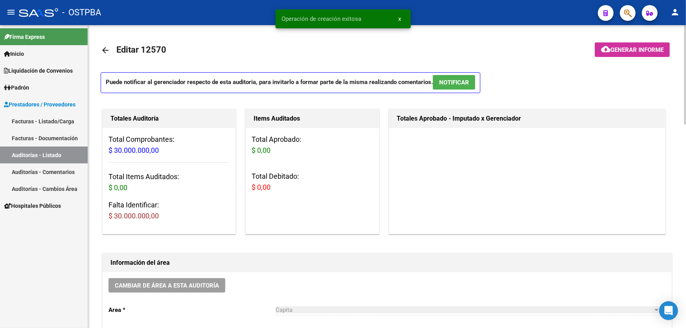
click at [106, 49] on mat-icon "arrow_back" at bounding box center [105, 50] width 9 height 9
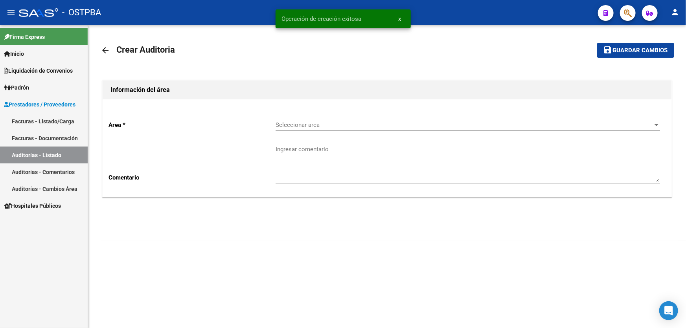
click at [291, 121] on div "Seleccionar area Seleccionar area" at bounding box center [467, 122] width 384 height 17
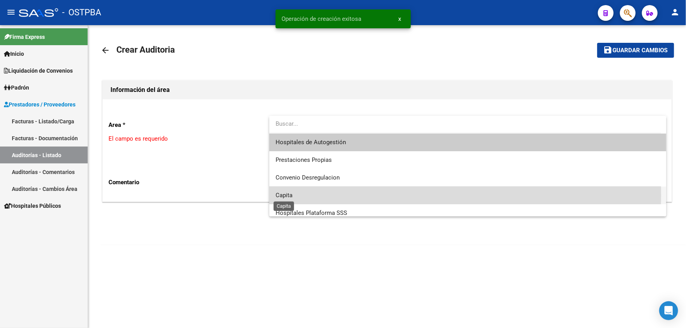
click at [285, 196] on span "Capita" at bounding box center [283, 195] width 17 height 7
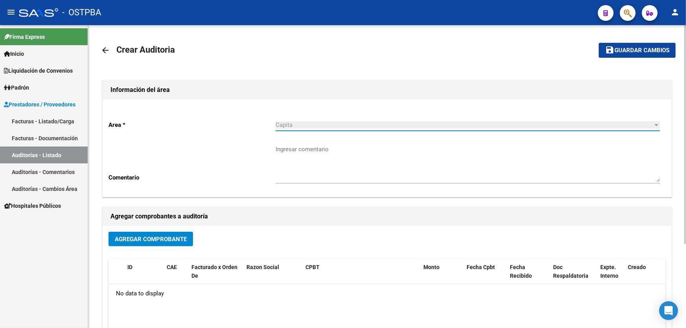
click at [170, 239] on span "Agregar Comprobante" at bounding box center [151, 239] width 72 height 7
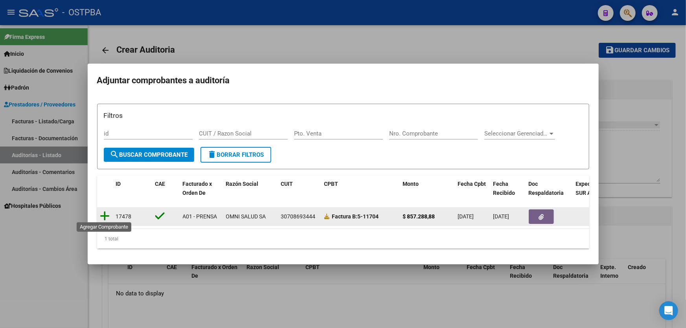
click at [108, 212] on icon at bounding box center [105, 216] width 10 height 11
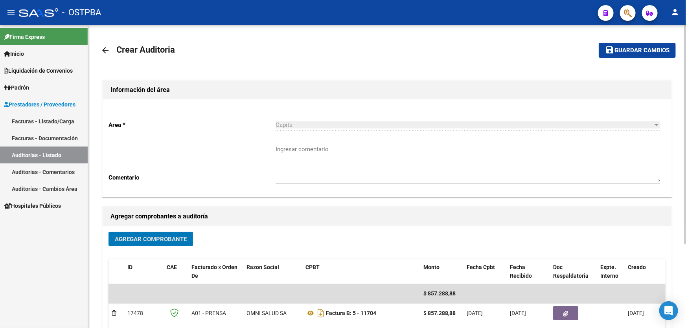
click at [293, 164] on textarea "Ingresar comentario" at bounding box center [467, 163] width 384 height 37
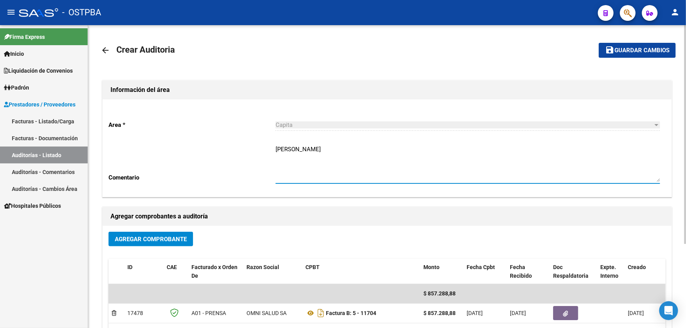
type textarea "[PERSON_NAME]"
click at [646, 53] on span "Guardar cambios" at bounding box center [641, 50] width 55 height 7
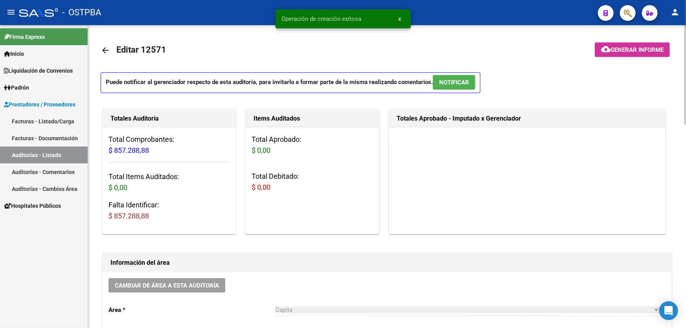
click at [106, 47] on mat-icon "arrow_back" at bounding box center [105, 50] width 9 height 9
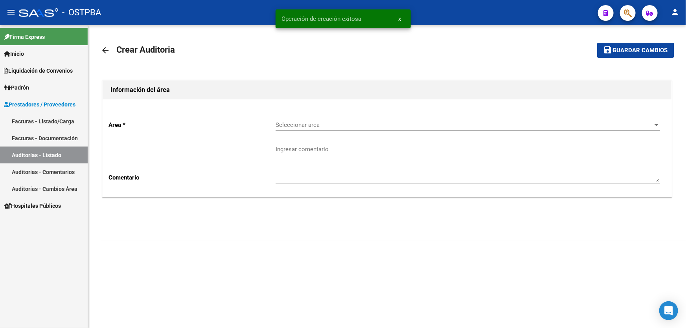
click at [291, 126] on span "Seleccionar area" at bounding box center [463, 124] width 377 height 7
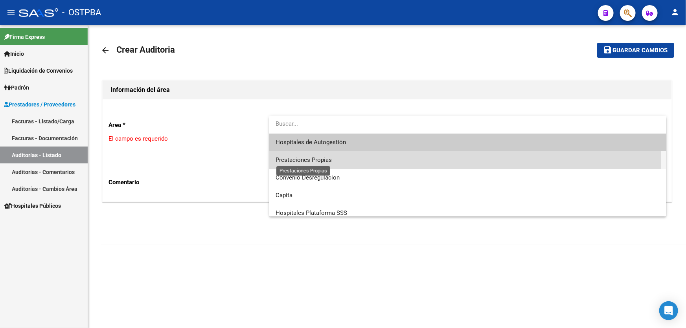
click at [307, 161] on span "Prestaciones Propias" at bounding box center [303, 159] width 56 height 7
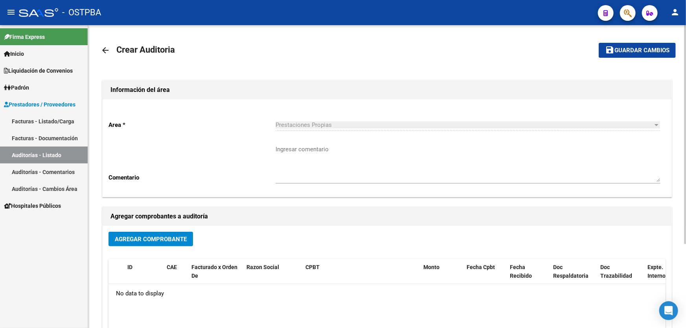
click at [102, 47] on mat-icon "arrow_back" at bounding box center [105, 50] width 9 height 9
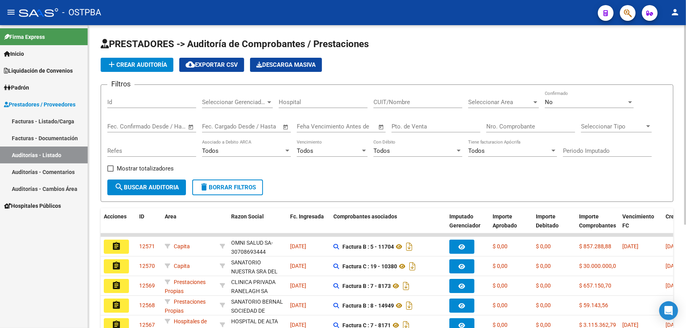
click at [108, 55] on app-list-header "PRESTADORES -> Auditoría de Comprobantes / Prestaciones add Crear Auditoría clo…" at bounding box center [387, 120] width 573 height 164
click at [119, 63] on span "add Crear Auditoría" at bounding box center [137, 64] width 60 height 7
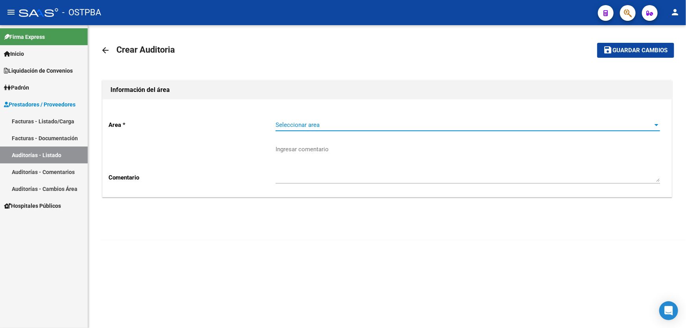
click at [309, 127] on span "Seleccionar area" at bounding box center [463, 124] width 377 height 7
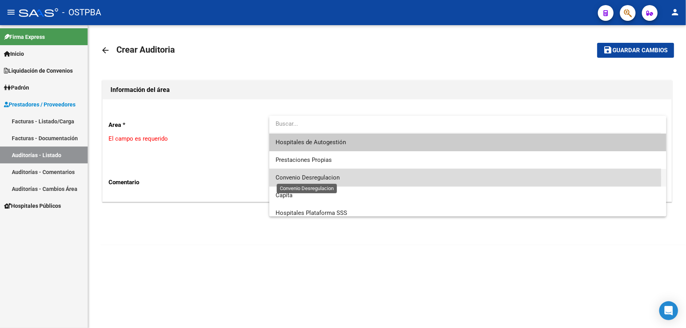
click at [300, 178] on span "Convenio Desregulacion" at bounding box center [307, 177] width 64 height 7
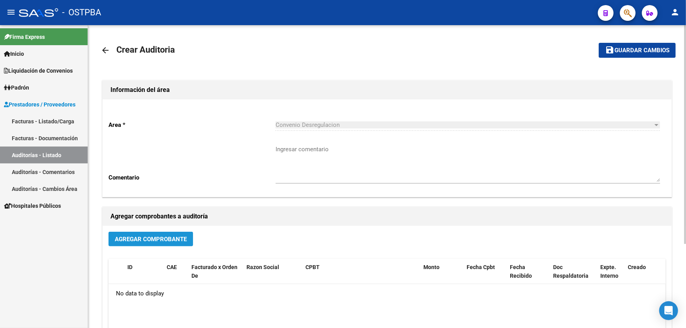
click at [151, 239] on span "Agregar Comprobante" at bounding box center [151, 239] width 72 height 7
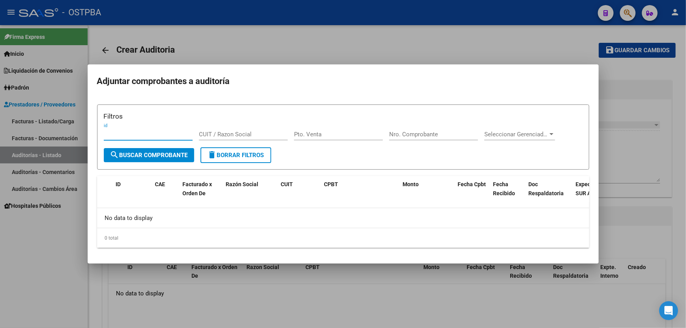
click at [299, 32] on div at bounding box center [343, 164] width 686 height 328
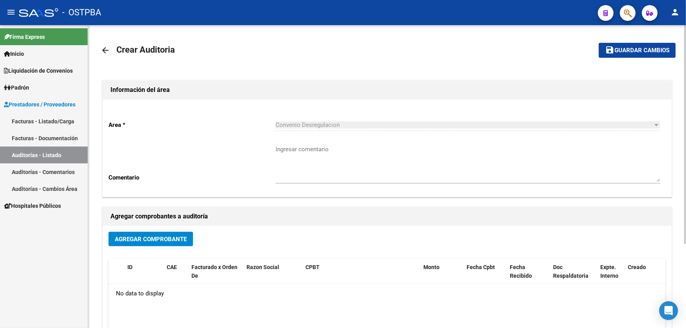
click at [106, 51] on mat-icon "arrow_back" at bounding box center [105, 50] width 9 height 9
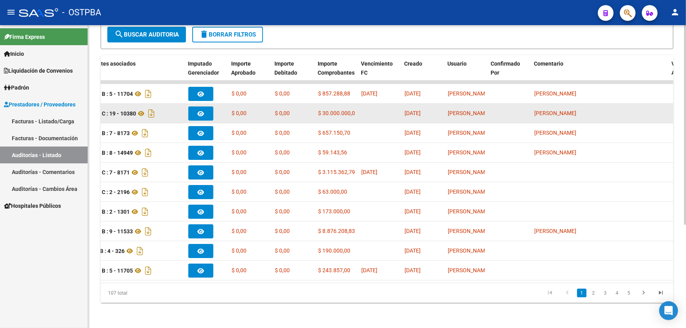
scroll to position [0, 263]
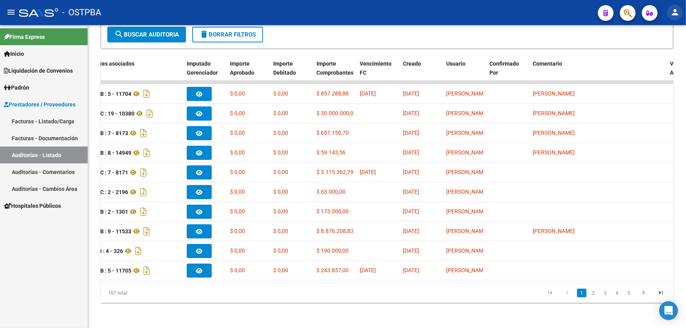
click at [676, 17] on mat-icon "person" at bounding box center [674, 11] width 9 height 9
click at [661, 49] on button "exit_to_app Salir" at bounding box center [659, 51] width 48 height 19
